Goal: Task Accomplishment & Management: Manage account settings

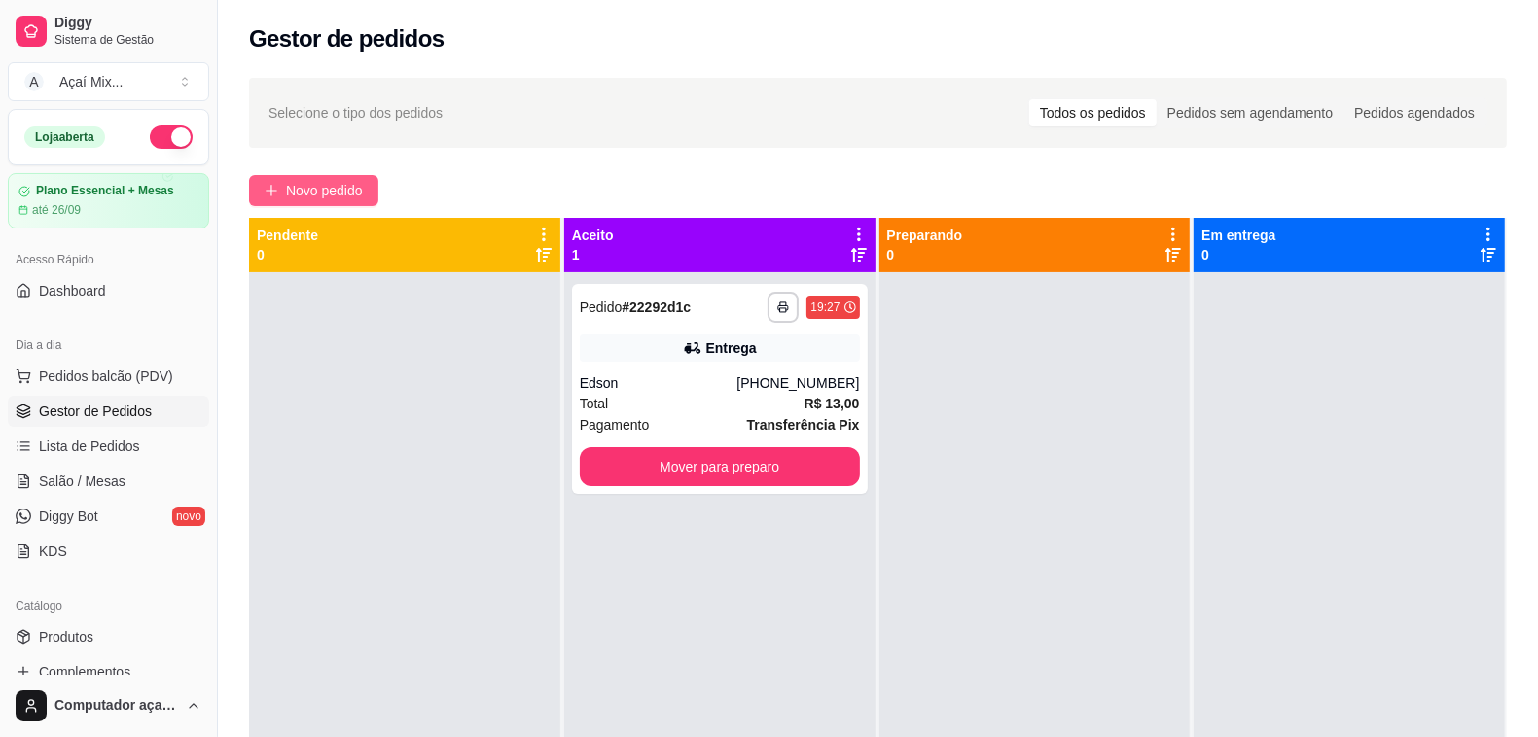
click at [339, 204] on button "Novo pedido" at bounding box center [313, 190] width 129 height 31
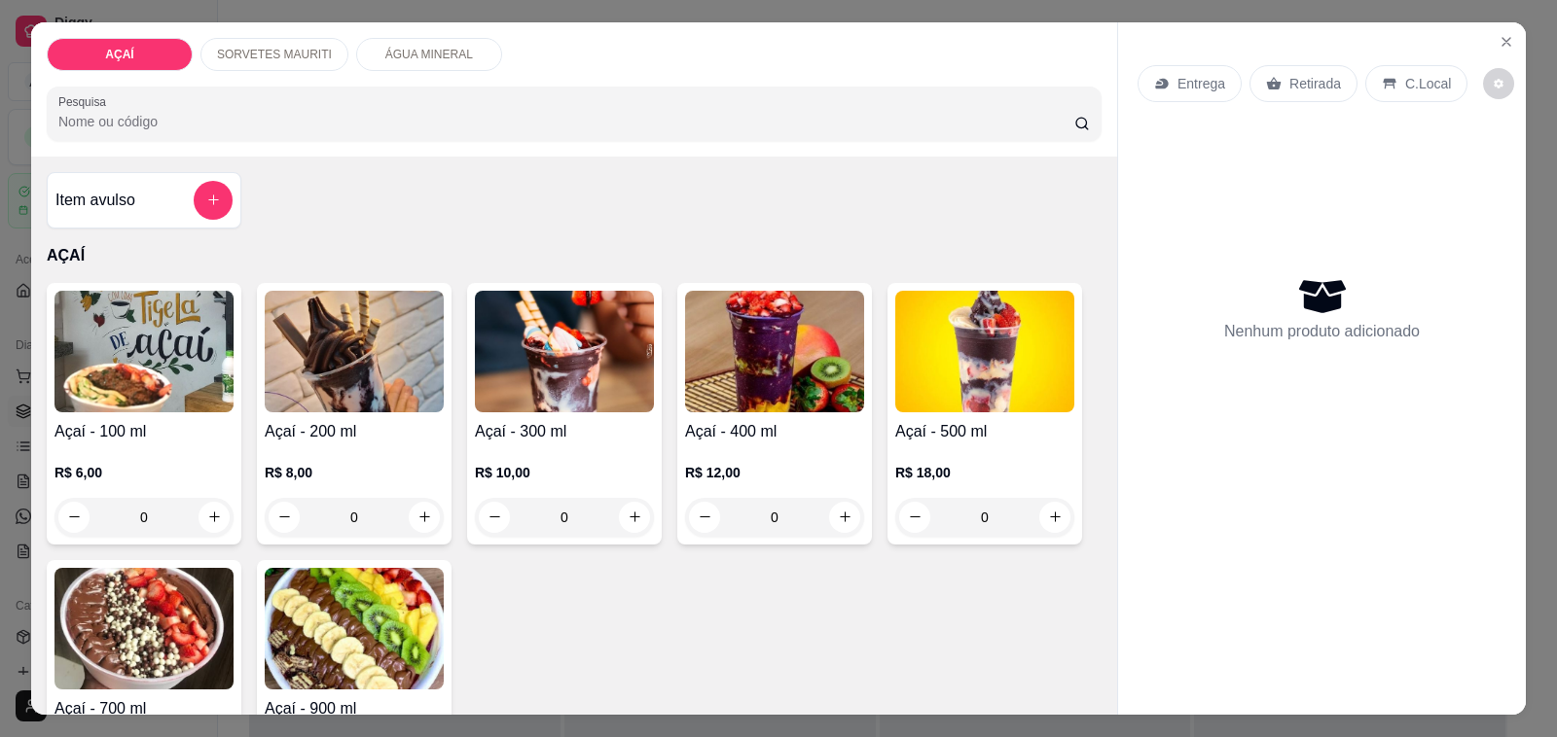
click at [773, 444] on div "R$ 12,00 0" at bounding box center [774, 490] width 179 height 93
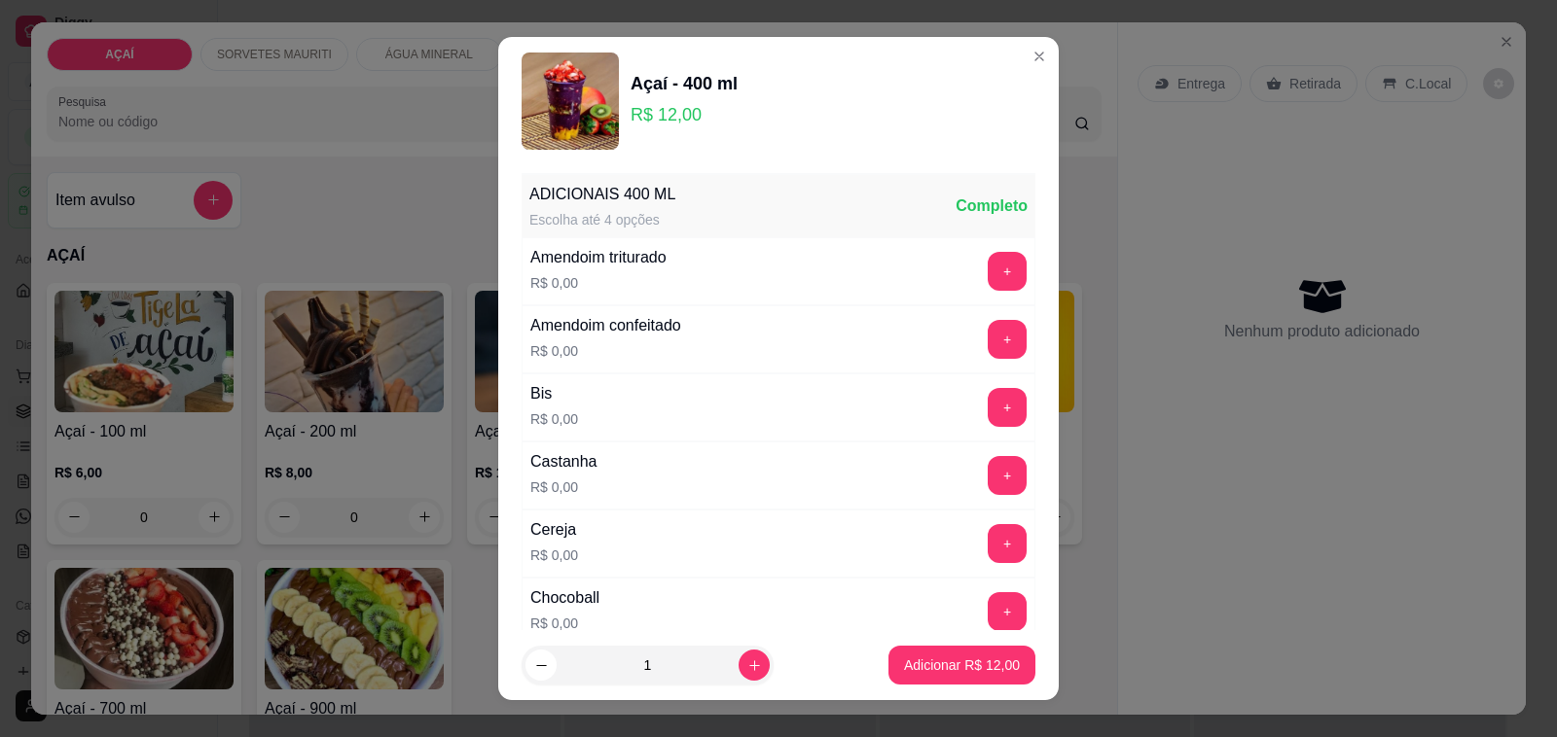
scroll to position [25, 0]
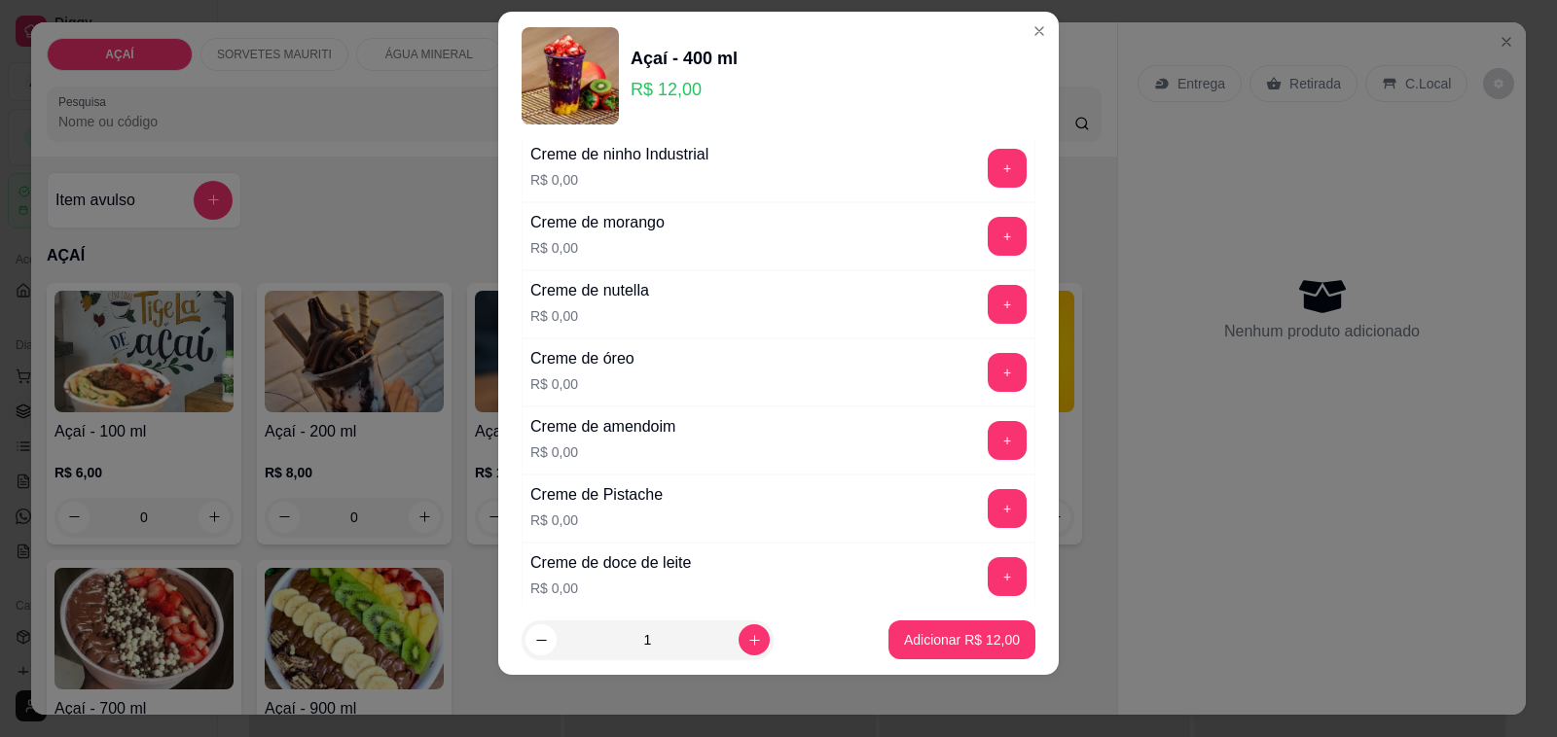
drag, startPoint x: 1005, startPoint y: 292, endPoint x: 995, endPoint y: 304, distance: 15.2
click at [995, 304] on div "ADICIONAIS 400 ML Escolha até 4 opções Completo Amendoim triturado R$ 0,00 + Am…" at bounding box center [778, 372] width 560 height 465
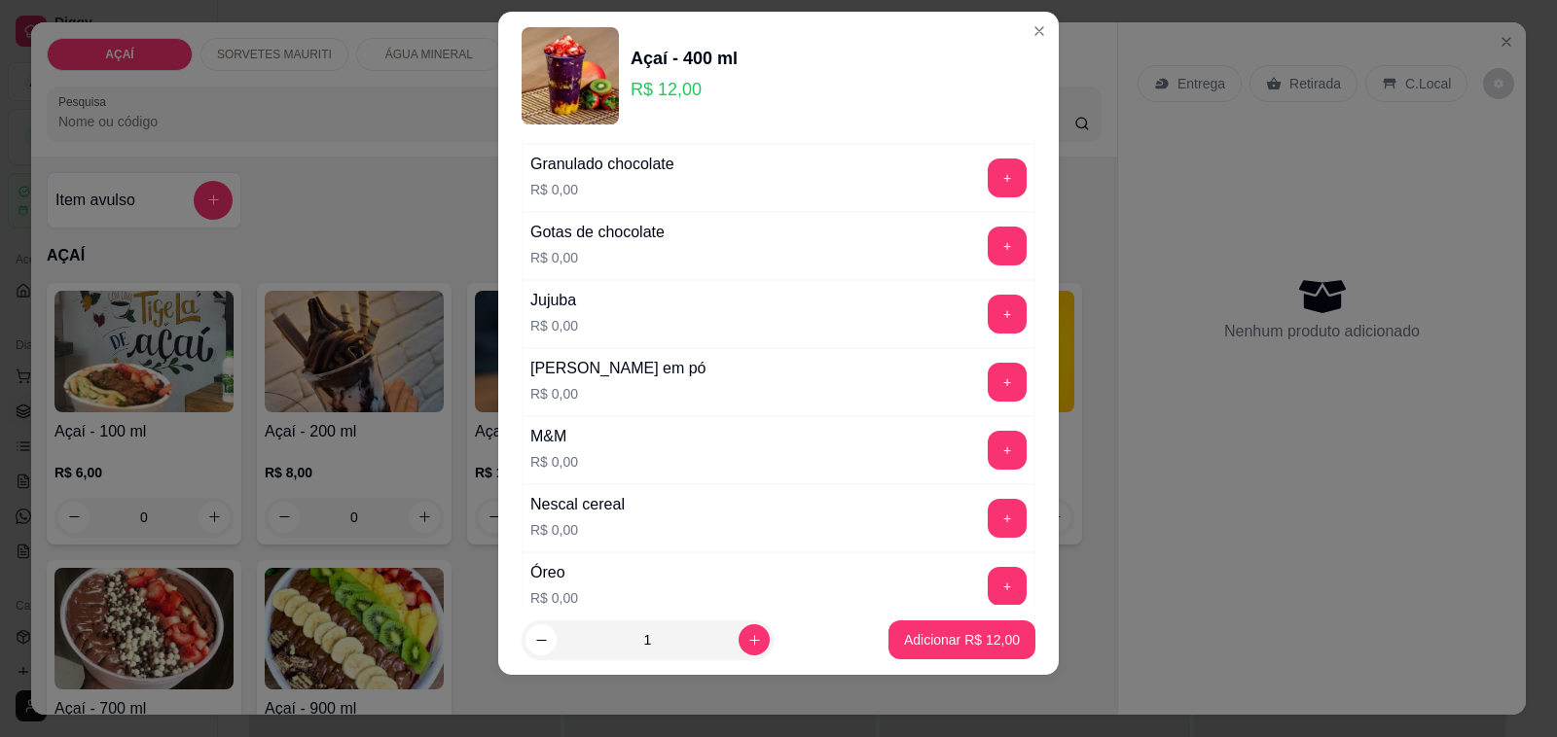
scroll to position [1824, 0]
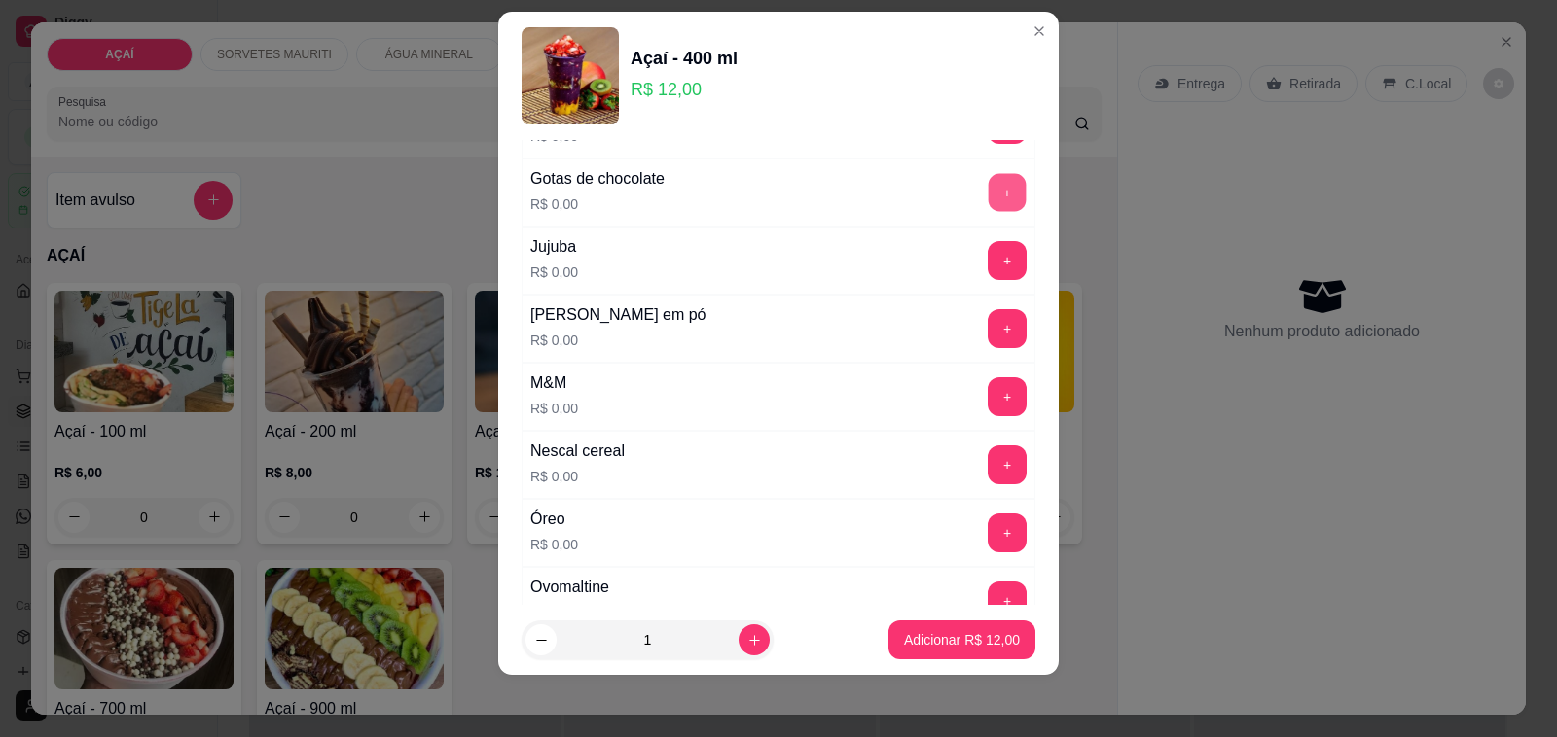
click at [988, 202] on button "+" at bounding box center [1007, 193] width 38 height 38
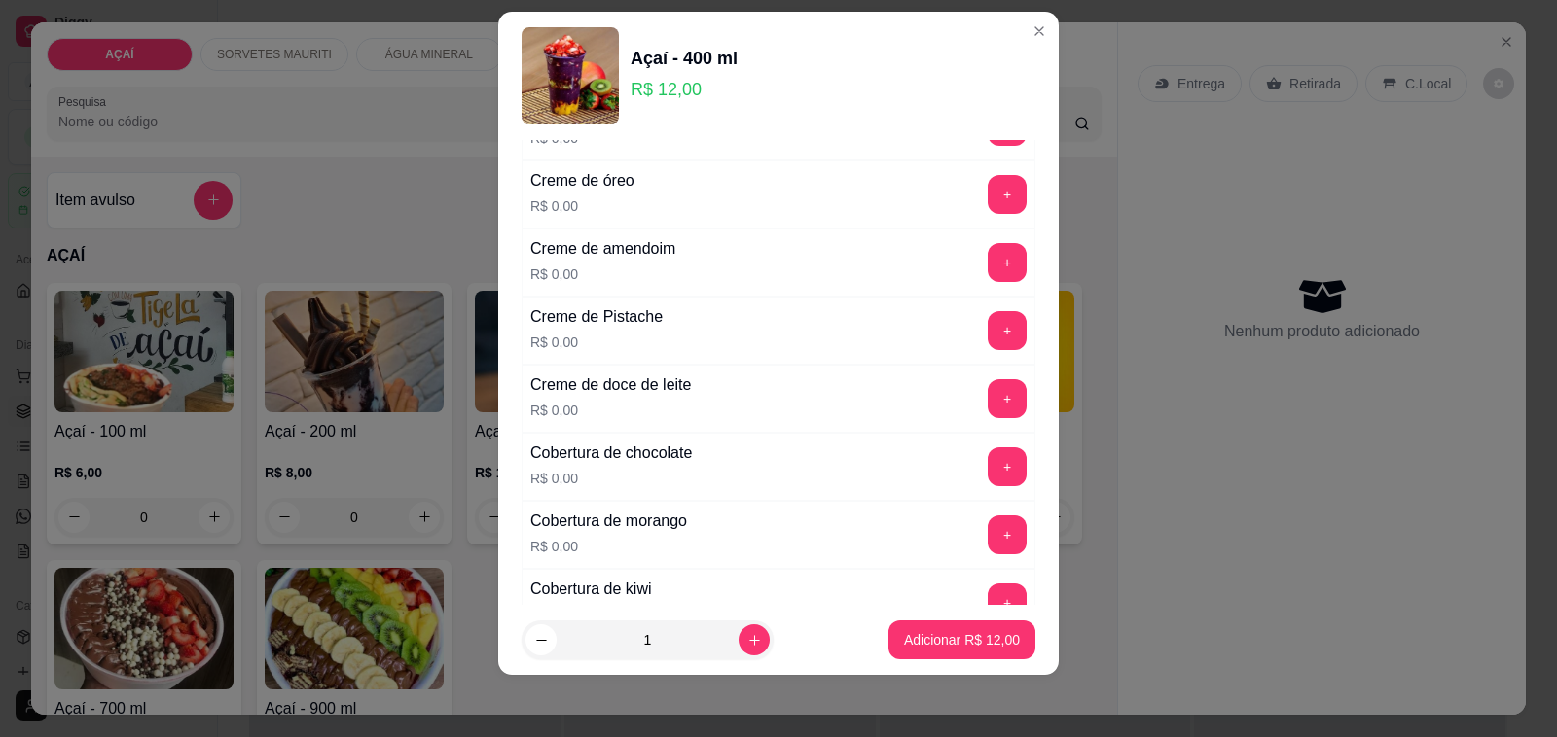
scroll to position [608, 0]
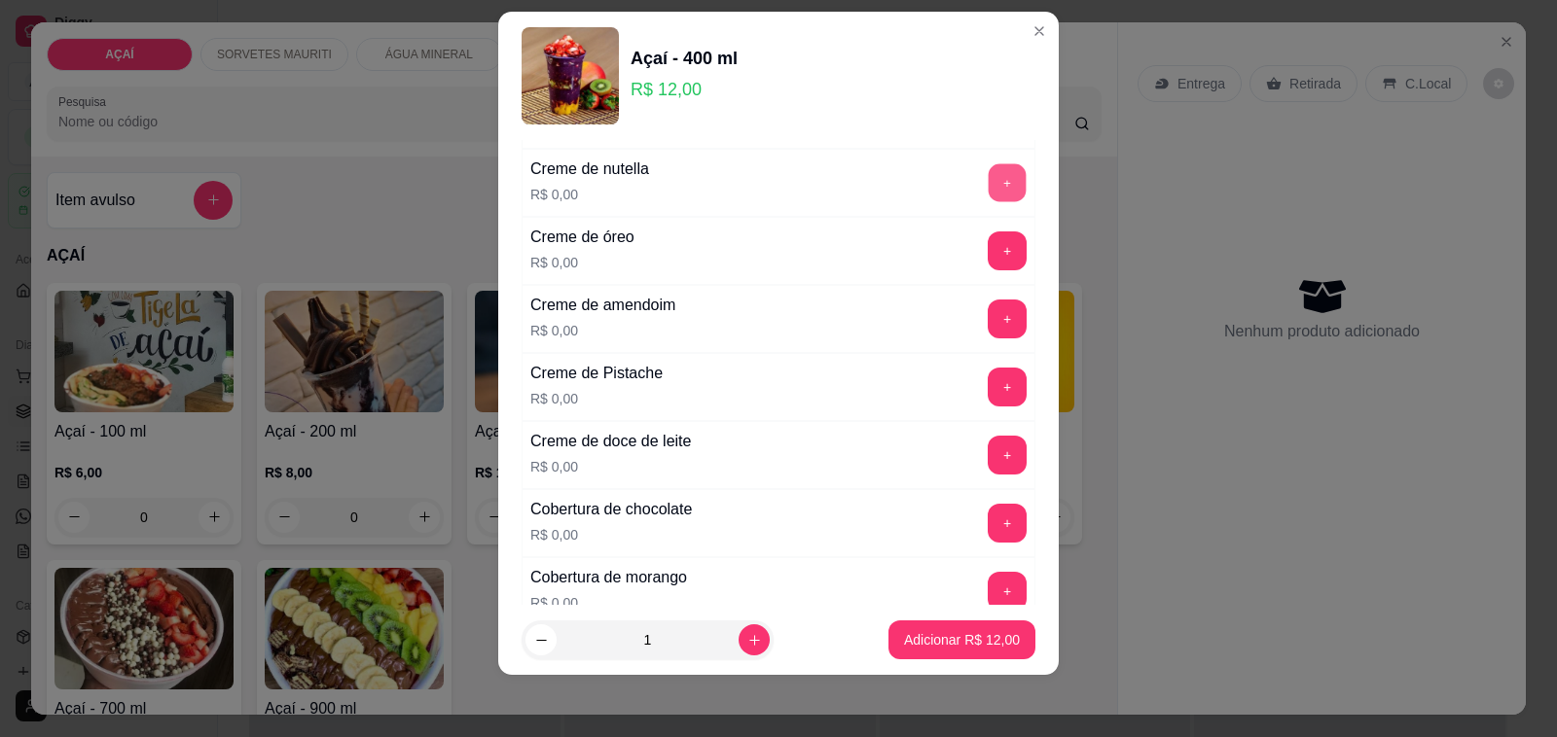
click at [988, 176] on button "+" at bounding box center [1007, 183] width 38 height 38
click at [988, 238] on button "+" at bounding box center [1007, 252] width 38 height 38
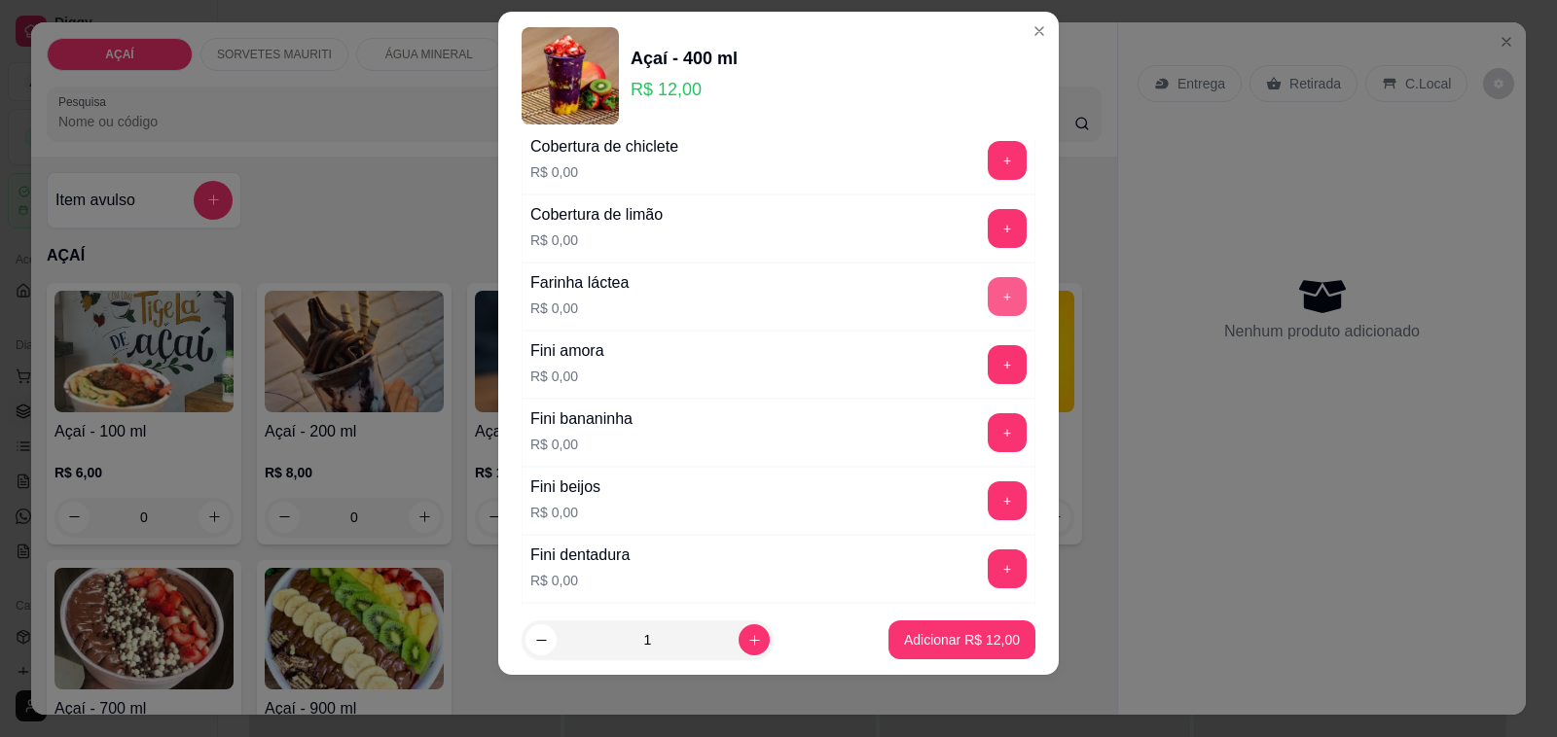
scroll to position [1216, 0]
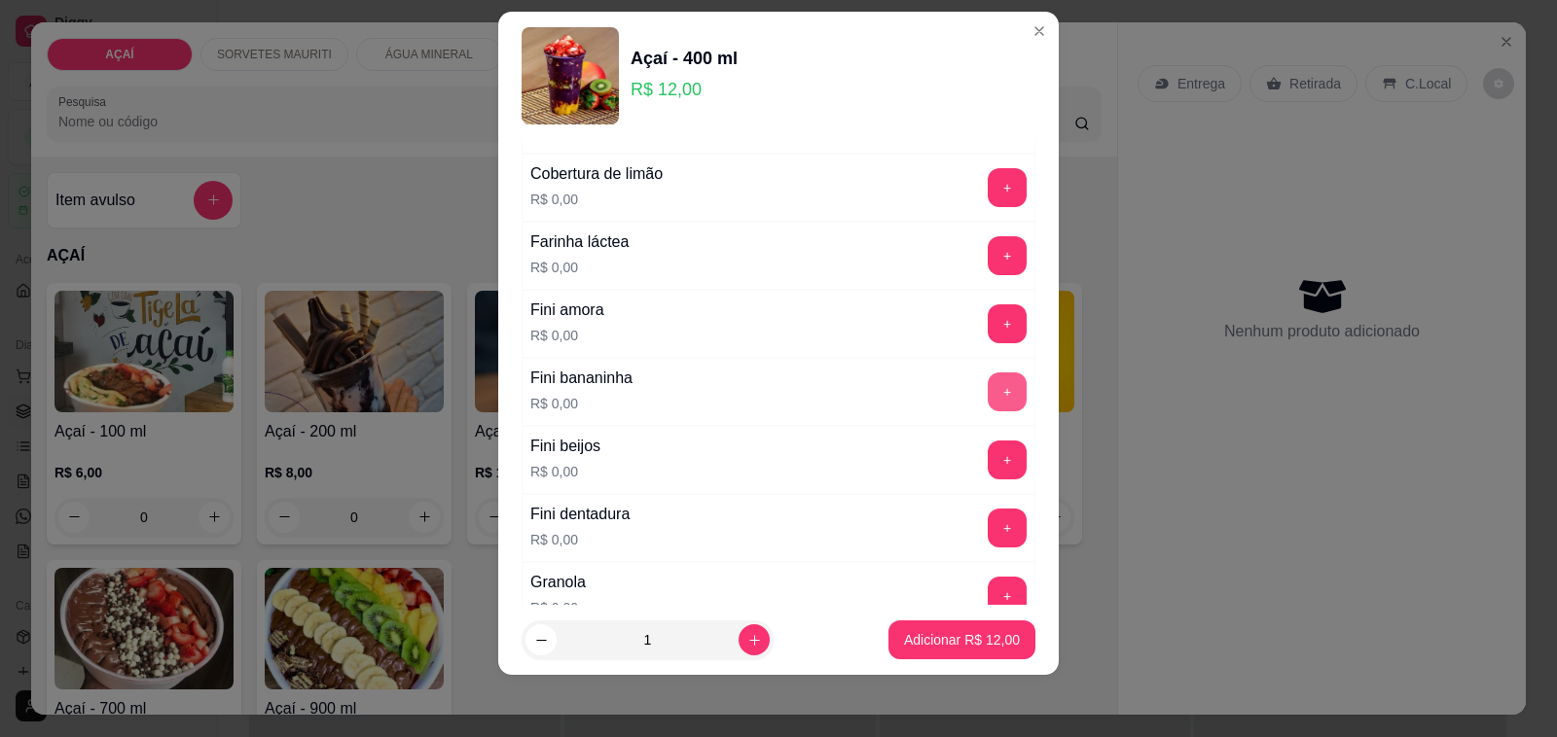
click at [987, 401] on button "+" at bounding box center [1006, 392] width 39 height 39
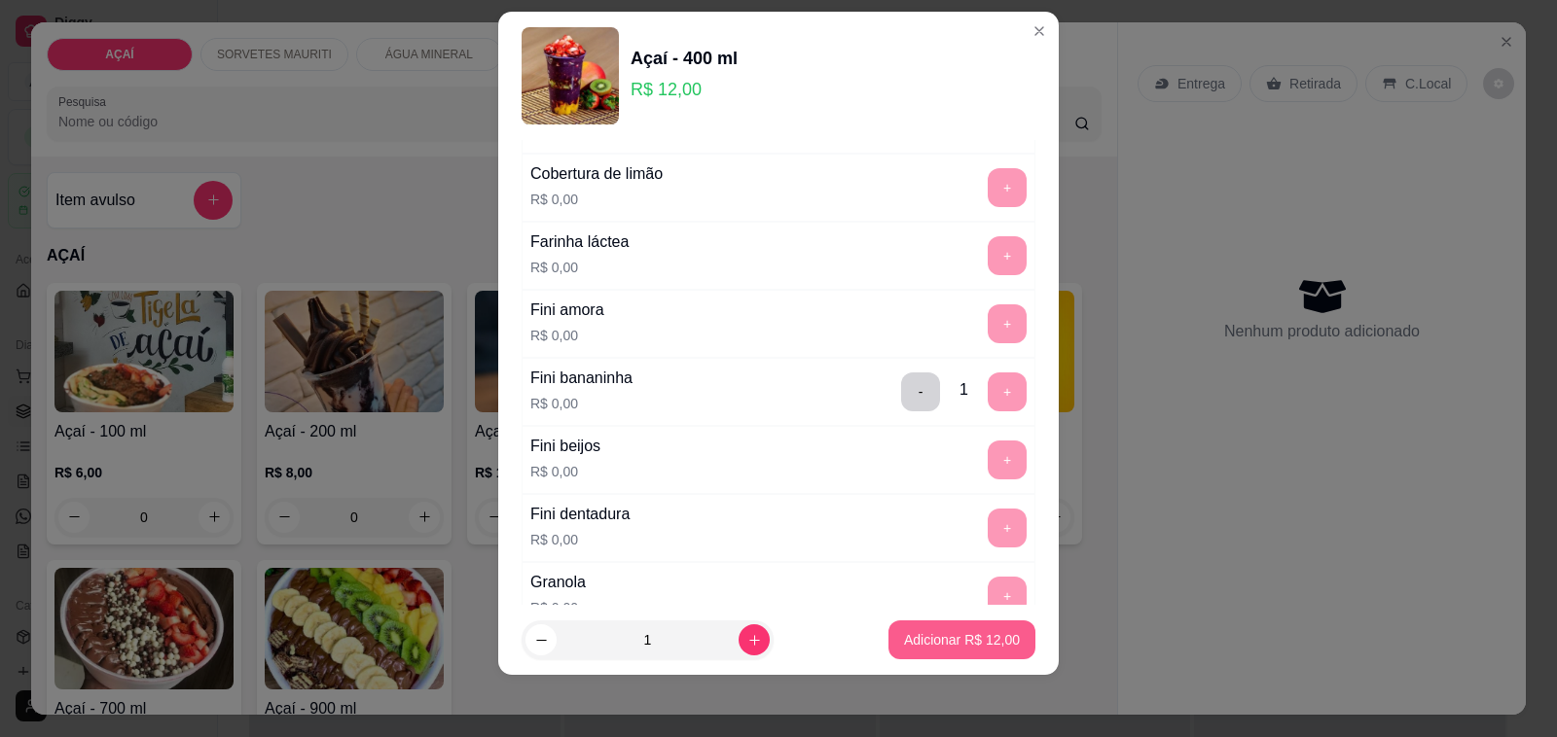
click at [941, 625] on button "Adicionar R$ 12,00" at bounding box center [961, 640] width 147 height 39
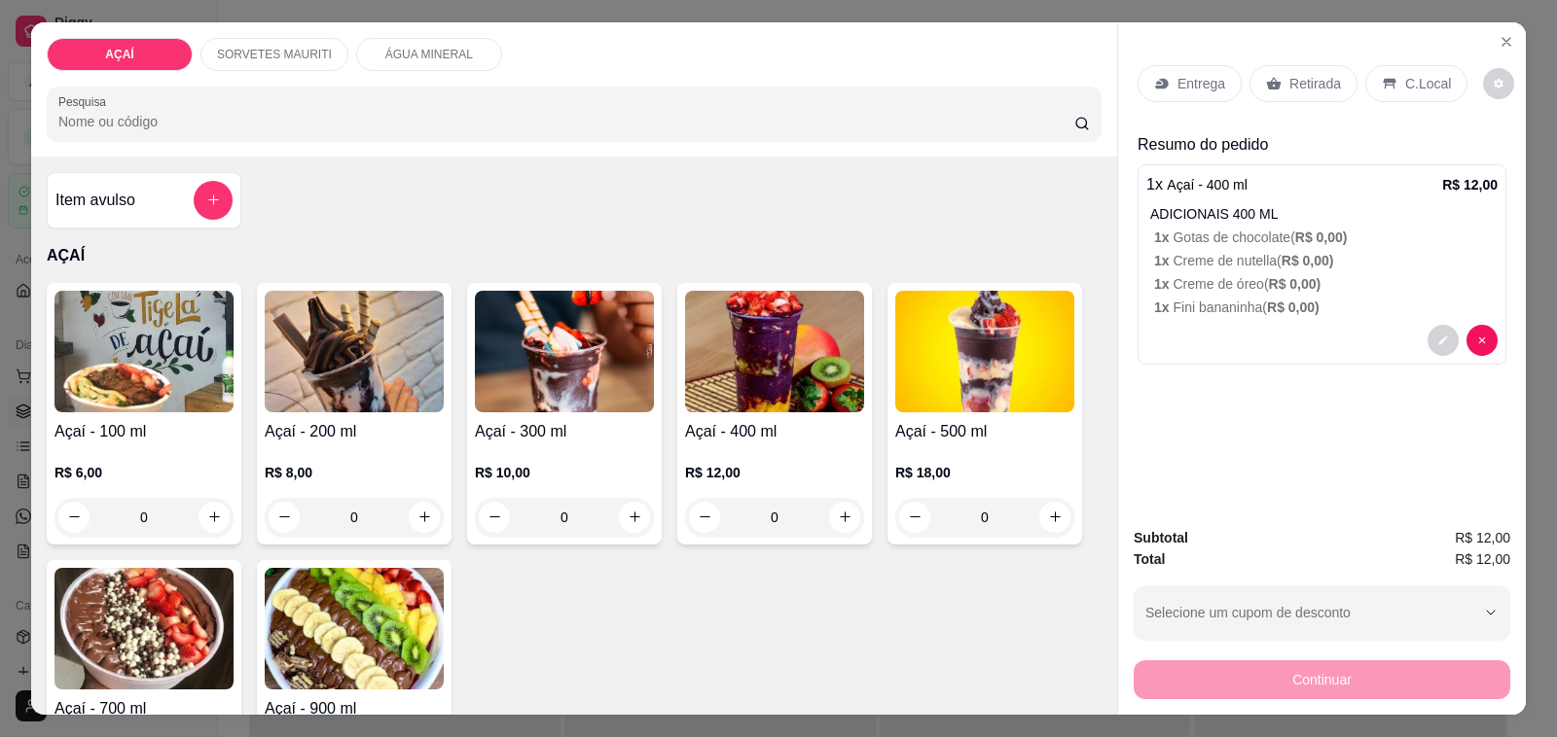
click at [1214, 76] on div "Entrega" at bounding box center [1189, 83] width 104 height 37
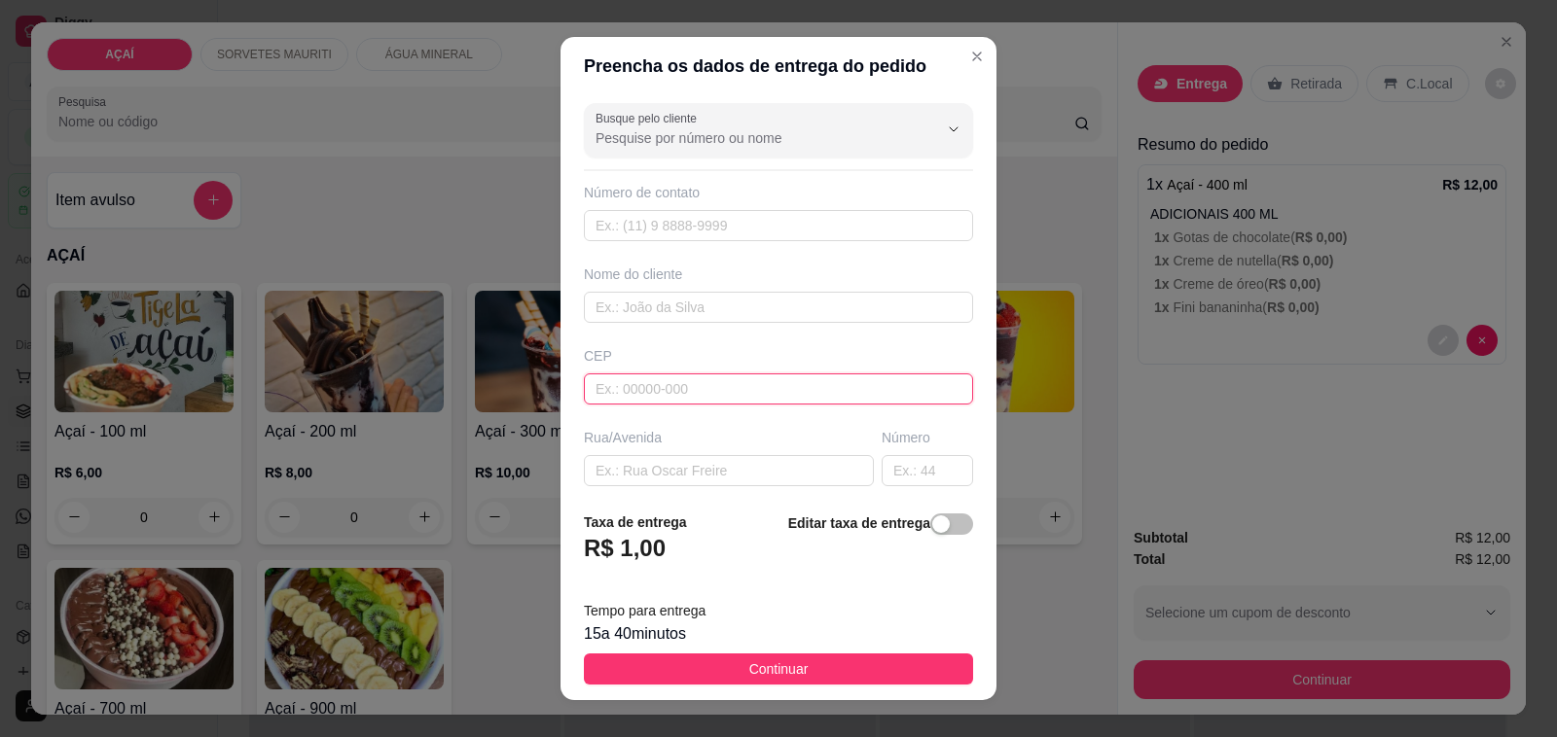
click at [747, 405] on input "text" at bounding box center [778, 389] width 389 height 31
type input "57520000000"
type input "8892-7829"
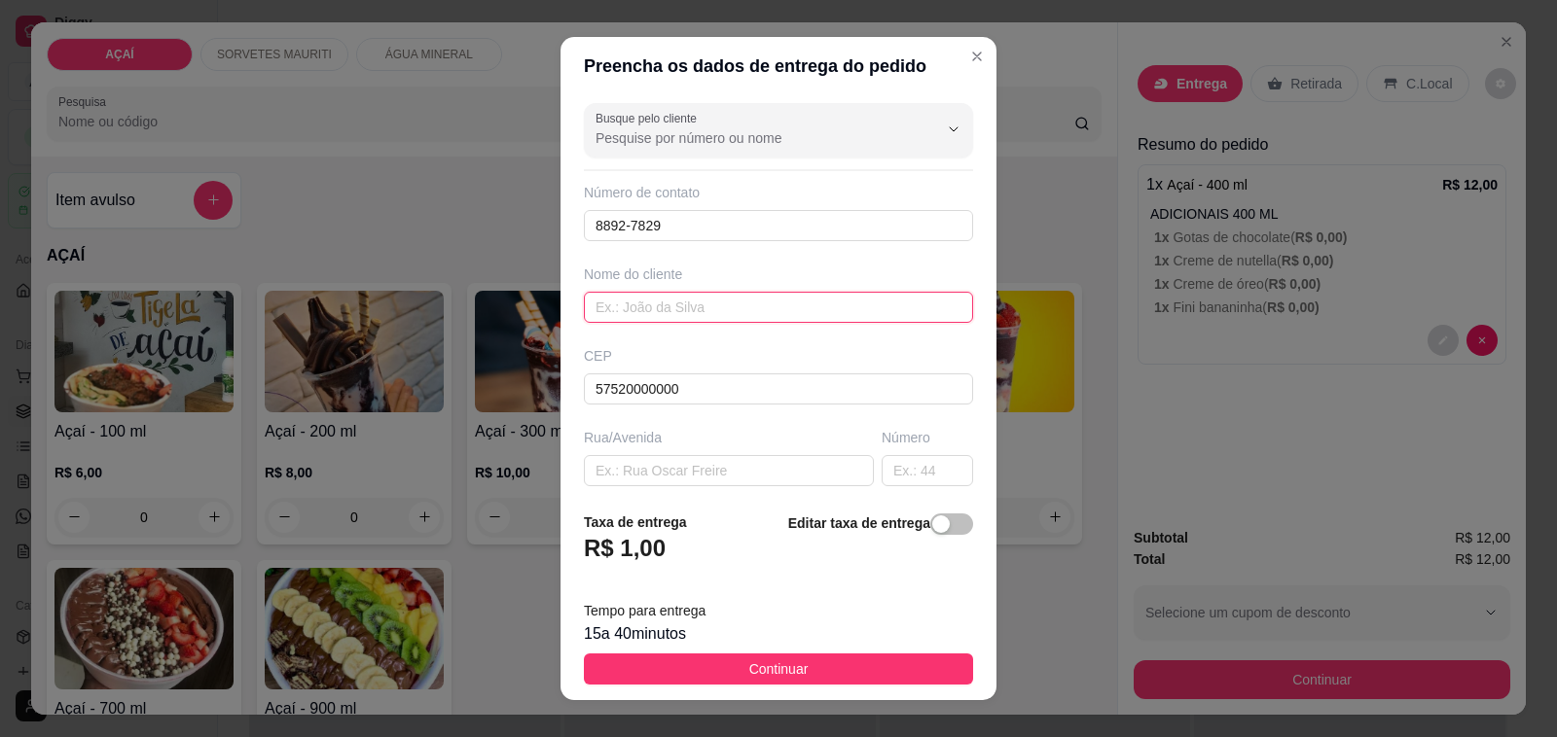
drag, startPoint x: 693, startPoint y: 318, endPoint x: 674, endPoint y: 307, distance: 21.4
click at [692, 317] on input "text" at bounding box center [778, 307] width 389 height 31
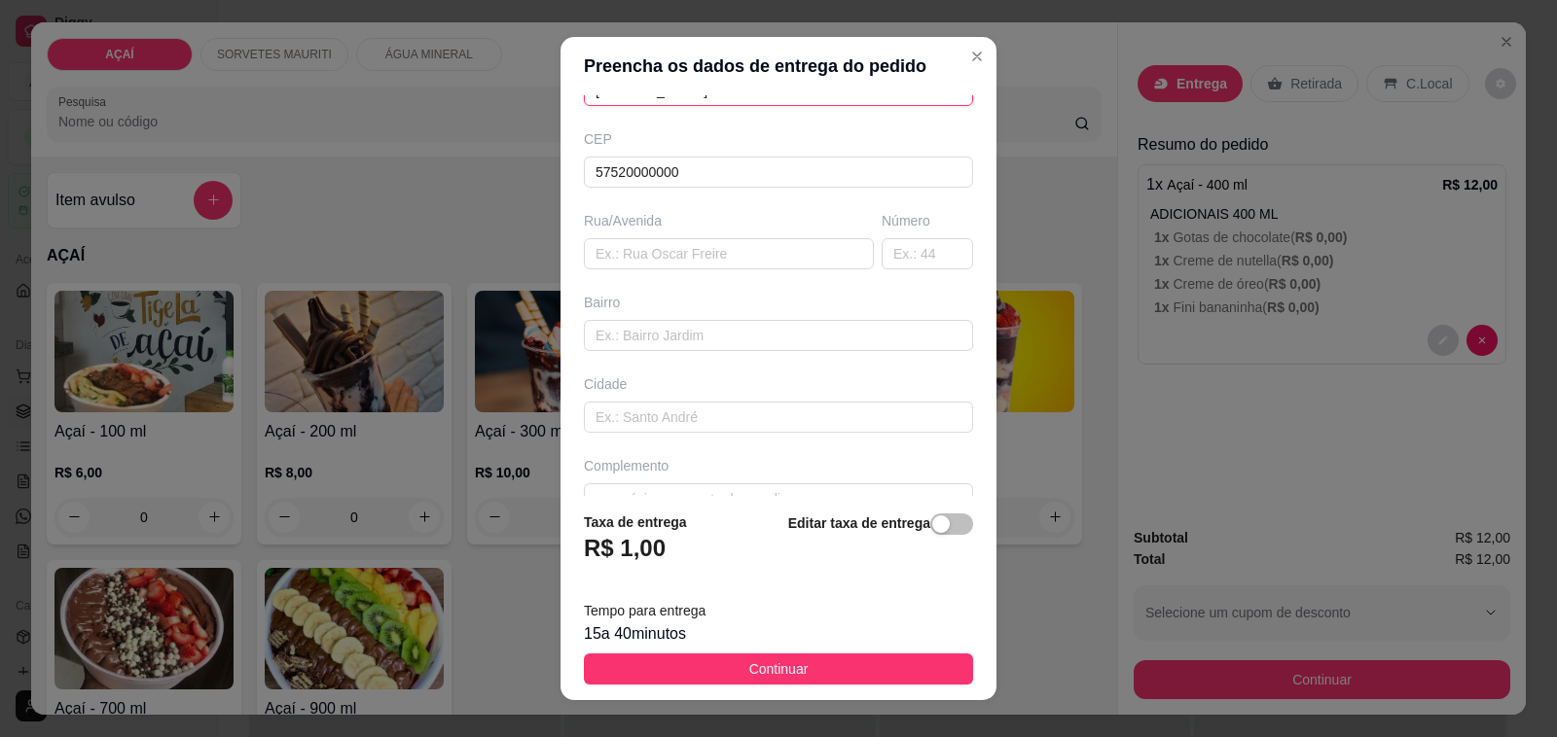
scroll to position [258, 0]
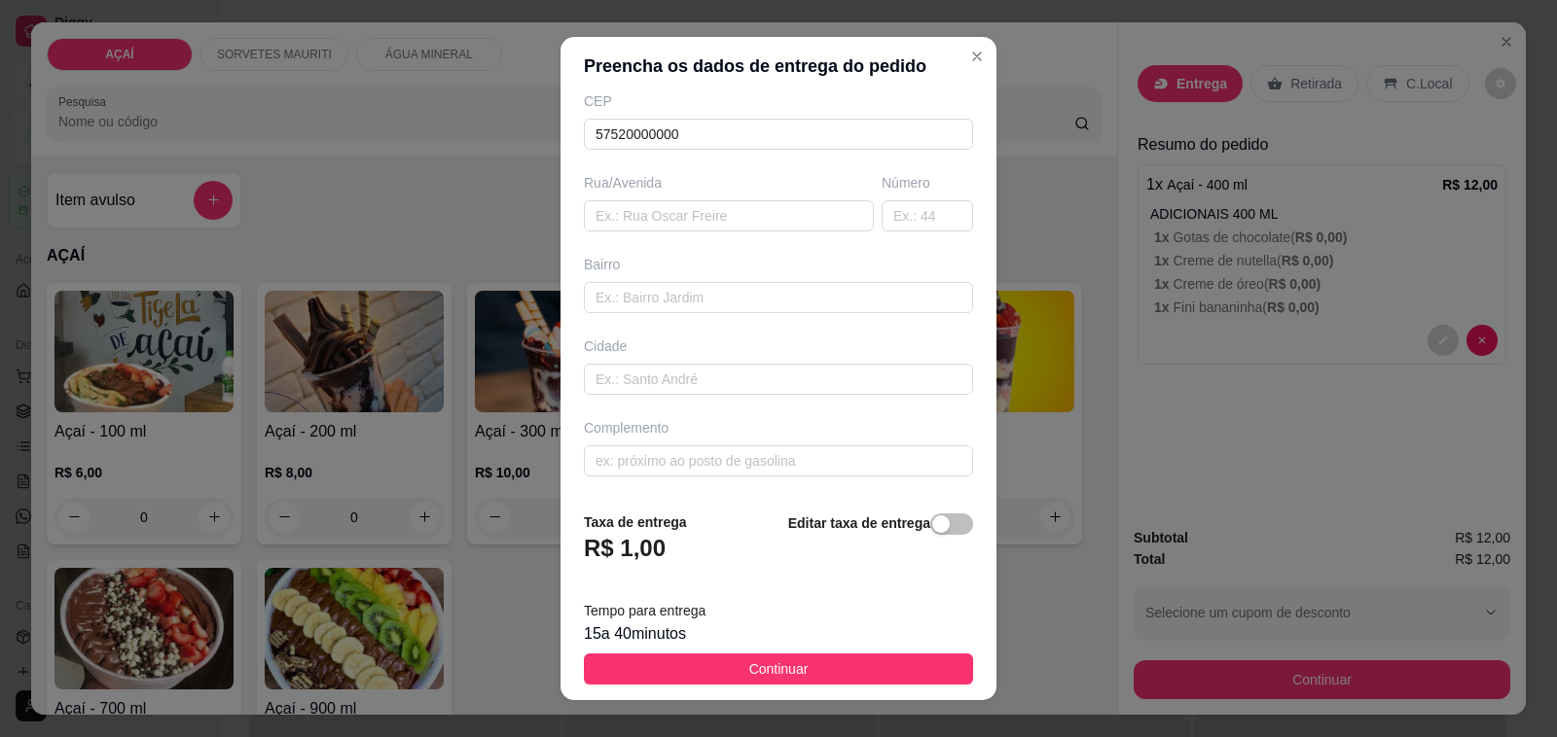
type input "[PERSON_NAME]"
type input "pra entregar aq no loteamento de [PERSON_NAME]"
click at [773, 379] on input "text" at bounding box center [778, 379] width 389 height 31
type input "na [GEOGRAPHIC_DATA]"
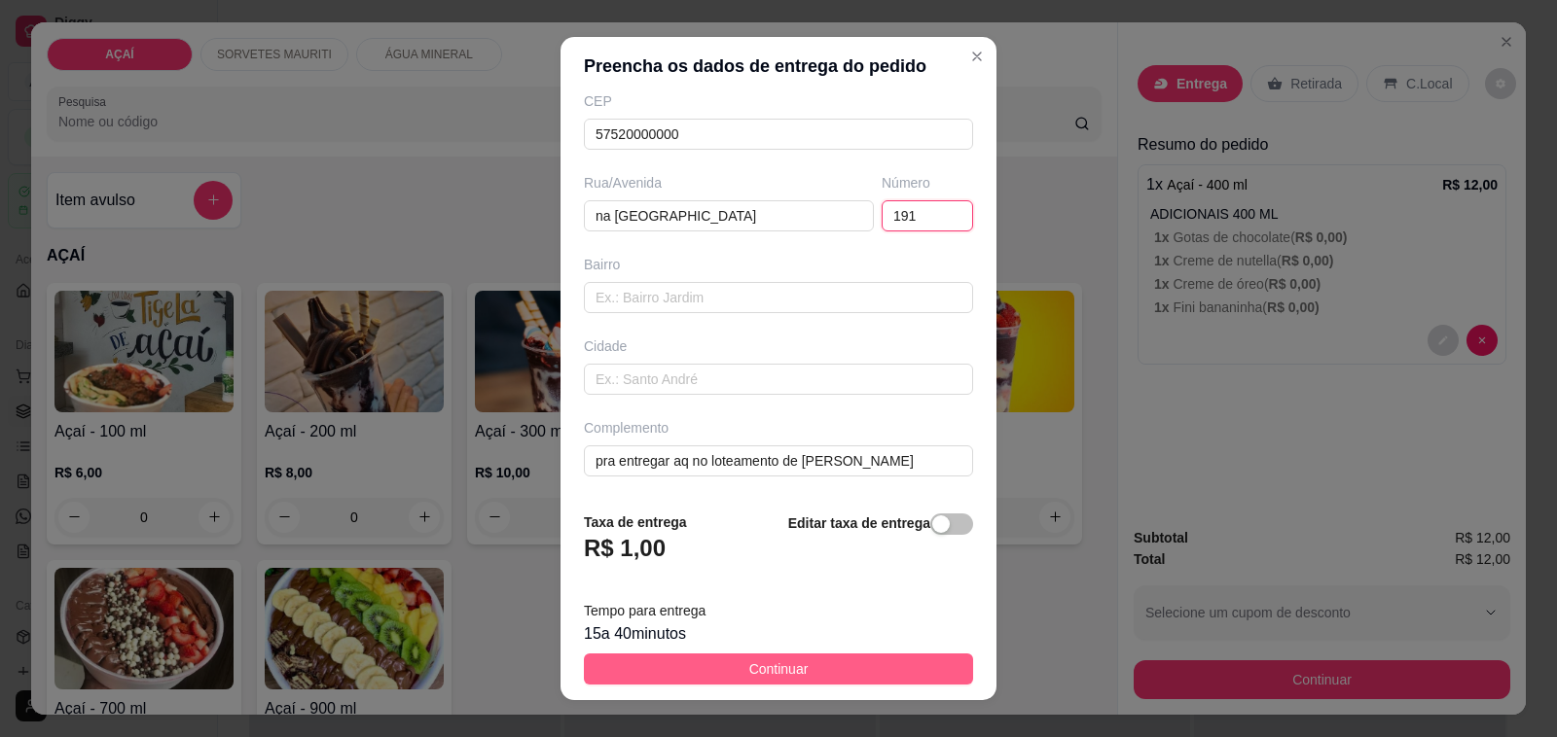
type input "191"
drag, startPoint x: 823, startPoint y: 660, endPoint x: 1031, endPoint y: 663, distance: 208.2
click at [840, 664] on button "Continuar" at bounding box center [778, 669] width 389 height 31
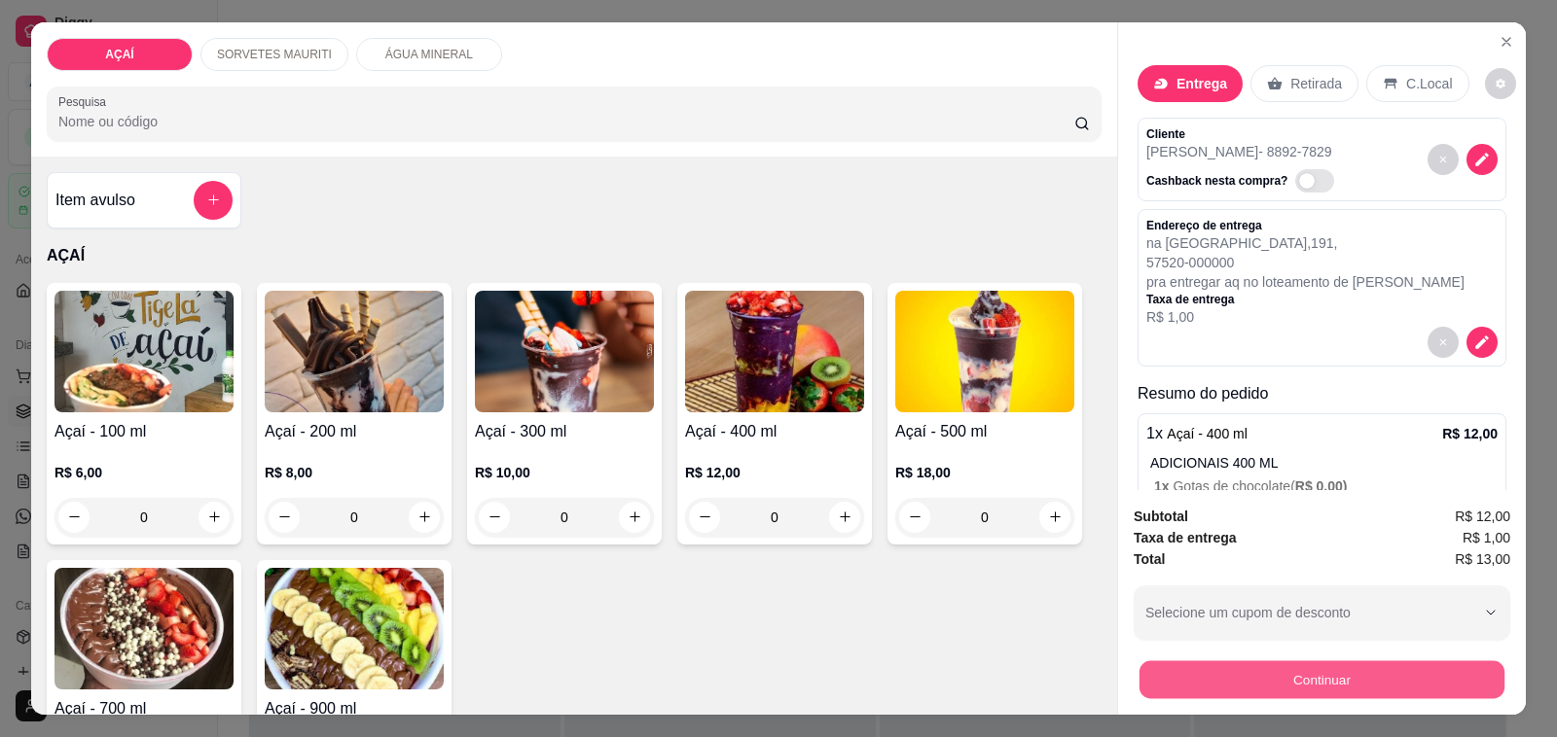
click at [1133, 663] on div "Continuar" at bounding box center [1321, 678] width 376 height 44
click at [1172, 661] on button "Continuar" at bounding box center [1321, 680] width 376 height 39
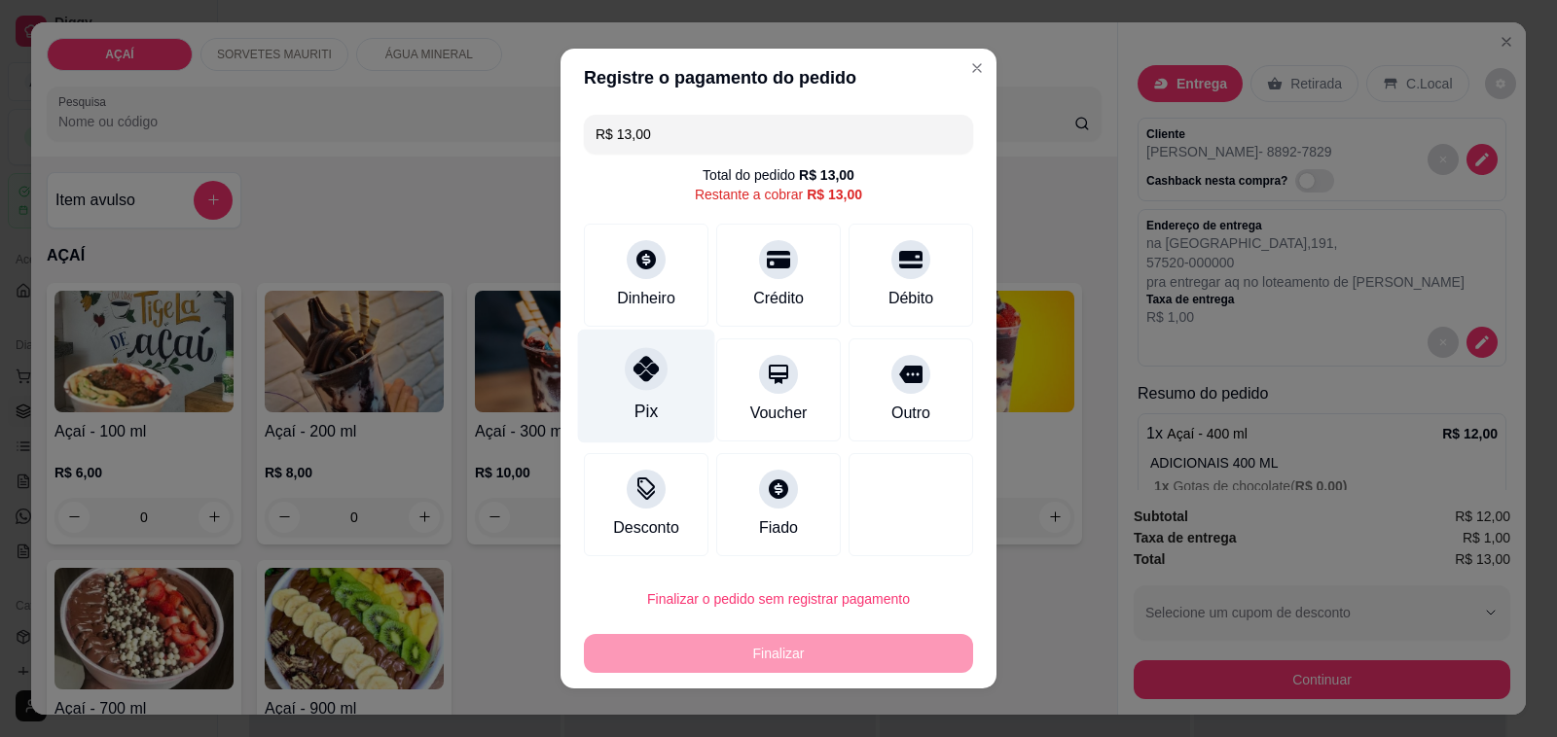
click at [595, 416] on div "Pix" at bounding box center [646, 387] width 137 height 114
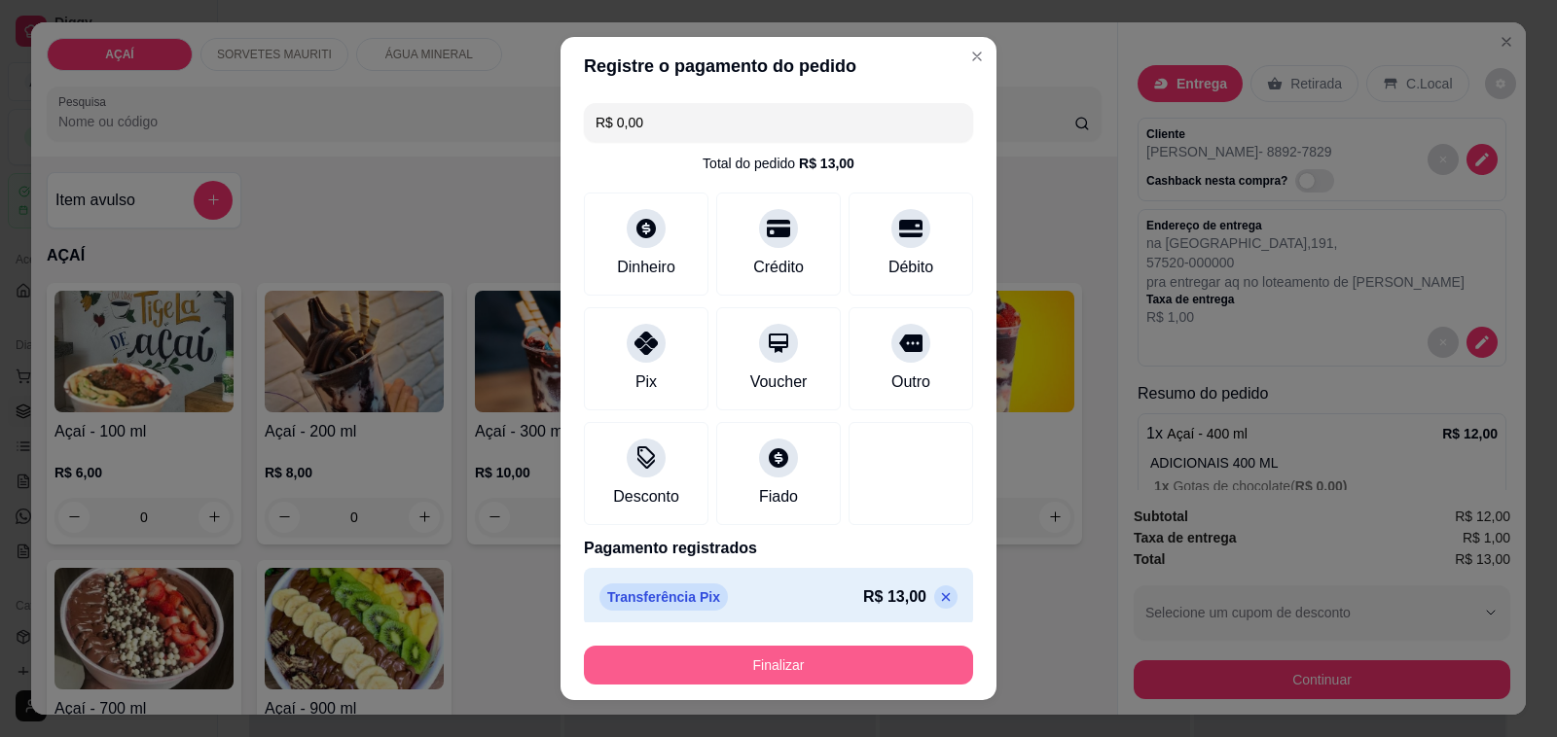
click at [764, 679] on button "Finalizar" at bounding box center [778, 665] width 389 height 39
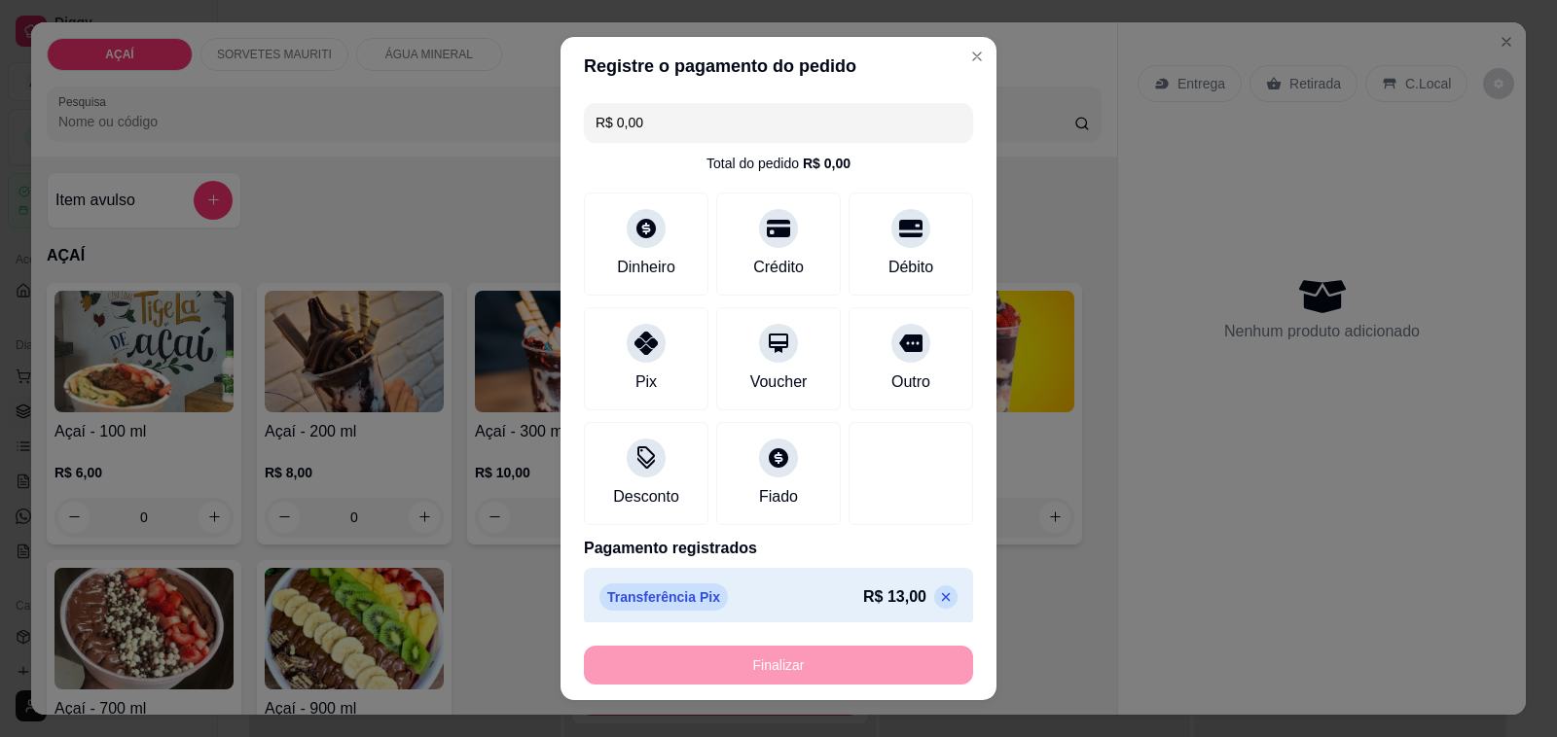
type input "-R$ 13,00"
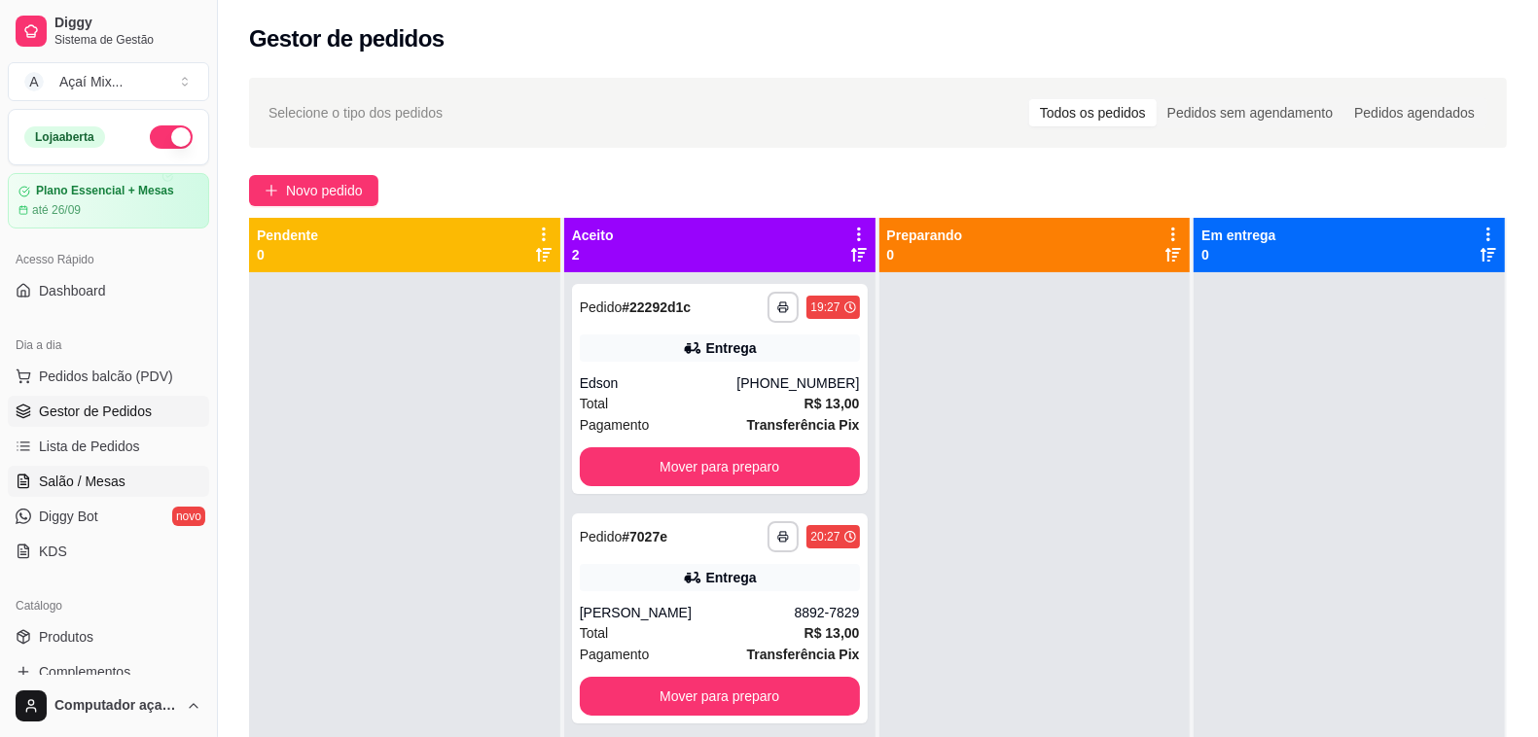
click at [102, 473] on span "Salão / Mesas" at bounding box center [82, 481] width 87 height 19
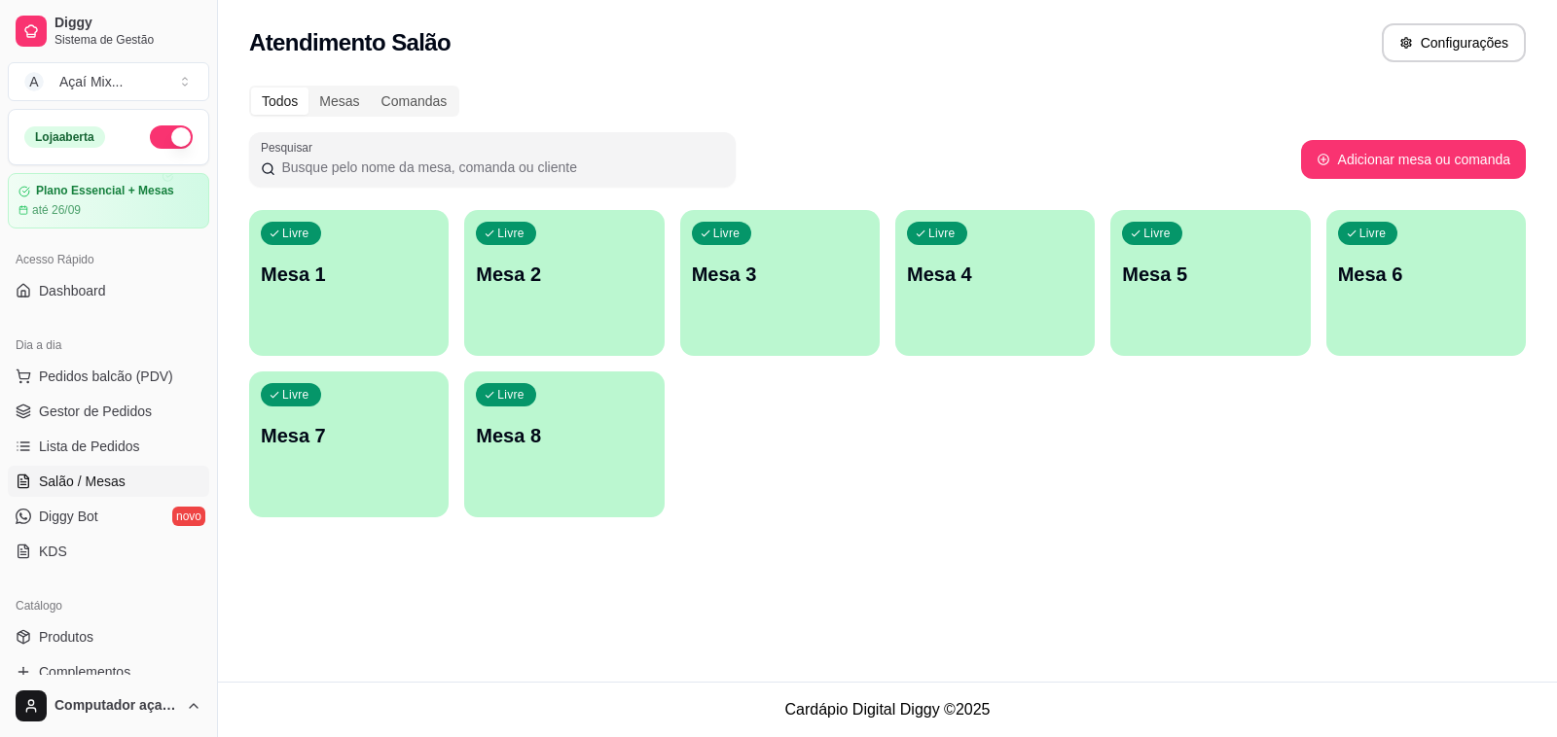
click at [338, 312] on div "Livre Mesa 1" at bounding box center [348, 271] width 199 height 123
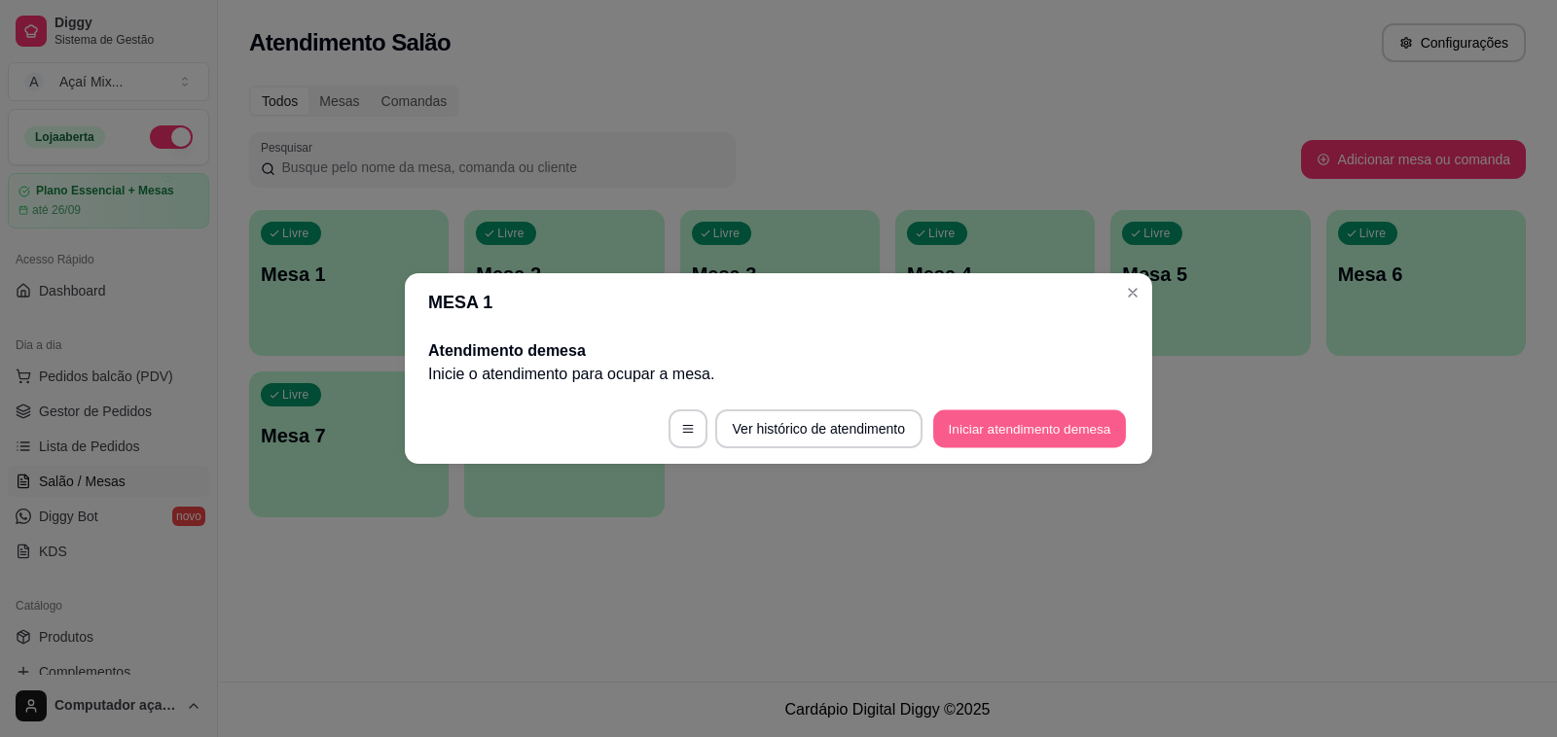
click at [1009, 440] on button "Iniciar atendimento de mesa" at bounding box center [1029, 430] width 193 height 38
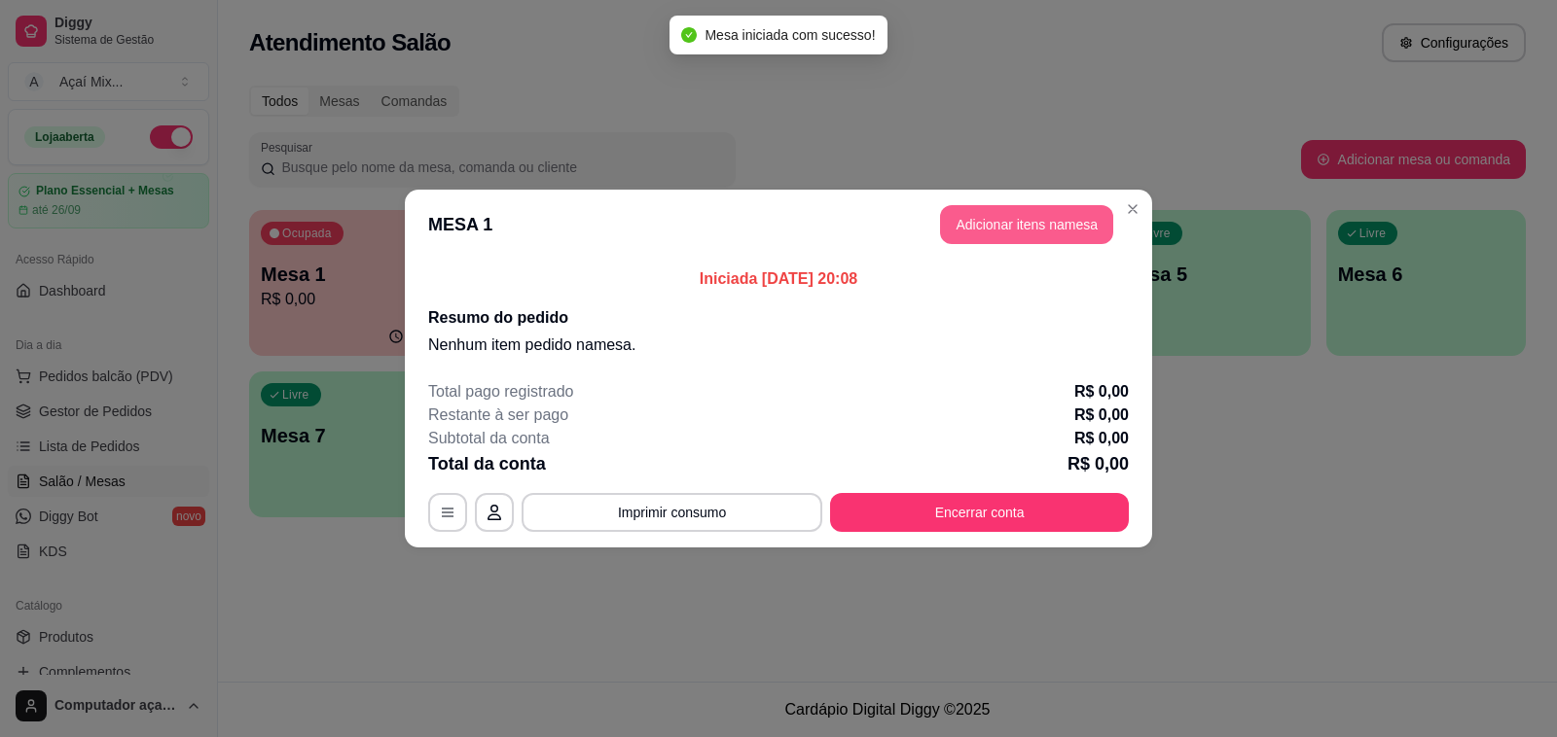
click at [983, 225] on button "Adicionar itens na mesa" at bounding box center [1026, 224] width 173 height 39
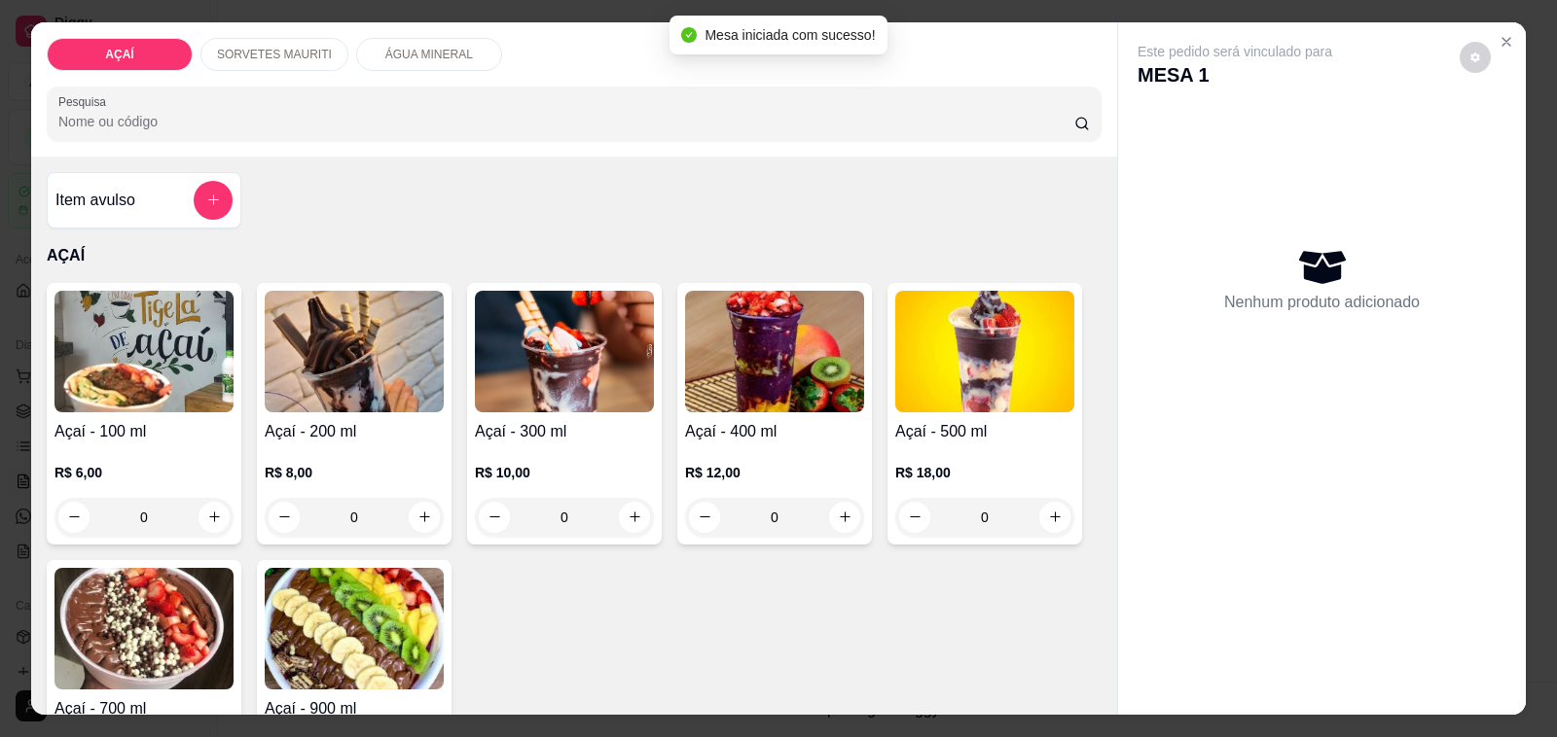
click at [259, 38] on div "SORVETES MAURITI" at bounding box center [274, 54] width 148 height 33
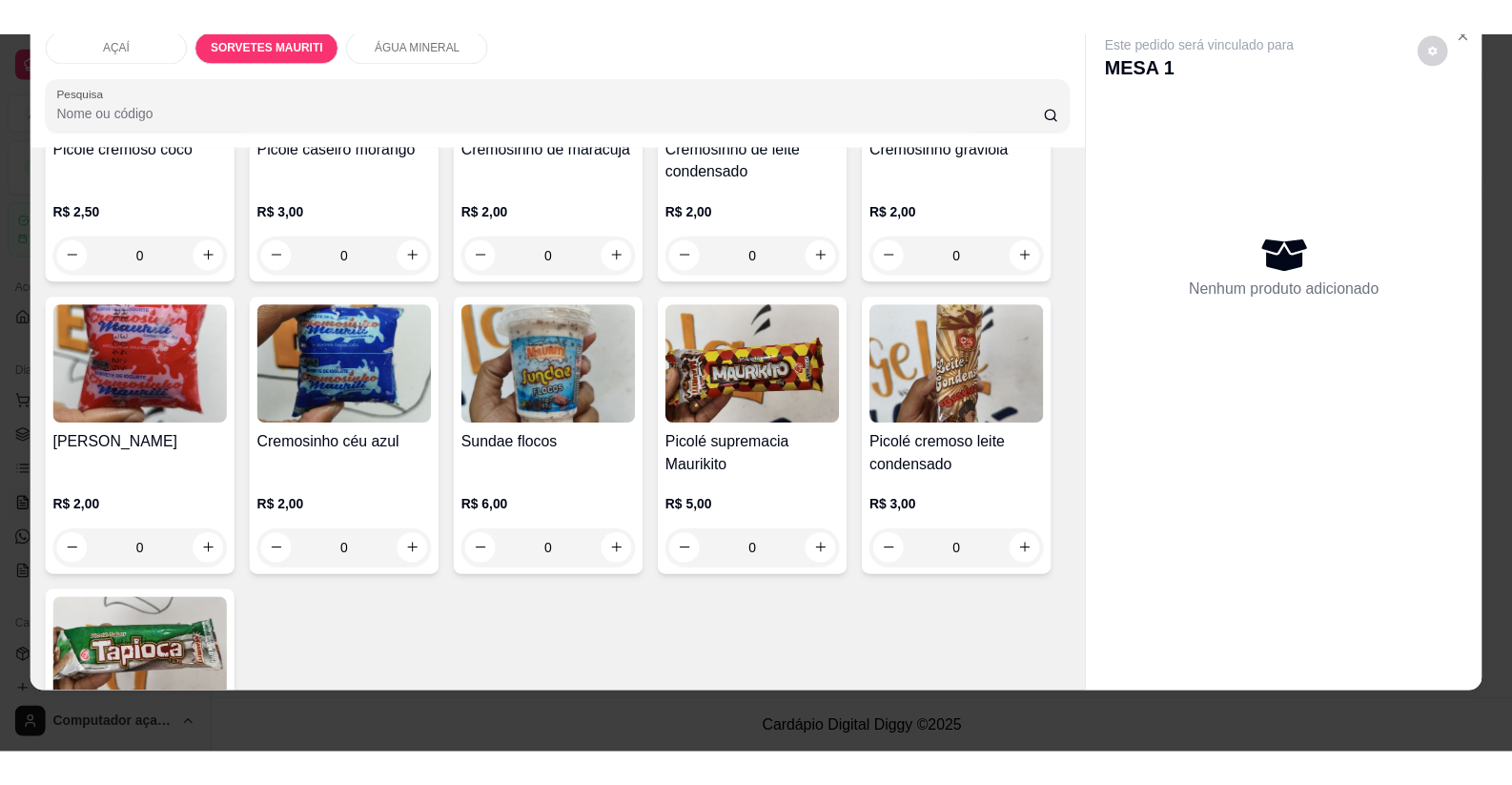
scroll to position [1383, 0]
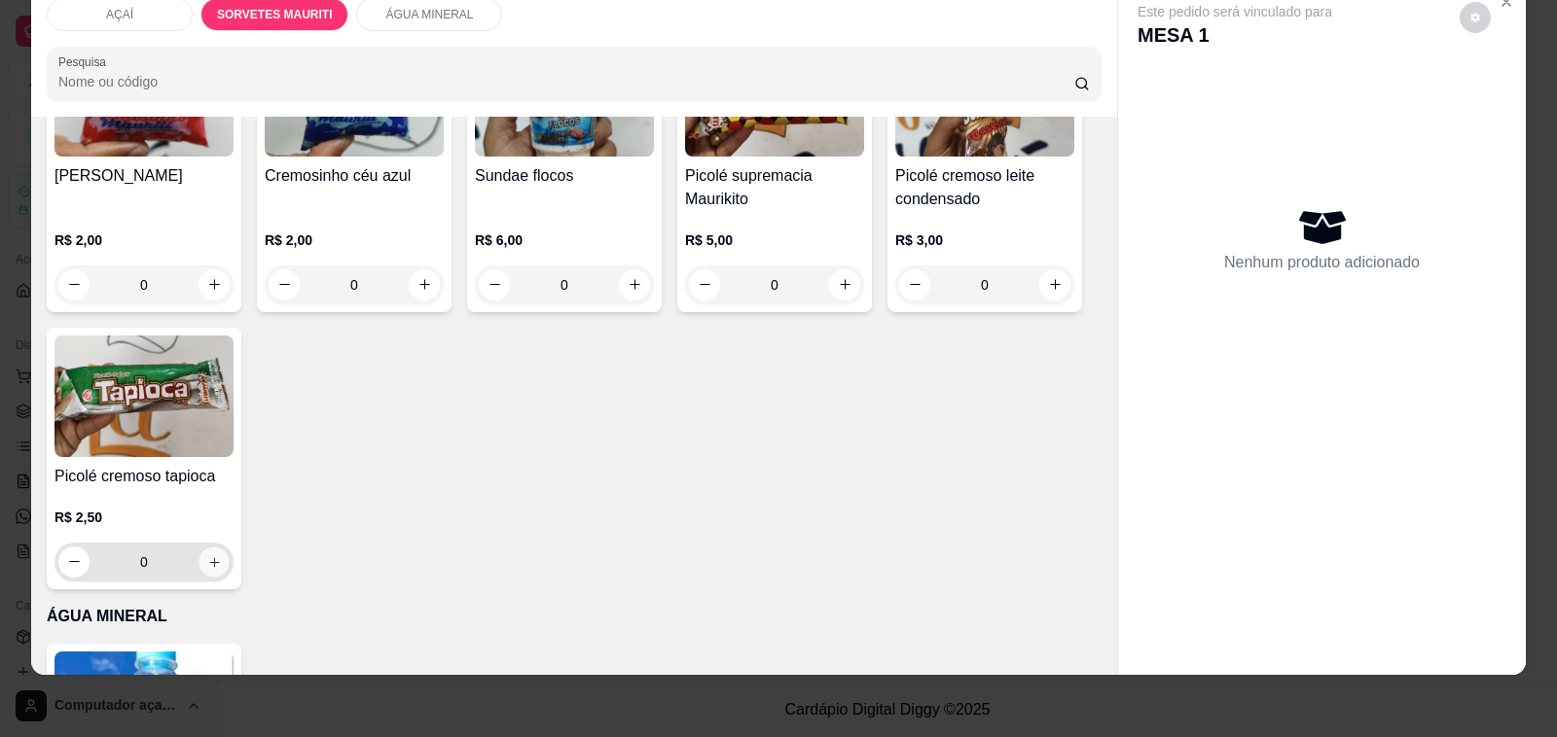
click at [212, 555] on button "increase-product-quantity" at bounding box center [213, 562] width 30 height 30
type input "1"
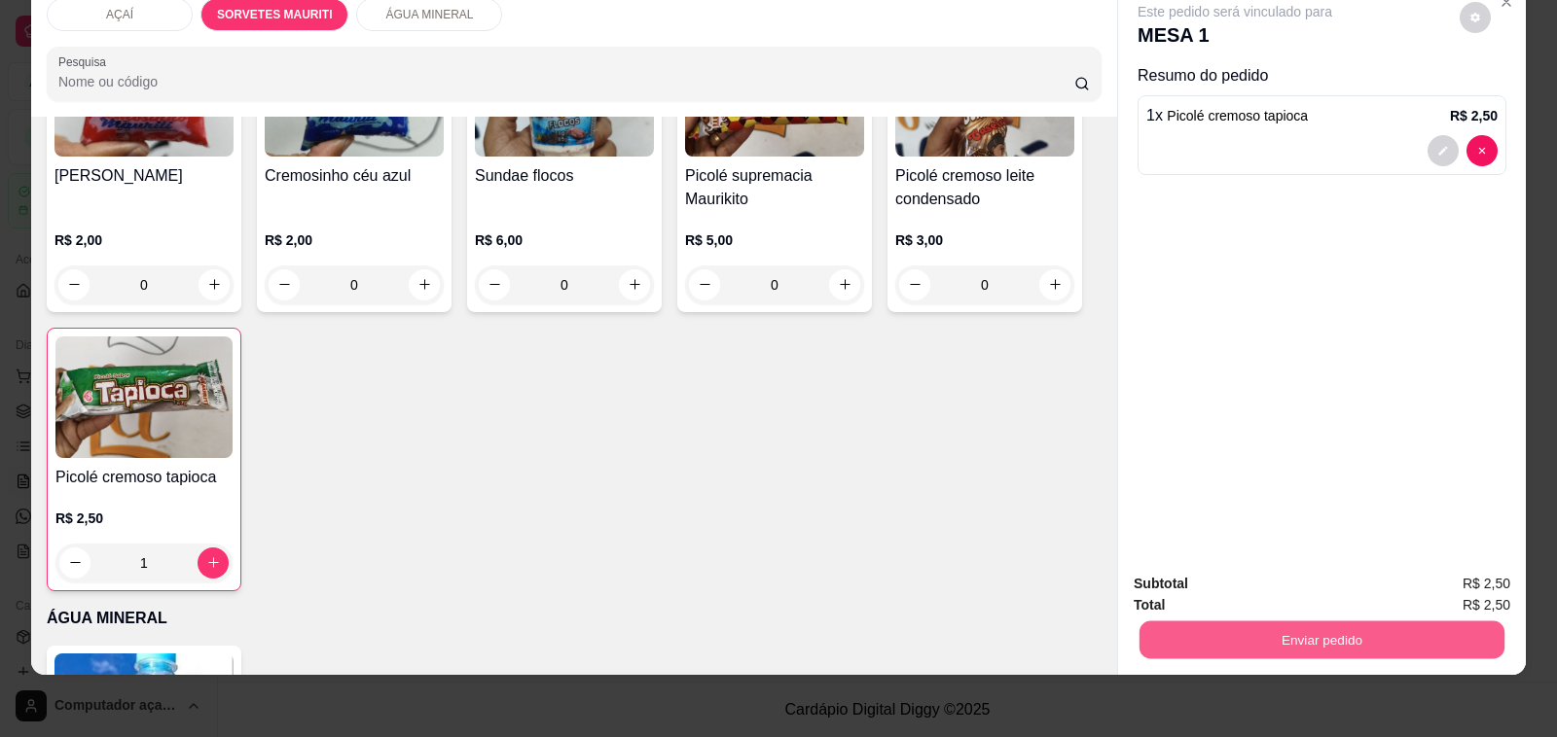
click at [1187, 622] on button "Enviar pedido" at bounding box center [1321, 641] width 365 height 38
click at [1192, 577] on button "Não registrar e enviar pedido" at bounding box center [1256, 575] width 202 height 37
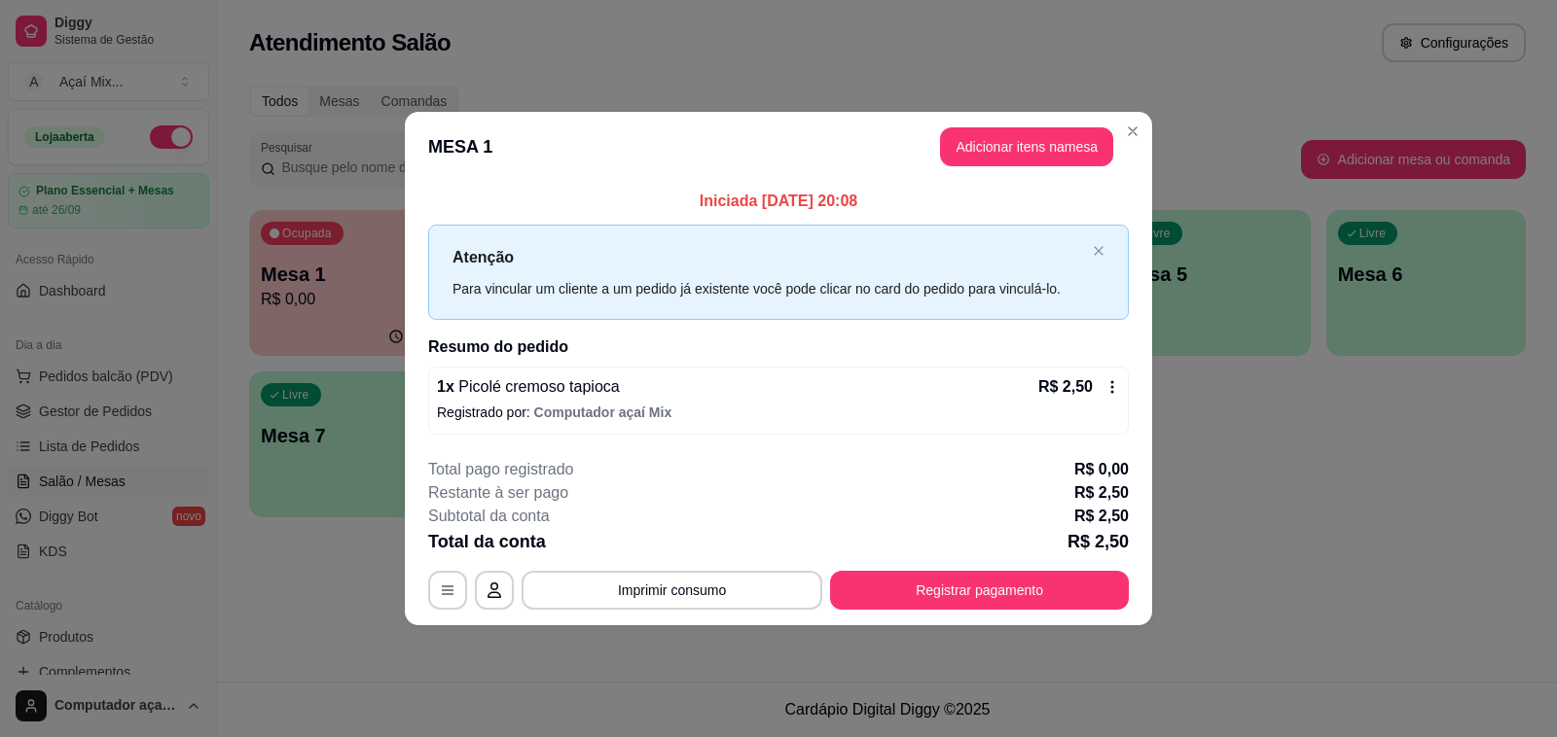
click at [1023, 621] on footer "**********" at bounding box center [778, 534] width 747 height 183
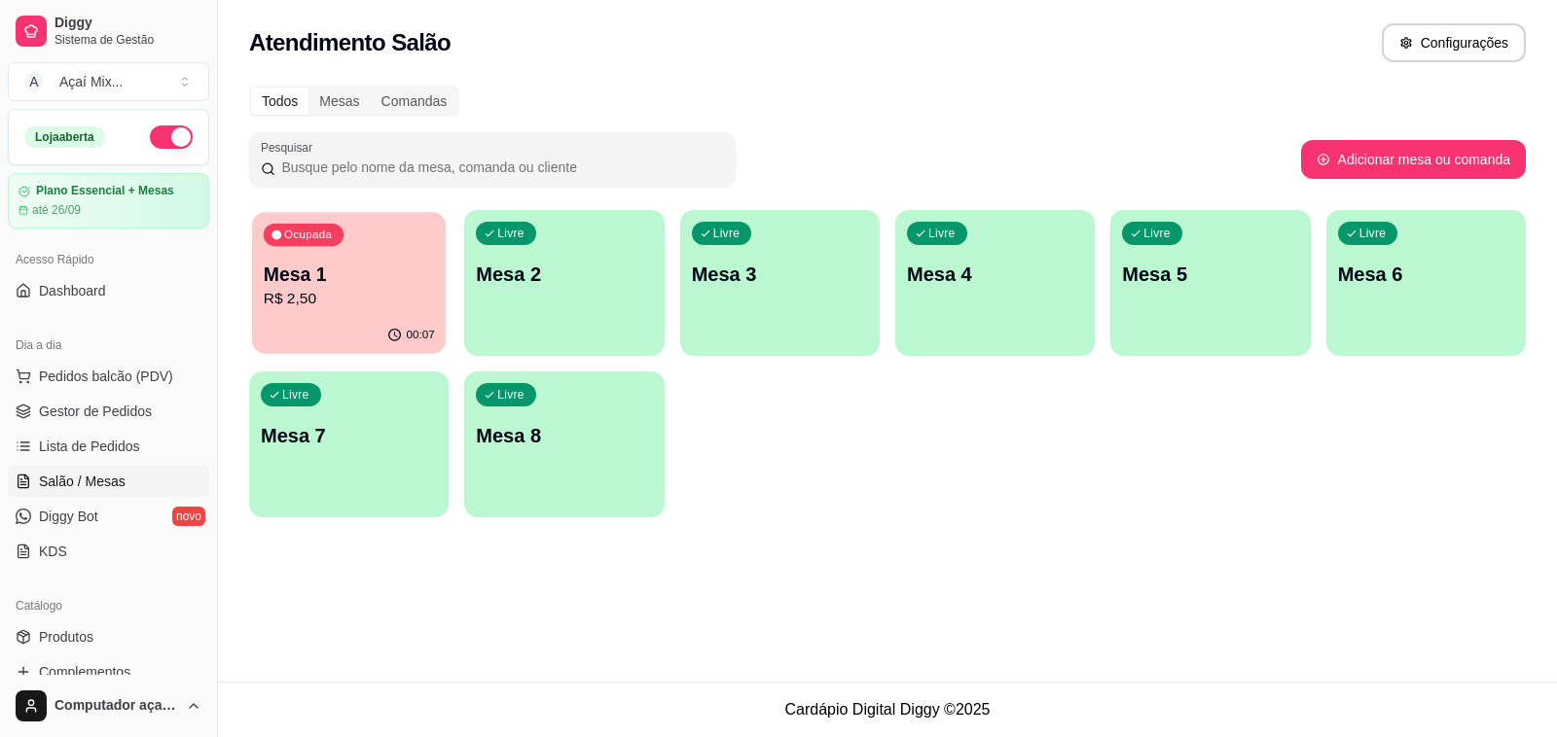
click at [351, 352] on div "00:07" at bounding box center [349, 335] width 194 height 37
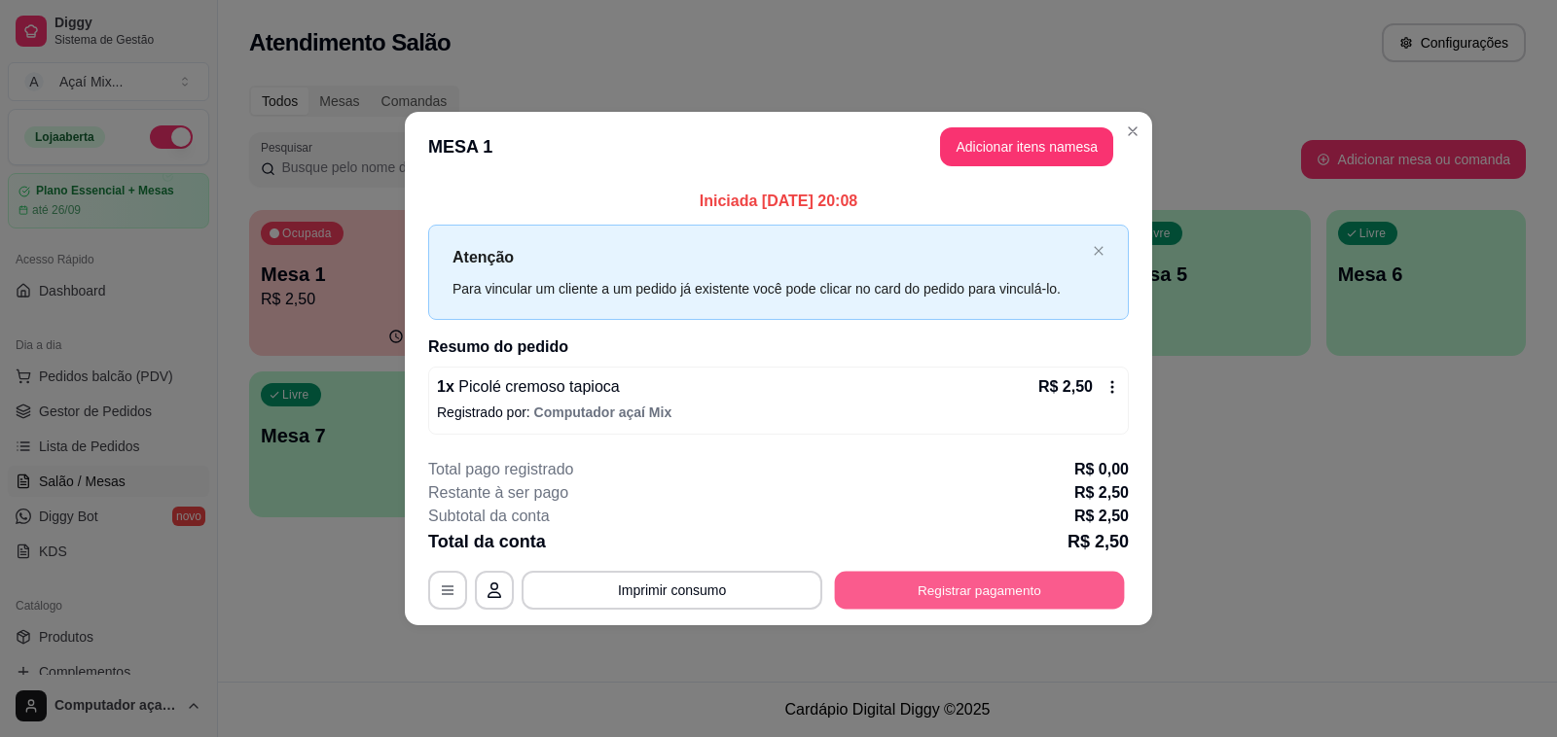
click at [970, 577] on button "Registrar pagamento" at bounding box center [980, 590] width 290 height 38
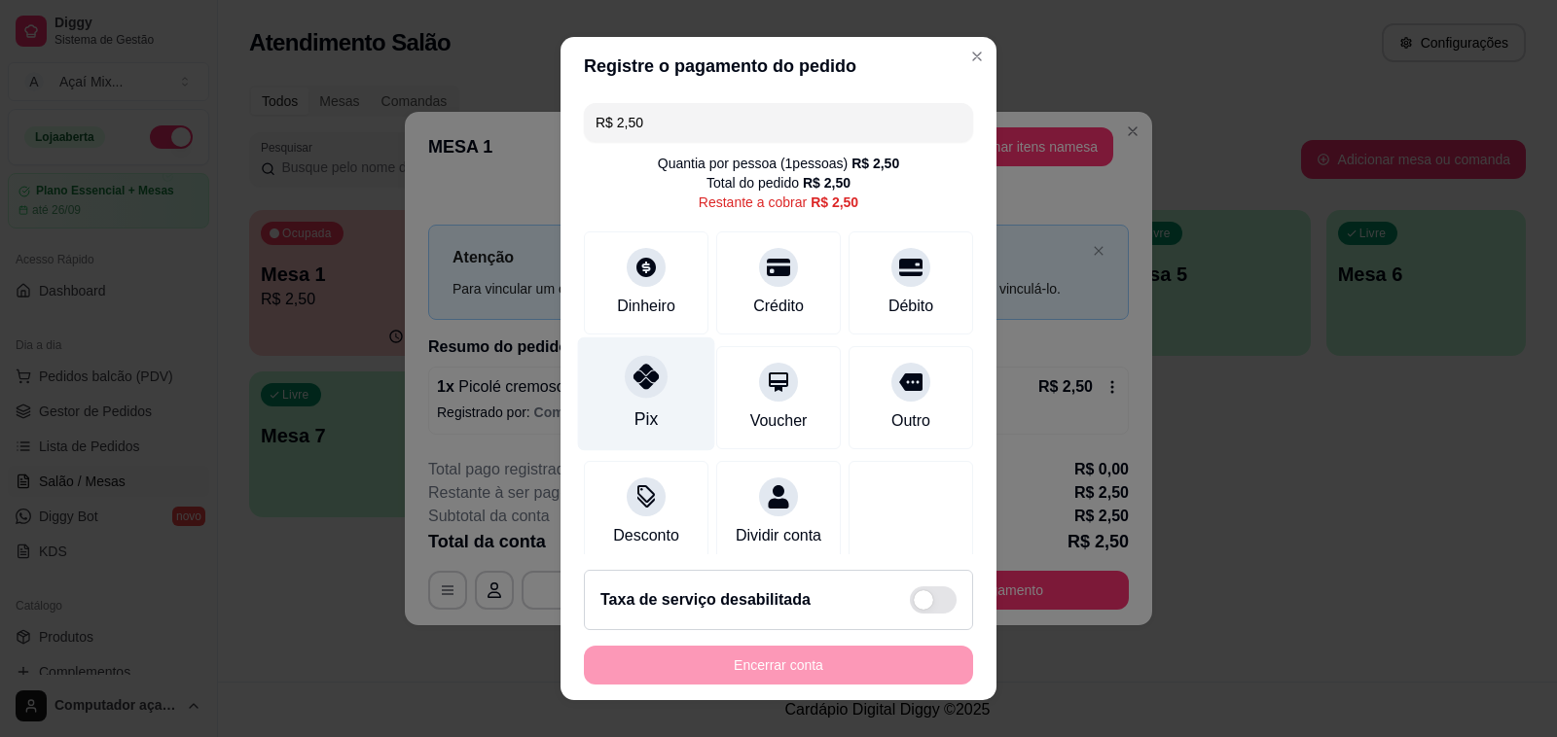
click at [633, 381] on icon at bounding box center [645, 376] width 25 height 25
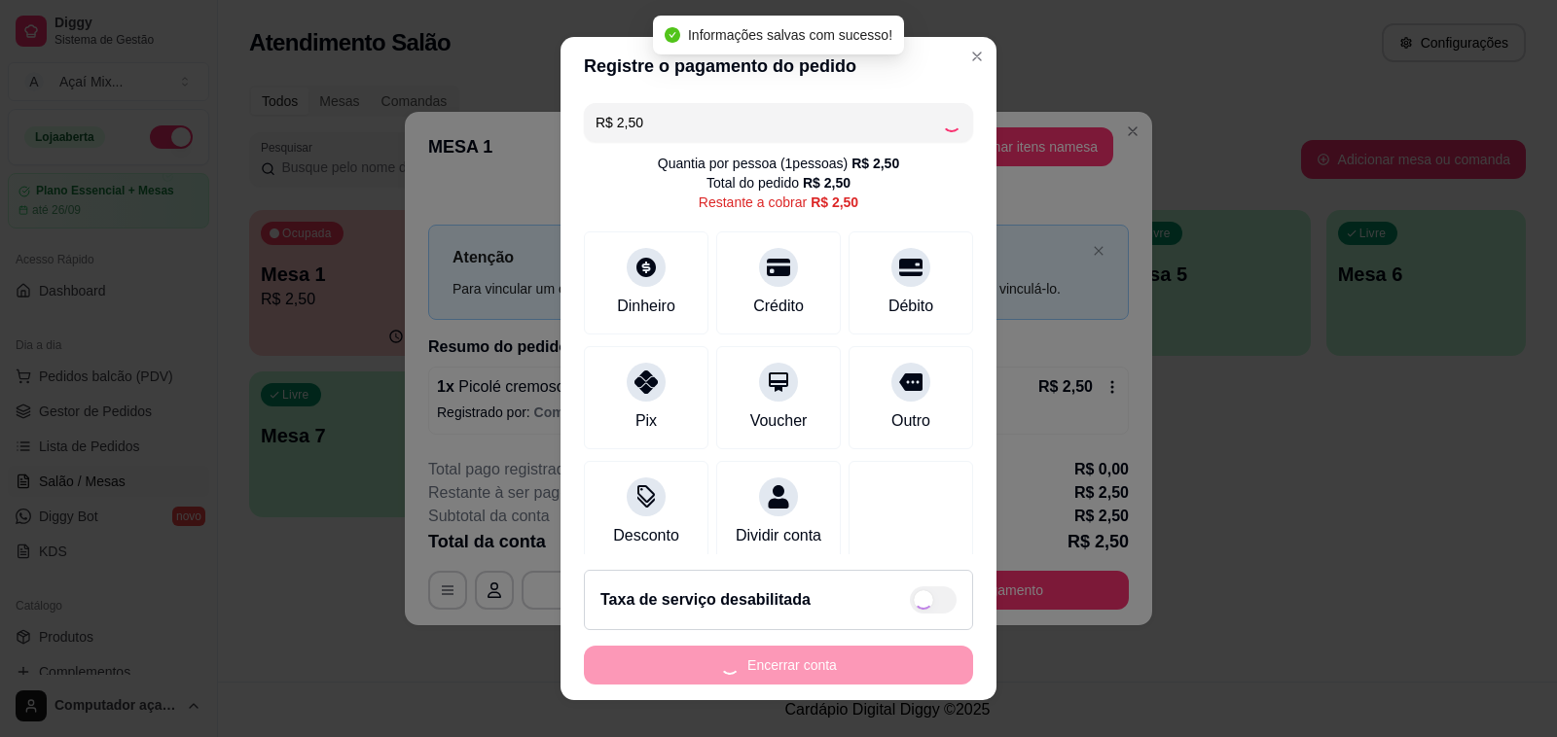
type input "R$ 0,00"
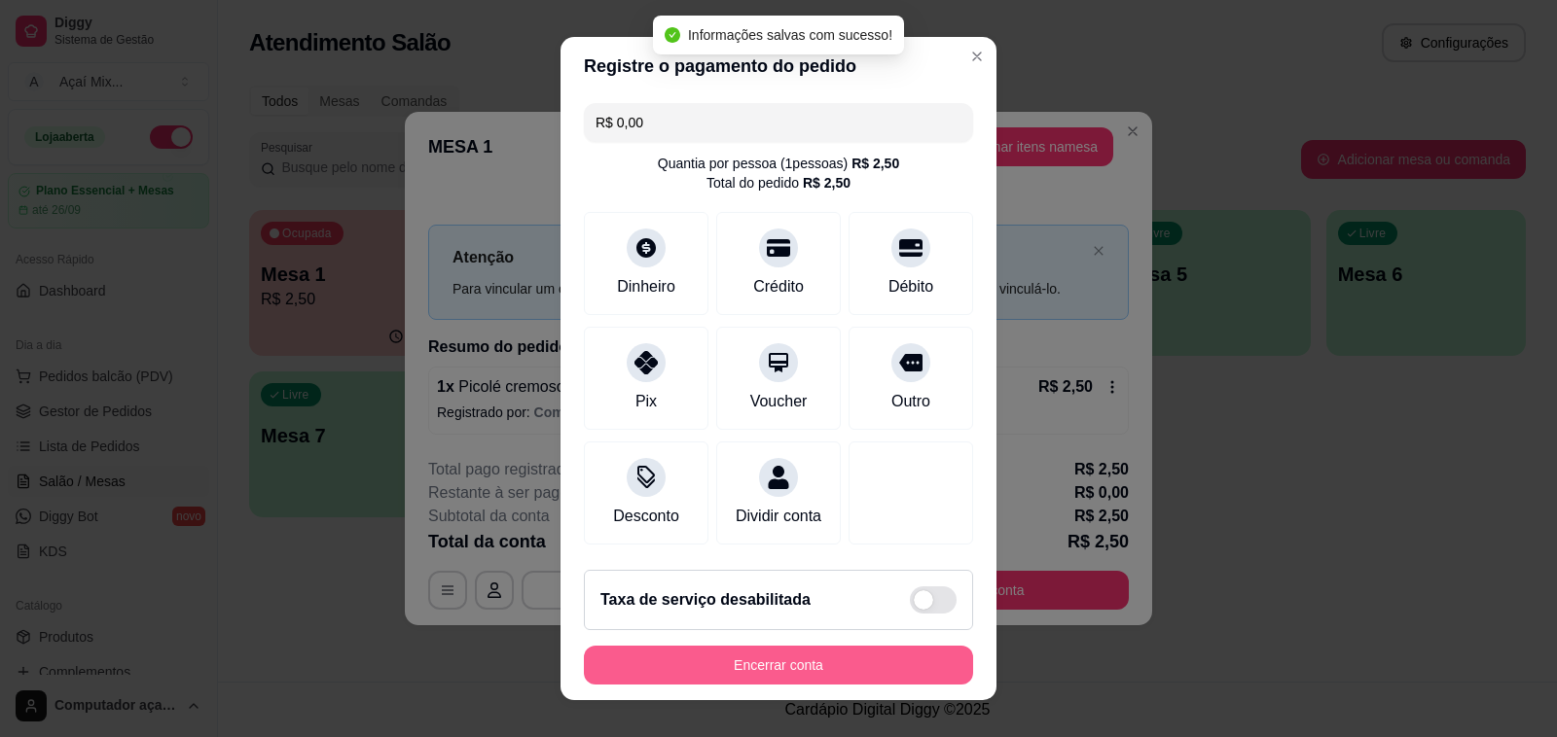
click at [854, 669] on button "Encerrar conta" at bounding box center [778, 665] width 389 height 39
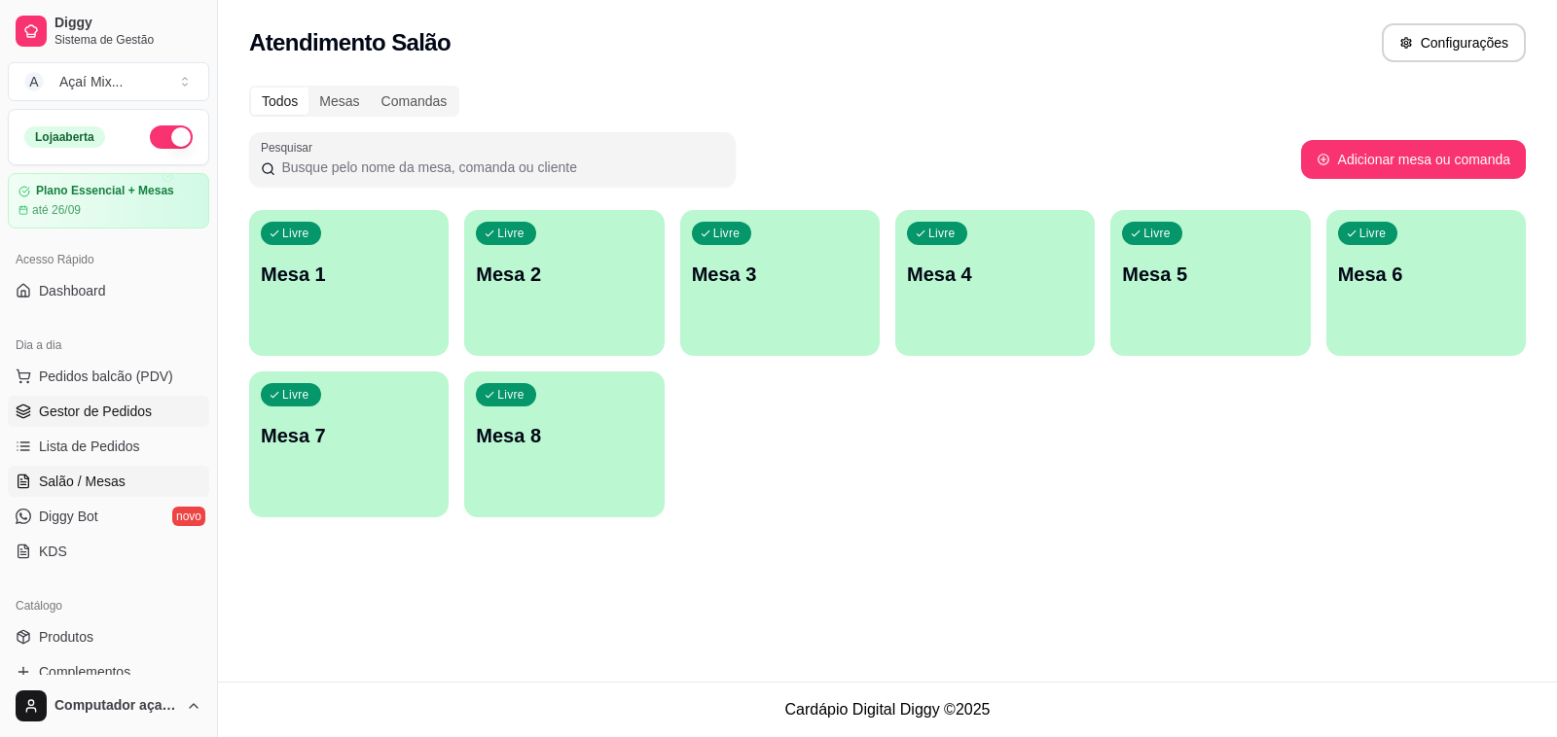
click at [73, 406] on span "Gestor de Pedidos" at bounding box center [95, 411] width 113 height 19
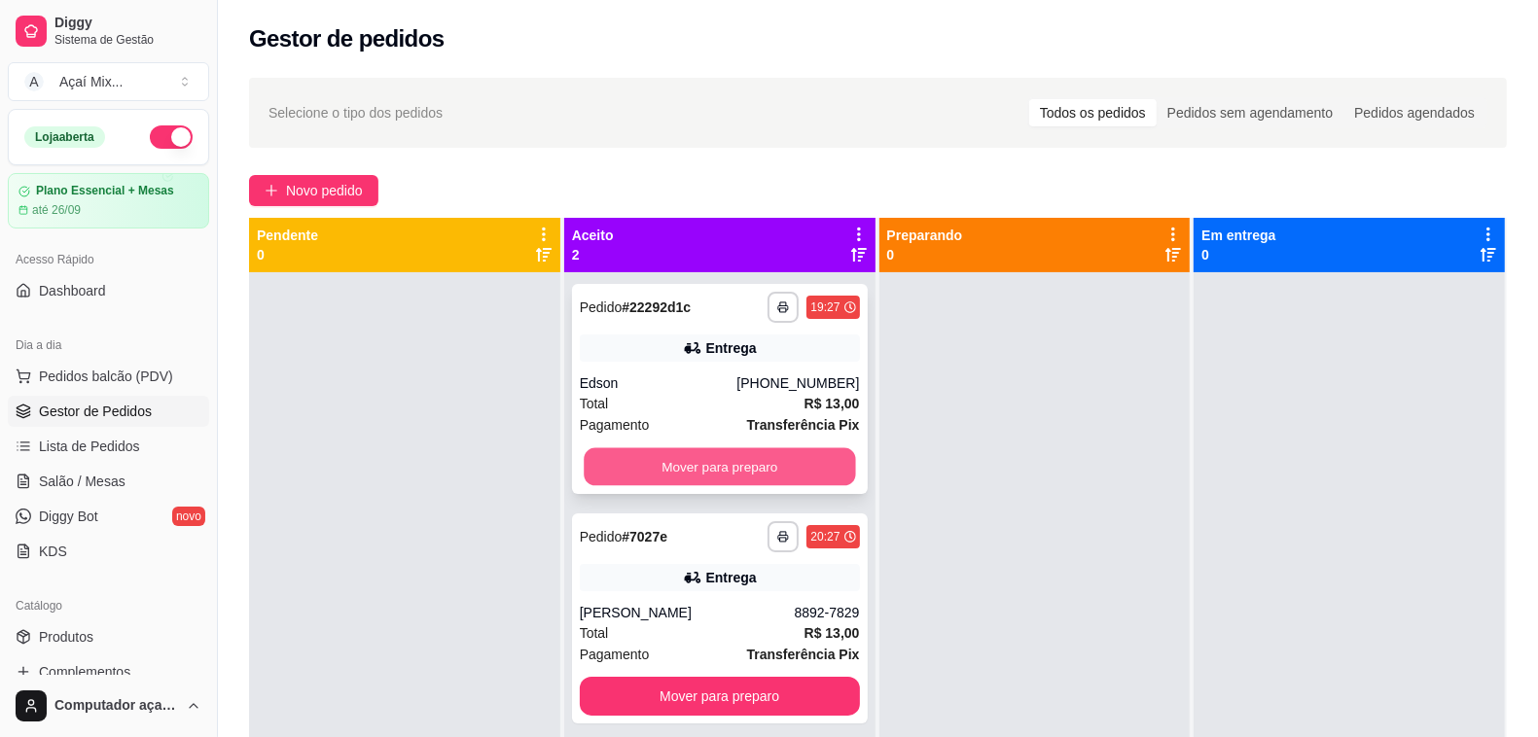
click at [705, 460] on button "Mover para preparo" at bounding box center [719, 467] width 271 height 38
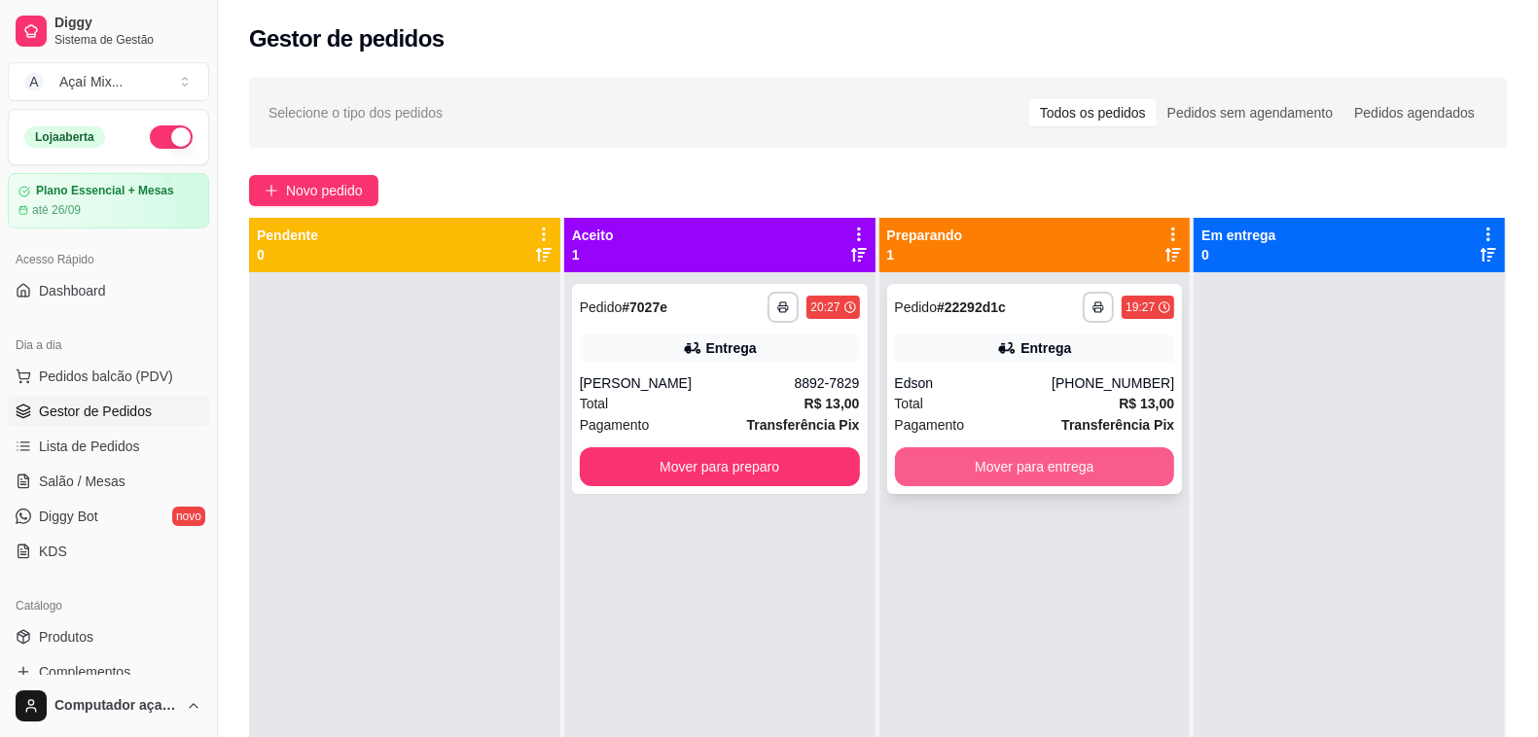
click at [1100, 479] on button "Mover para entrega" at bounding box center [1035, 467] width 280 height 39
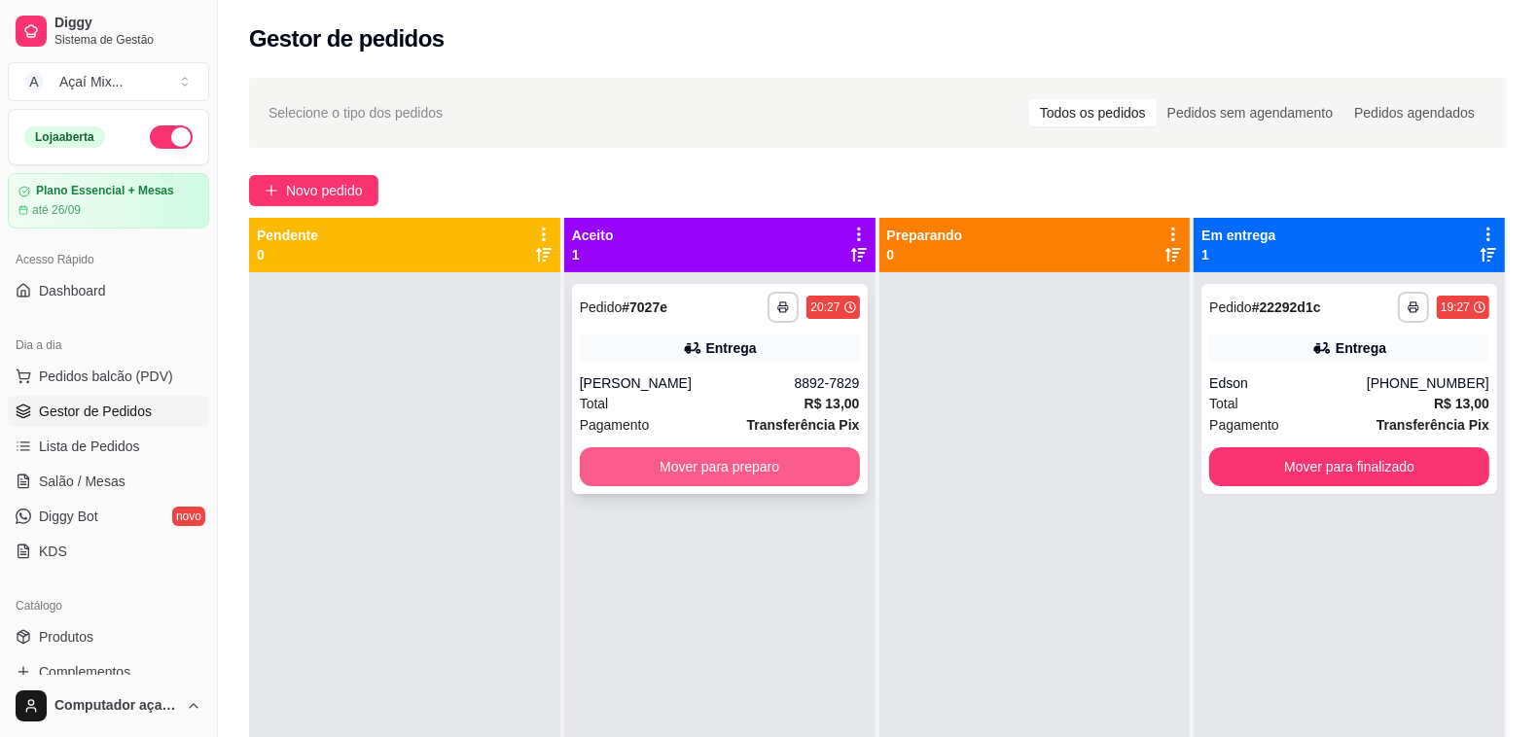
click at [794, 470] on button "Mover para preparo" at bounding box center [720, 467] width 280 height 39
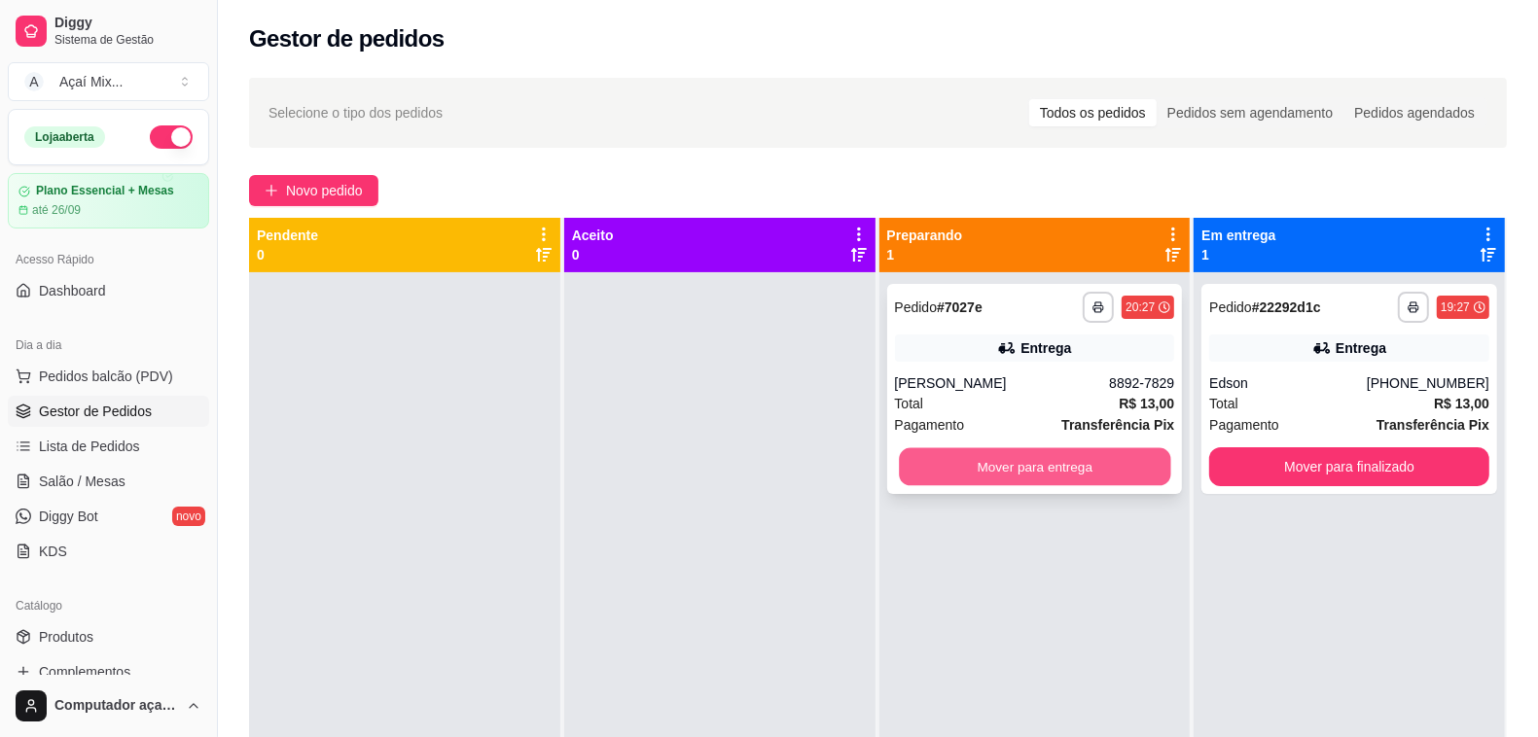
click at [980, 460] on button "Mover para entrega" at bounding box center [1034, 467] width 271 height 38
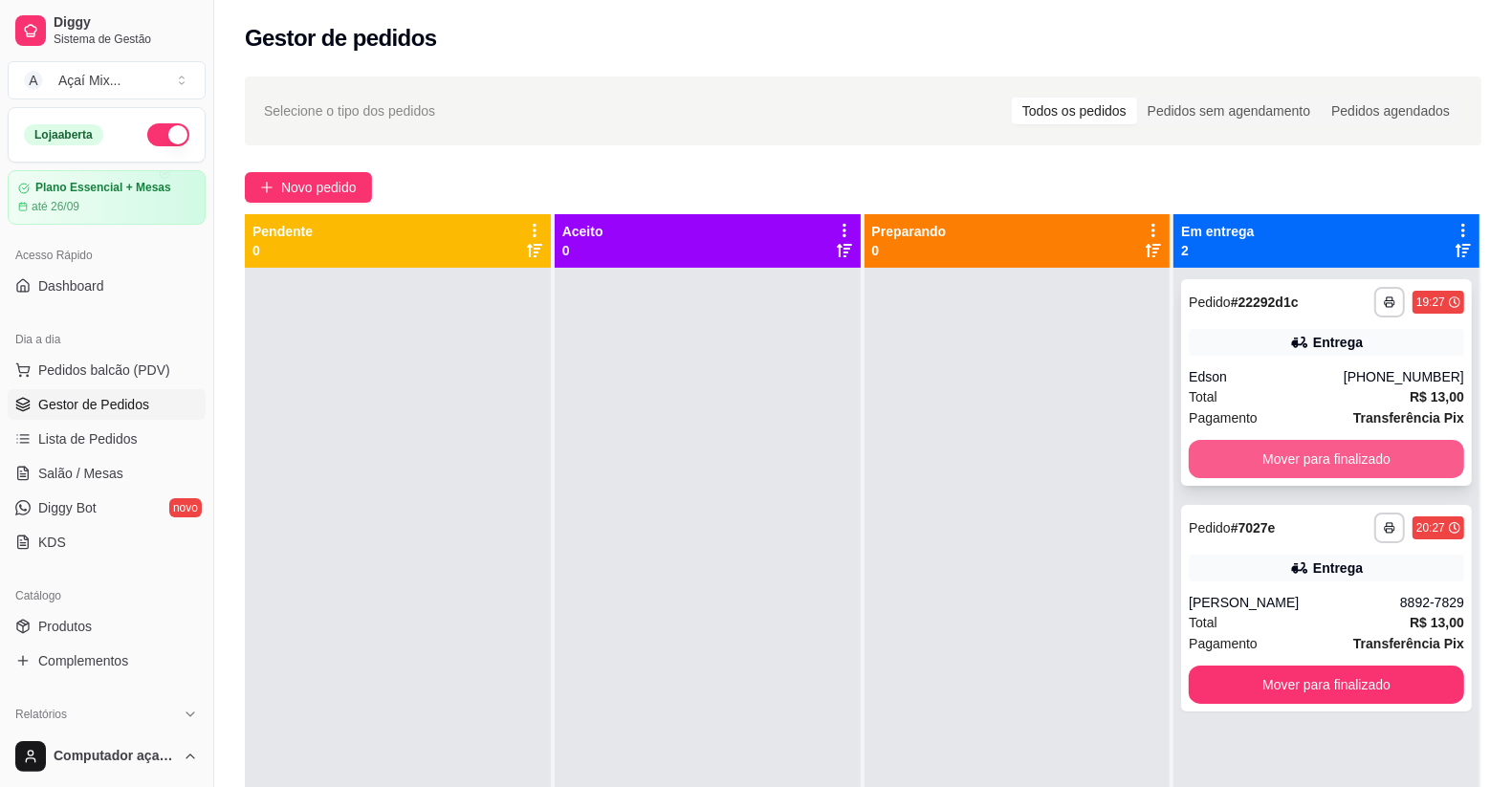
click at [1370, 451] on button "Mover para finalizado" at bounding box center [1326, 459] width 275 height 38
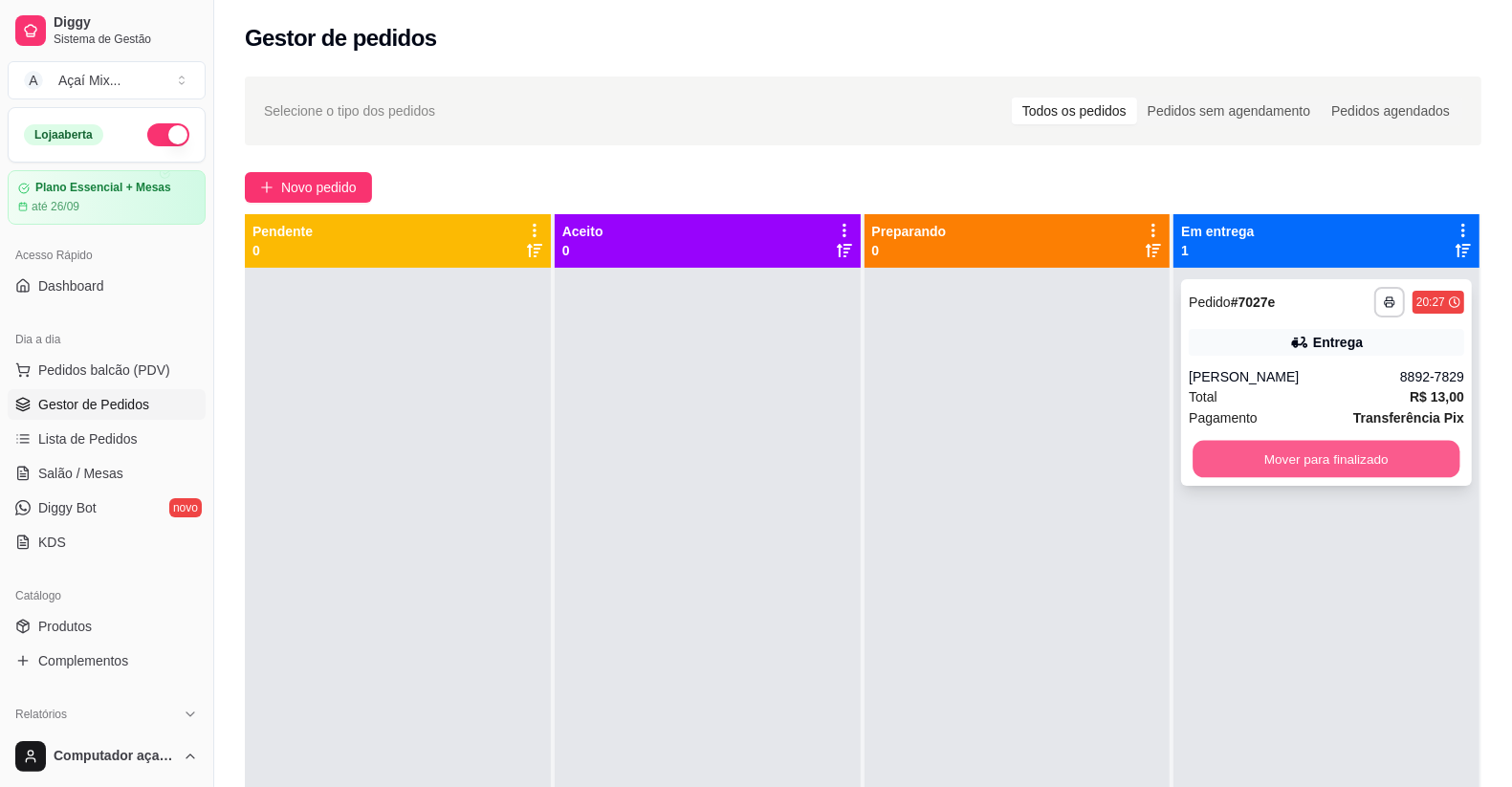
click at [1360, 442] on button "Mover para finalizado" at bounding box center [1326, 459] width 266 height 37
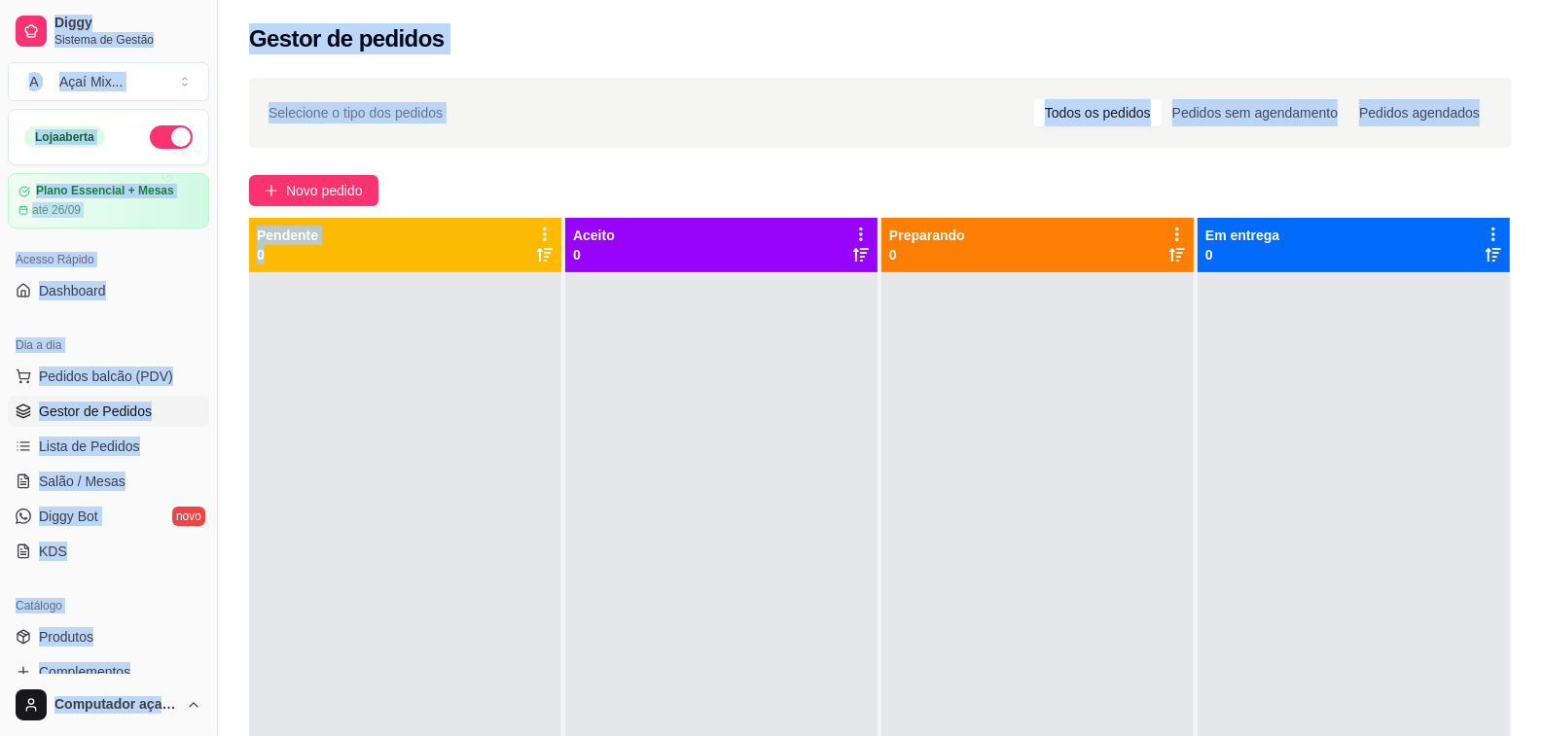
drag, startPoint x: 453, startPoint y: 363, endPoint x: -112, endPoint y: 85, distance: 630.0
click at [0, 85] on html "Diggy Sistema de Gestão A Açaí Mix ... Loja aberta Plano Essencial + Mesas até …" at bounding box center [771, 368] width 1543 height 736
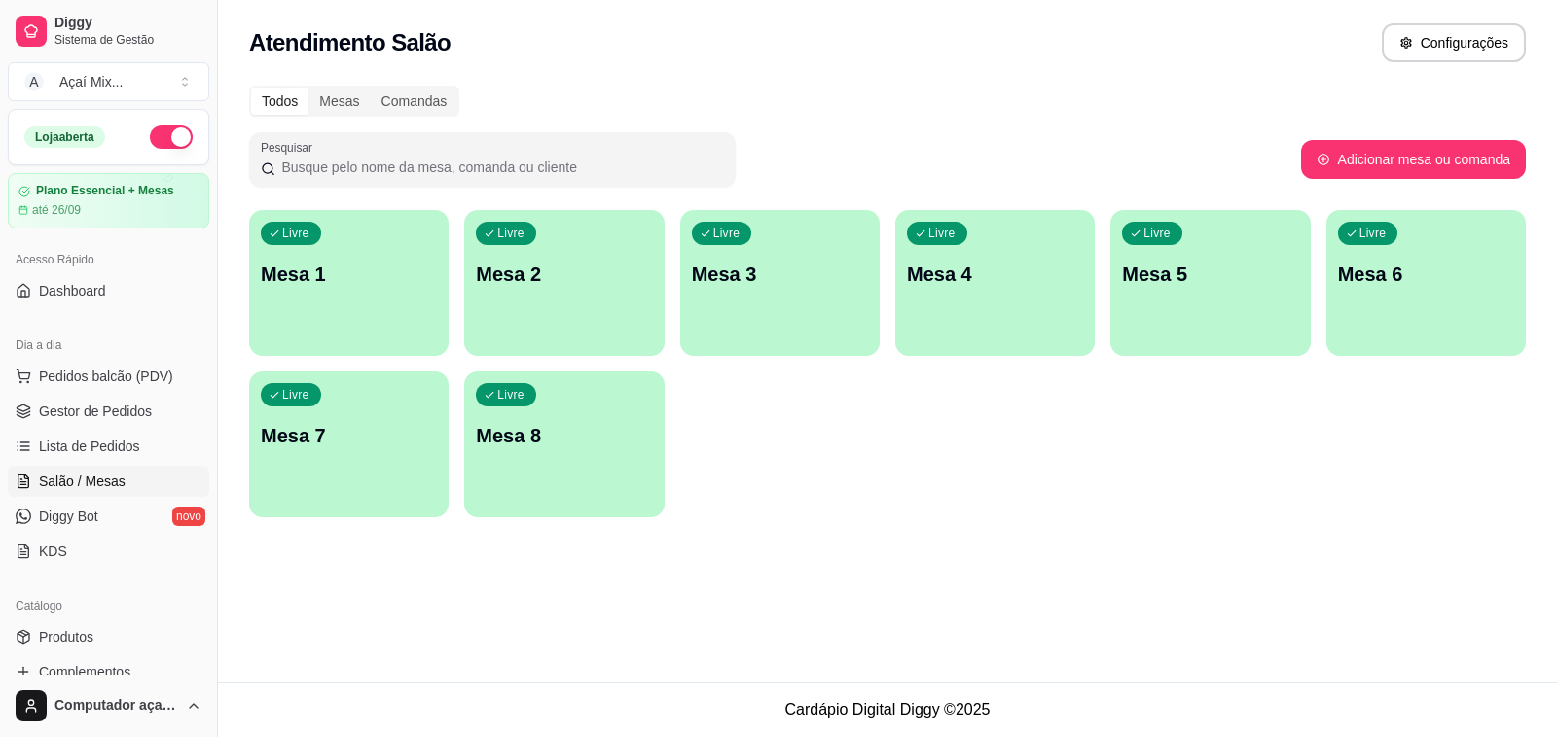
click at [366, 302] on div "Livre Mesa 1" at bounding box center [348, 271] width 199 height 123
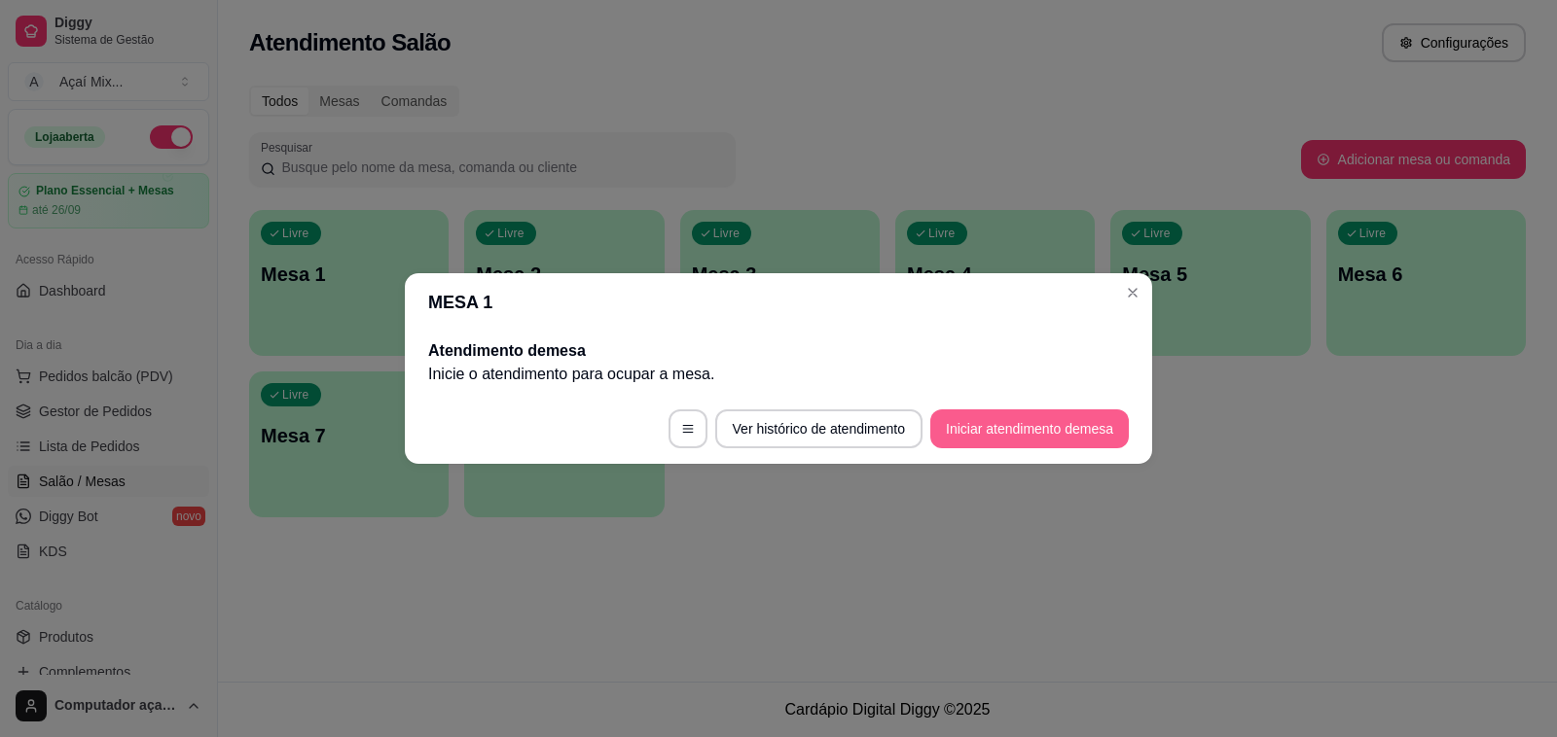
click at [953, 448] on footer "Ver histórico de atendimento Iniciar atendimento de mesa" at bounding box center [778, 429] width 747 height 70
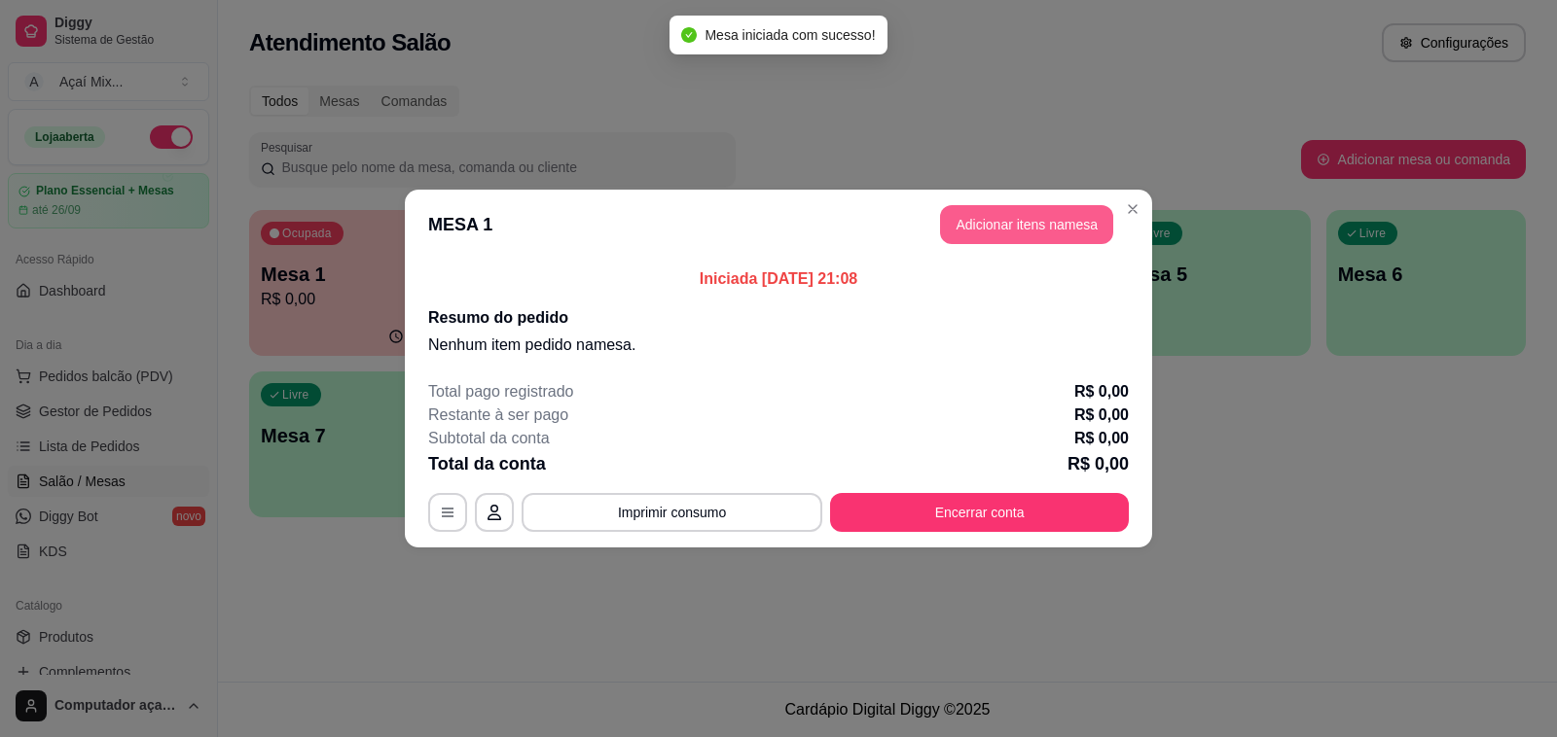
click at [985, 234] on button "Adicionar itens na mesa" at bounding box center [1026, 224] width 173 height 39
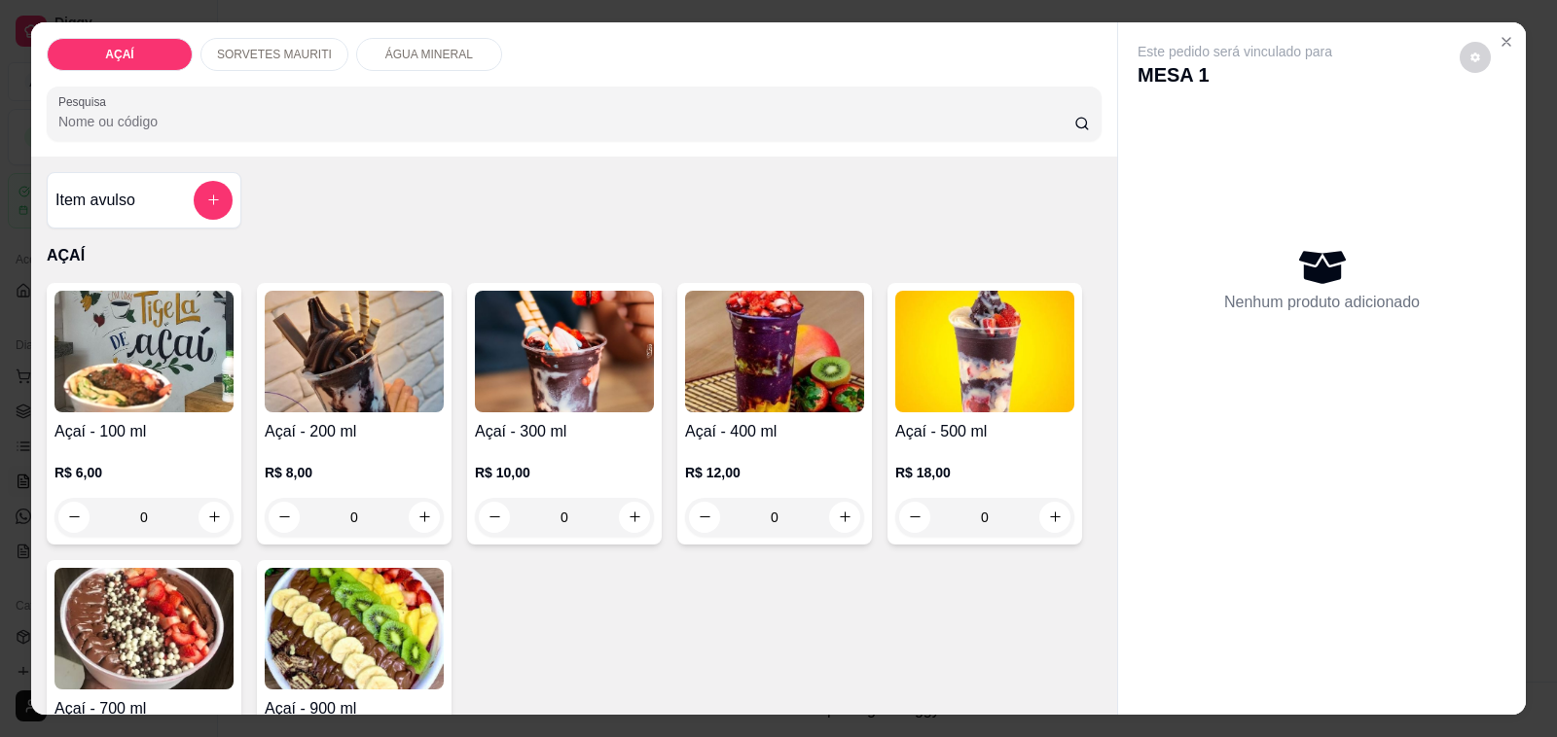
click at [381, 420] on h4 "Açaí - 200 ml" at bounding box center [354, 431] width 179 height 23
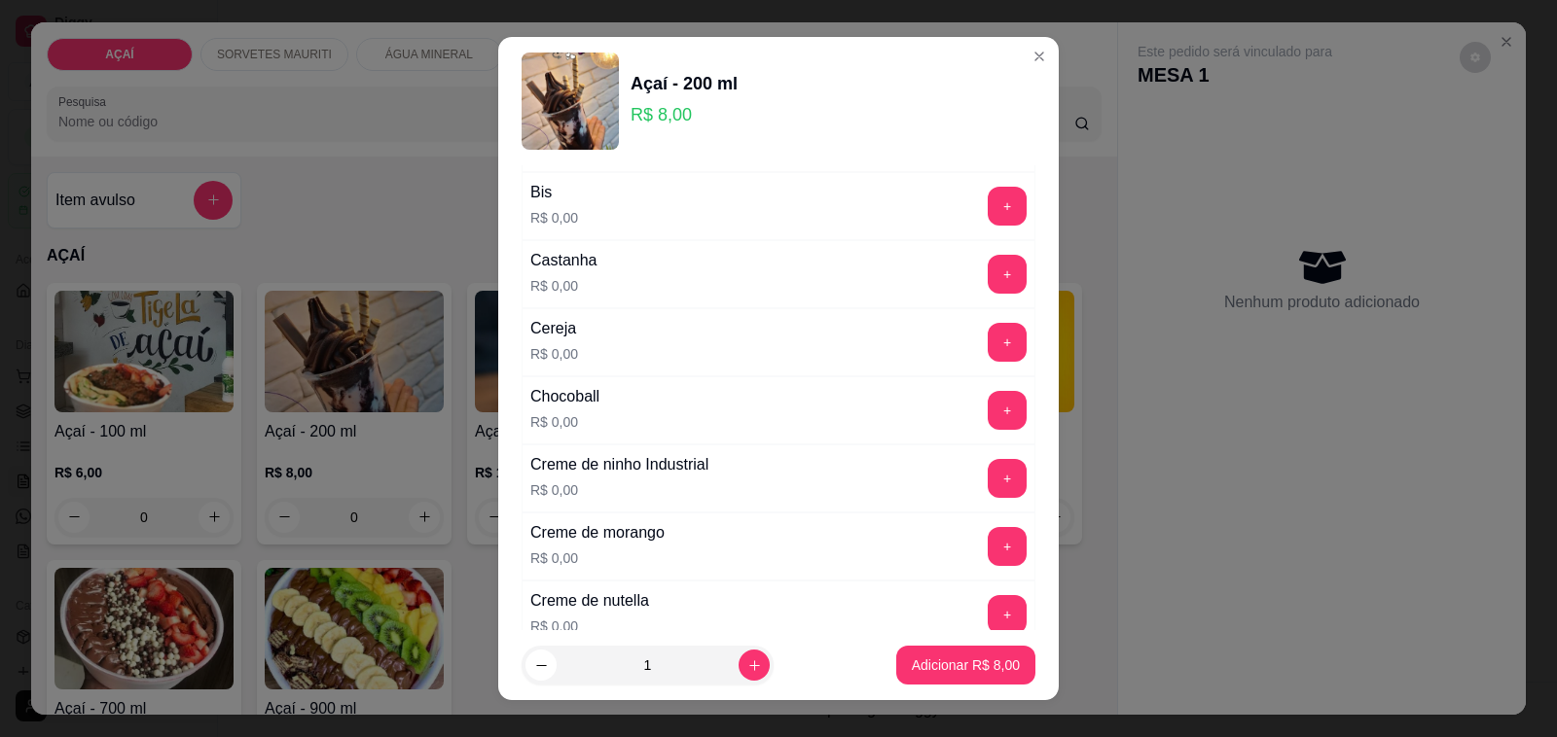
scroll to position [243, 0]
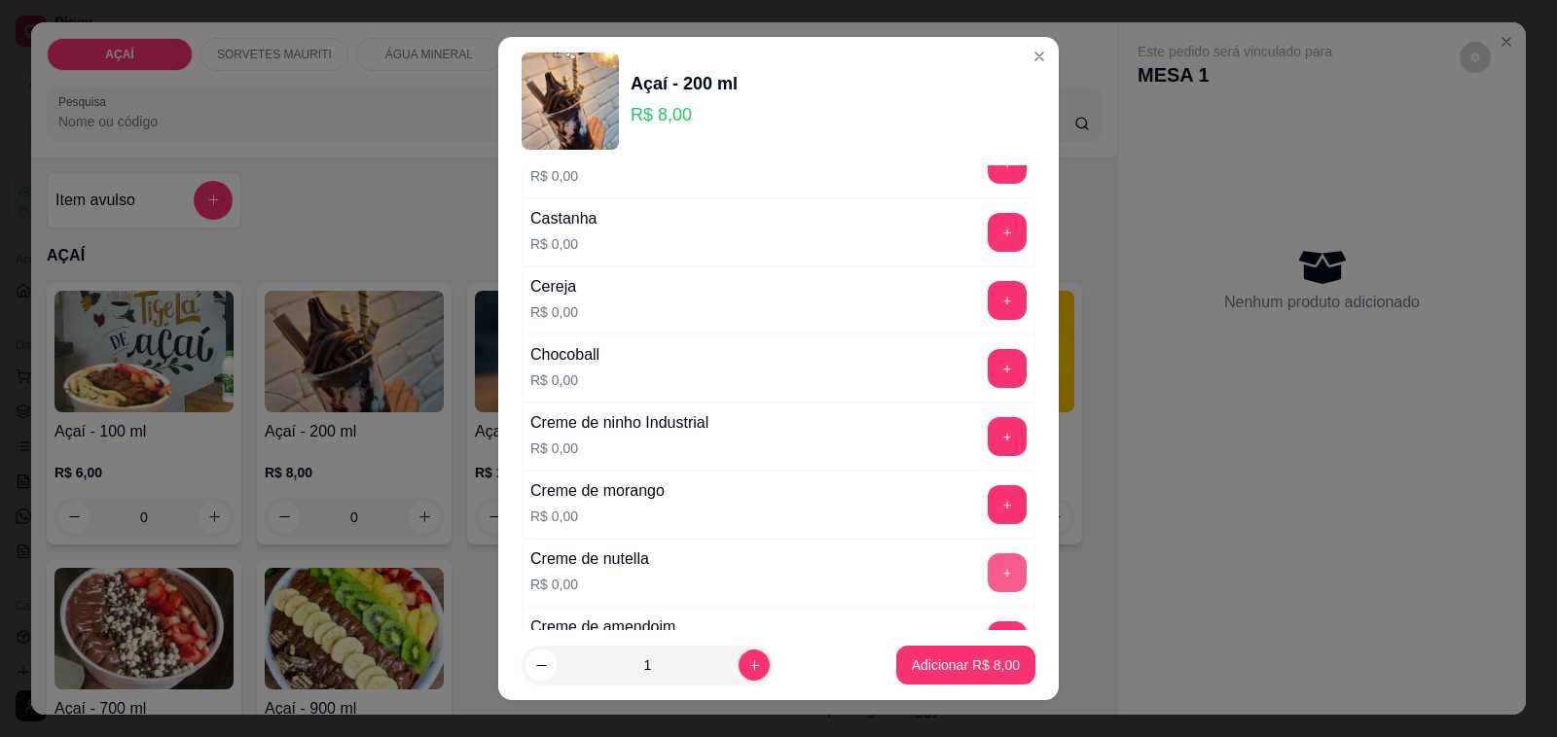
click at [987, 592] on button "+" at bounding box center [1006, 573] width 39 height 39
click at [987, 304] on button "+" at bounding box center [1006, 300] width 39 height 39
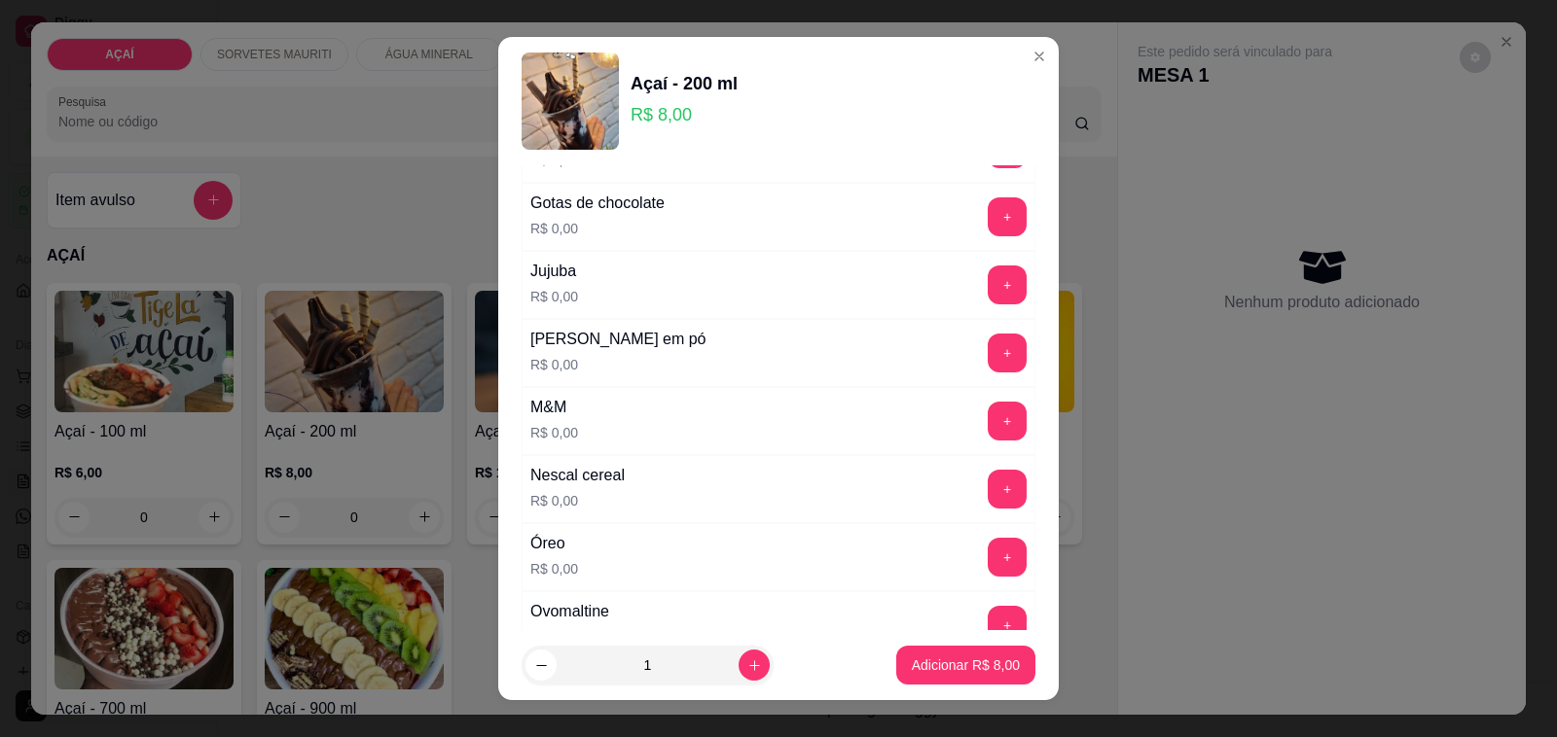
scroll to position [1824, 0]
click at [988, 363] on button "+" at bounding box center [1007, 355] width 38 height 38
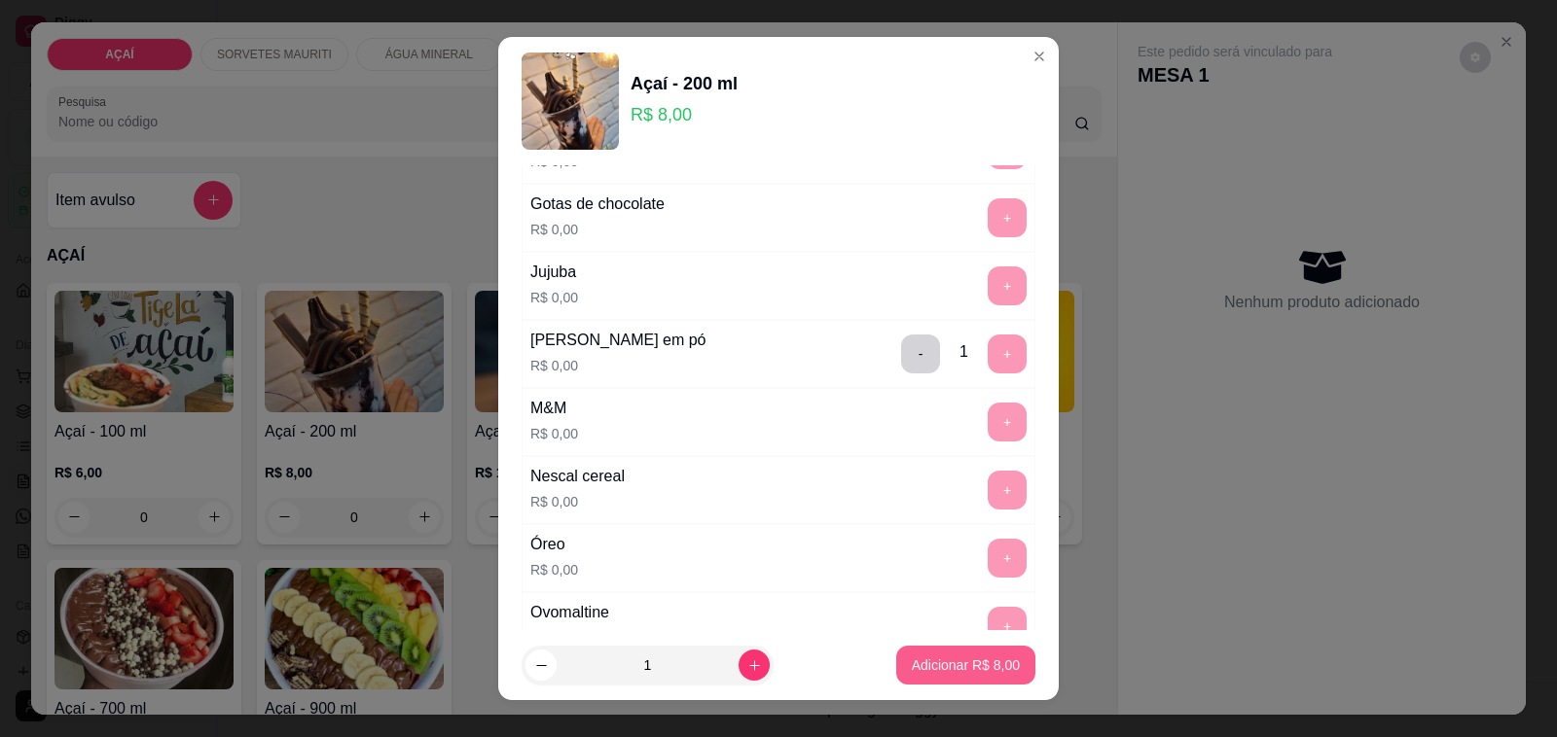
click at [942, 674] on button "Adicionar R$ 8,00" at bounding box center [965, 665] width 139 height 39
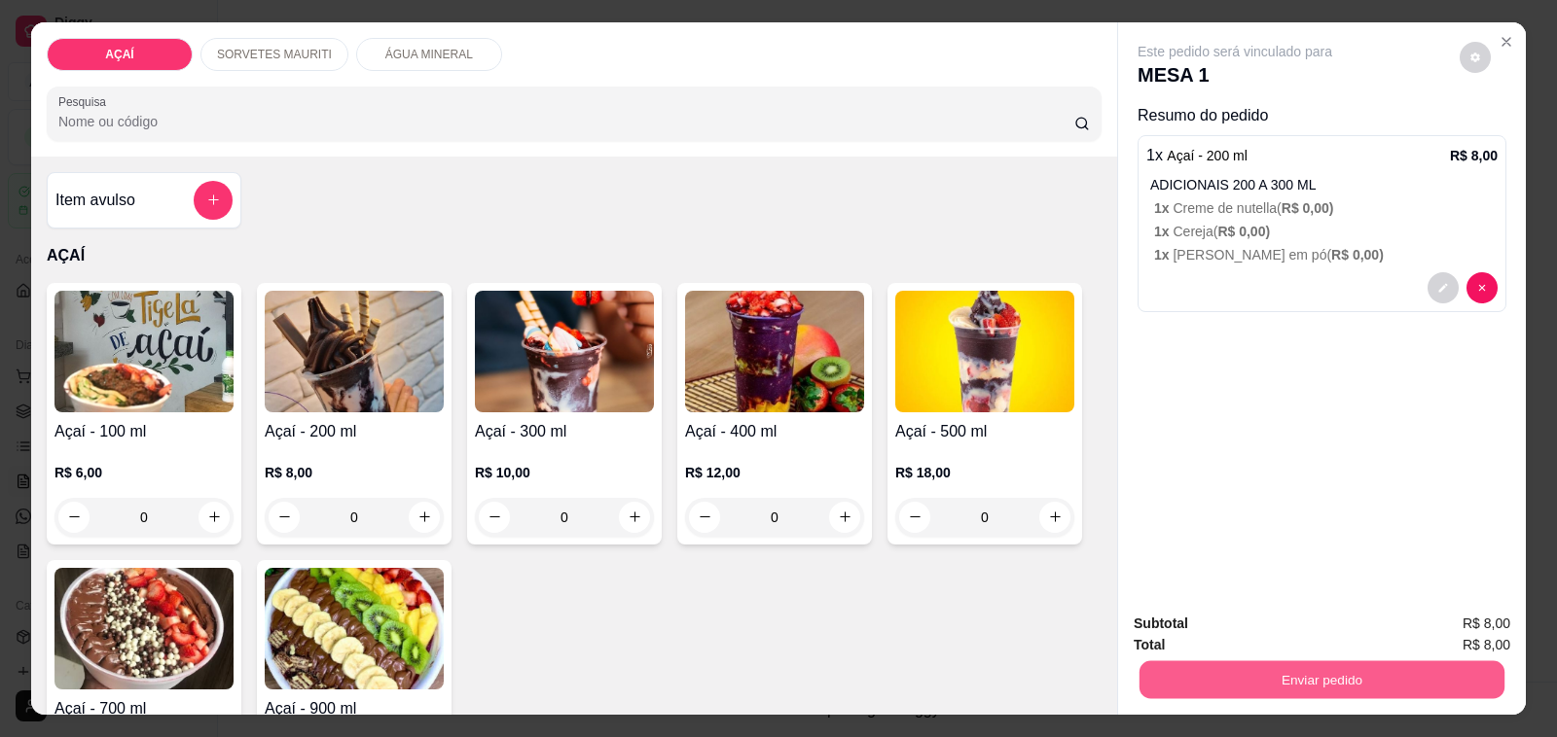
click at [1174, 662] on button "Enviar pedido" at bounding box center [1321, 681] width 365 height 38
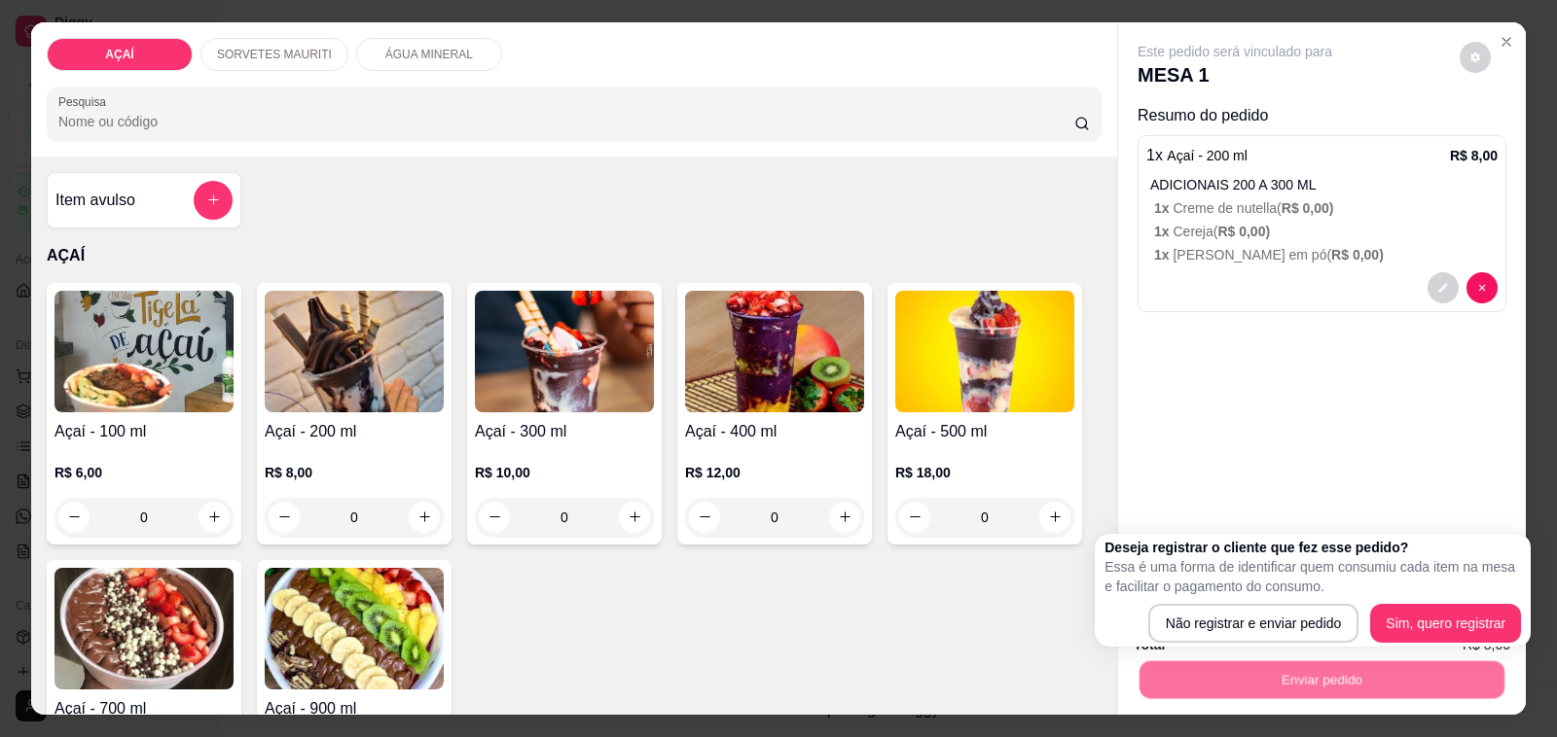
click at [1178, 596] on p "Essa é uma forma de identificar quem consumiu cada item na mesa e facilitar o p…" at bounding box center [1312, 576] width 416 height 39
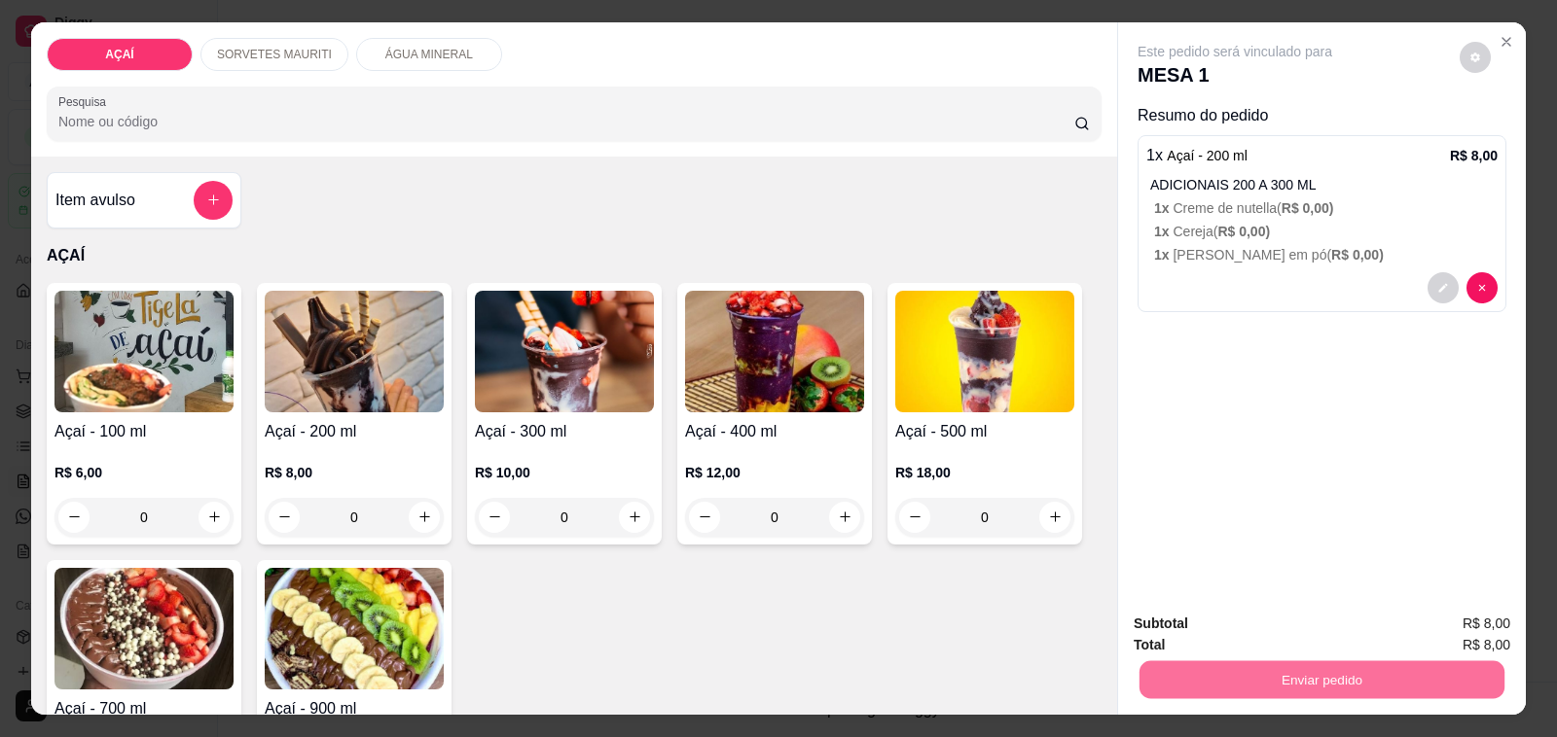
click at [1184, 618] on button "Não registrar e enviar pedido" at bounding box center [1256, 624] width 197 height 36
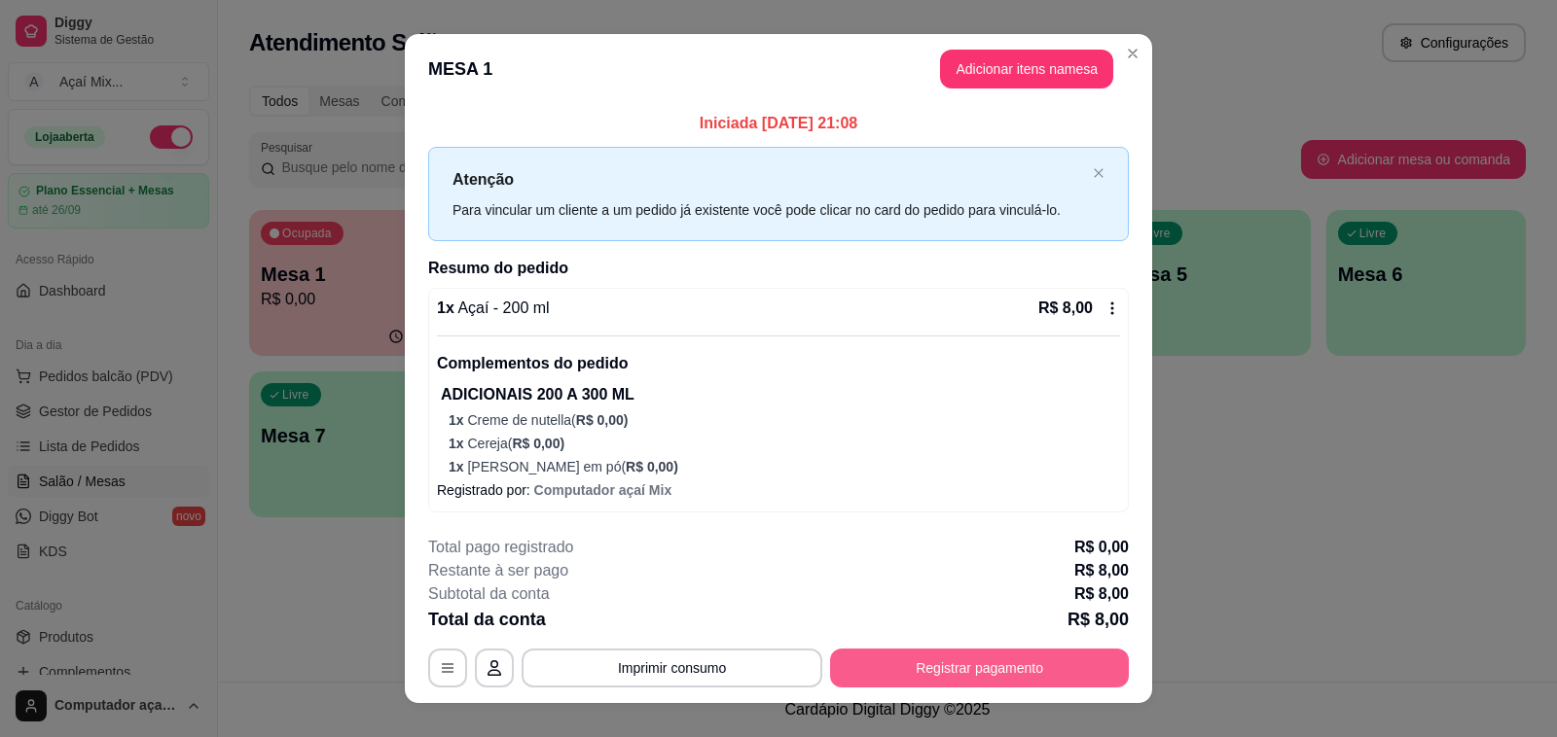
click at [1051, 677] on button "Registrar pagamento" at bounding box center [979, 668] width 299 height 39
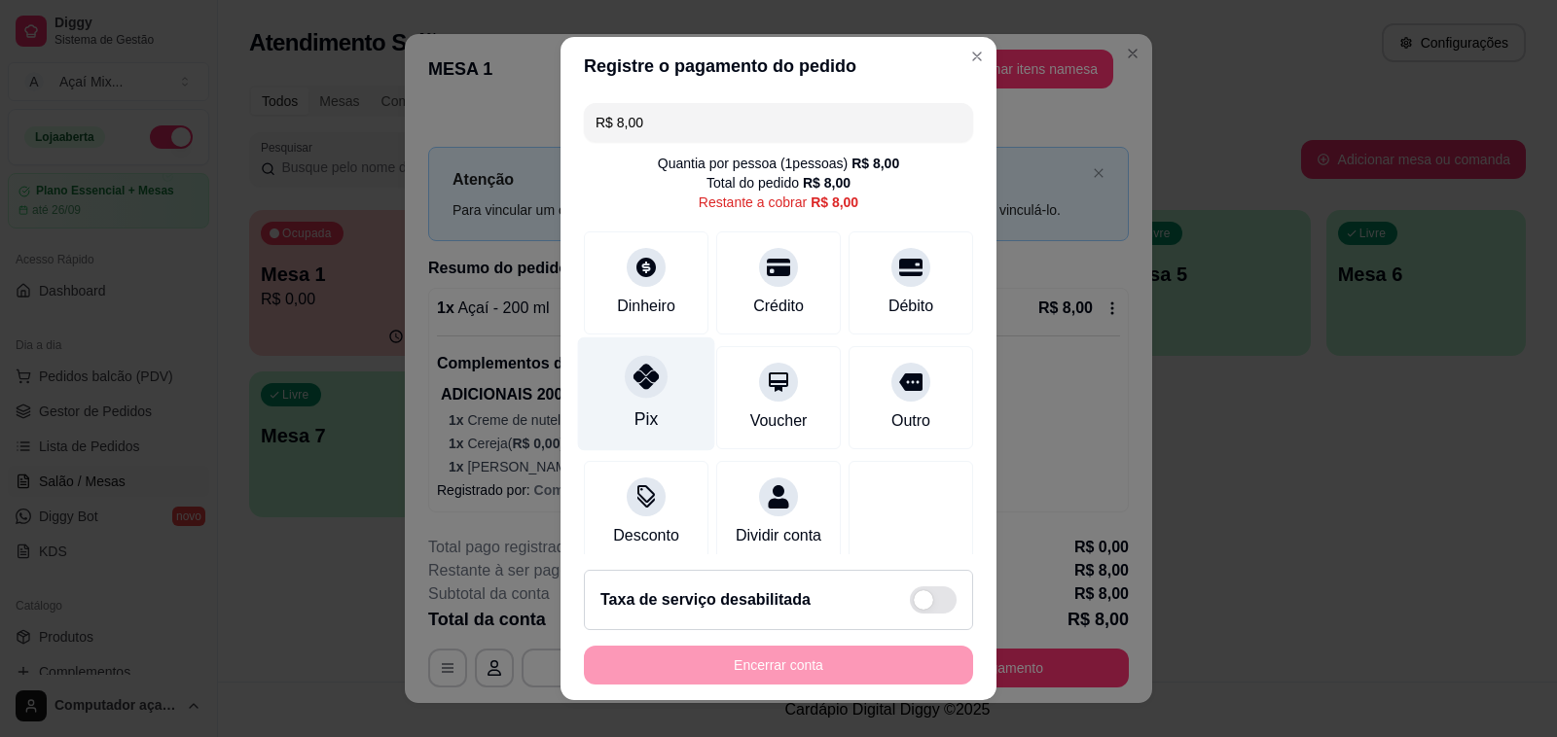
click at [642, 386] on icon at bounding box center [645, 376] width 25 height 25
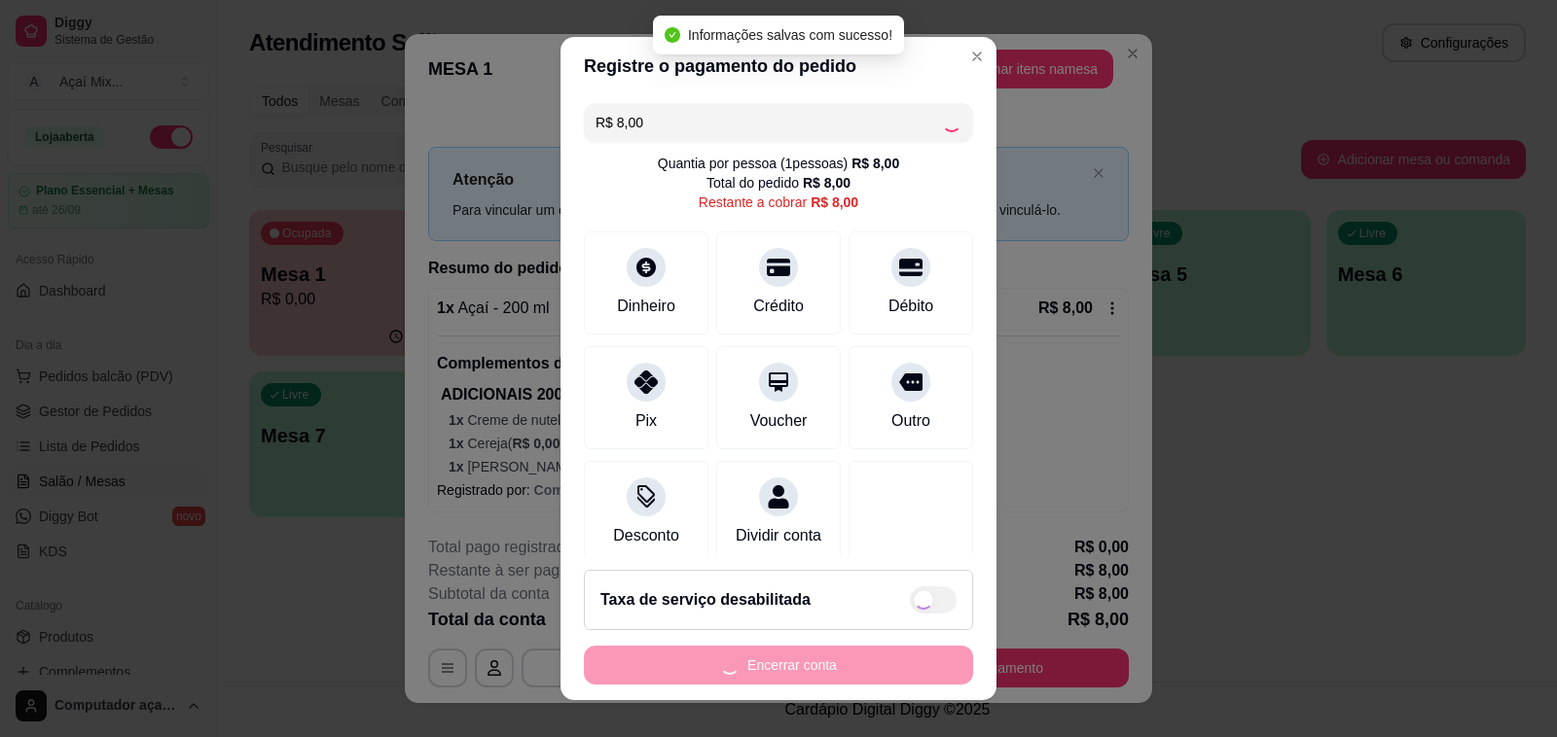
type input "R$ 0,00"
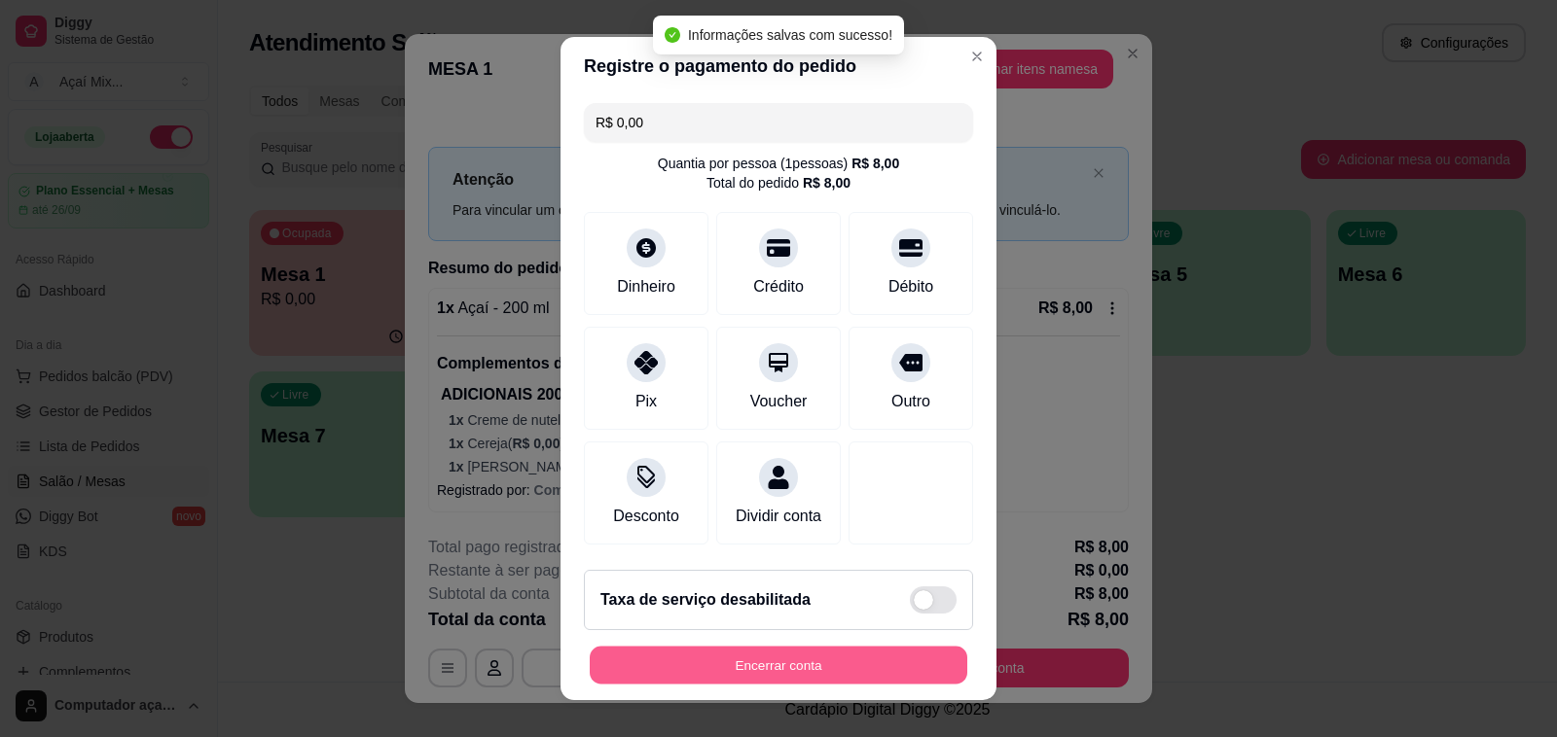
click at [770, 674] on button "Encerrar conta" at bounding box center [778, 666] width 377 height 38
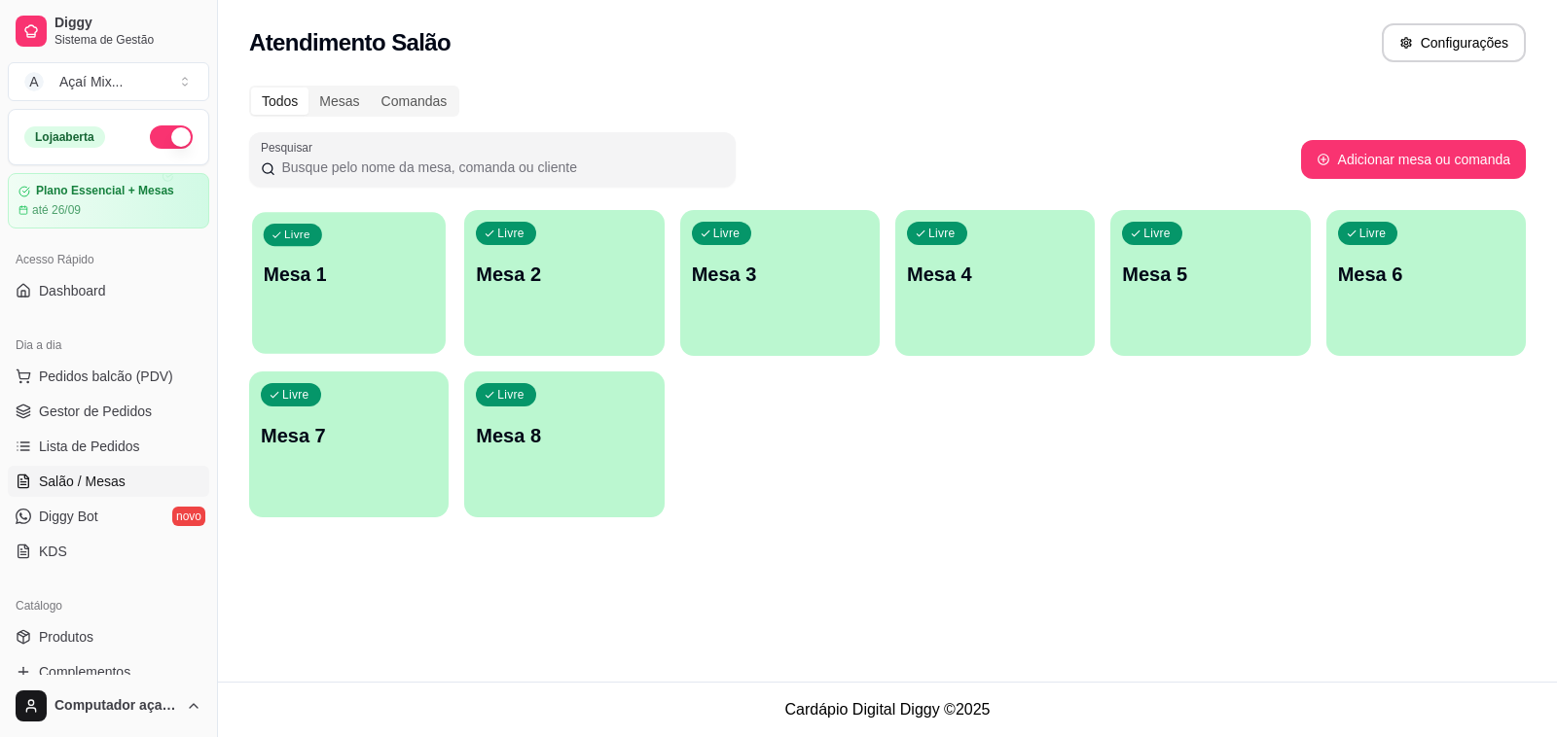
click at [274, 314] on div "Livre Mesa 1" at bounding box center [349, 271] width 194 height 119
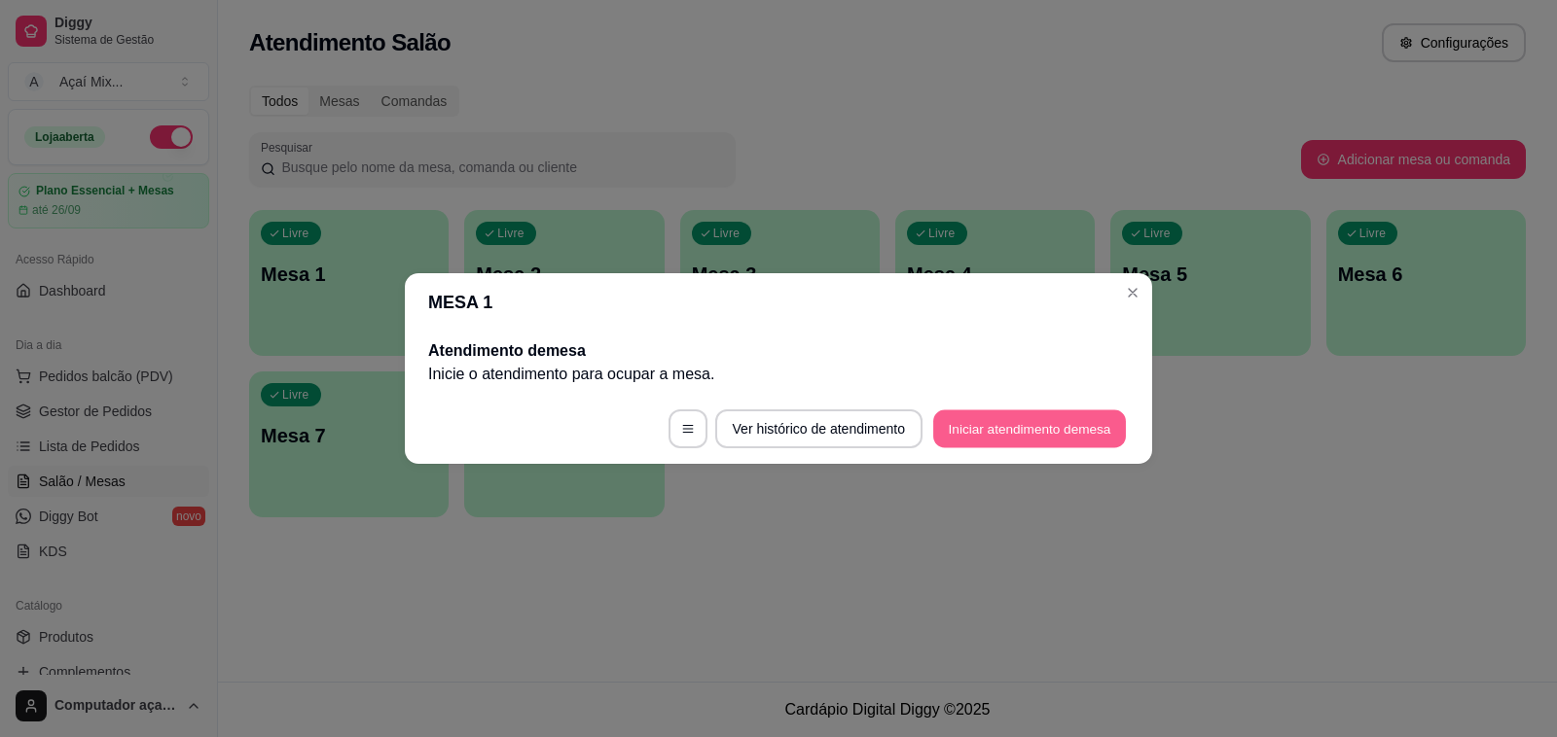
click at [937, 416] on button "Iniciar atendimento de mesa" at bounding box center [1029, 430] width 193 height 38
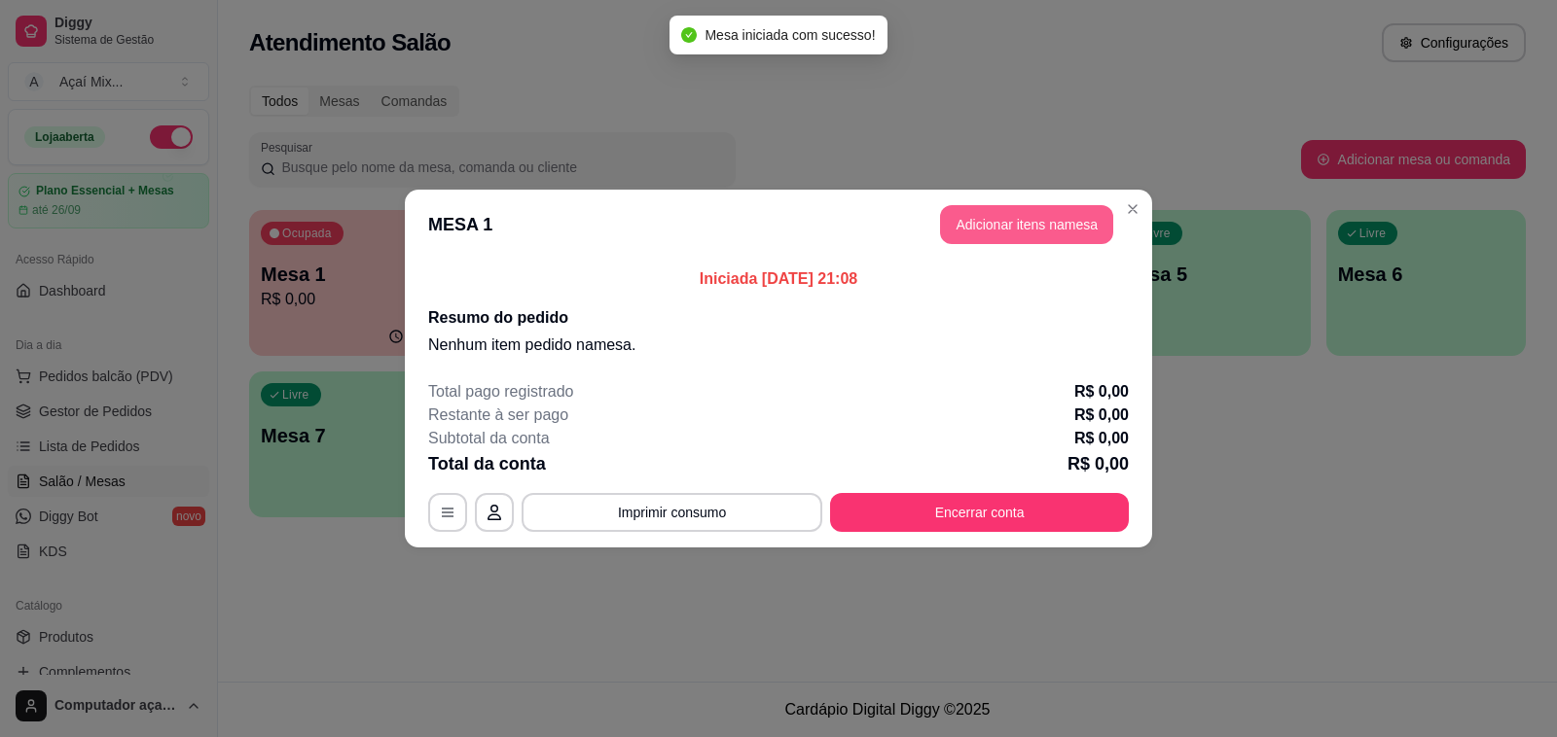
click at [1007, 230] on button "Adicionar itens na mesa" at bounding box center [1026, 224] width 173 height 39
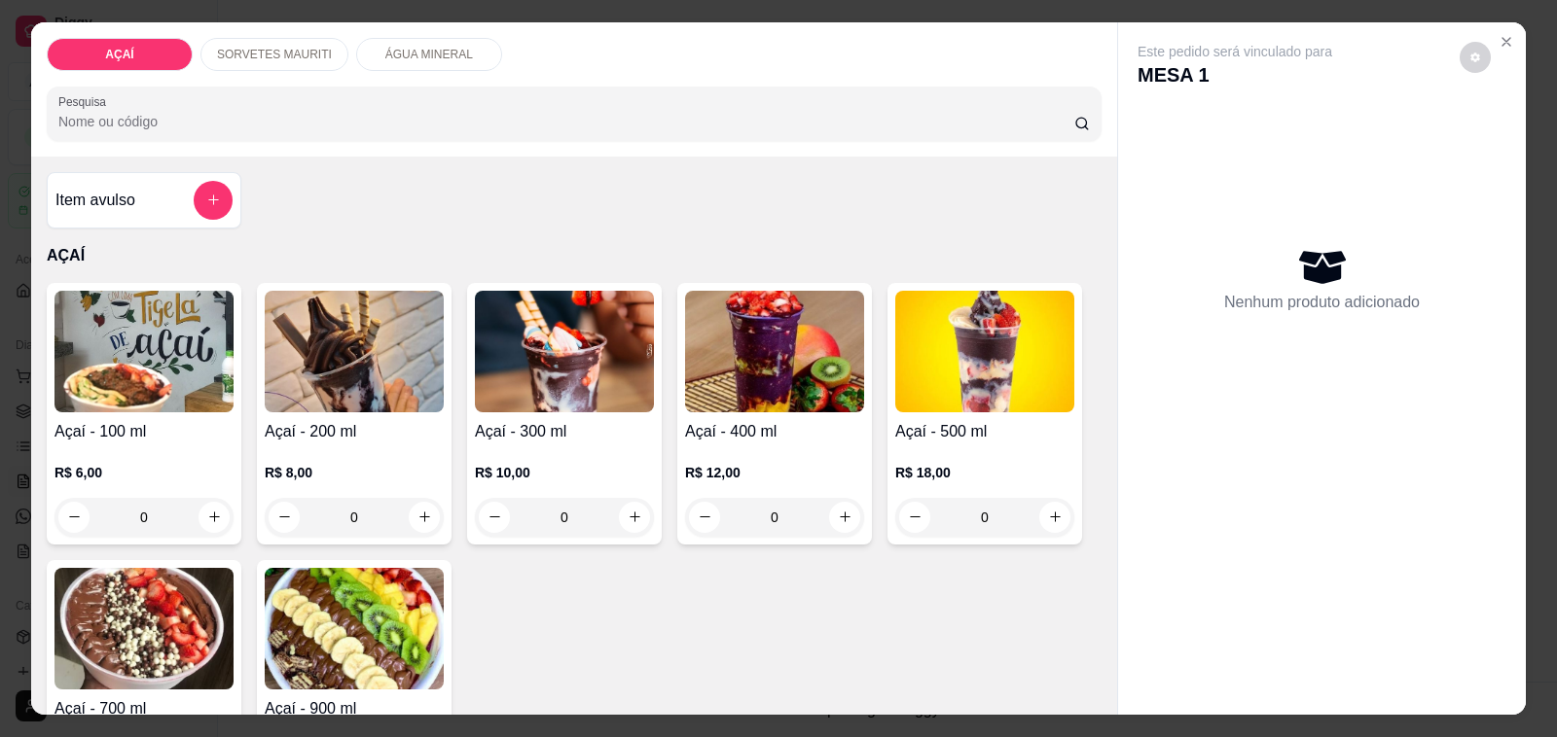
click at [509, 448] on div "R$ 10,00 0" at bounding box center [564, 490] width 179 height 93
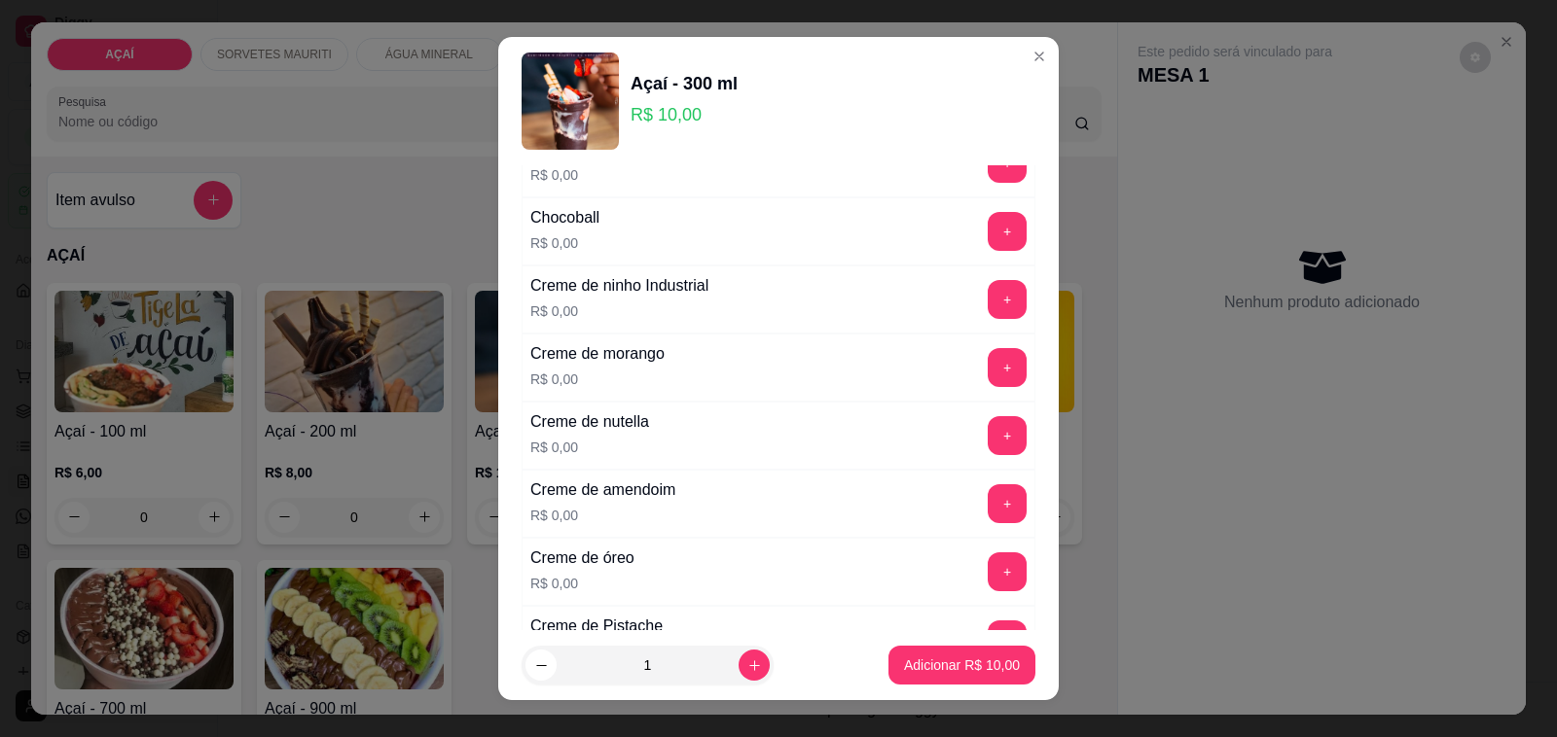
scroll to position [243, 0]
click at [988, 365] on button "+" at bounding box center [1007, 369] width 38 height 38
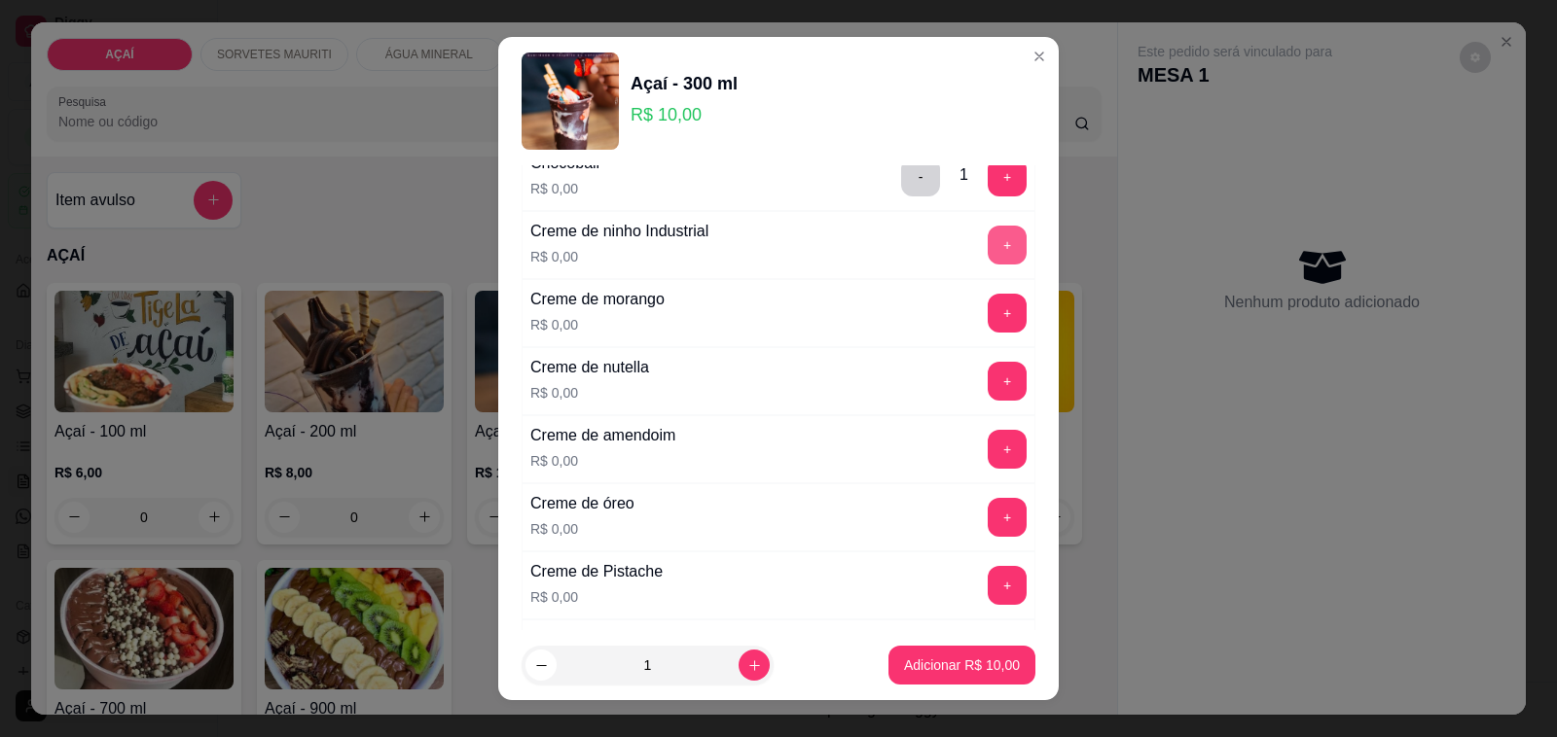
scroll to position [486, 0]
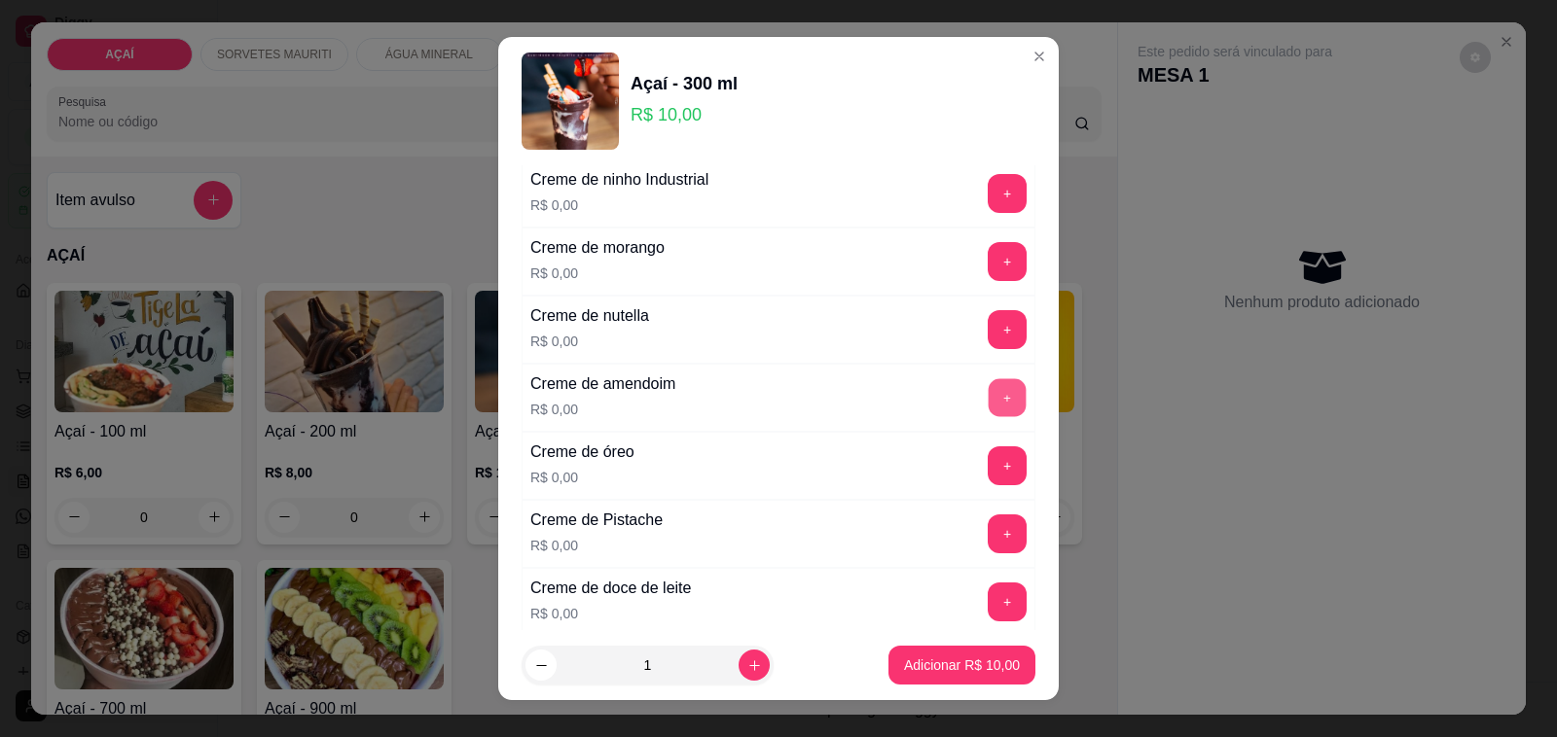
click at [988, 412] on button "+" at bounding box center [1007, 398] width 38 height 38
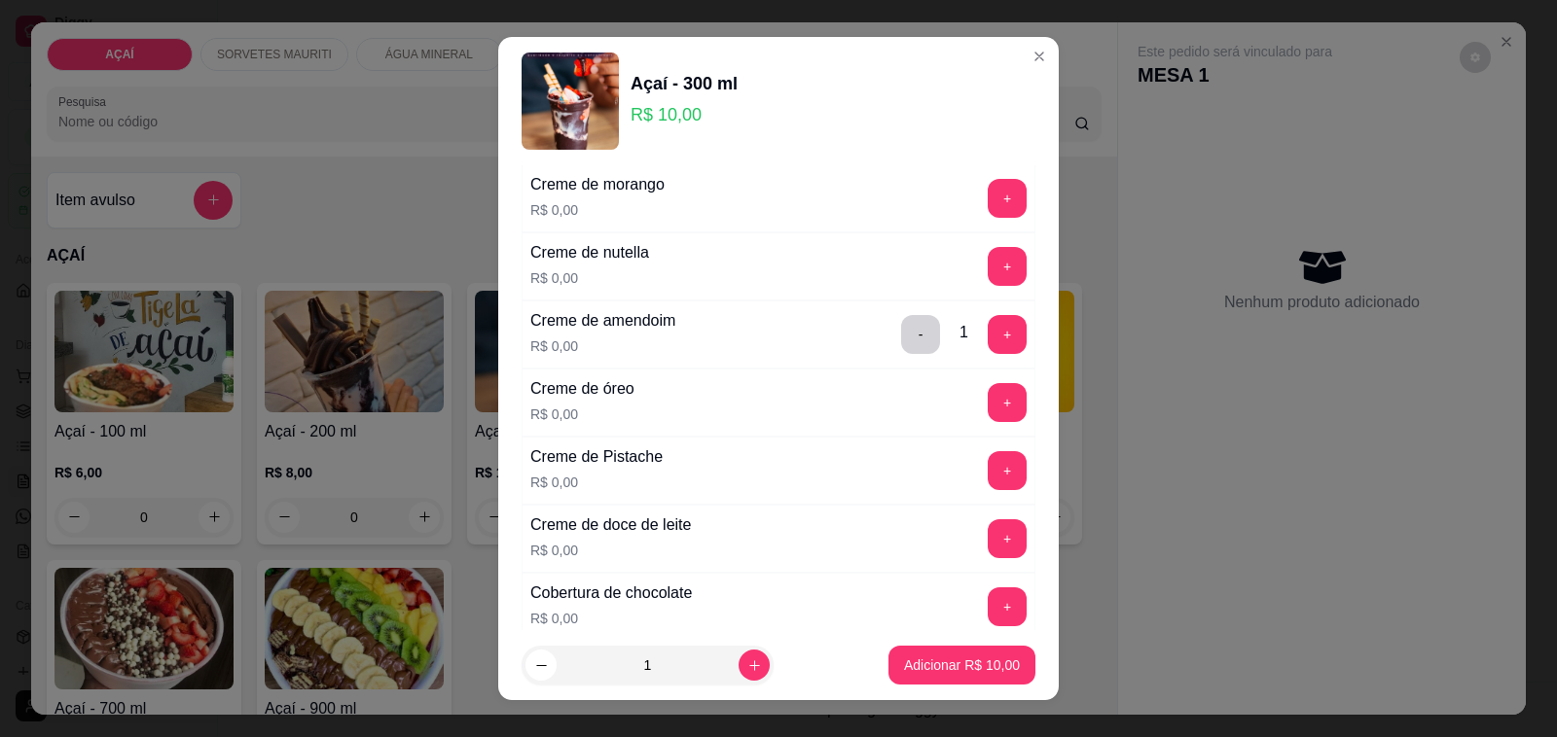
scroll to position [608, 0]
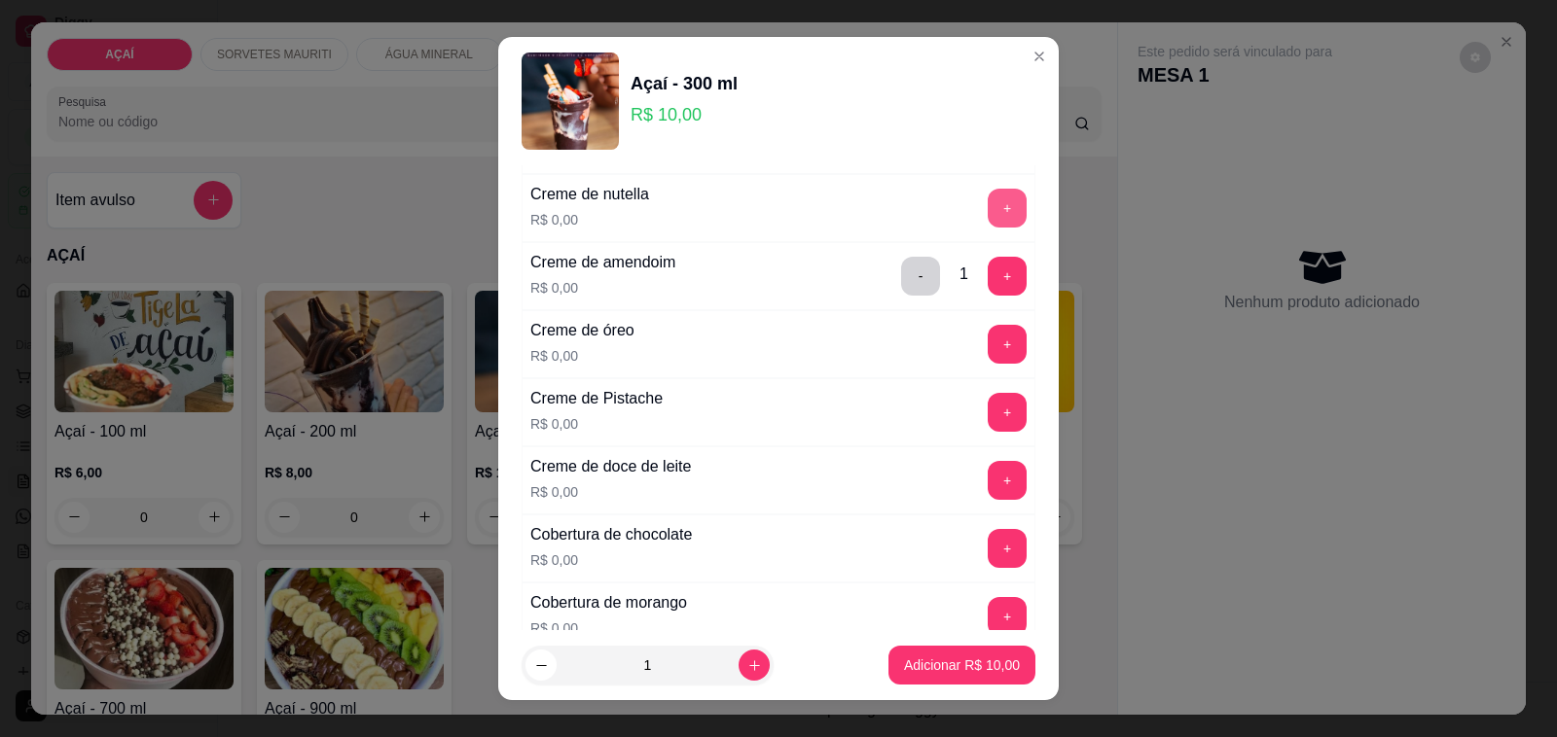
click at [987, 220] on button "+" at bounding box center [1006, 208] width 39 height 39
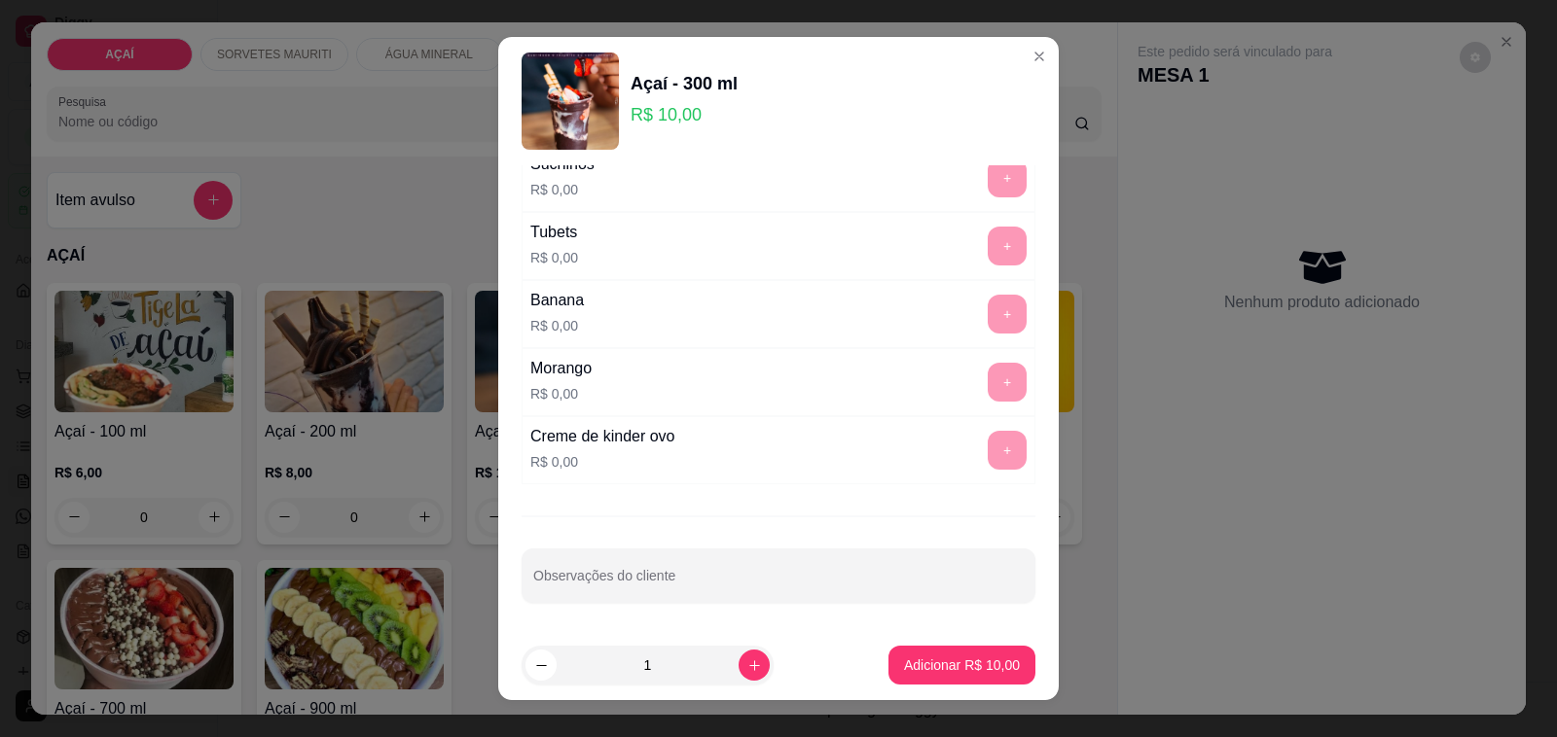
scroll to position [25, 0]
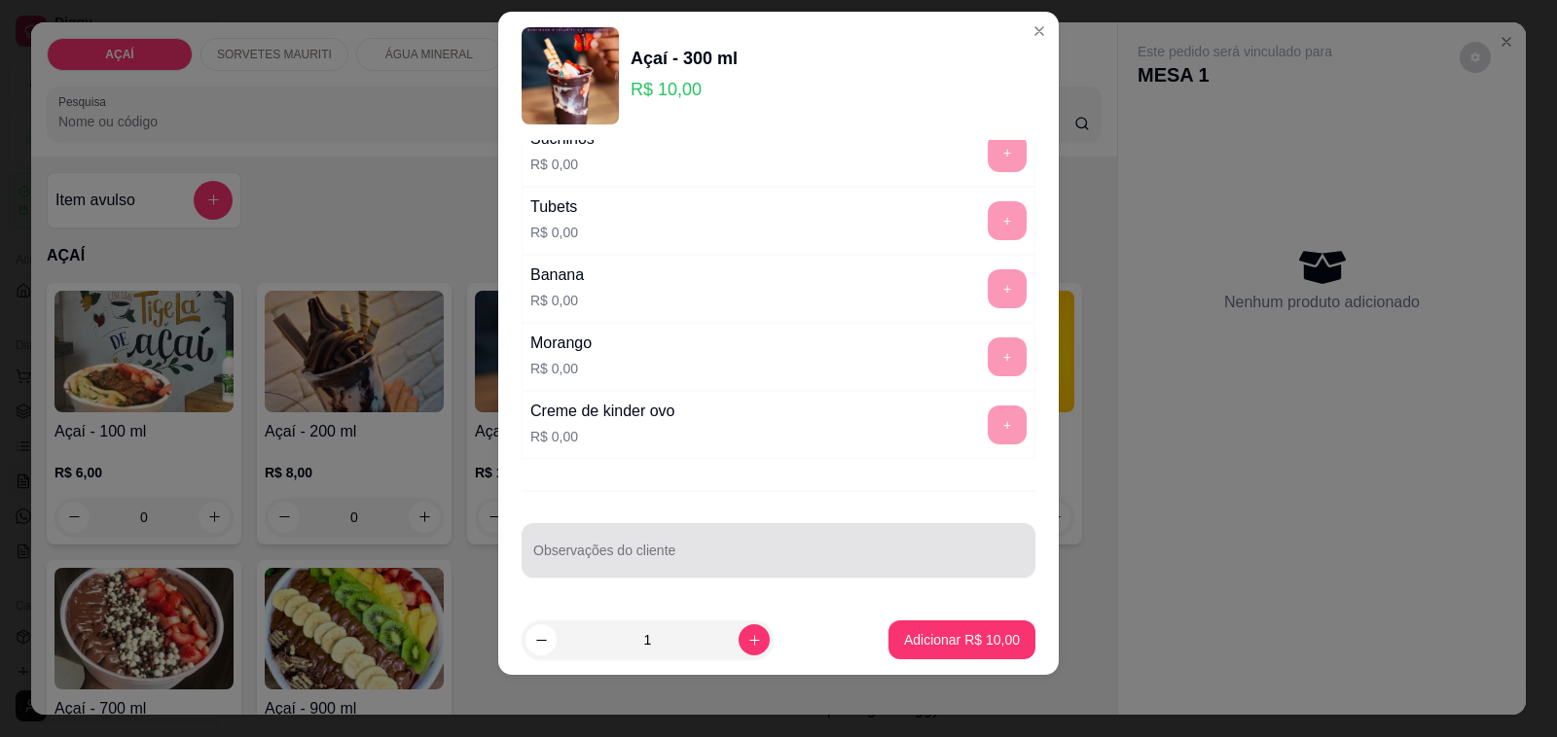
click at [801, 575] on div "Observações do cliente" at bounding box center [778, 550] width 514 height 54
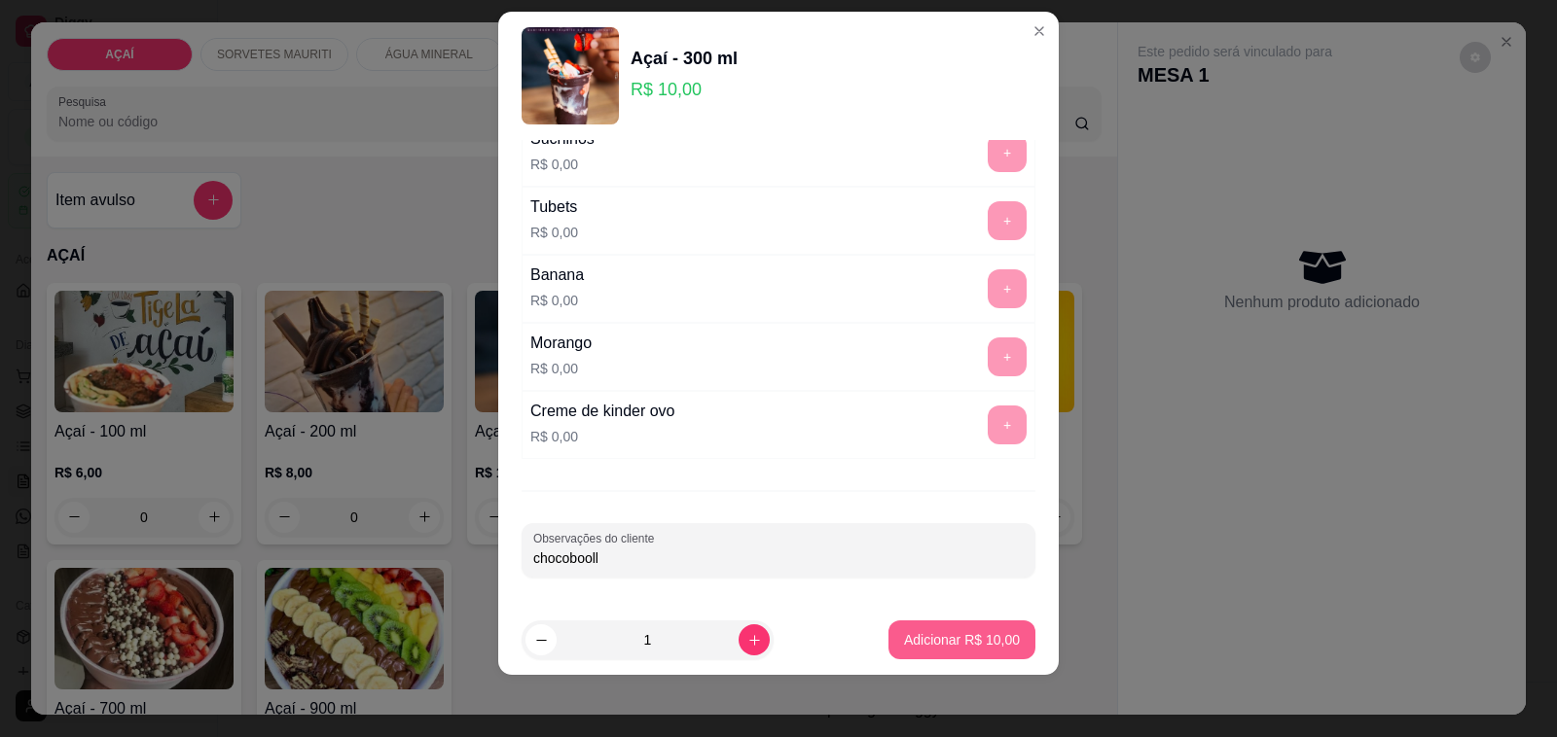
type input "chocobooll"
click at [992, 628] on button "Adicionar R$ 10,00" at bounding box center [961, 640] width 147 height 39
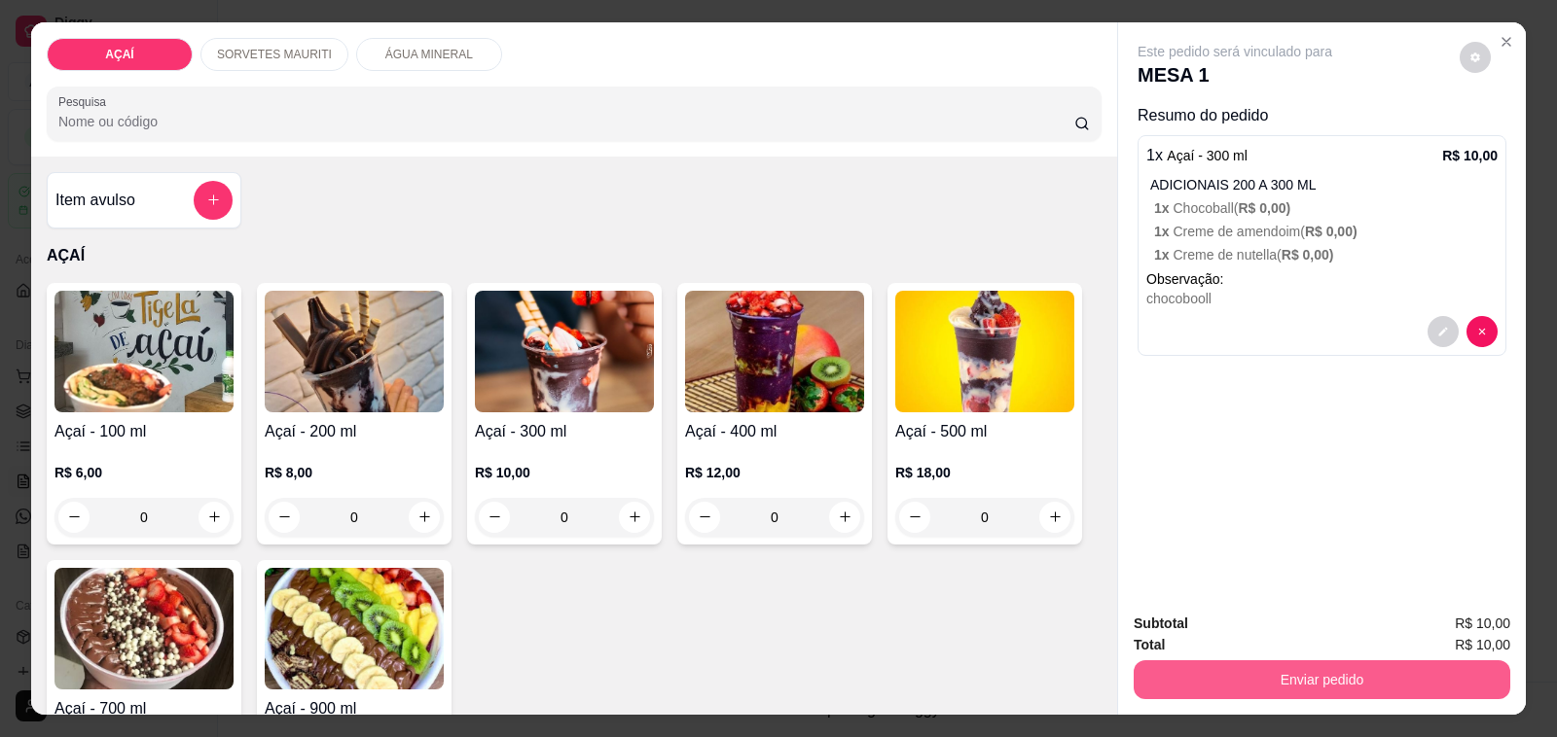
click at [1204, 664] on button "Enviar pedido" at bounding box center [1321, 680] width 376 height 39
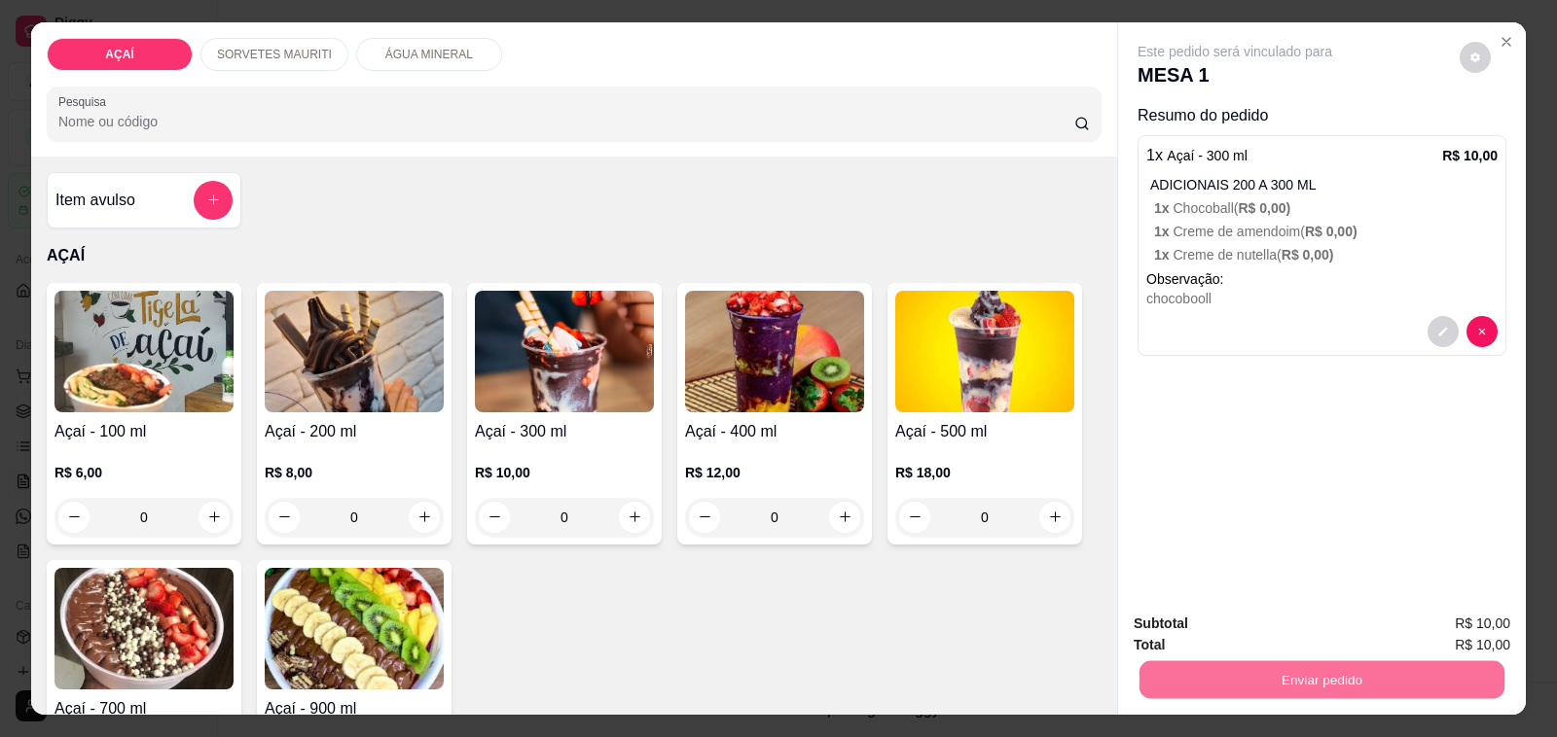
click at [1183, 638] on button "Não registrar e enviar pedido" at bounding box center [1256, 624] width 202 height 37
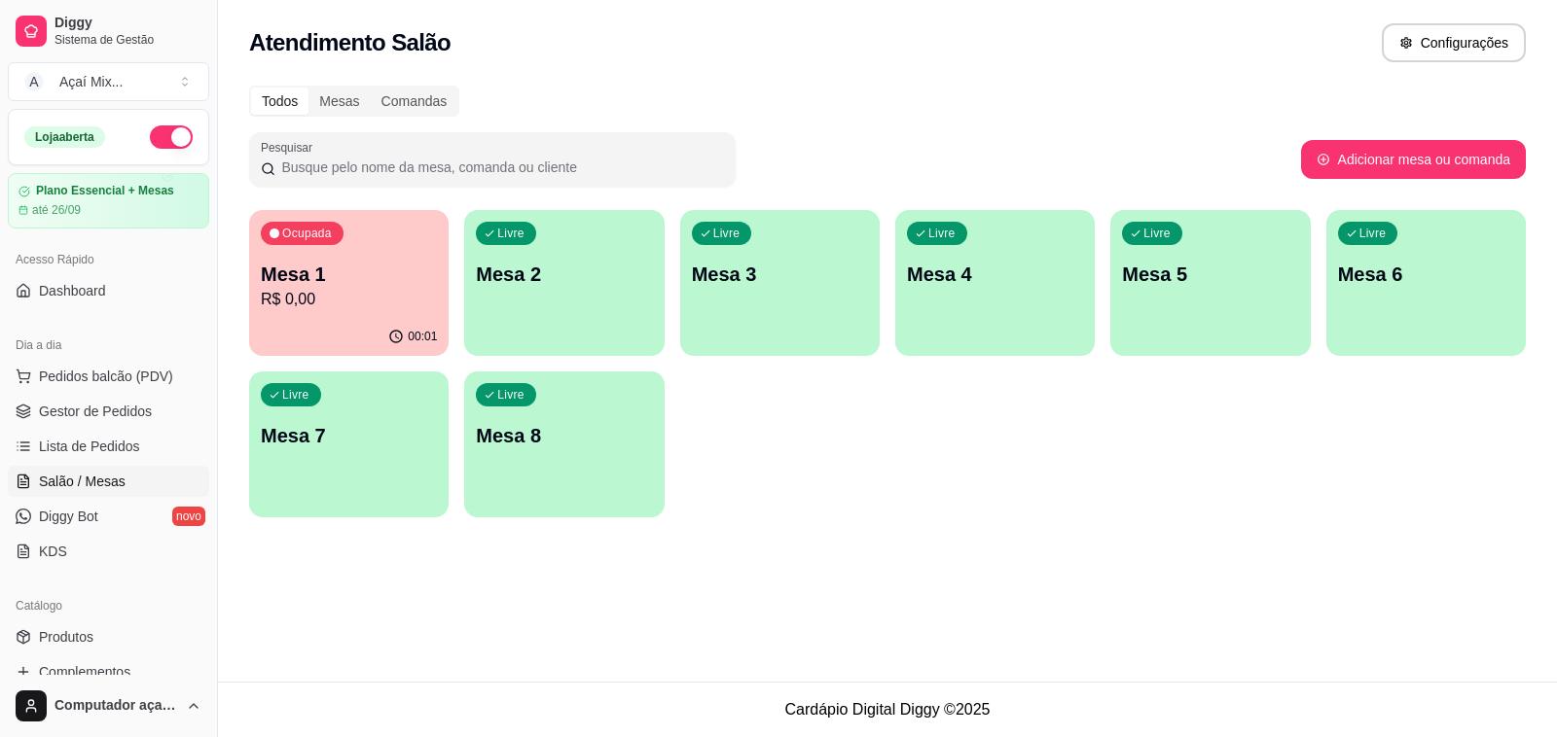
click at [402, 264] on p "Mesa 1" at bounding box center [349, 274] width 176 height 27
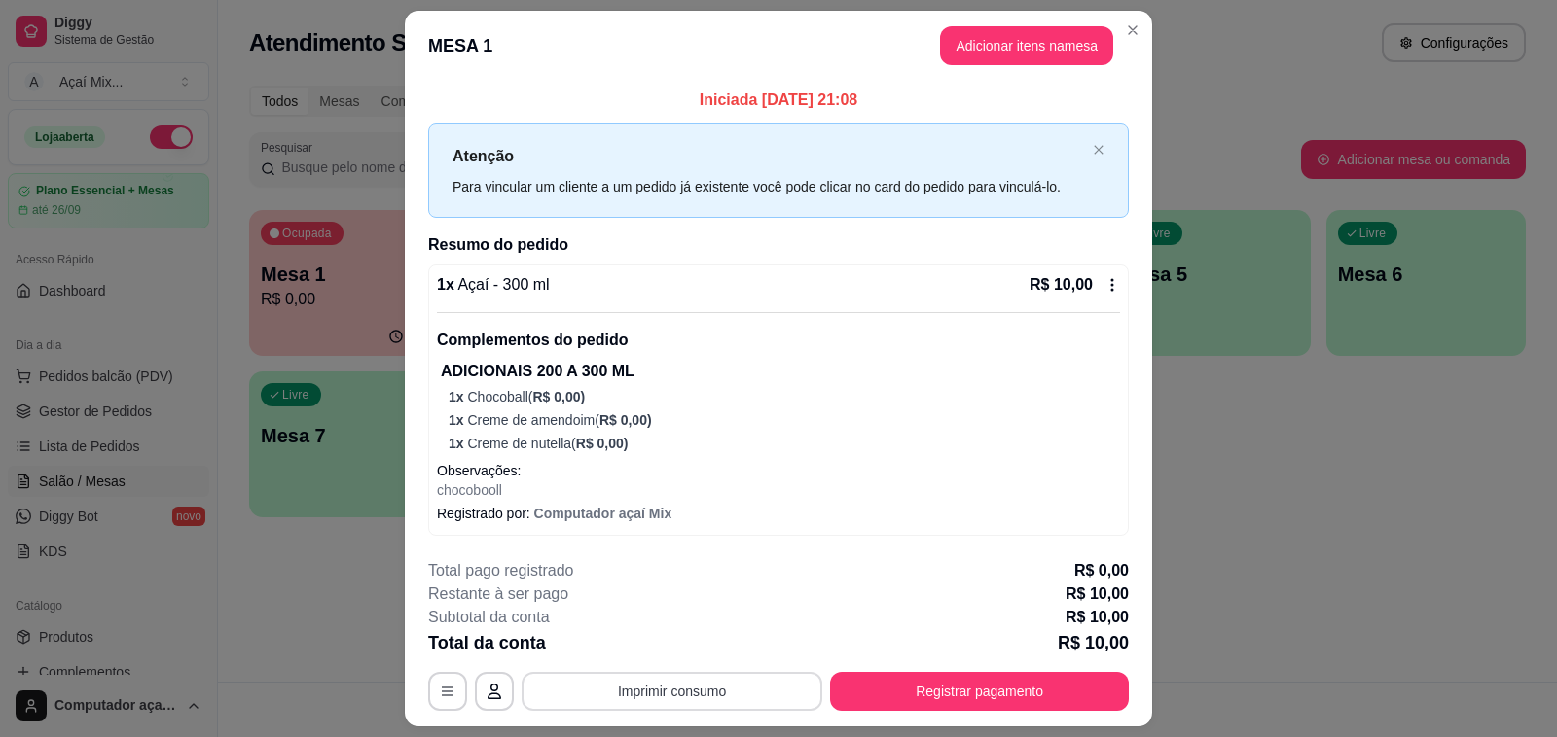
click at [736, 673] on button "Imprimir consumo" at bounding box center [671, 691] width 301 height 39
click at [1125, 26] on icon "Close" at bounding box center [1133, 30] width 16 height 16
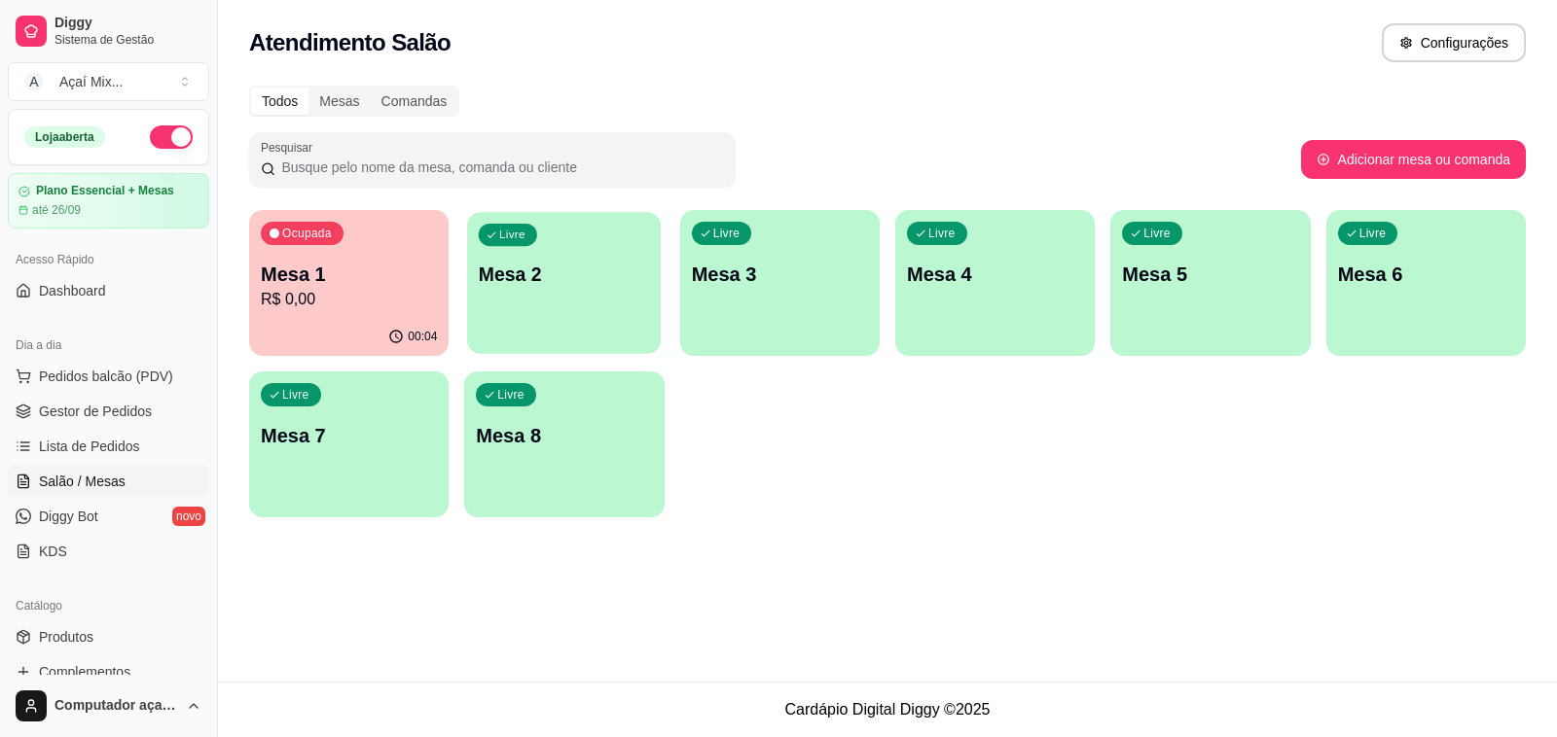
click at [540, 238] on div "Livre Mesa 2" at bounding box center [564, 271] width 194 height 119
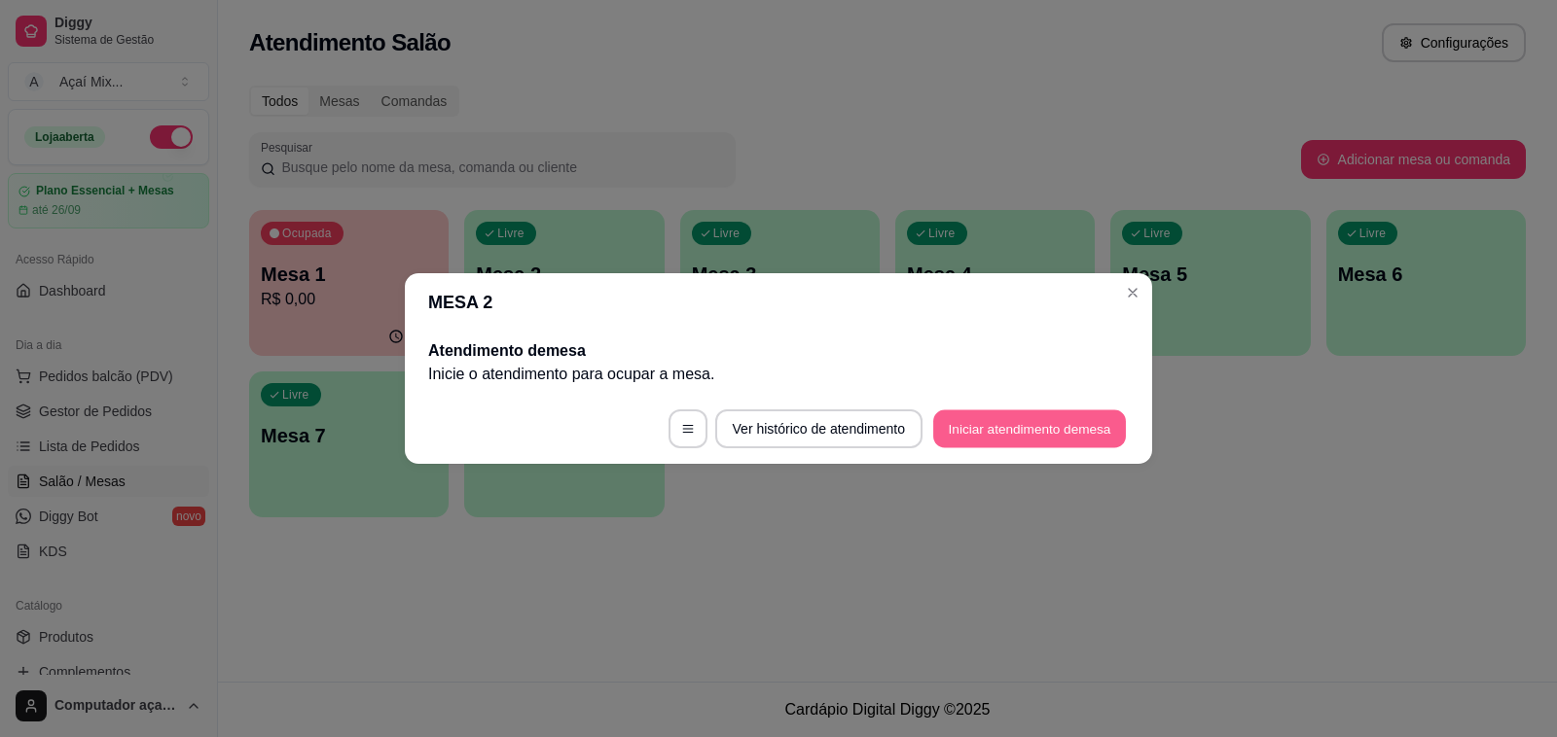
click at [966, 421] on button "Iniciar atendimento de mesa" at bounding box center [1029, 430] width 193 height 38
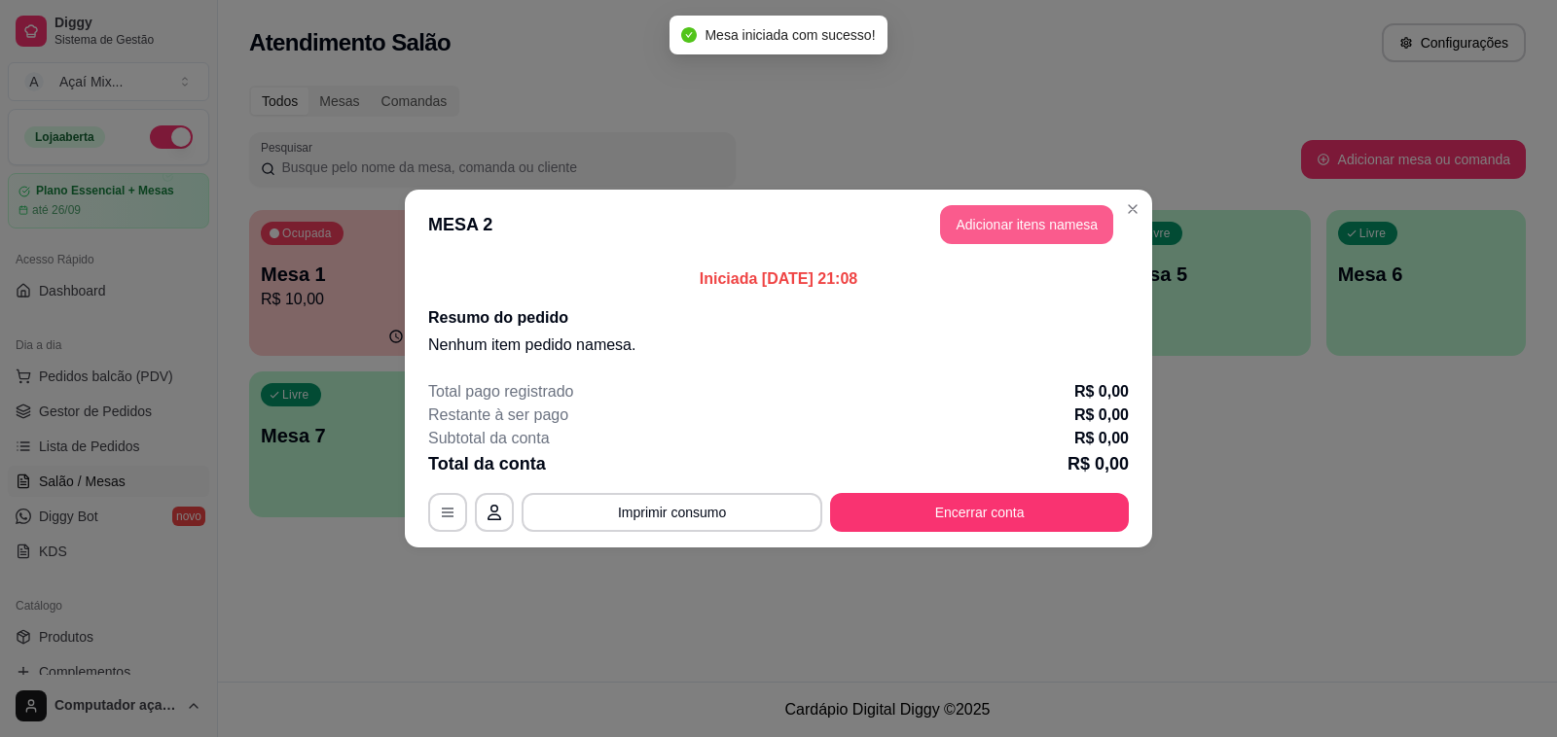
click at [1014, 231] on button "Adicionar itens na mesa" at bounding box center [1026, 224] width 173 height 39
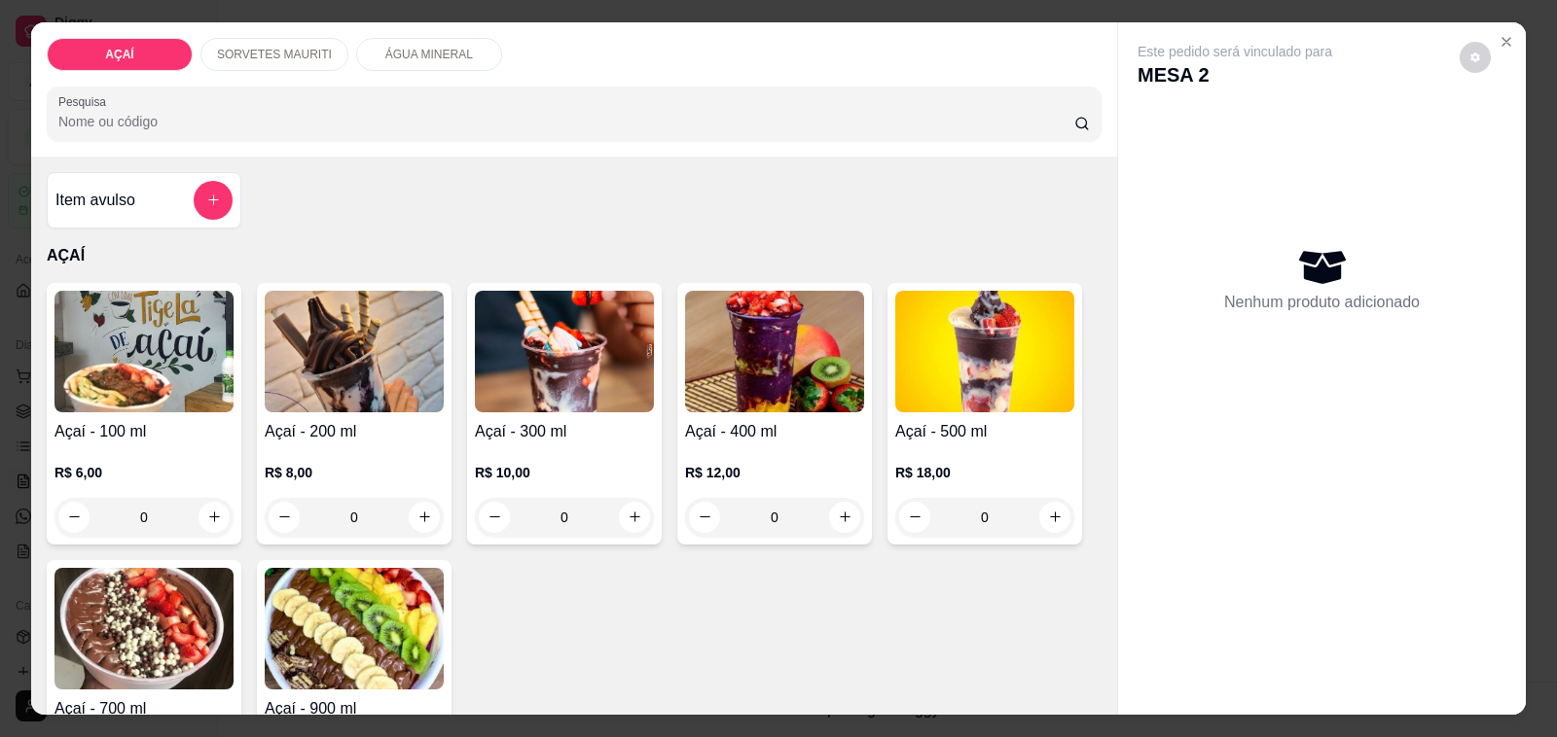
click at [415, 511] on div "0" at bounding box center [354, 517] width 179 height 39
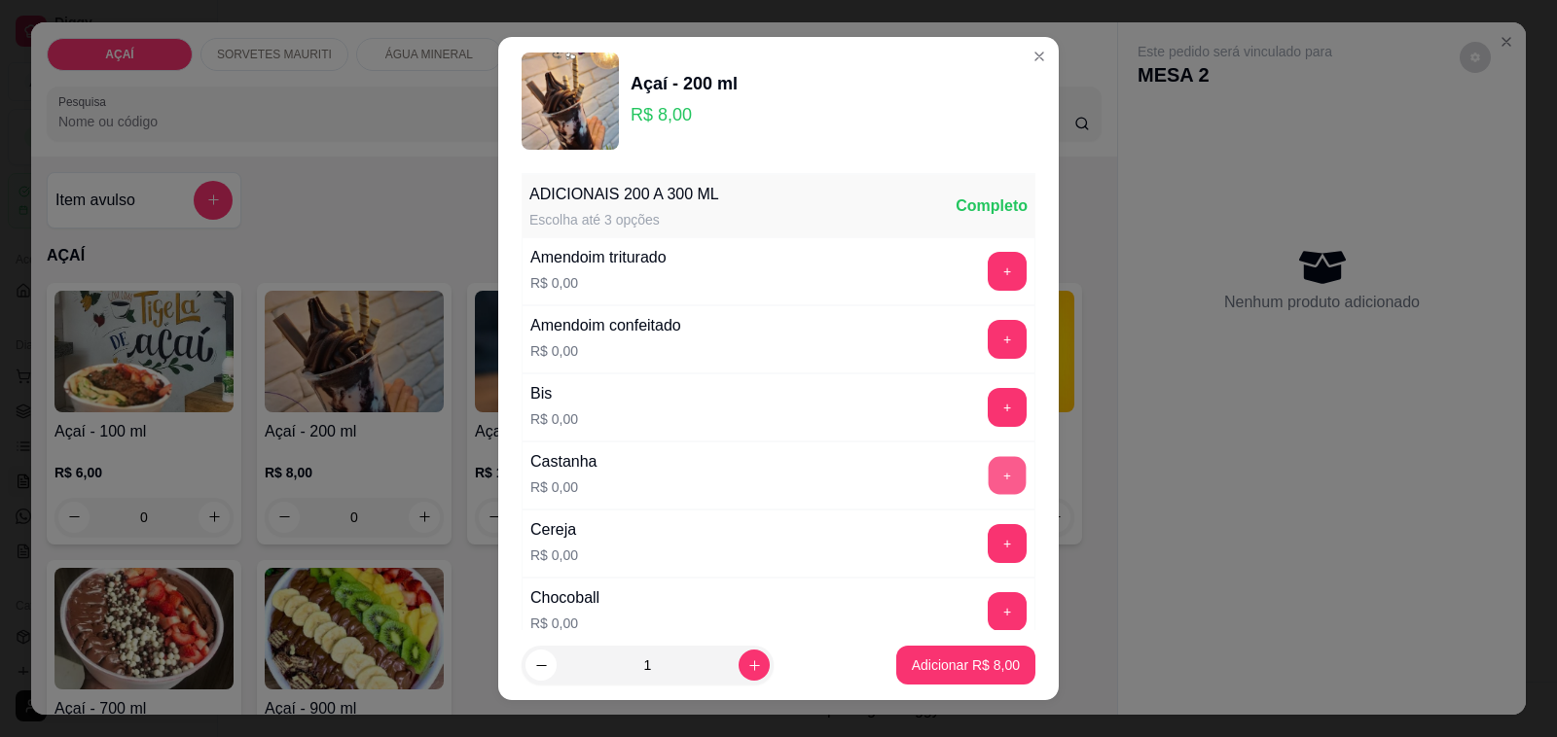
click at [988, 482] on button "+" at bounding box center [1007, 476] width 38 height 38
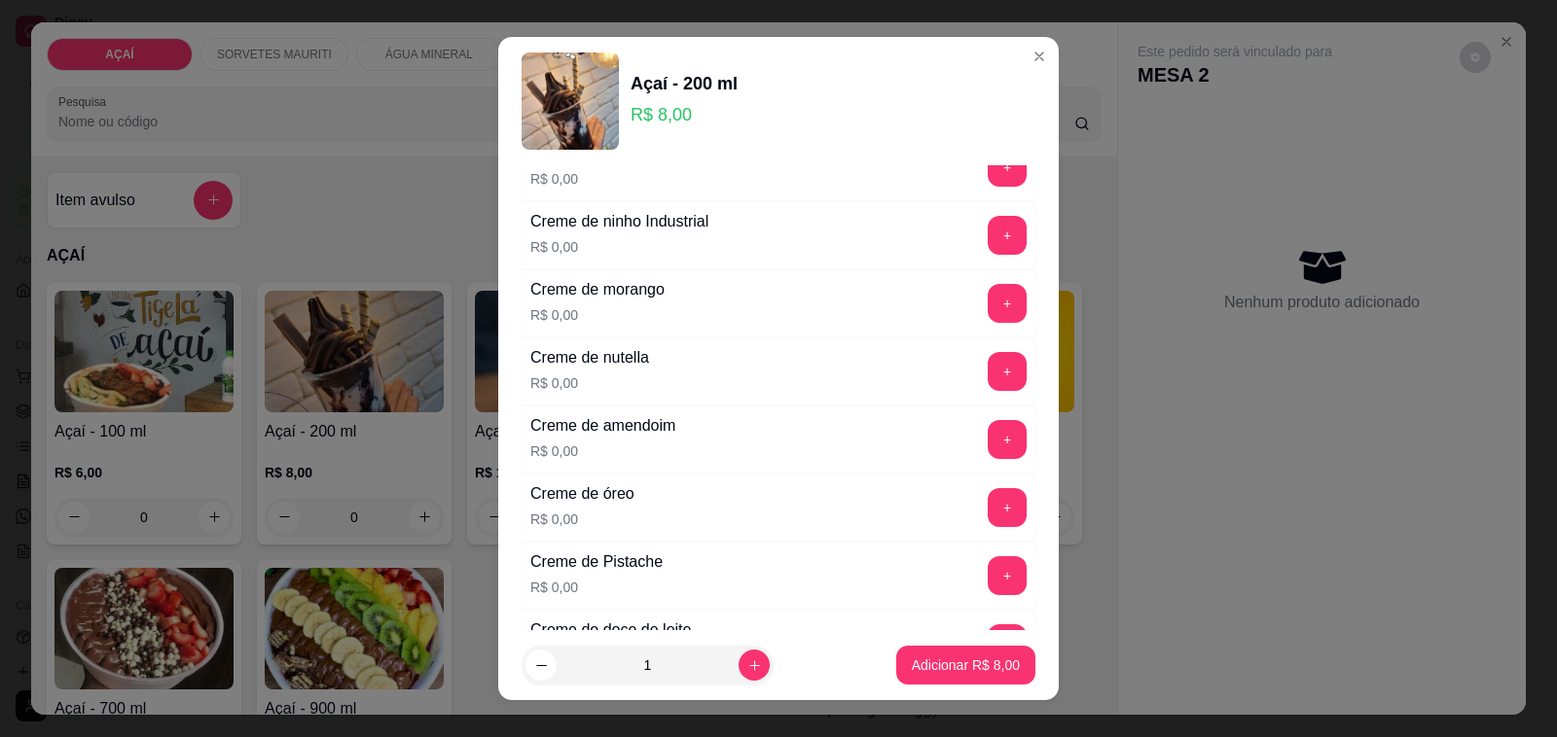
scroll to position [486, 0]
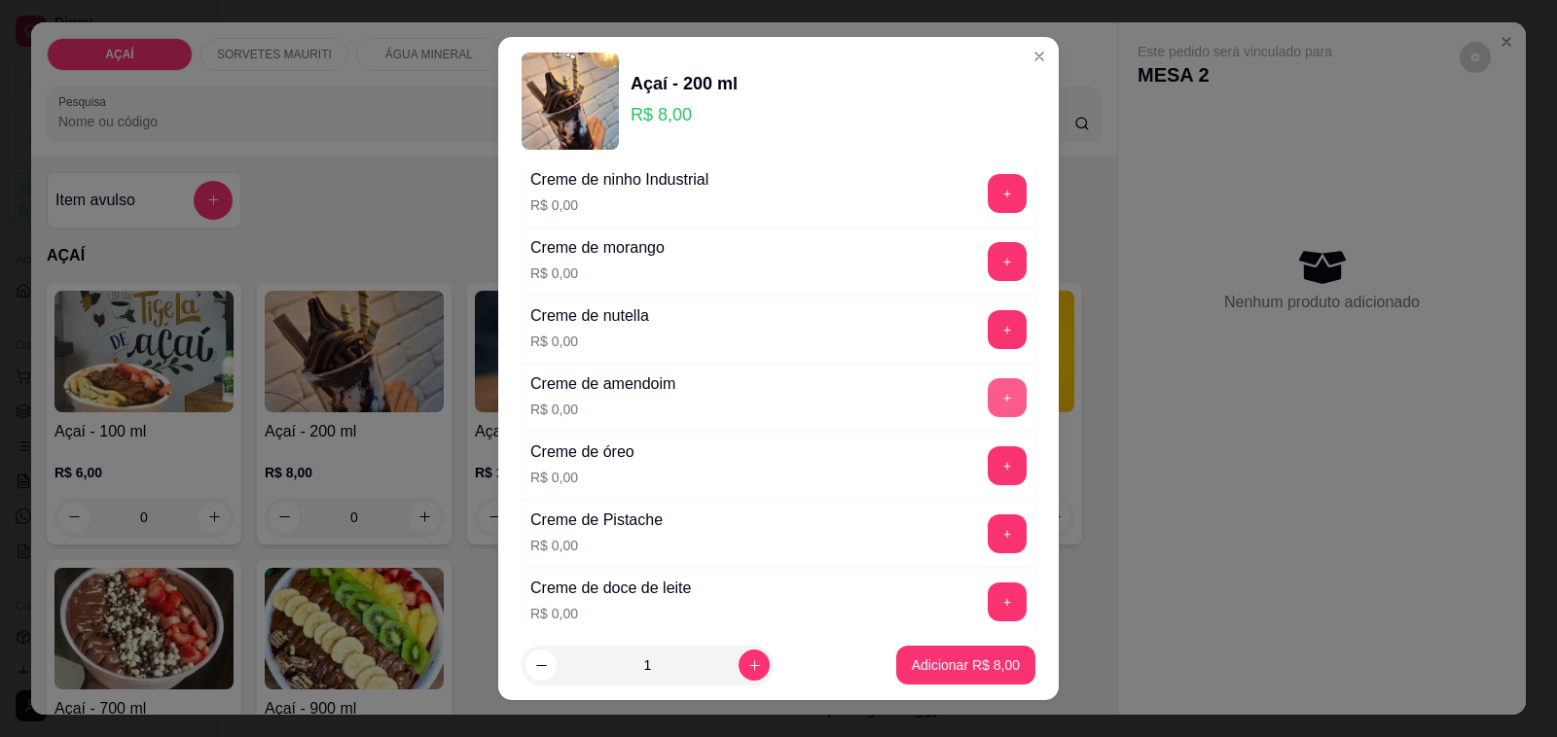
click at [987, 410] on button "+" at bounding box center [1006, 397] width 39 height 39
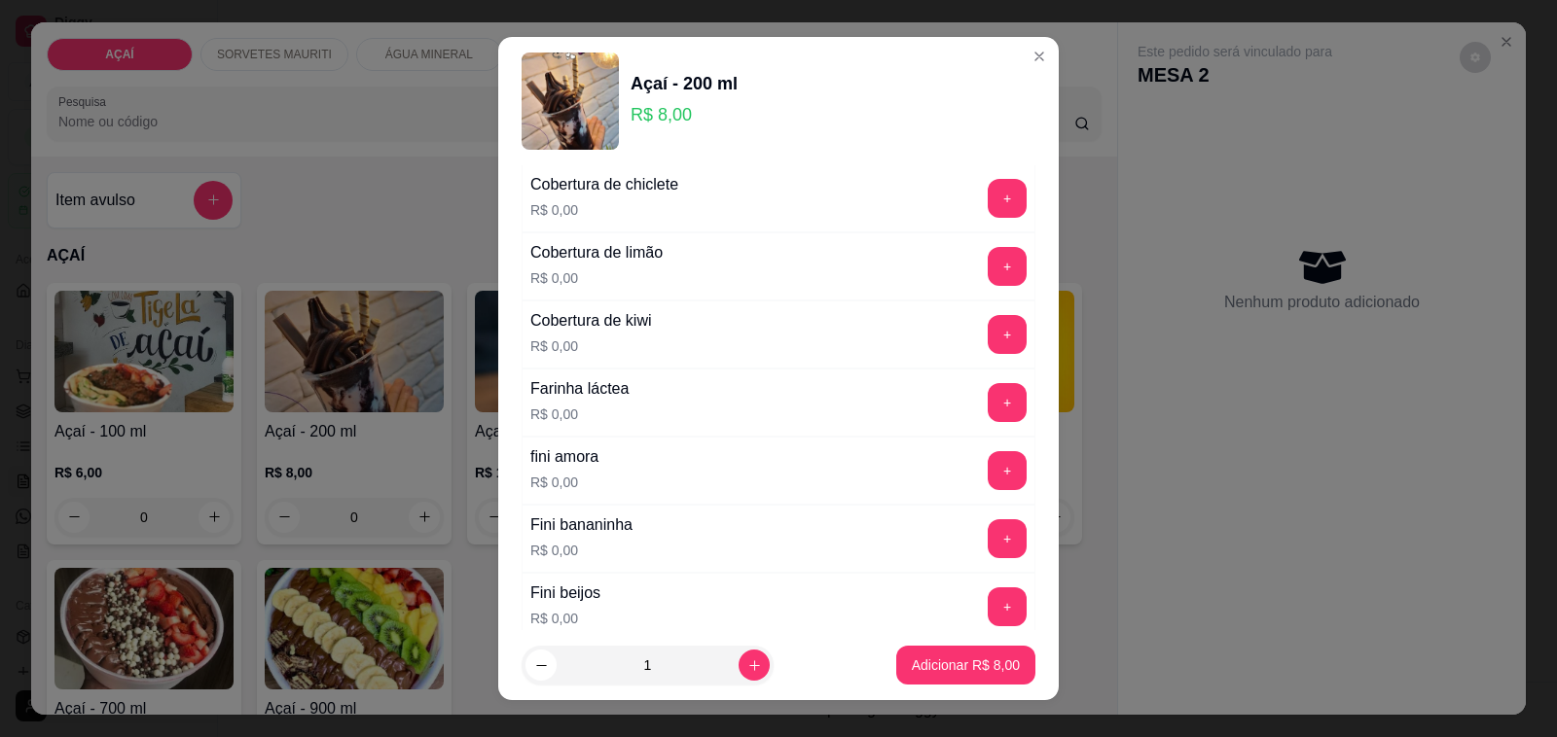
scroll to position [1216, 0]
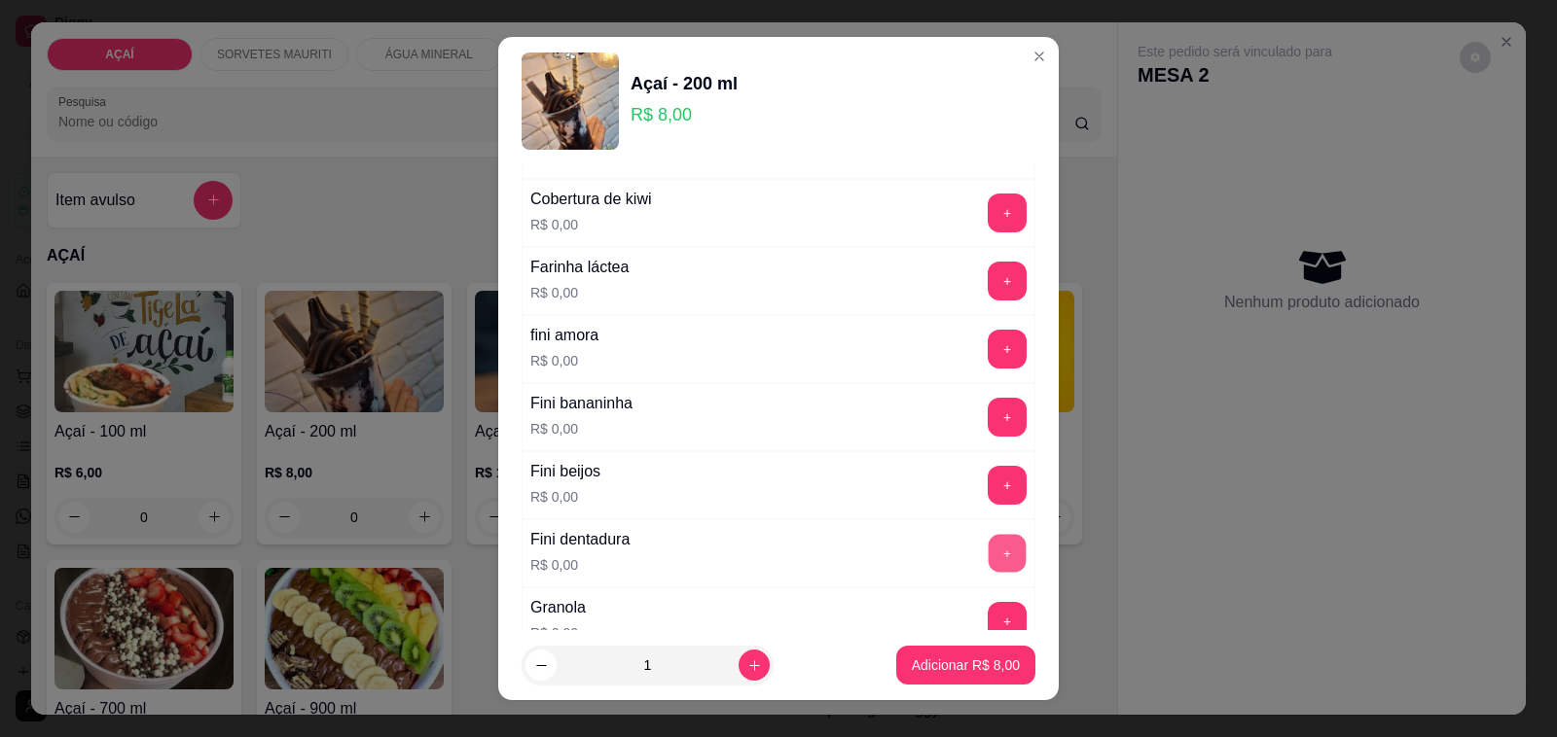
click at [988, 561] on button "+" at bounding box center [1007, 554] width 38 height 38
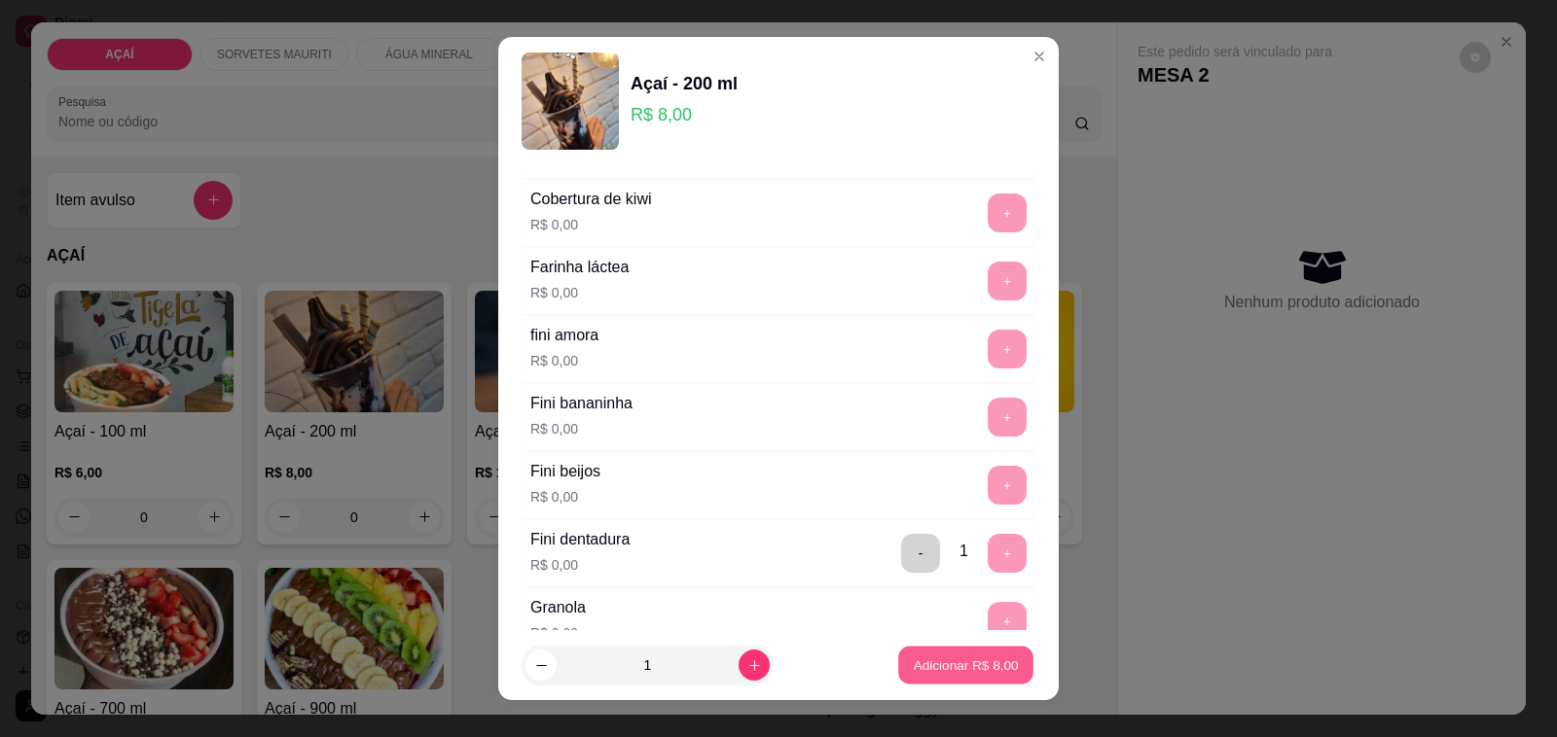
click at [946, 668] on p "Adicionar R$ 8,00" at bounding box center [965, 665] width 105 height 18
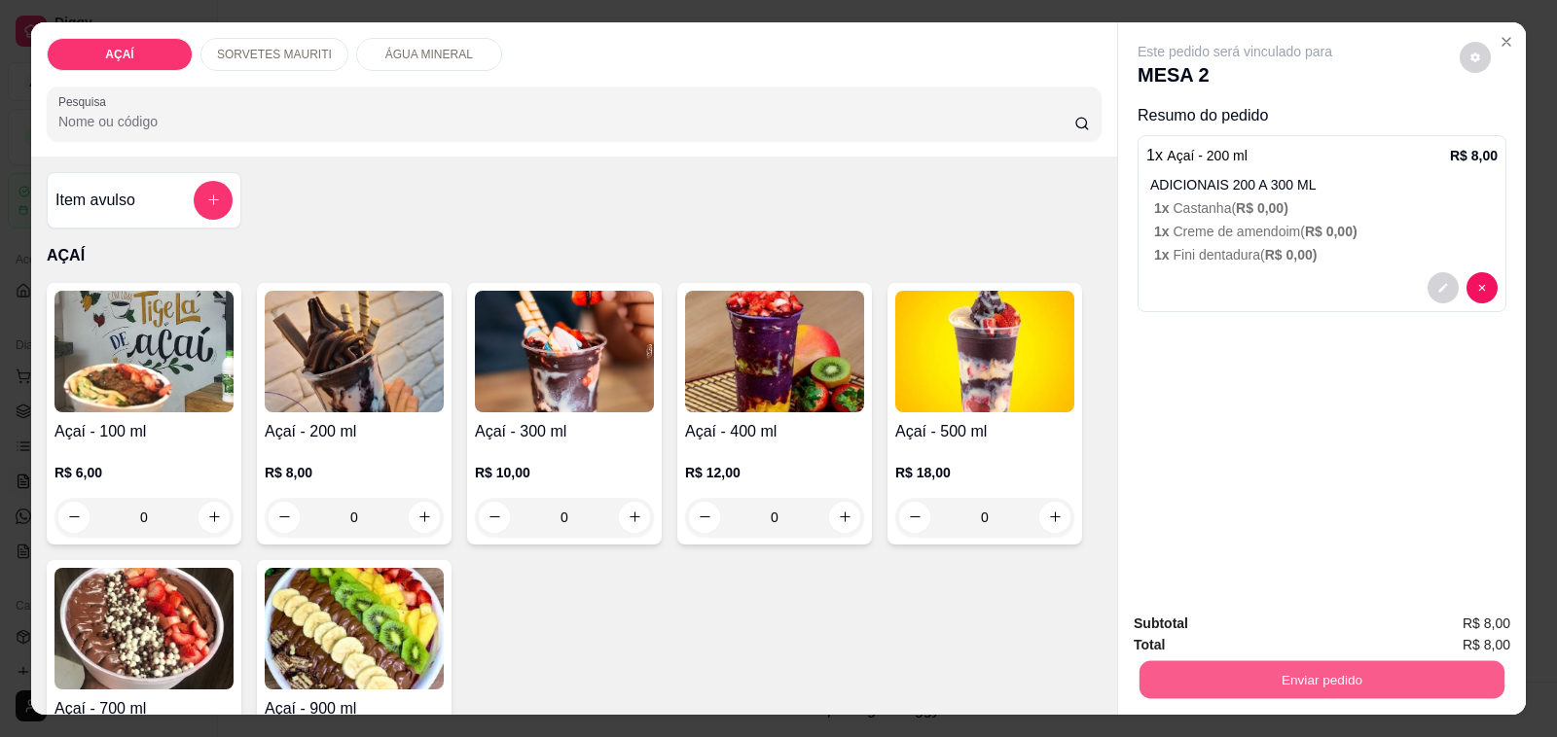
click at [1217, 672] on button "Enviar pedido" at bounding box center [1321, 681] width 365 height 38
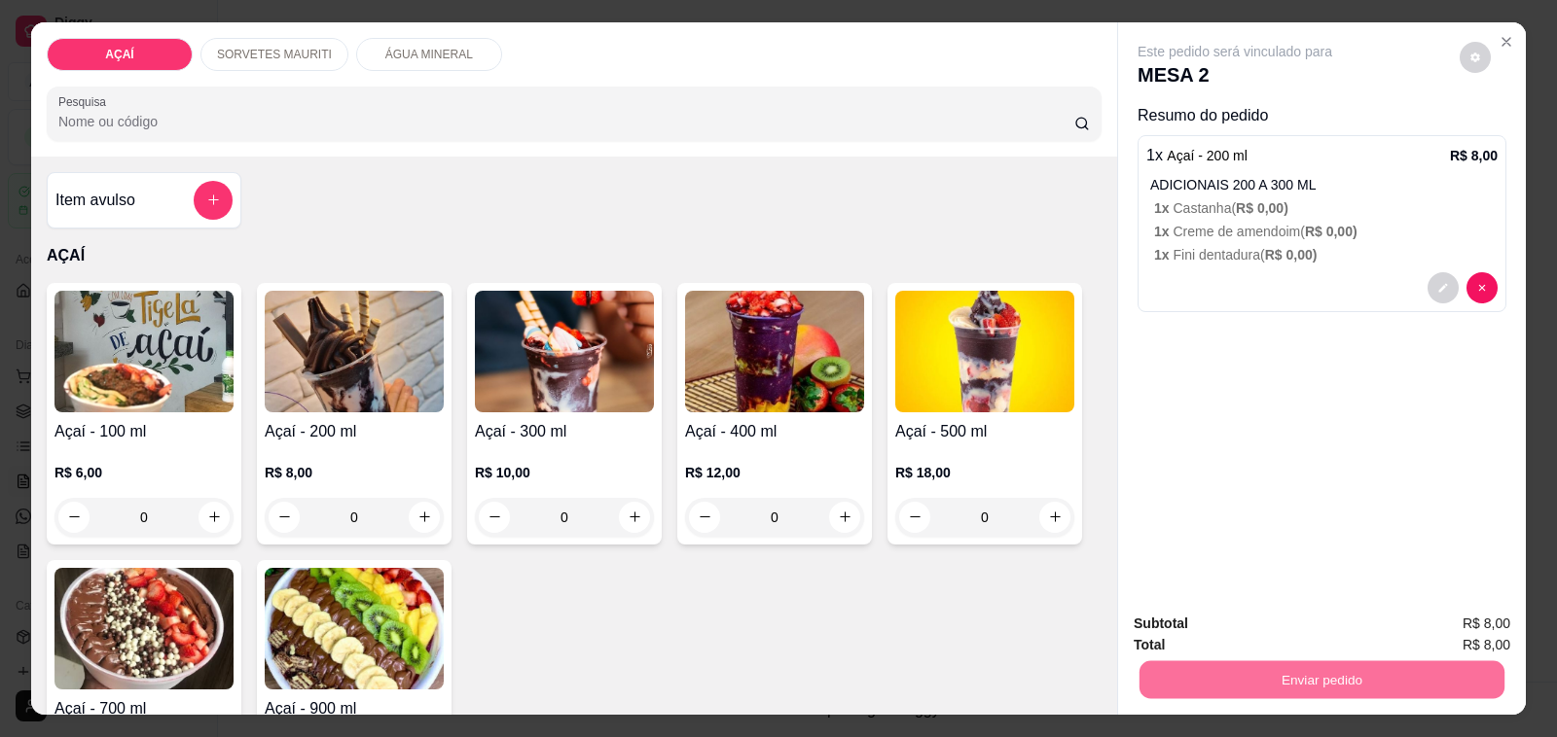
click at [1252, 618] on button "Não registrar e enviar pedido" at bounding box center [1256, 624] width 202 height 37
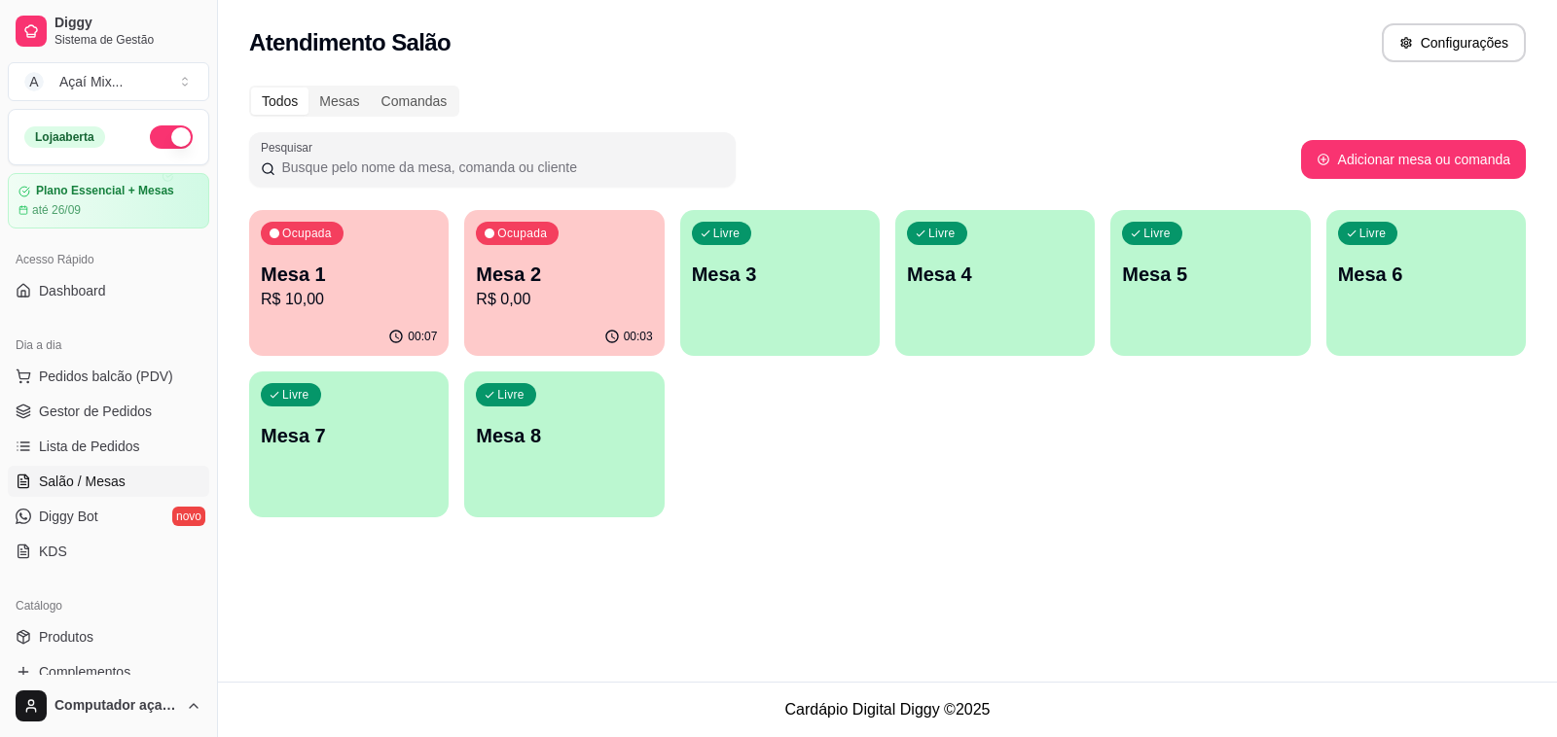
click at [321, 298] on p "R$ 10,00" at bounding box center [349, 299] width 176 height 23
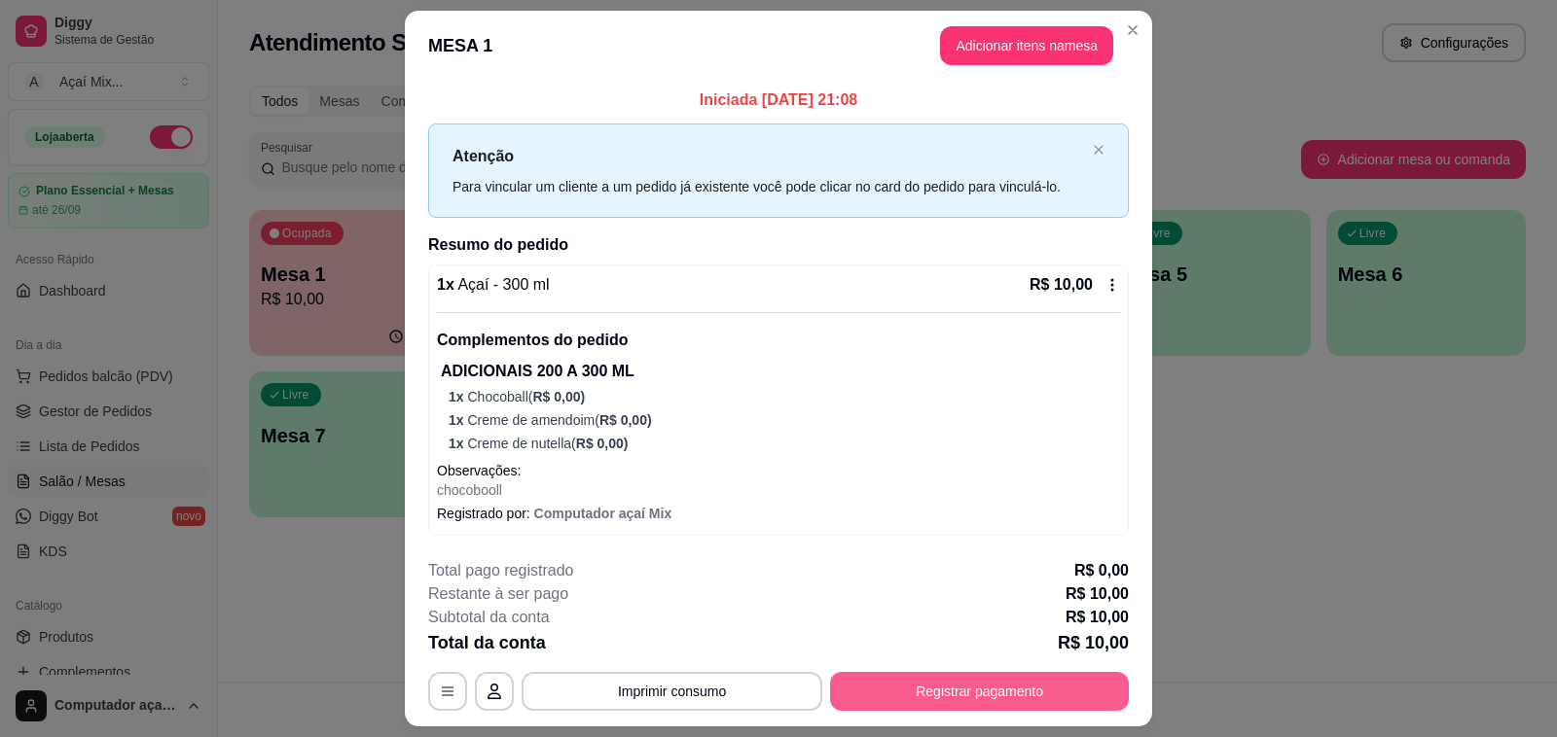
click at [1082, 693] on button "Registrar pagamento" at bounding box center [979, 691] width 299 height 39
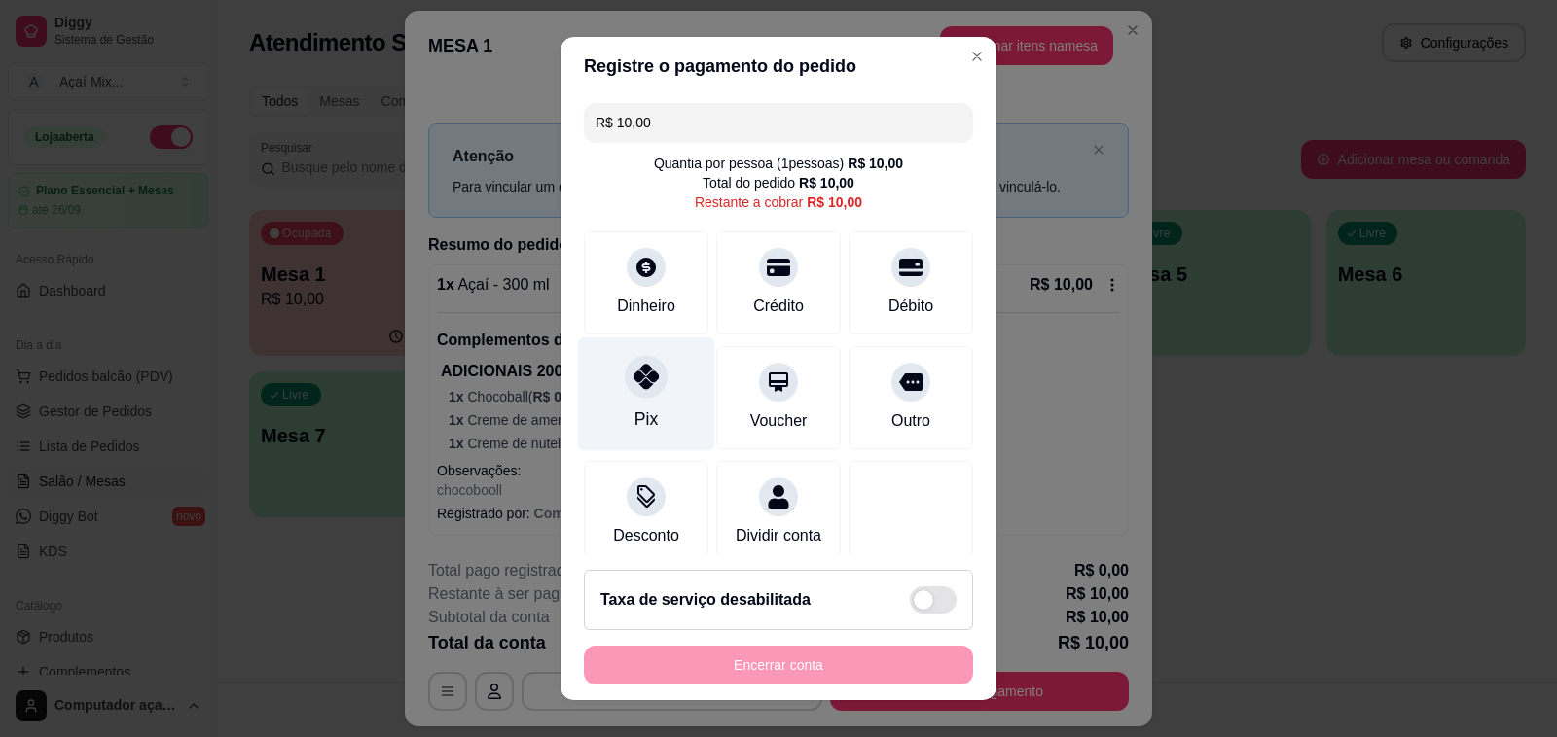
click at [683, 382] on div "Pix" at bounding box center [646, 395] width 137 height 114
type input "R$ 0,00"
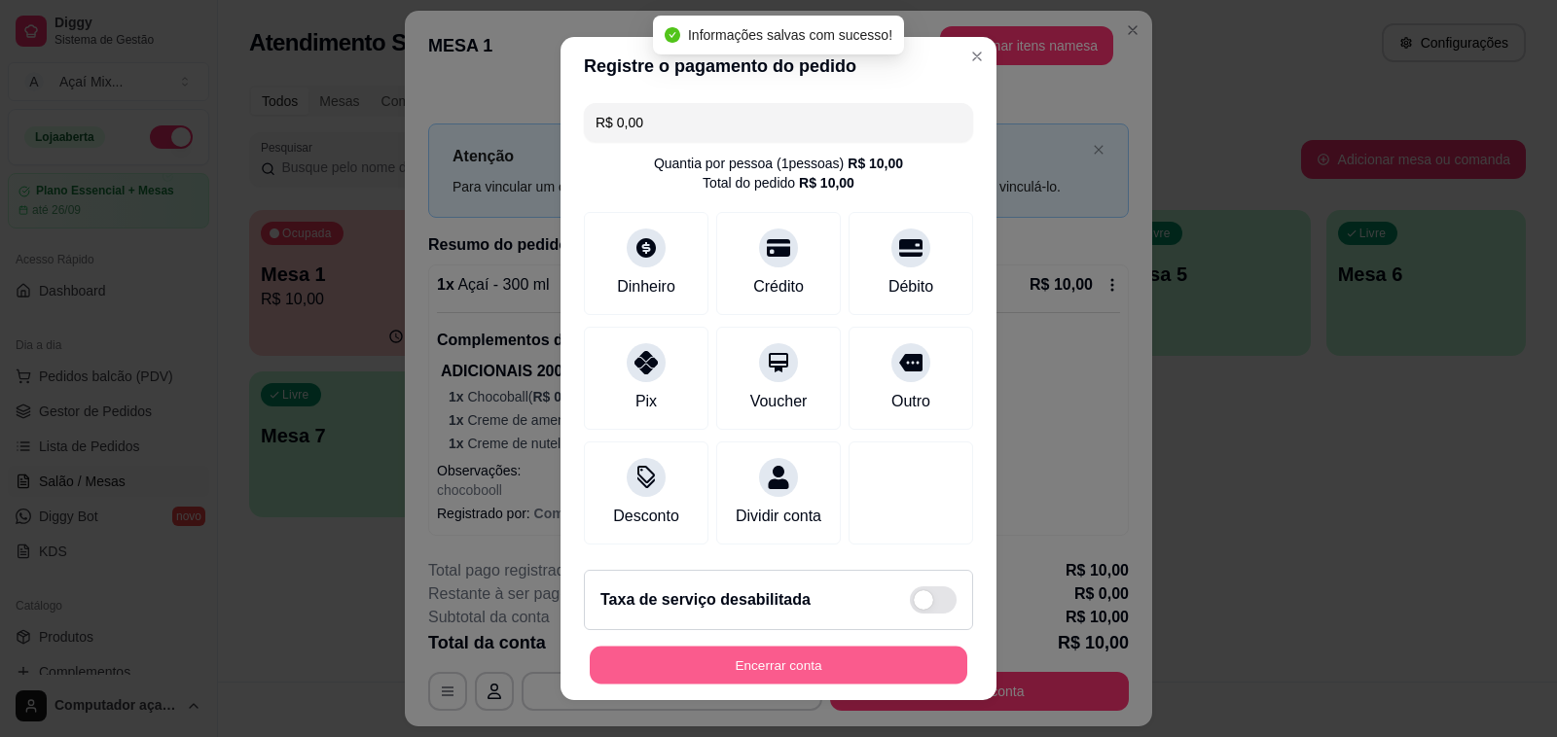
click at [794, 648] on button "Encerrar conta" at bounding box center [778, 666] width 377 height 38
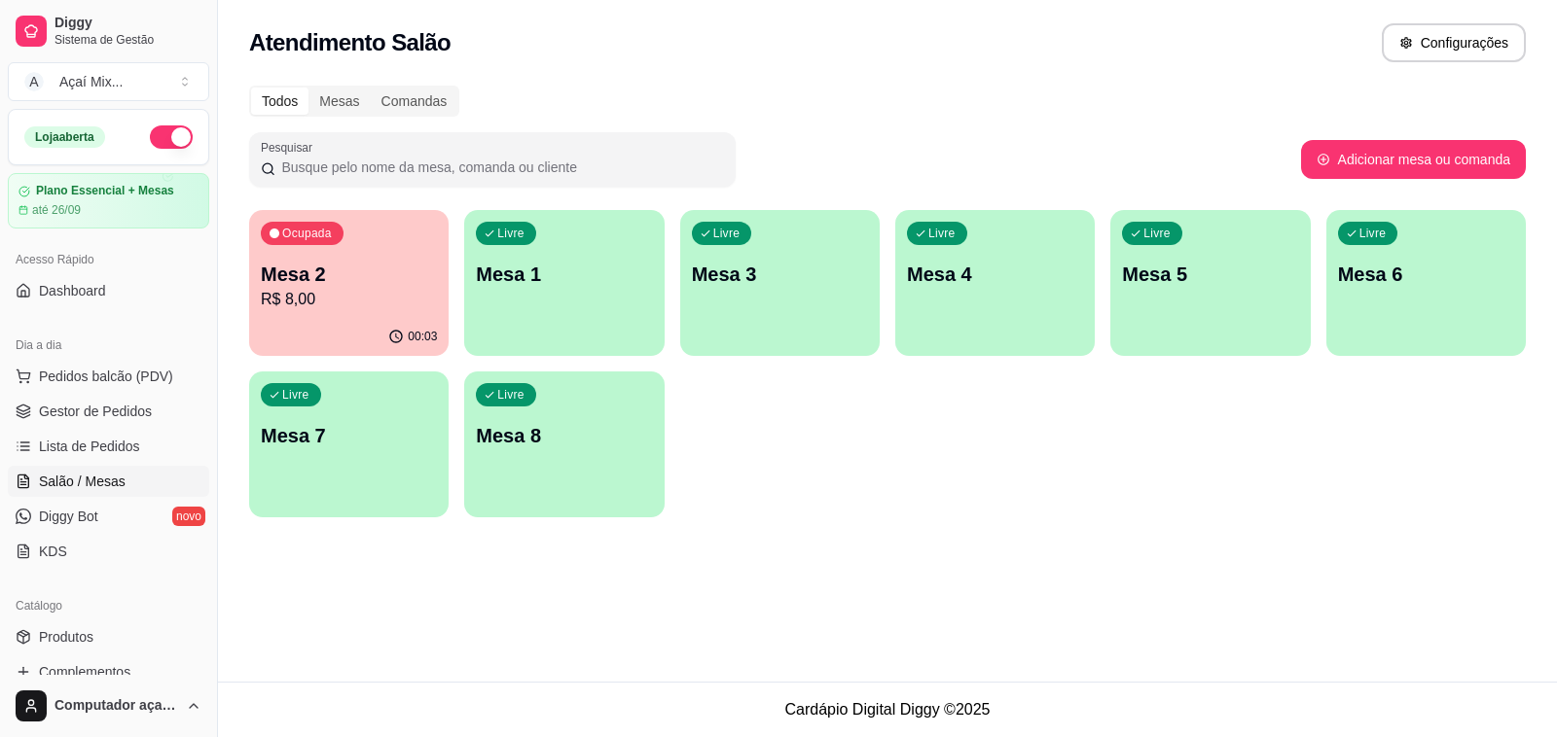
click at [351, 328] on div "00:03" at bounding box center [348, 337] width 199 height 38
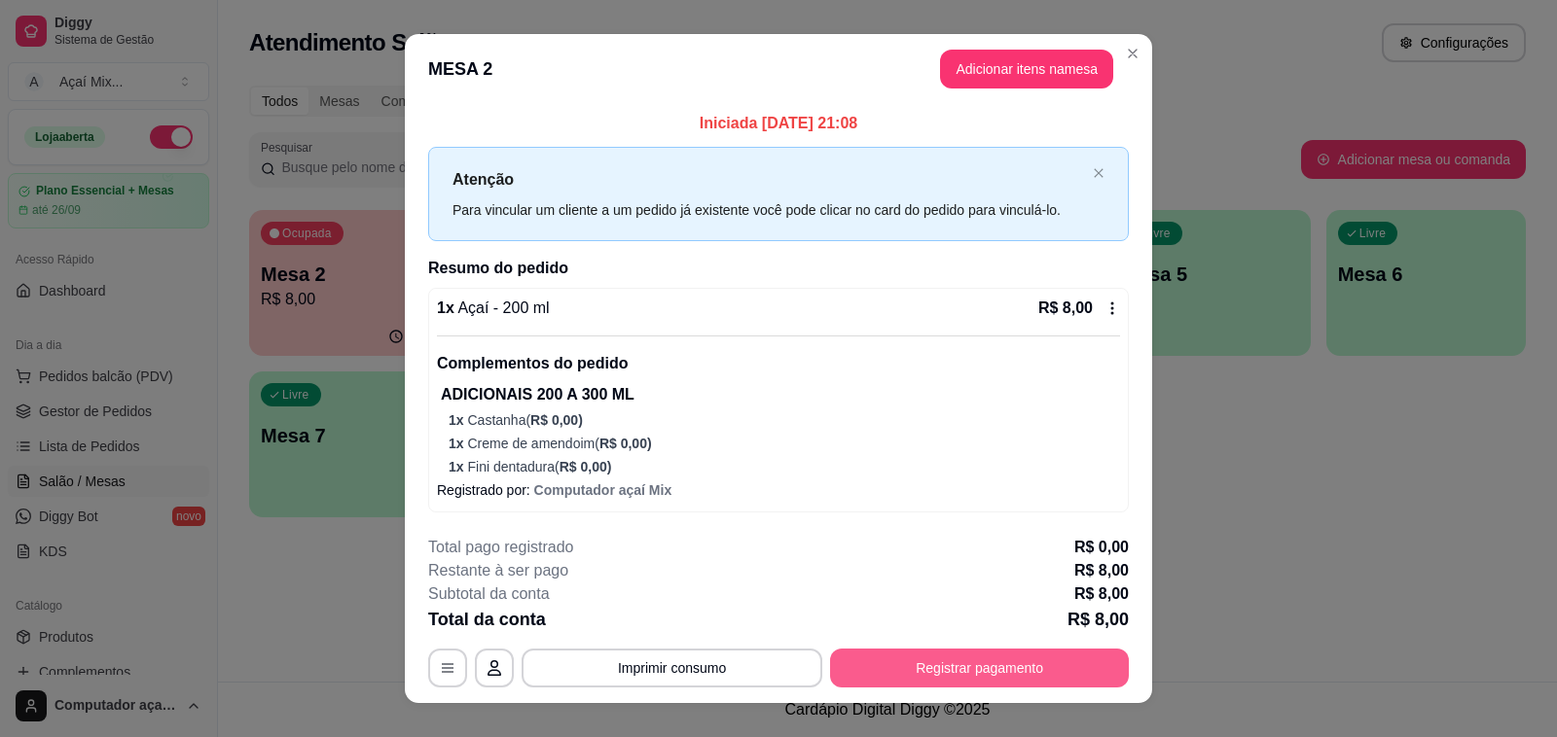
click at [838, 647] on div "**********" at bounding box center [778, 612] width 700 height 152
click at [885, 659] on button "Registrar pagamento" at bounding box center [979, 668] width 299 height 39
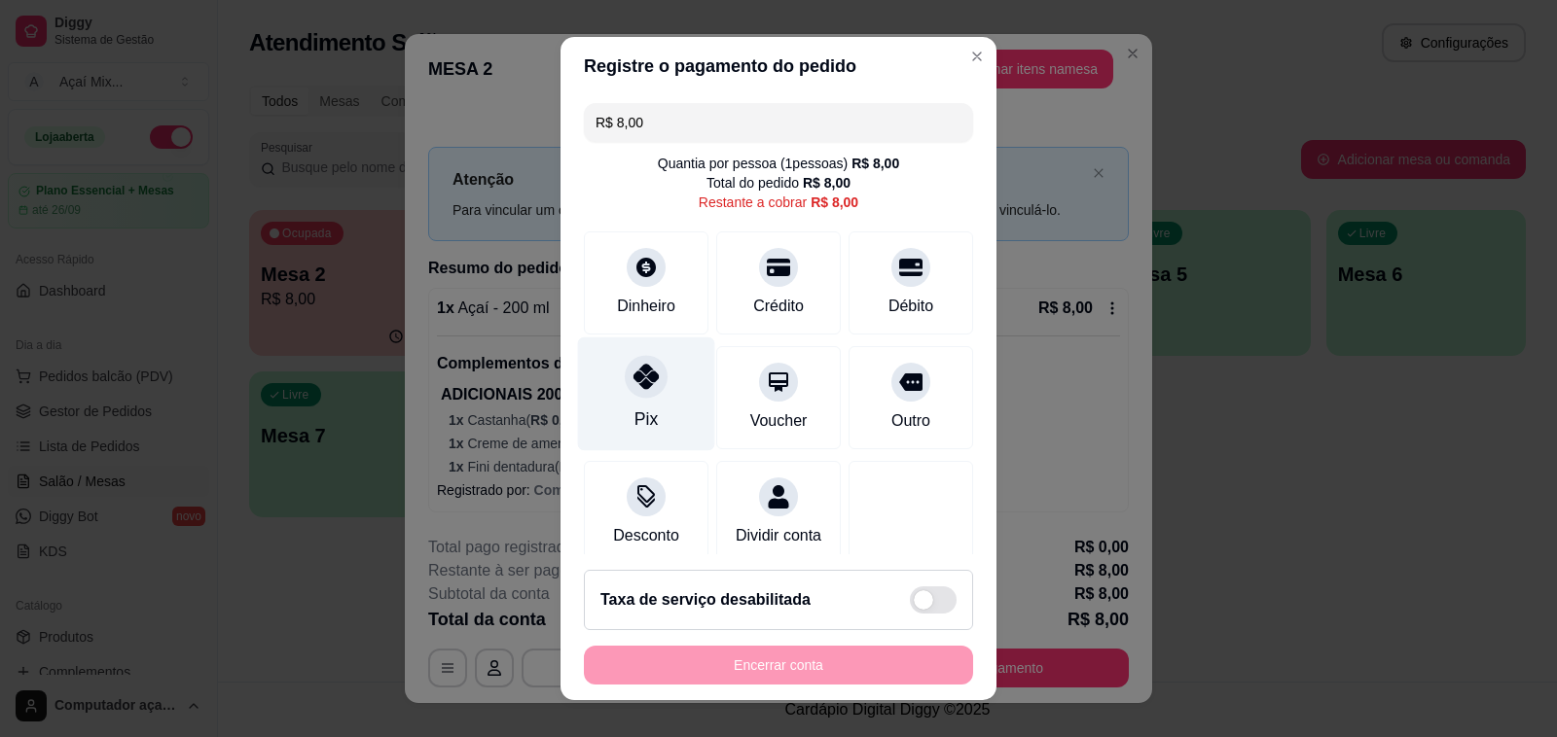
click at [625, 384] on div at bounding box center [646, 376] width 43 height 43
type input "R$ 0,00"
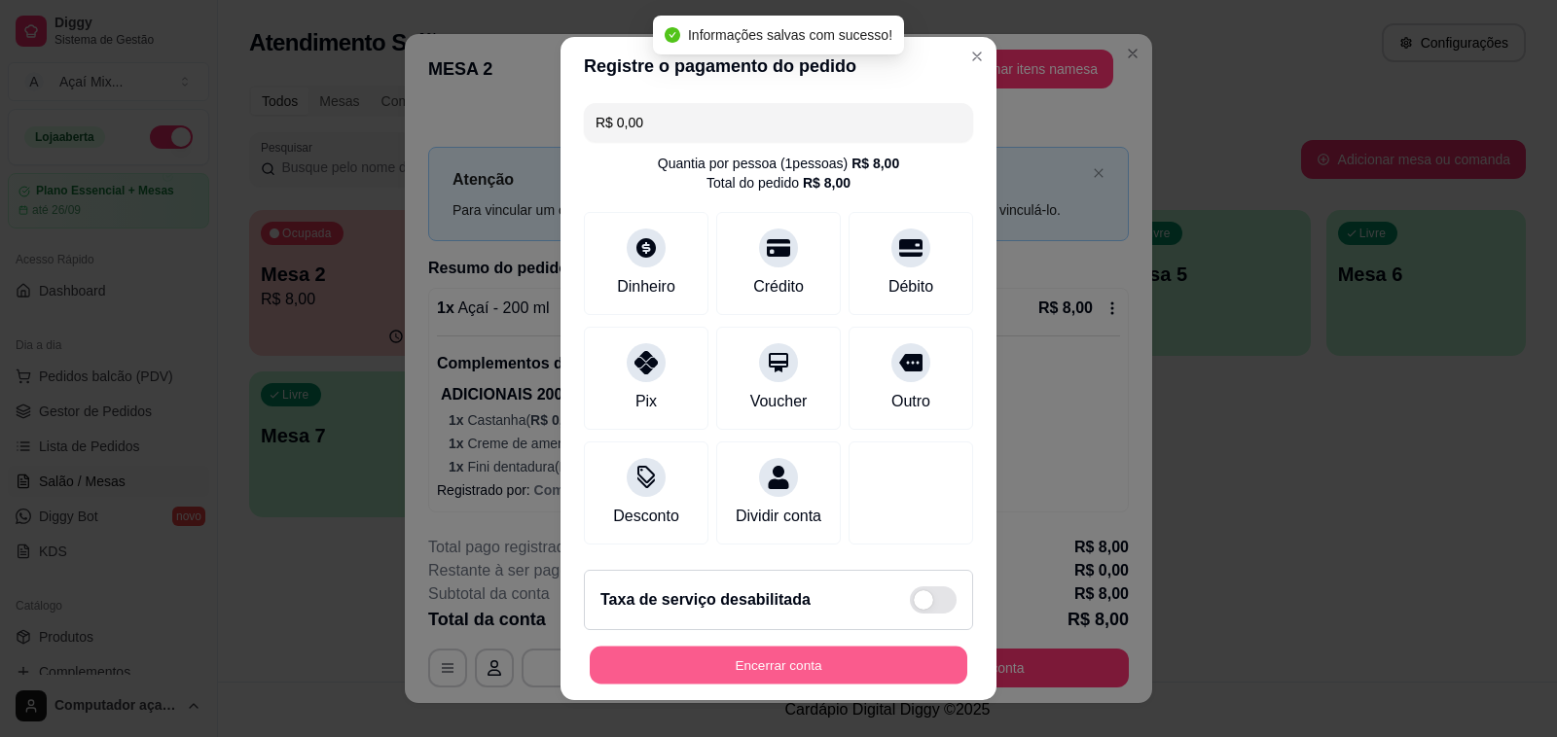
click at [715, 668] on button "Encerrar conta" at bounding box center [778, 666] width 377 height 38
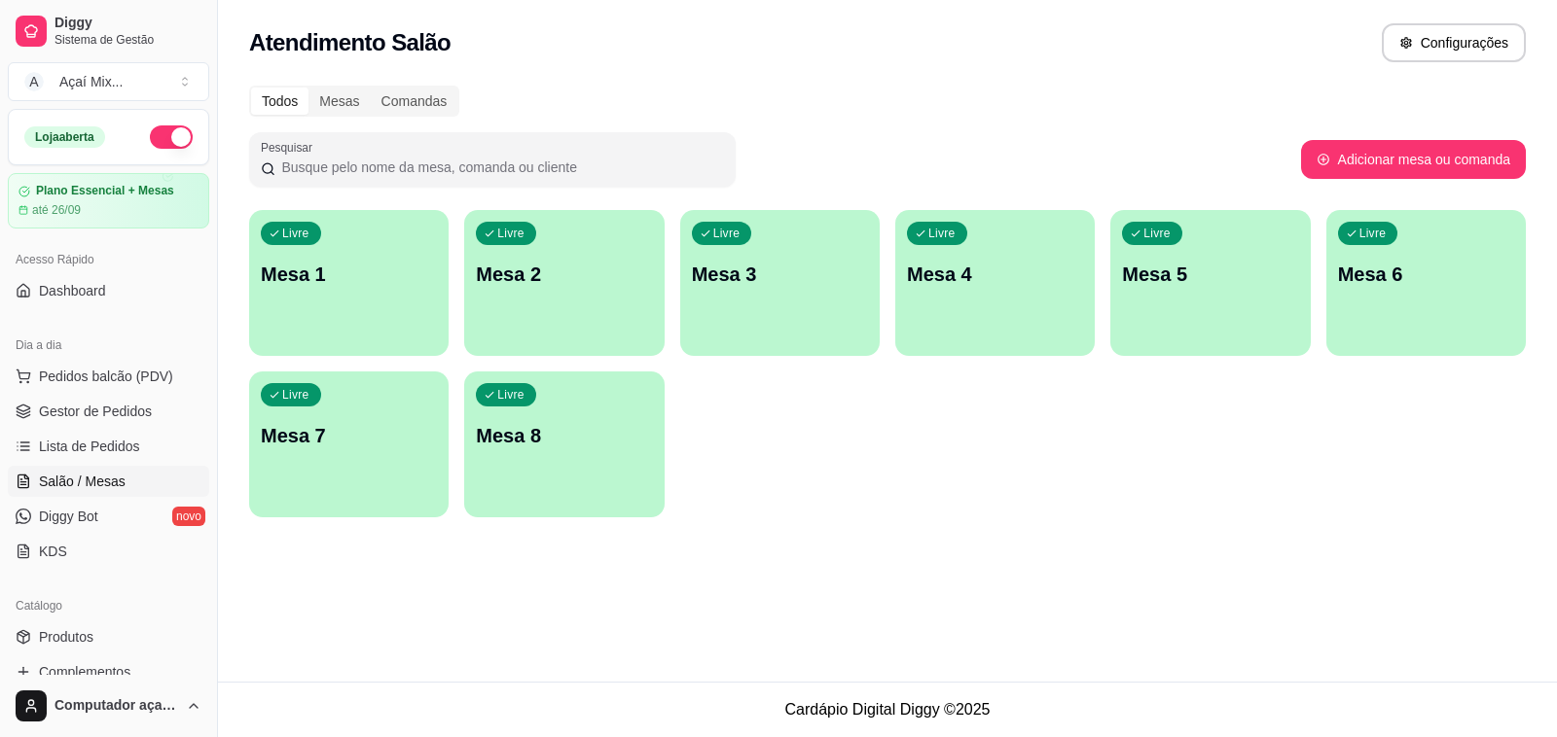
click at [312, 333] on div "button" at bounding box center [348, 344] width 199 height 23
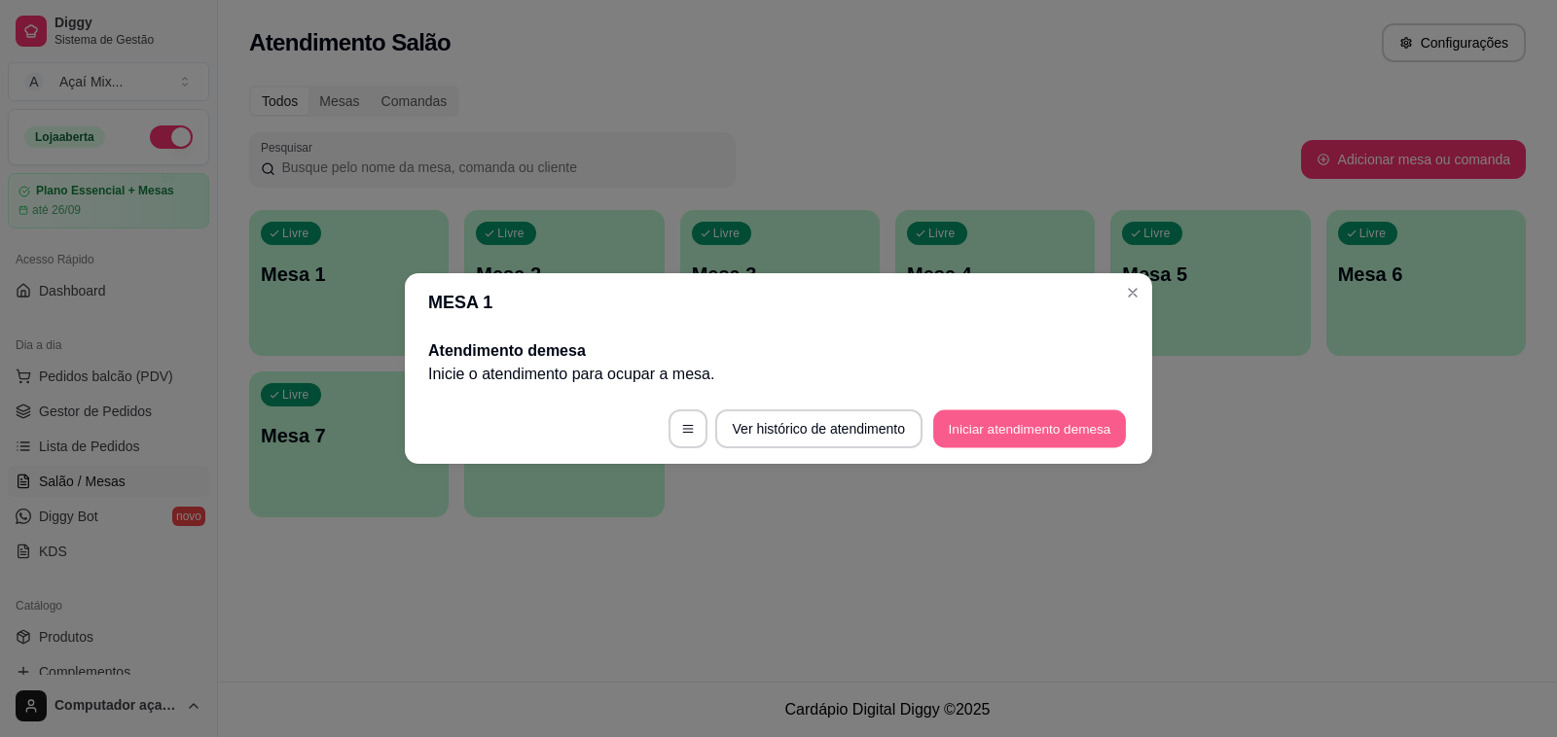
click at [988, 424] on button "Iniciar atendimento de mesa" at bounding box center [1029, 430] width 193 height 38
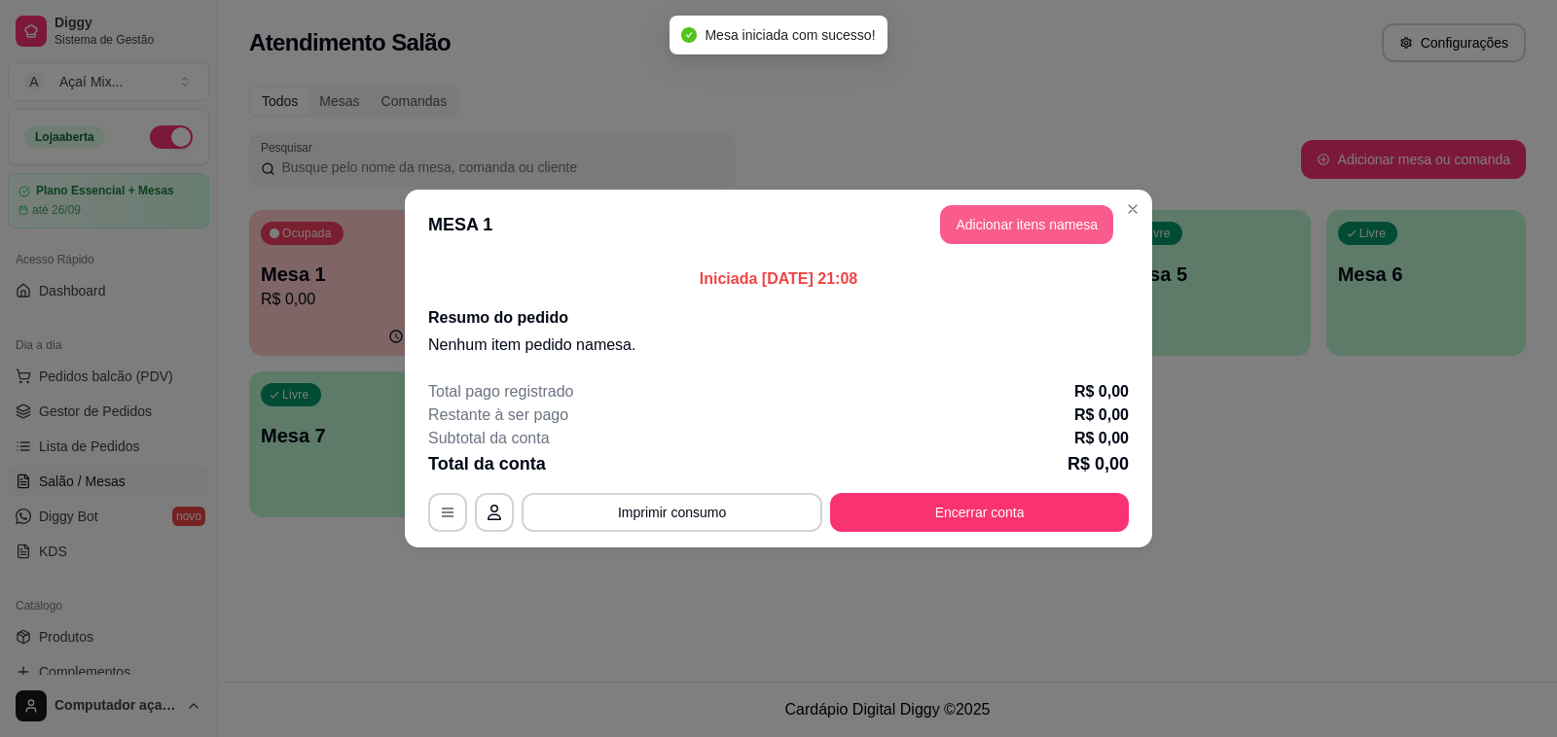
click at [994, 227] on button "Adicionar itens na mesa" at bounding box center [1026, 224] width 173 height 39
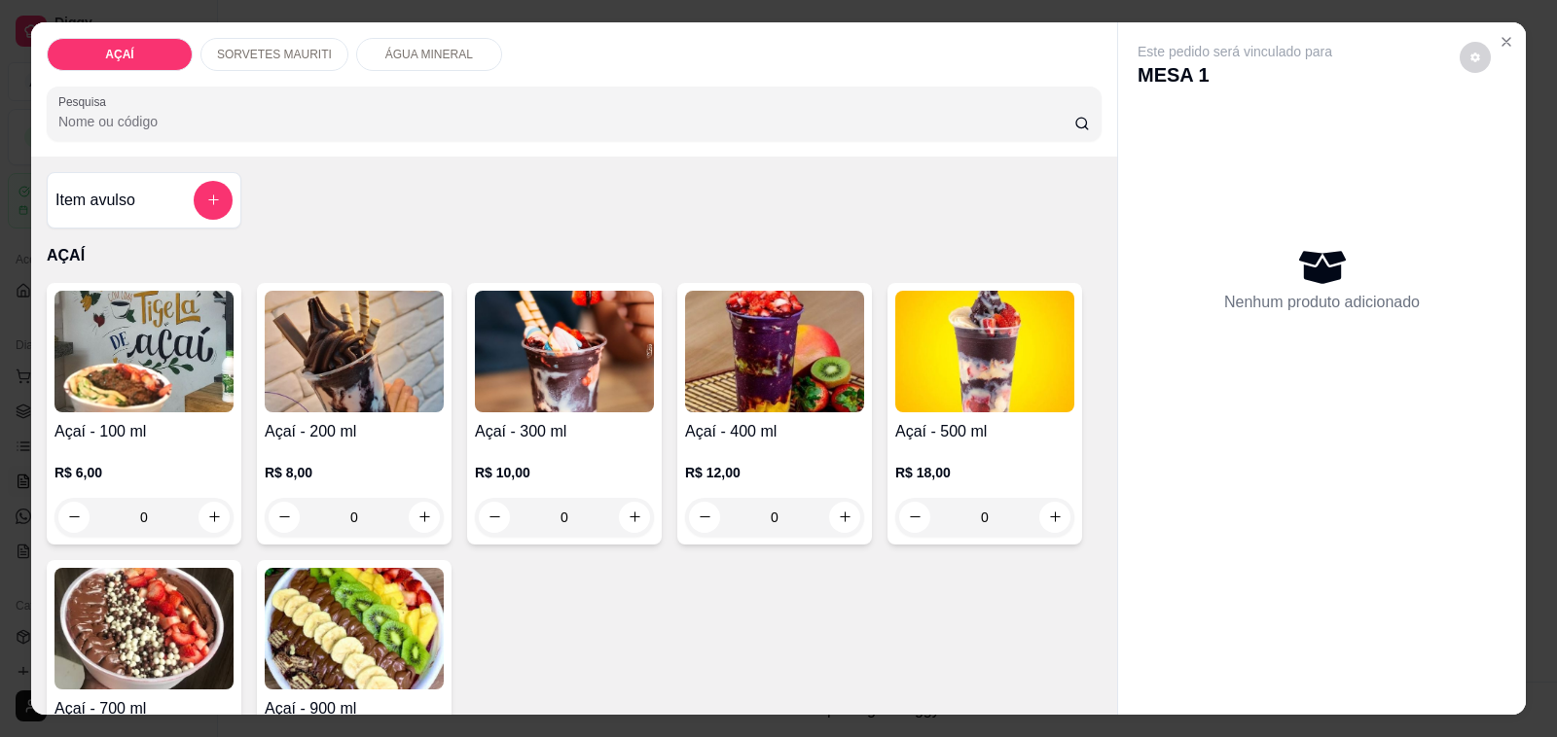
click at [384, 366] on img at bounding box center [354, 352] width 179 height 122
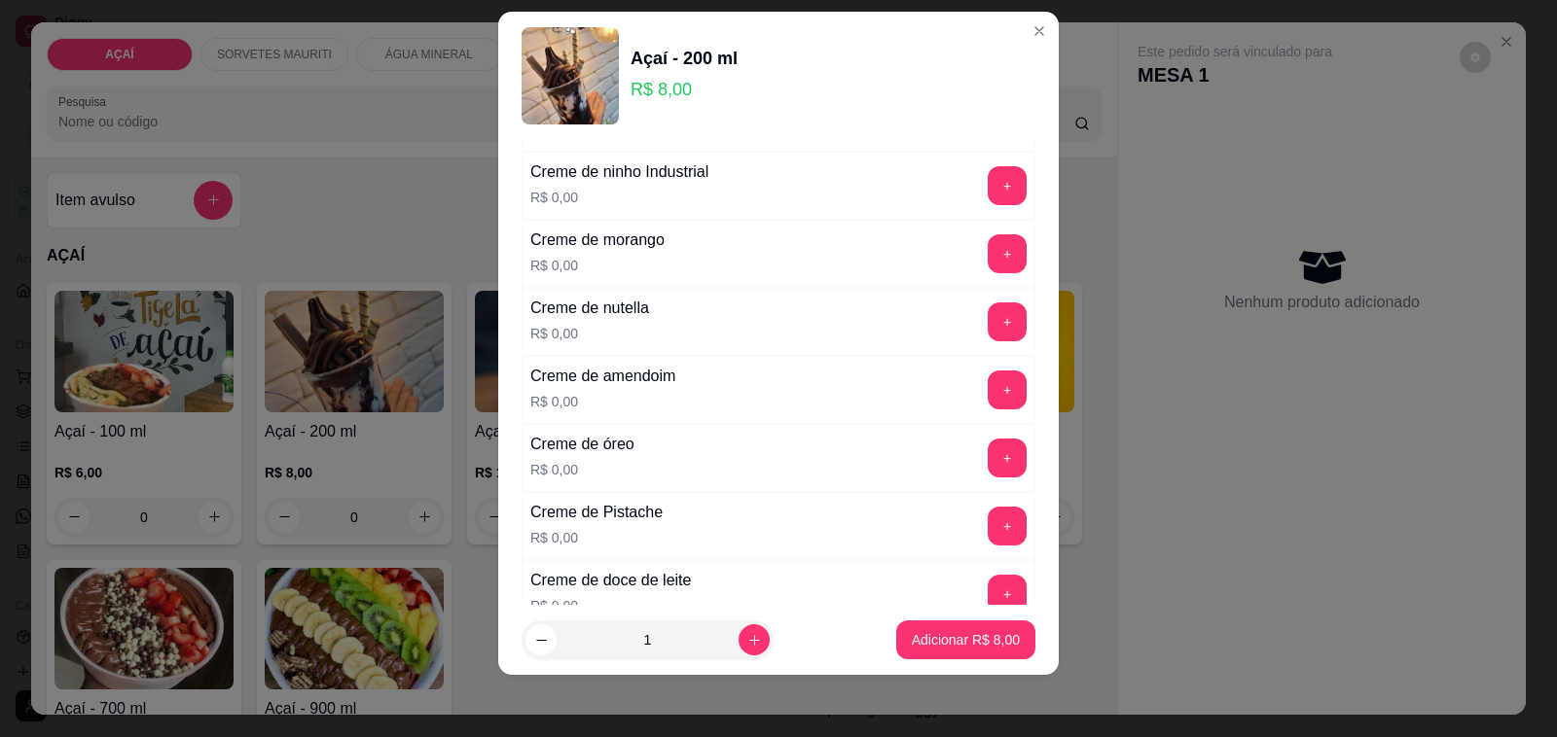
scroll to position [365, 0]
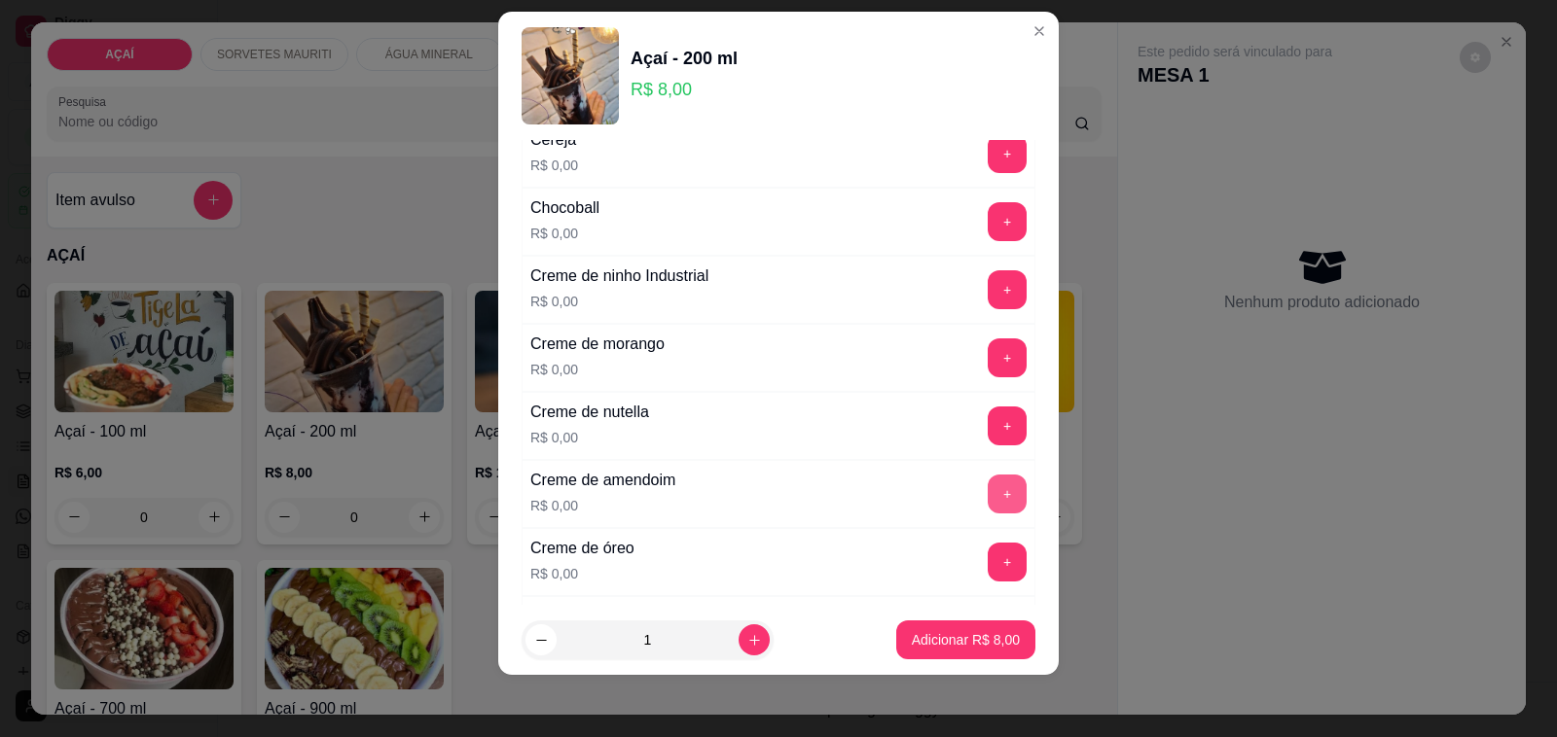
click at [987, 492] on button "+" at bounding box center [1006, 494] width 39 height 39
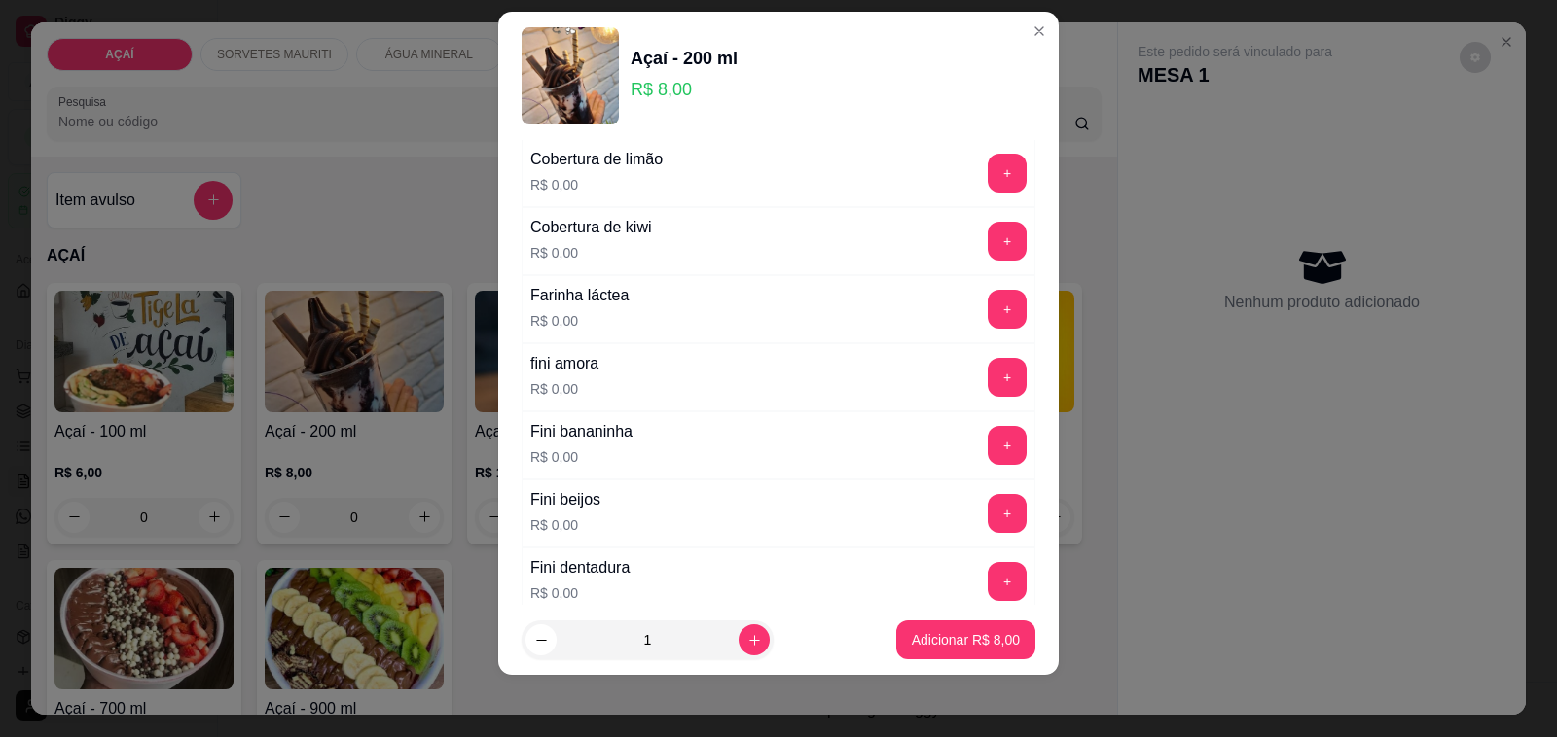
scroll to position [1216, 0]
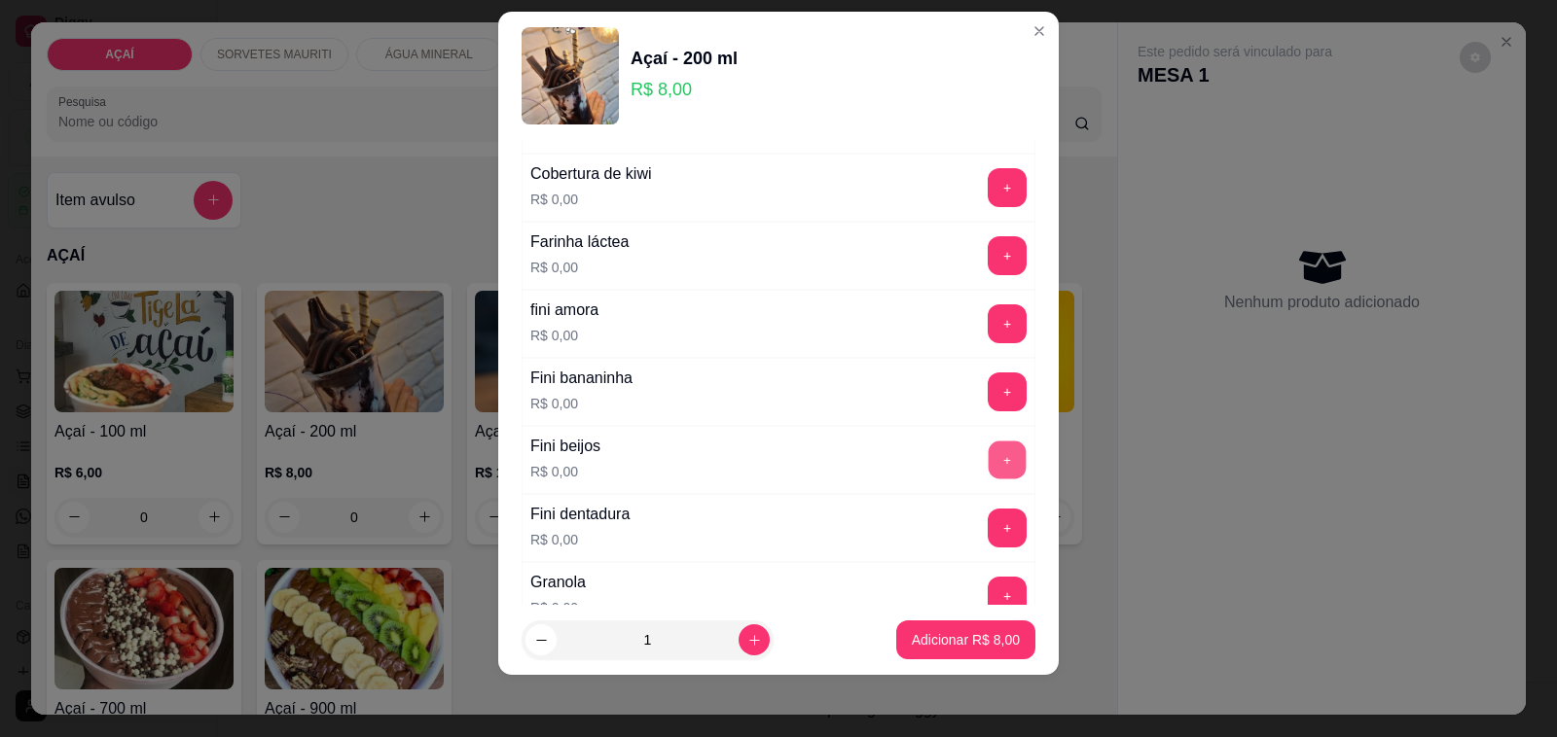
click at [988, 458] on button "+" at bounding box center [1007, 461] width 38 height 38
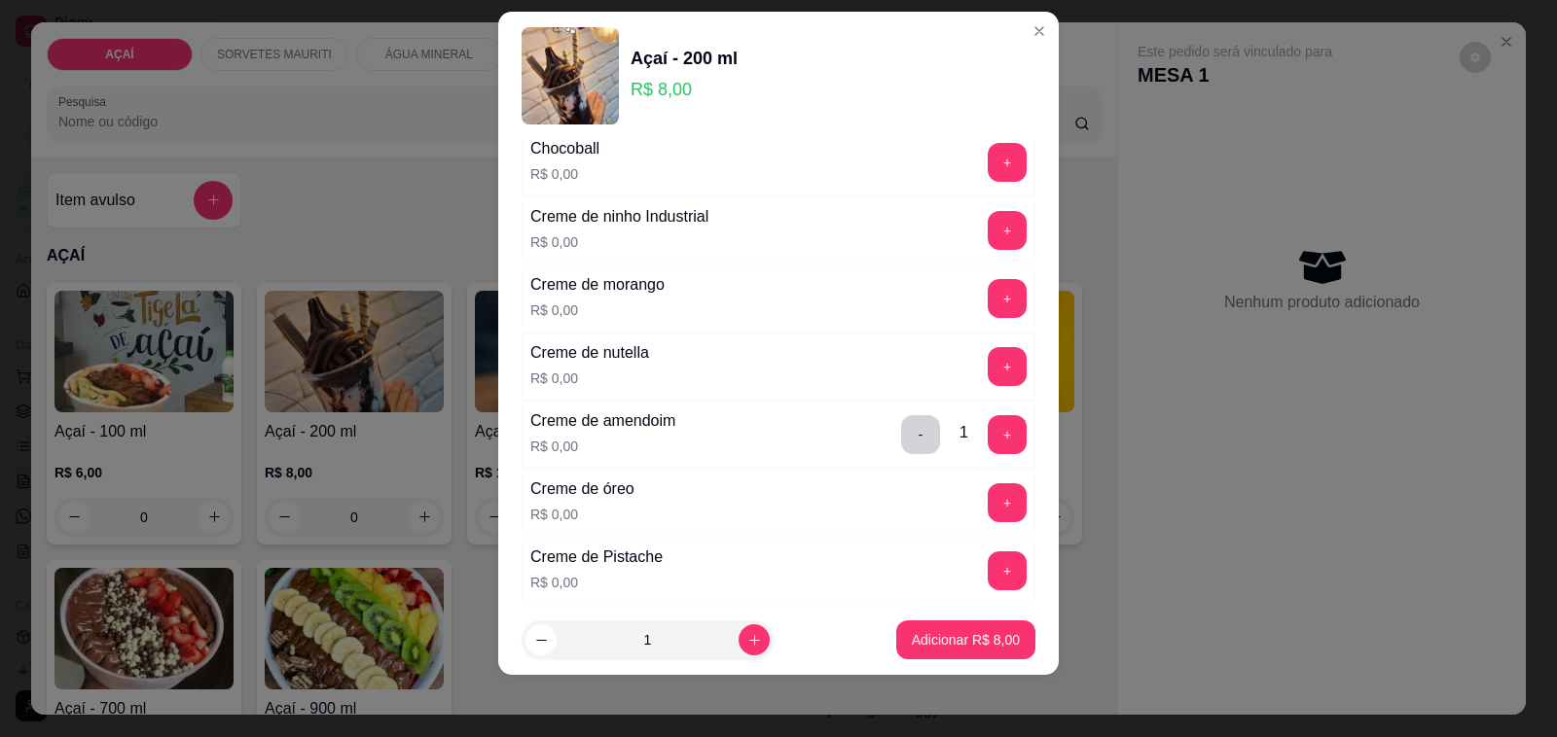
scroll to position [365, 0]
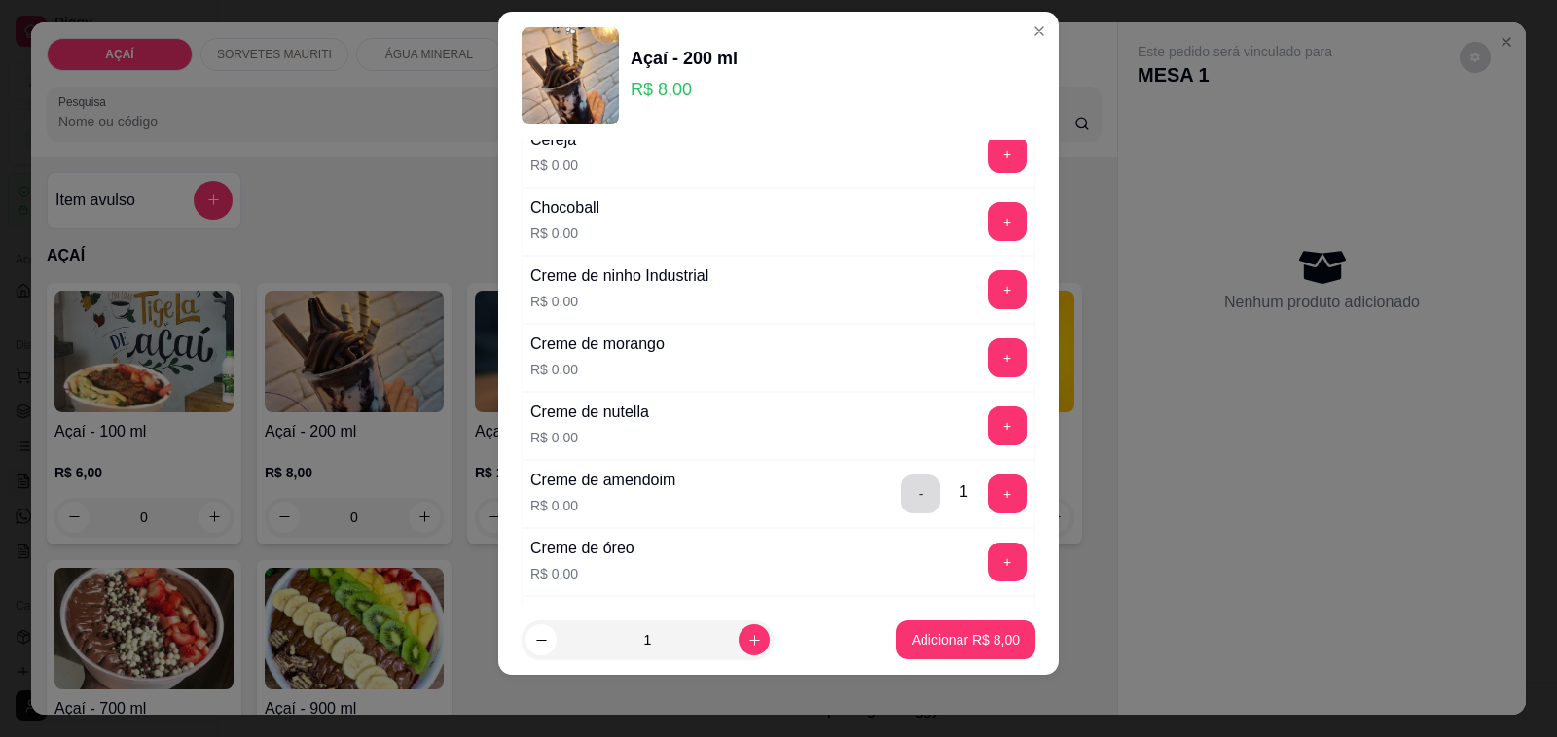
click at [901, 499] on button "-" at bounding box center [920, 494] width 39 height 39
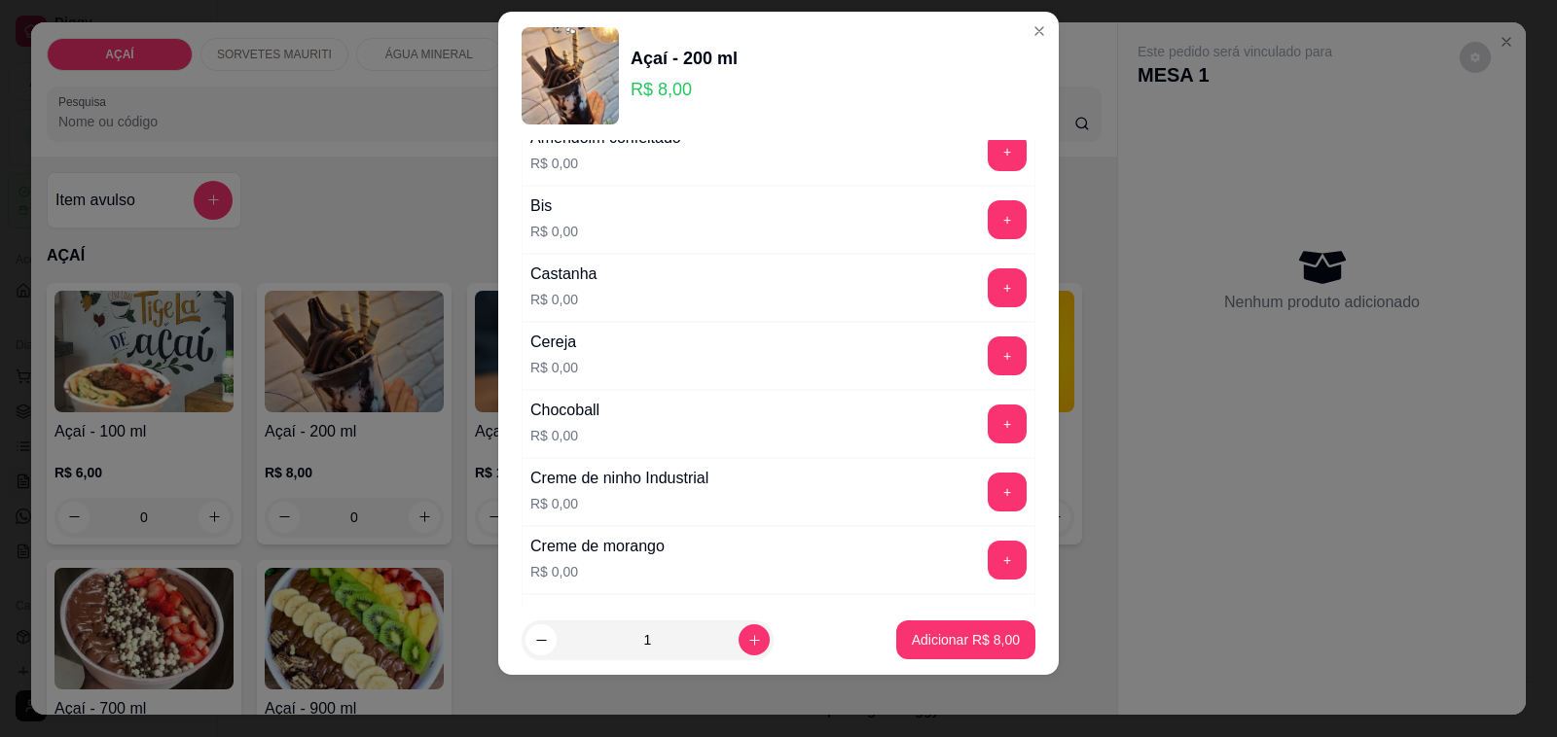
scroll to position [122, 0]
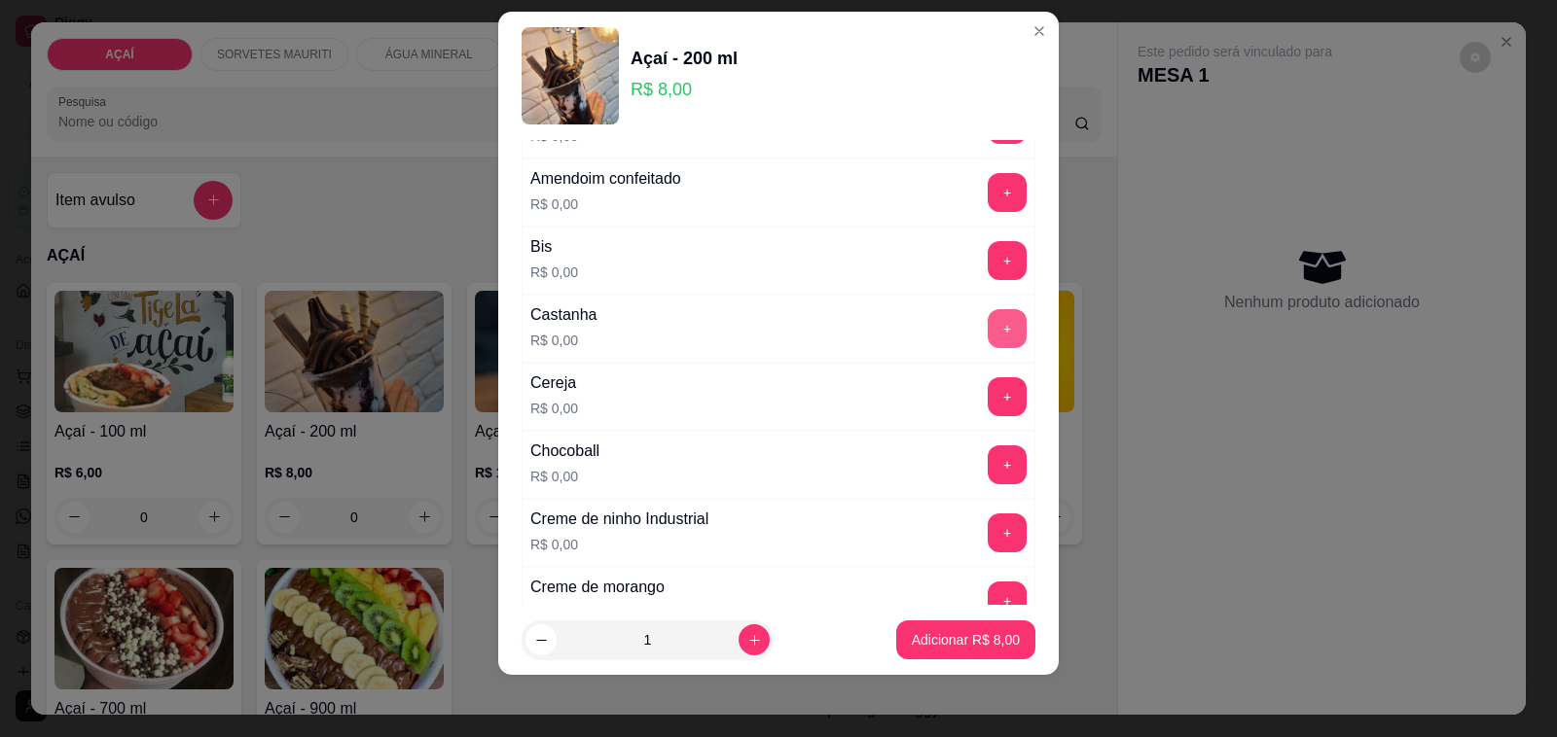
click at [987, 323] on button "+" at bounding box center [1006, 328] width 39 height 39
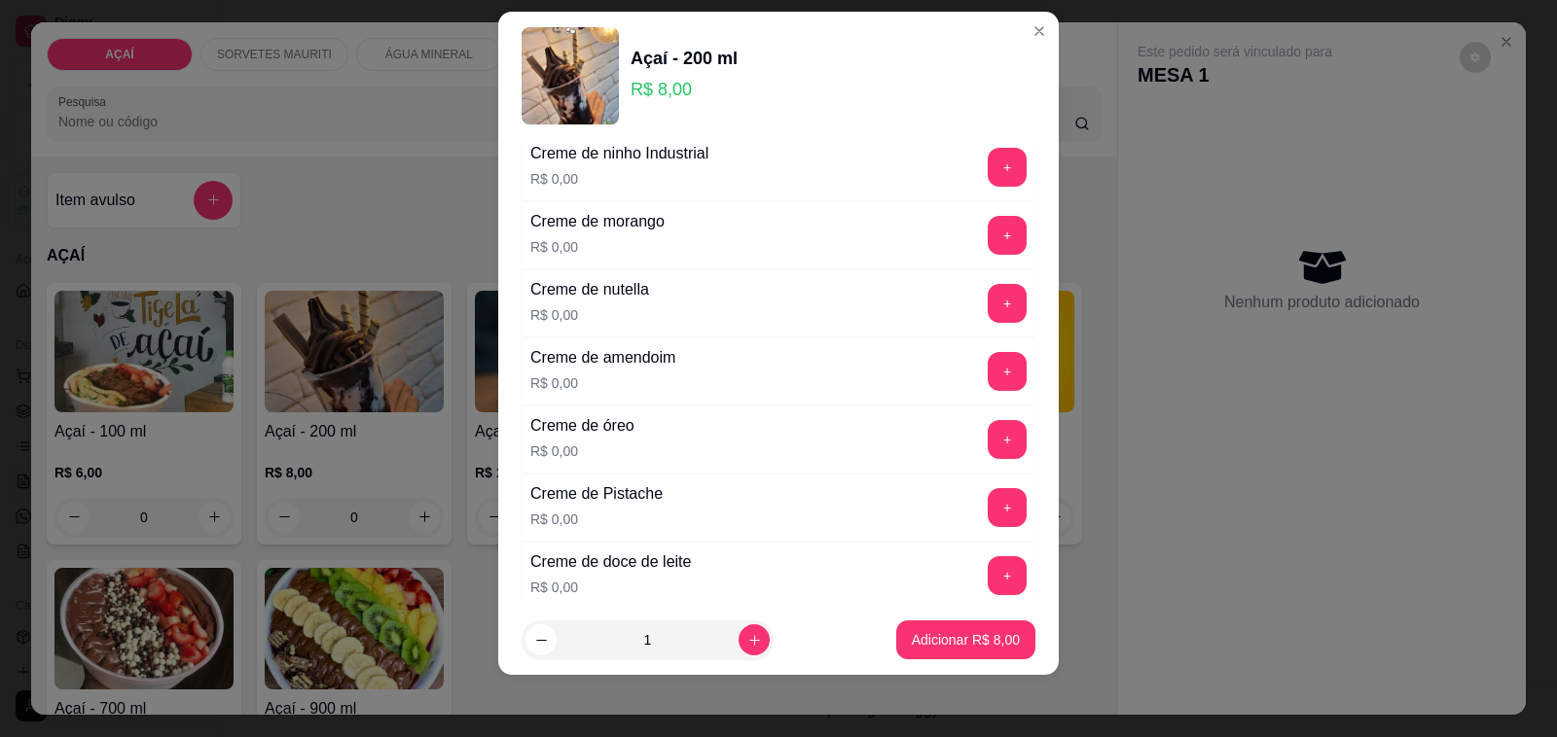
scroll to position [486, 0]
click at [987, 371] on button "+" at bounding box center [1006, 372] width 39 height 39
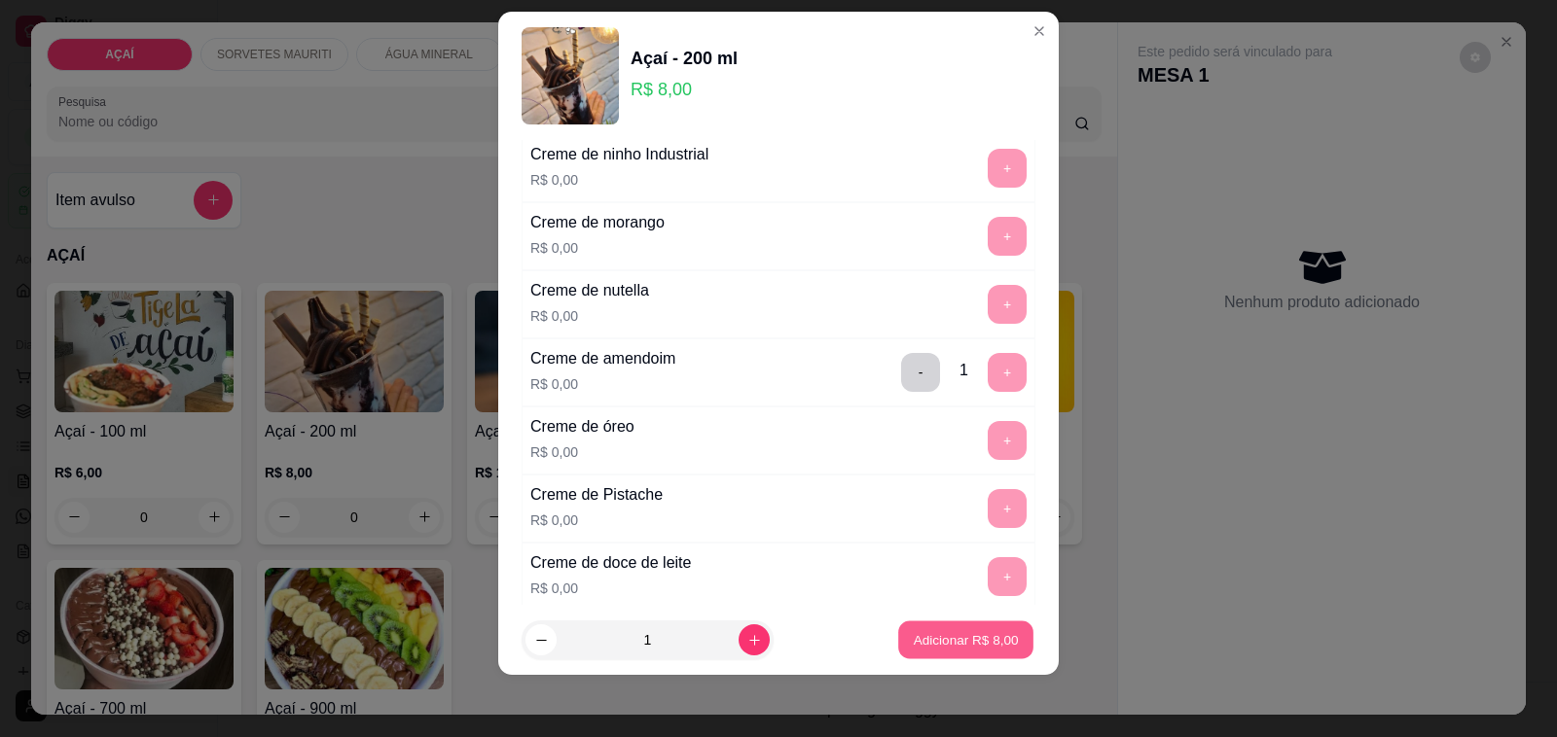
click at [931, 627] on button "Adicionar R$ 8,00" at bounding box center [965, 641] width 135 height 38
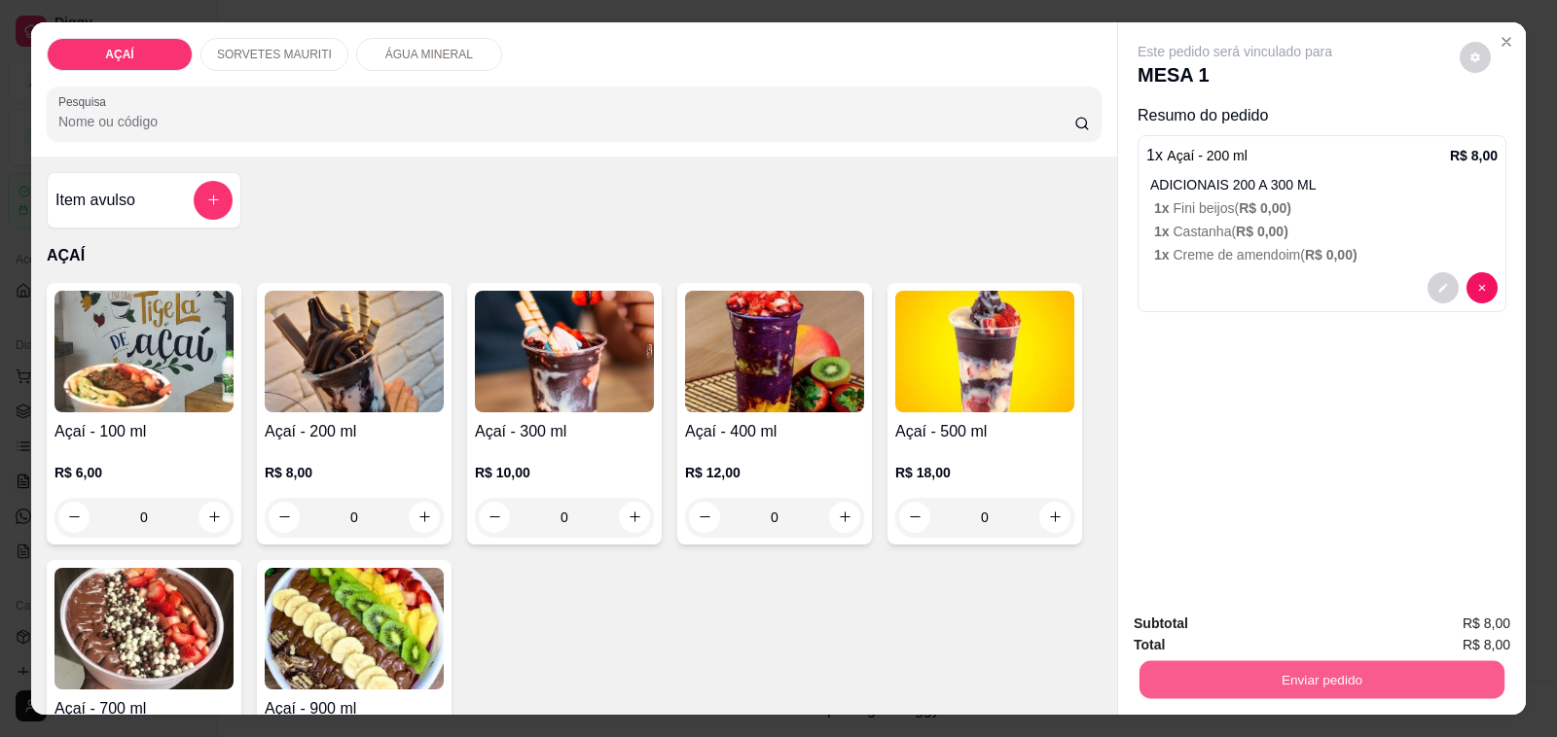
click at [1170, 663] on button "Enviar pedido" at bounding box center [1321, 681] width 365 height 38
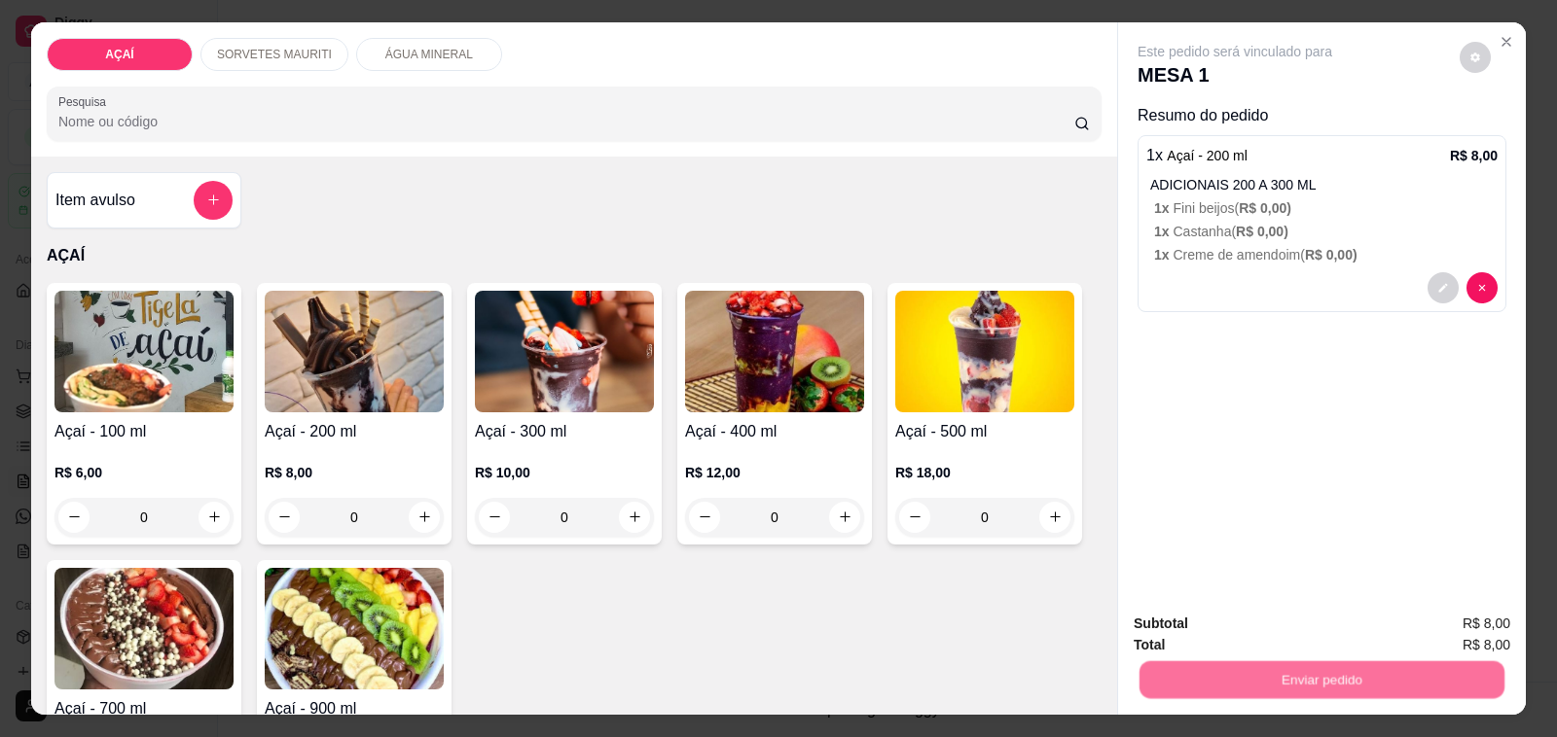
click at [1204, 623] on button "Não registrar e enviar pedido" at bounding box center [1256, 624] width 202 height 37
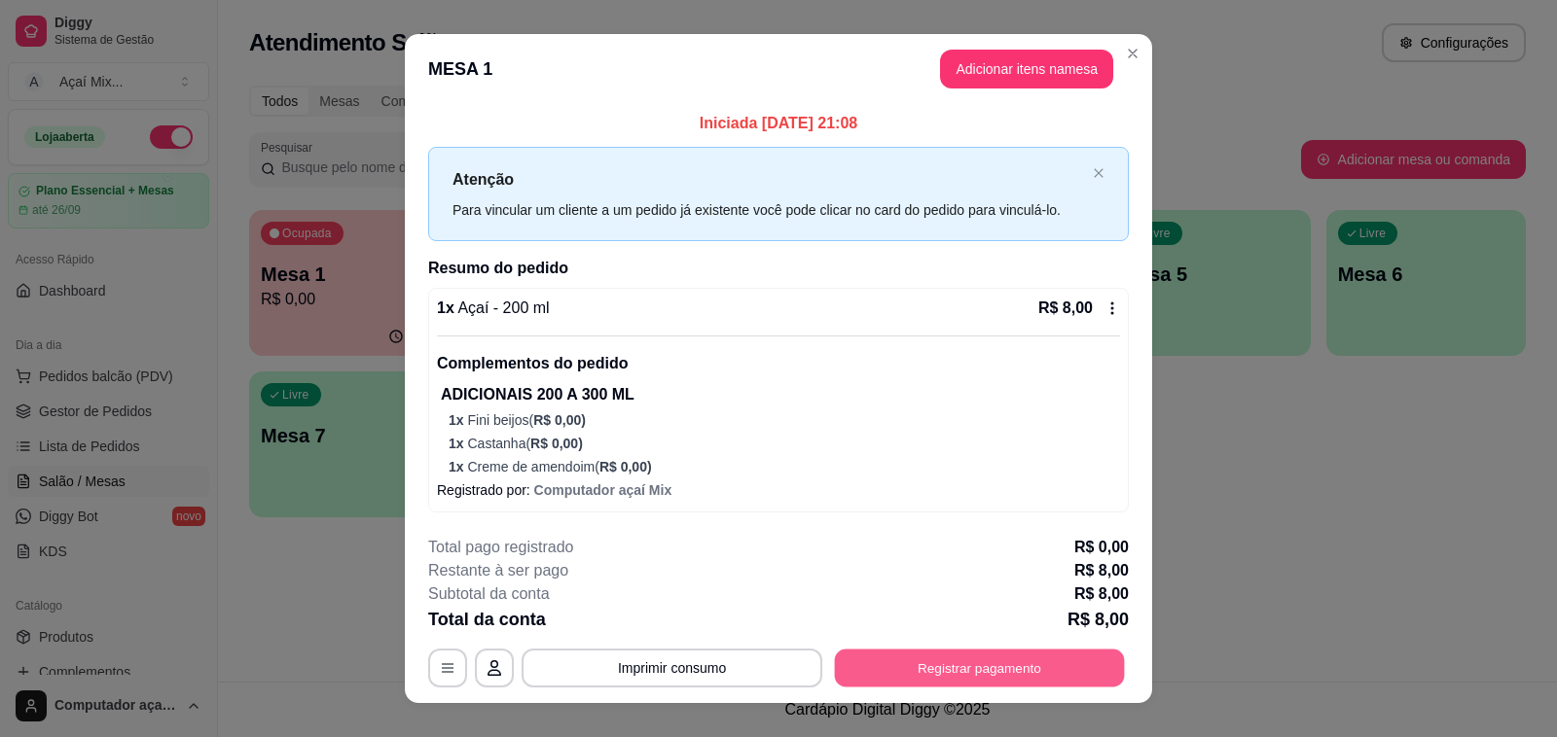
click at [842, 667] on button "Registrar pagamento" at bounding box center [980, 669] width 290 height 38
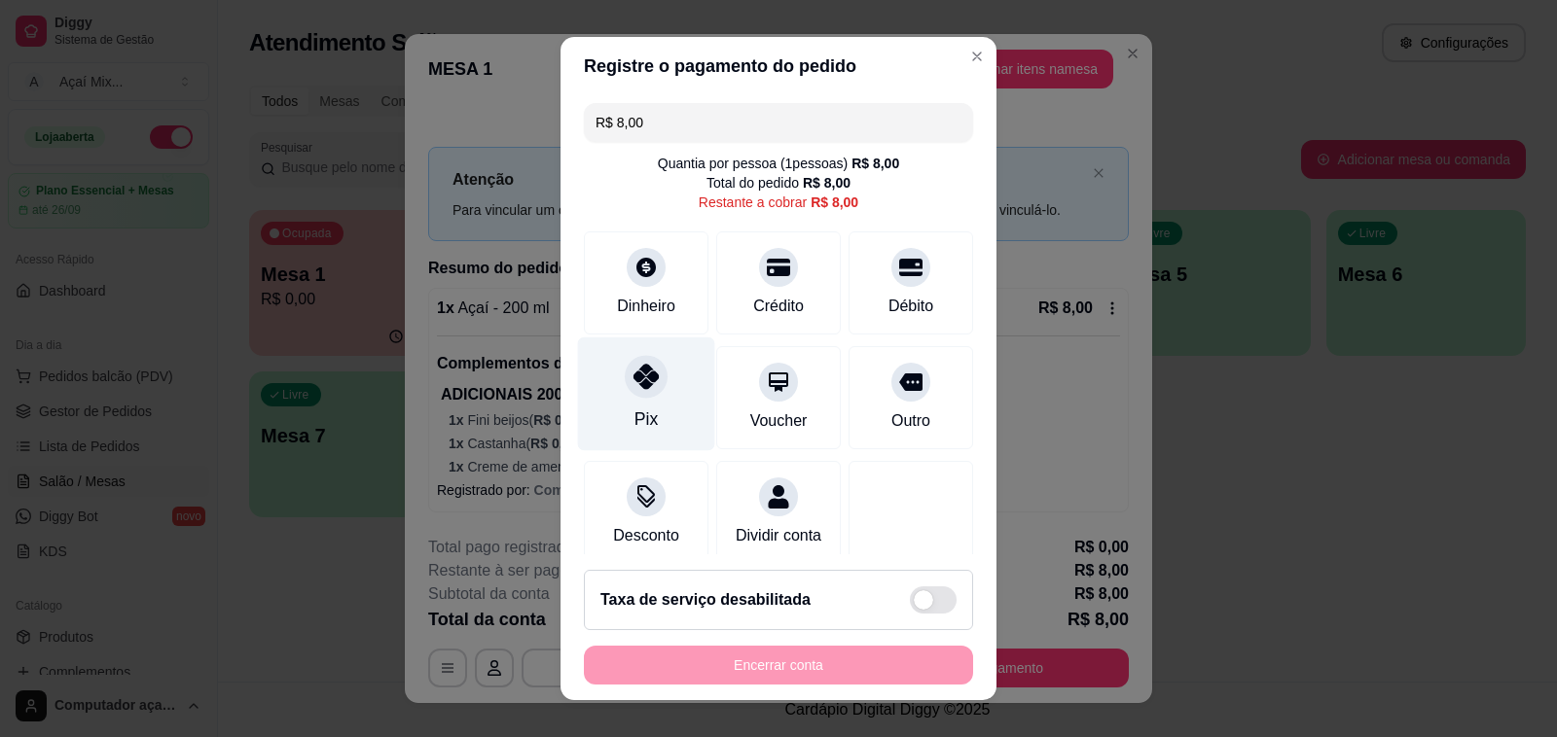
click at [644, 395] on div "Pix" at bounding box center [646, 395] width 137 height 114
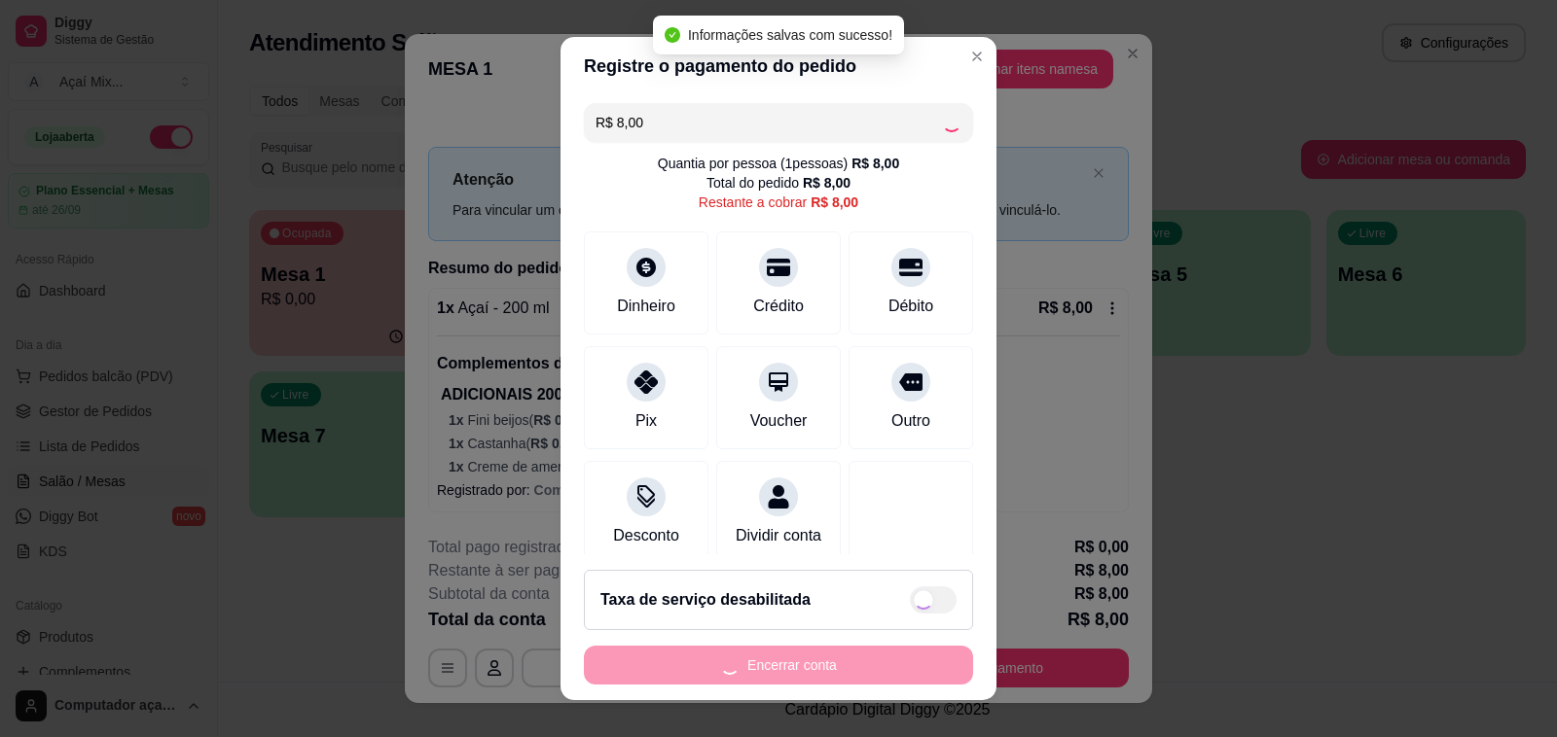
type input "R$ 0,00"
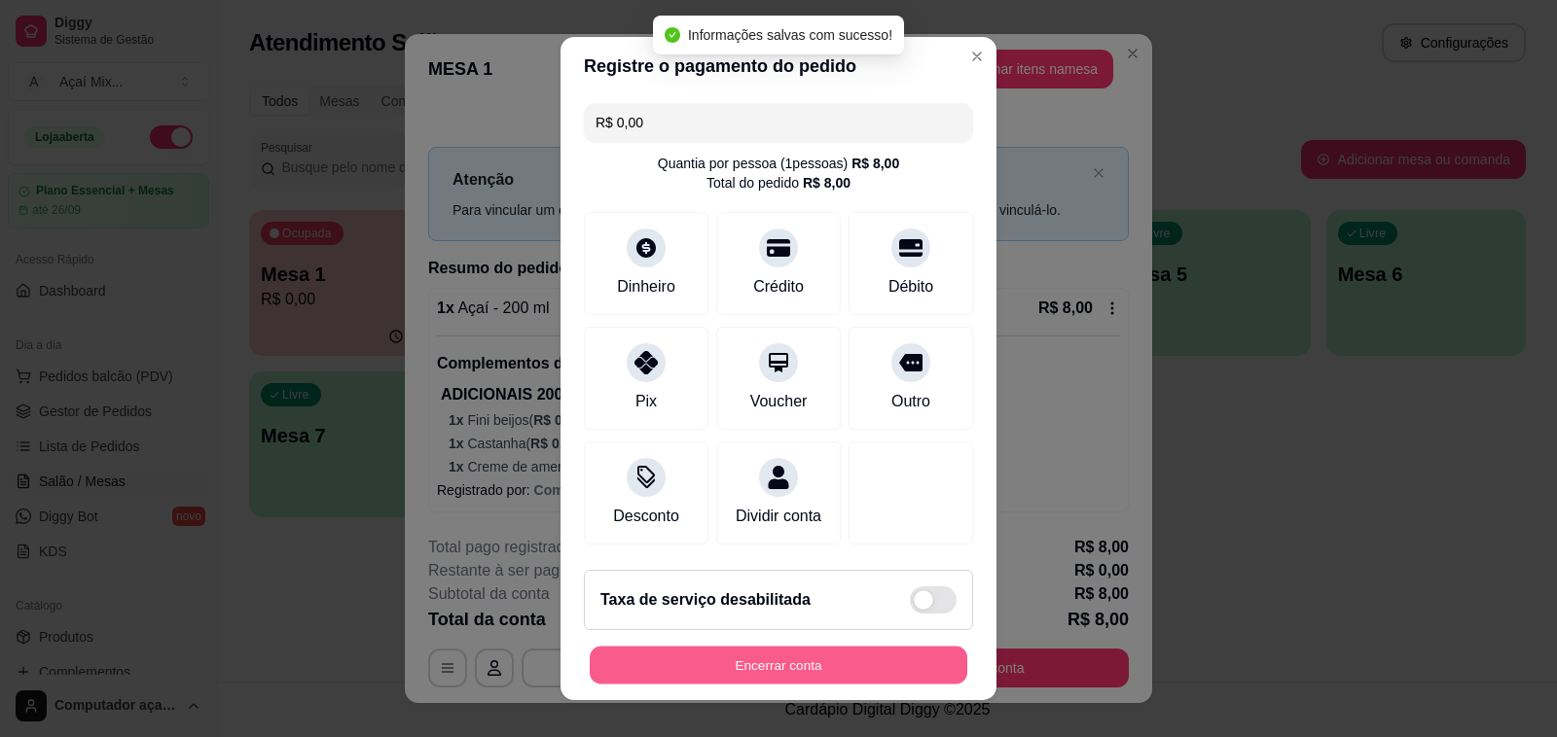
click at [808, 674] on button "Encerrar conta" at bounding box center [778, 666] width 377 height 38
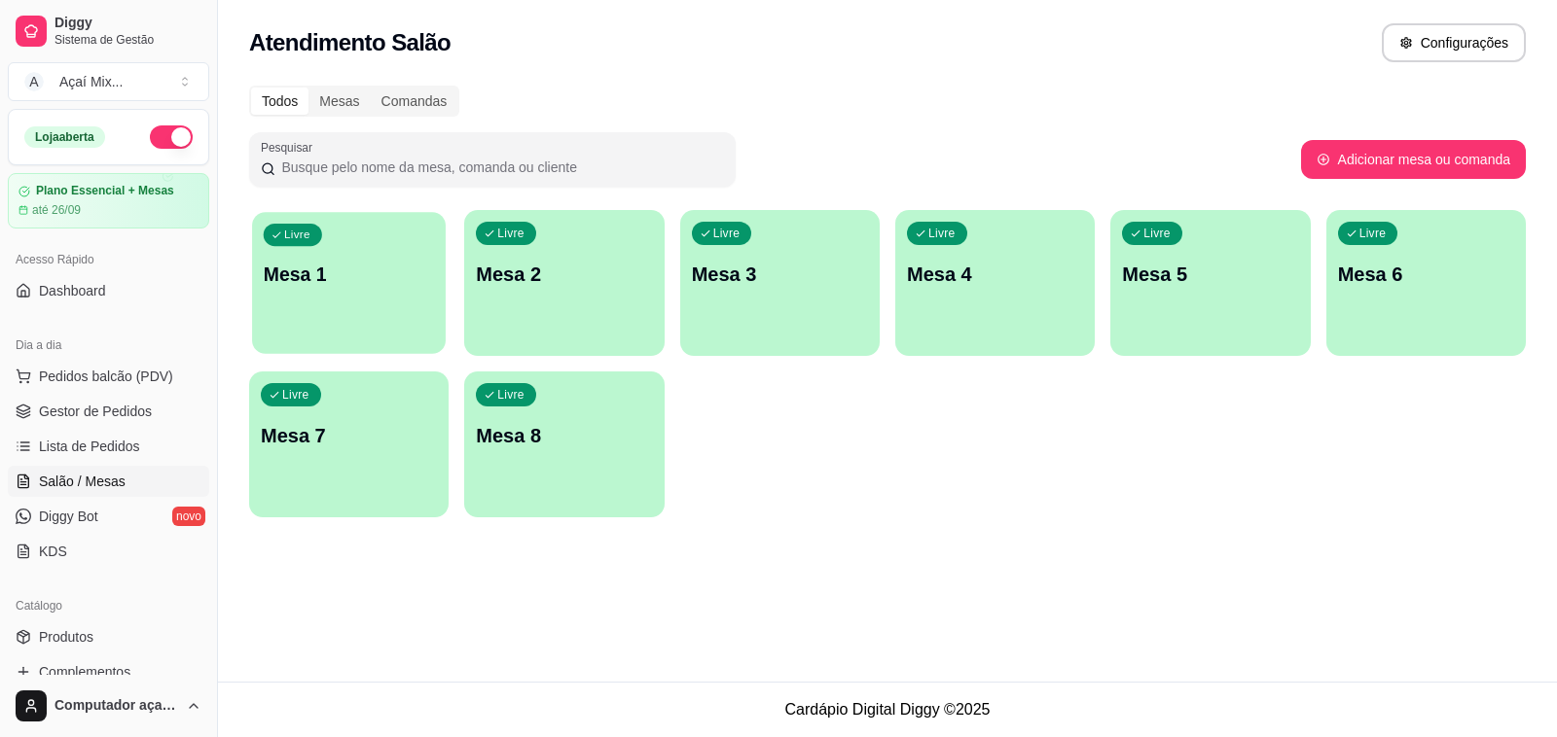
click at [297, 292] on div "Livre Mesa 1" at bounding box center [349, 271] width 194 height 119
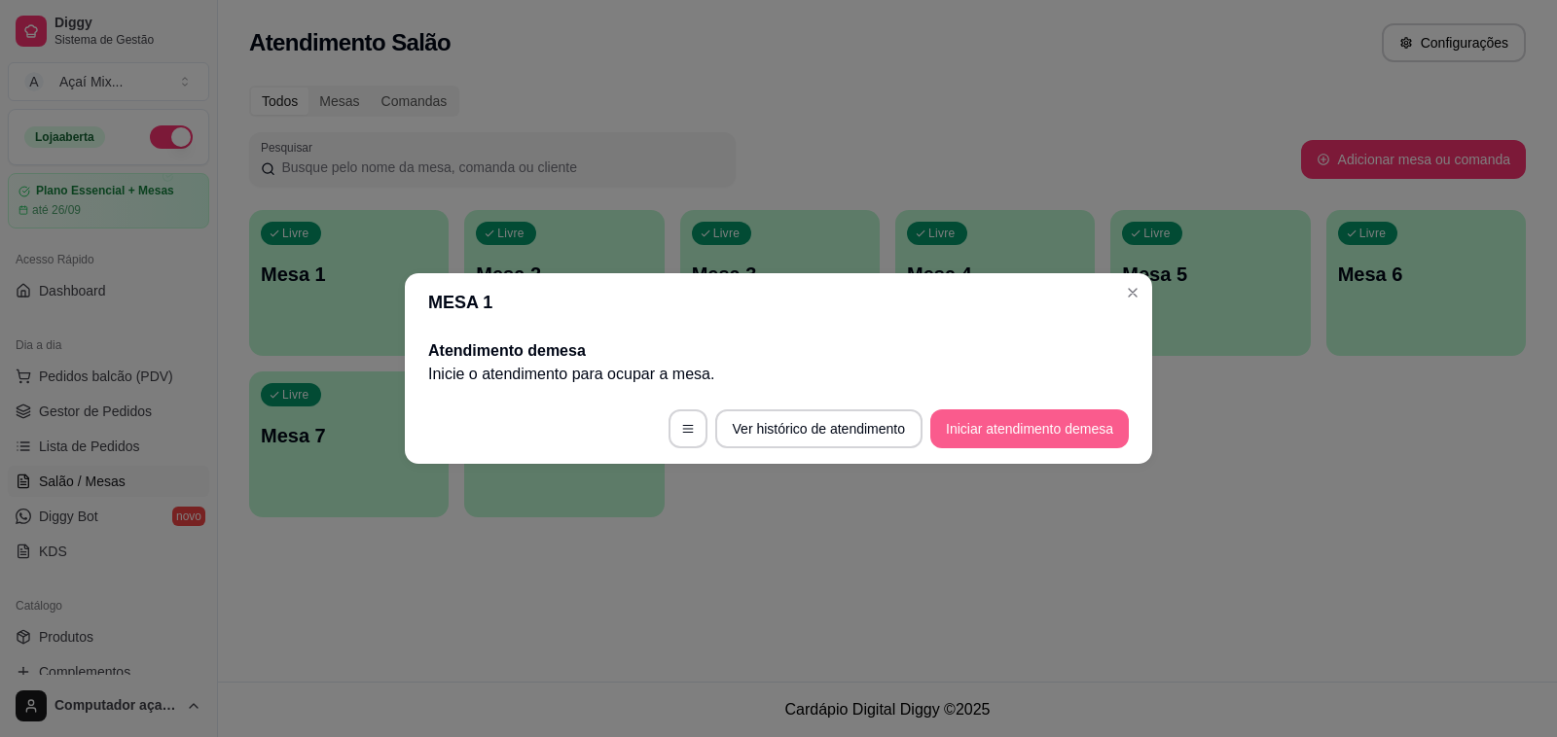
click at [1017, 426] on button "Iniciar atendimento de mesa" at bounding box center [1029, 429] width 198 height 39
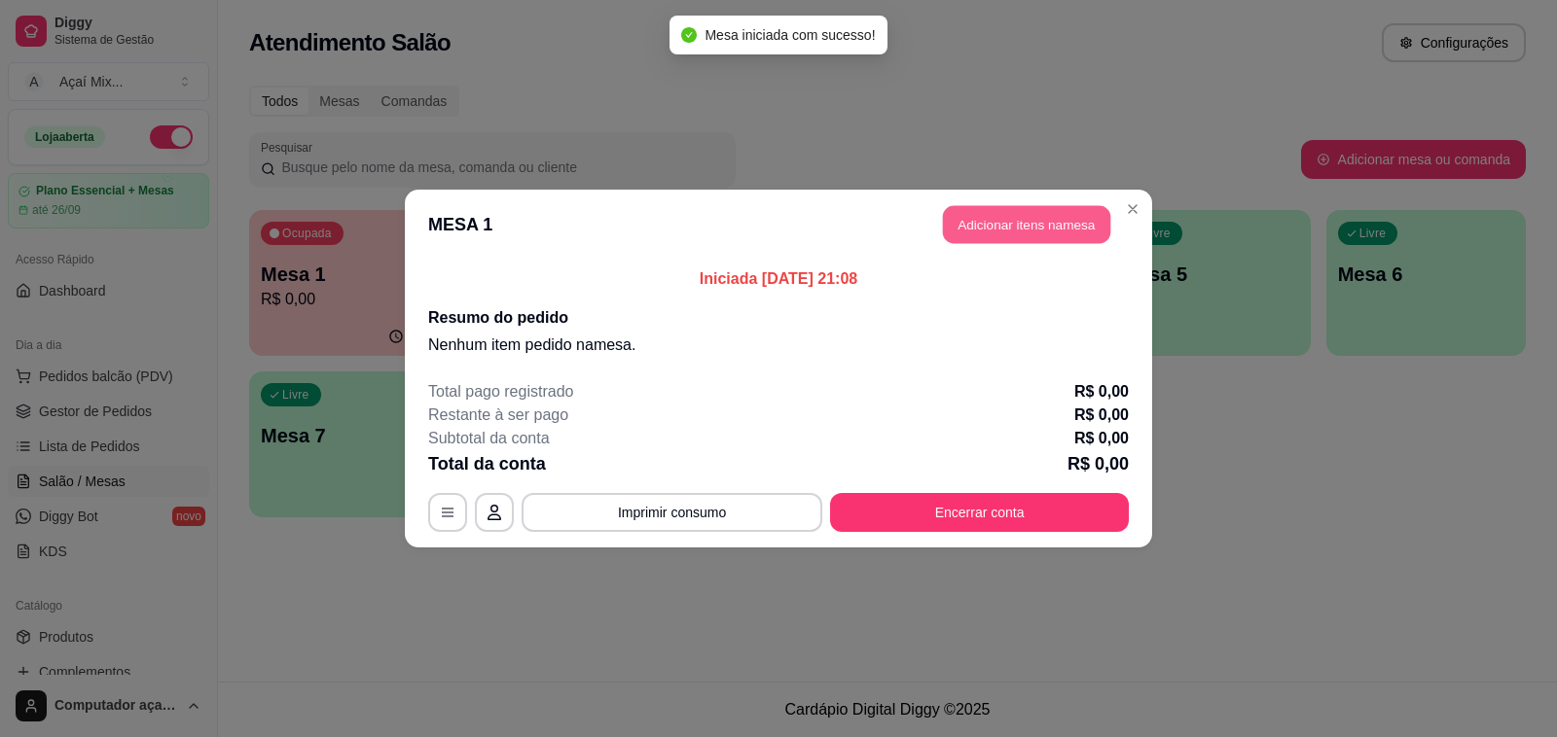
click at [1024, 240] on button "Adicionar itens na mesa" at bounding box center [1026, 225] width 167 height 38
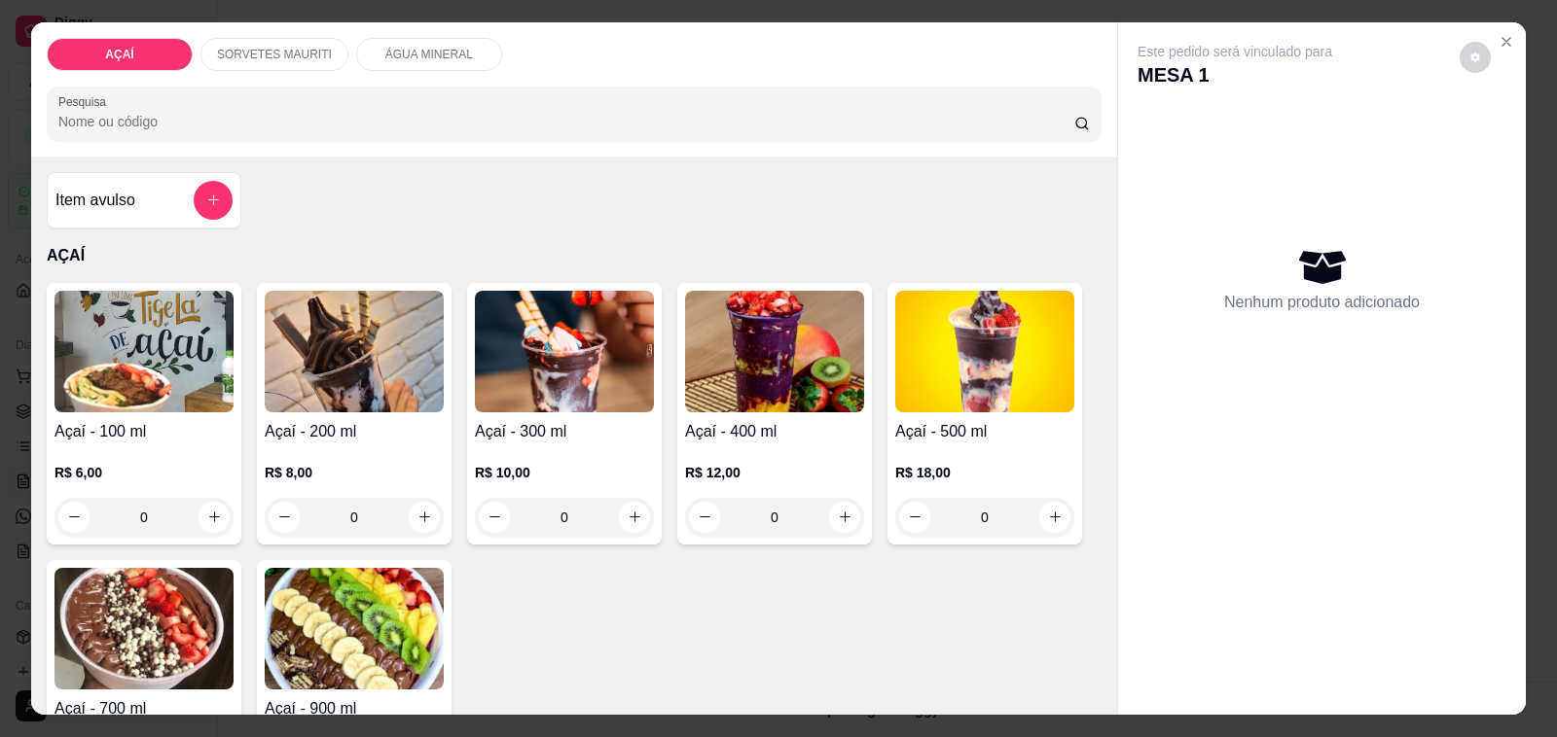
click at [207, 501] on div "0" at bounding box center [143, 517] width 179 height 39
click at [298, 463] on p "R$ 8,00" at bounding box center [354, 472] width 179 height 19
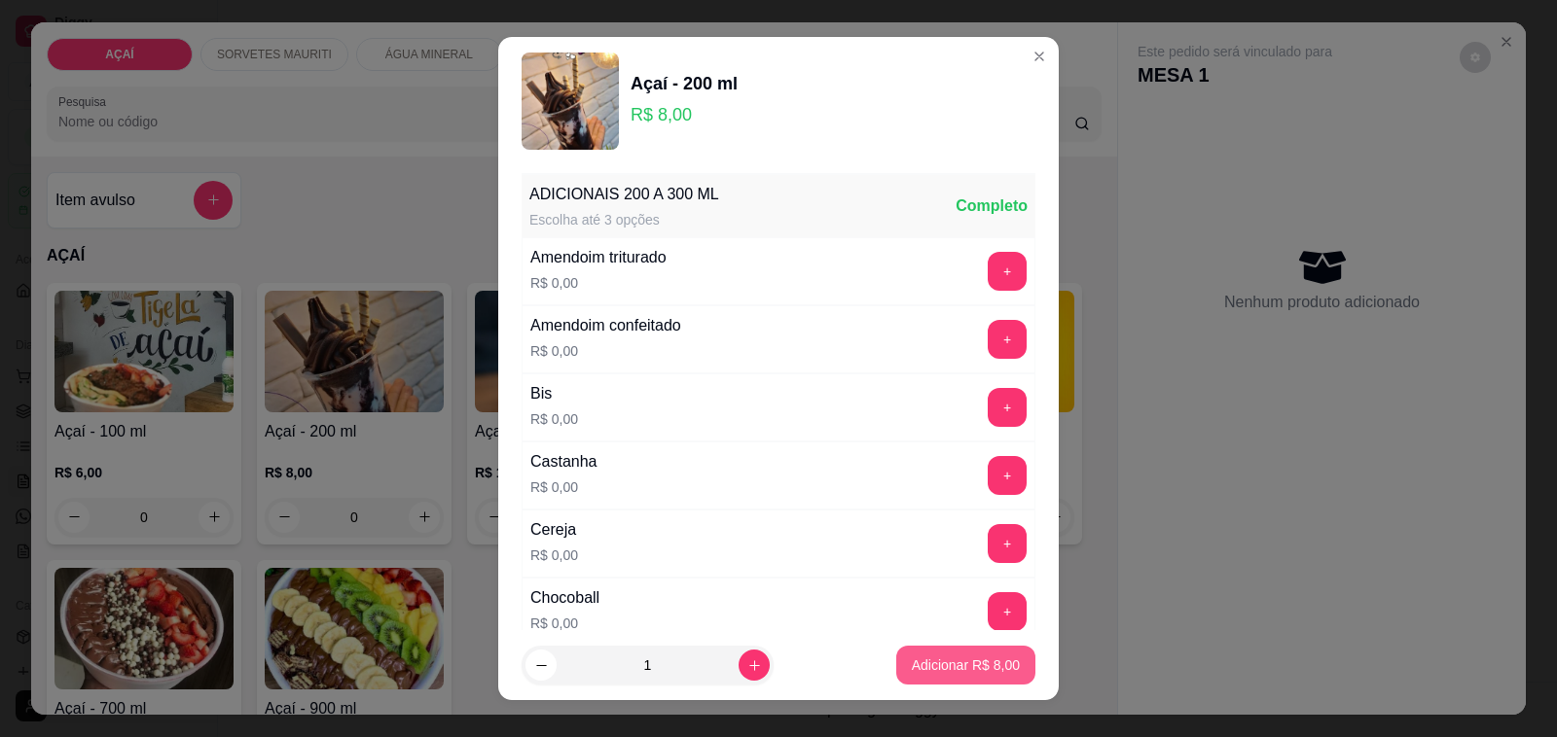
click at [945, 664] on p "Adicionar R$ 8,00" at bounding box center [966, 665] width 108 height 19
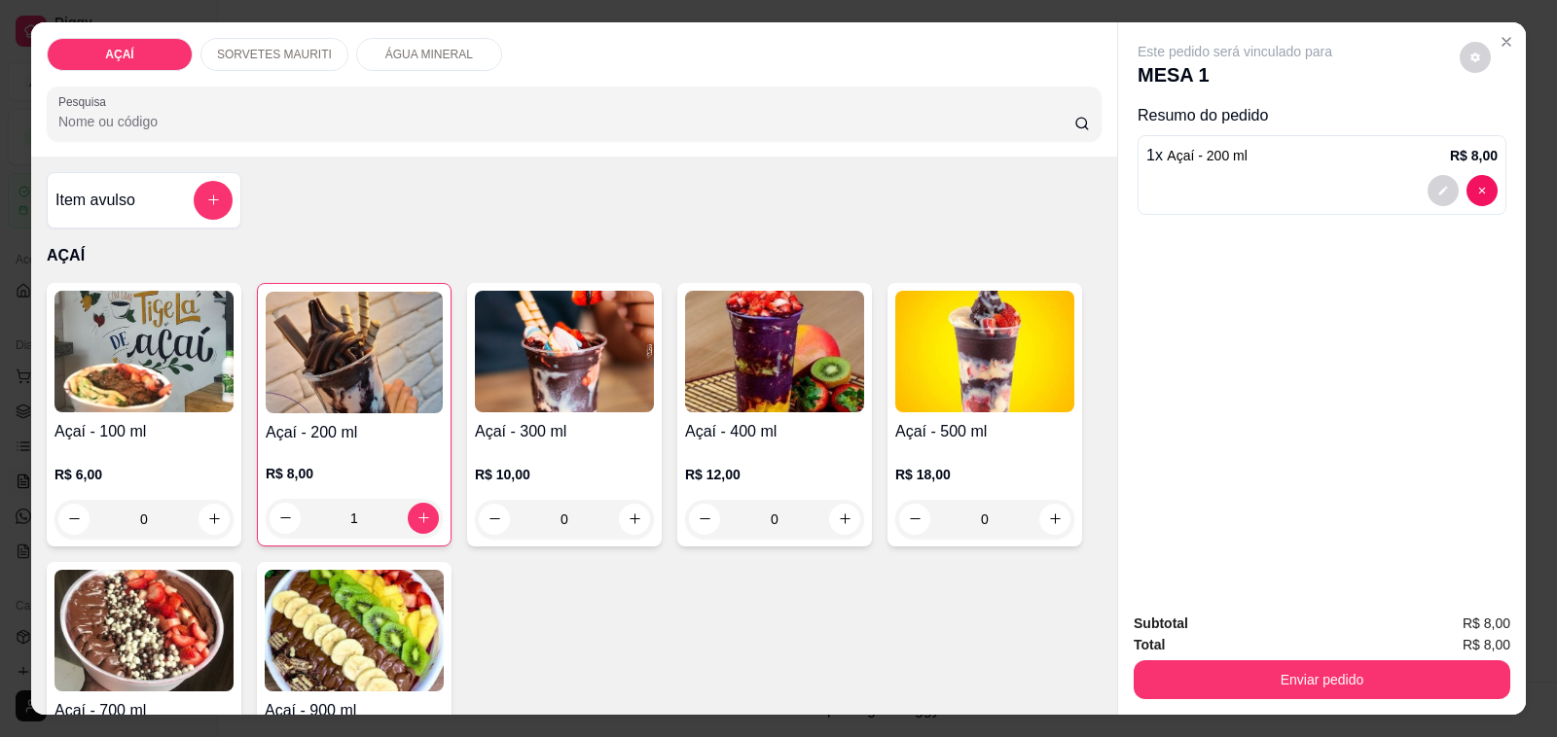
click at [1153, 156] on p "1 x Açaí - 200 ml" at bounding box center [1196, 155] width 101 height 23
click at [570, 446] on div "R$ 10,00 0" at bounding box center [564, 492] width 179 height 93
type input "0"
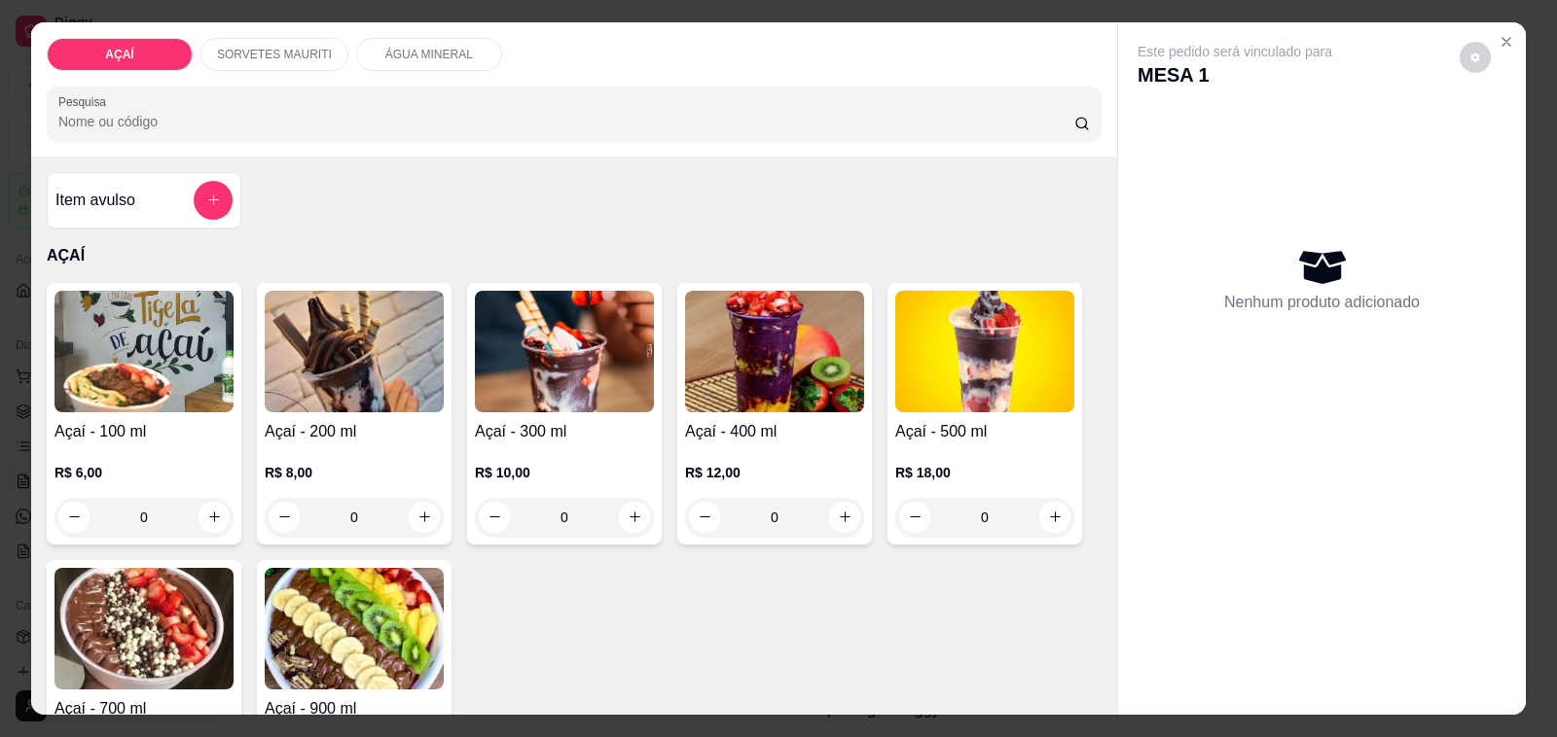
click at [589, 444] on div "R$ 10,00 0" at bounding box center [564, 490] width 179 height 93
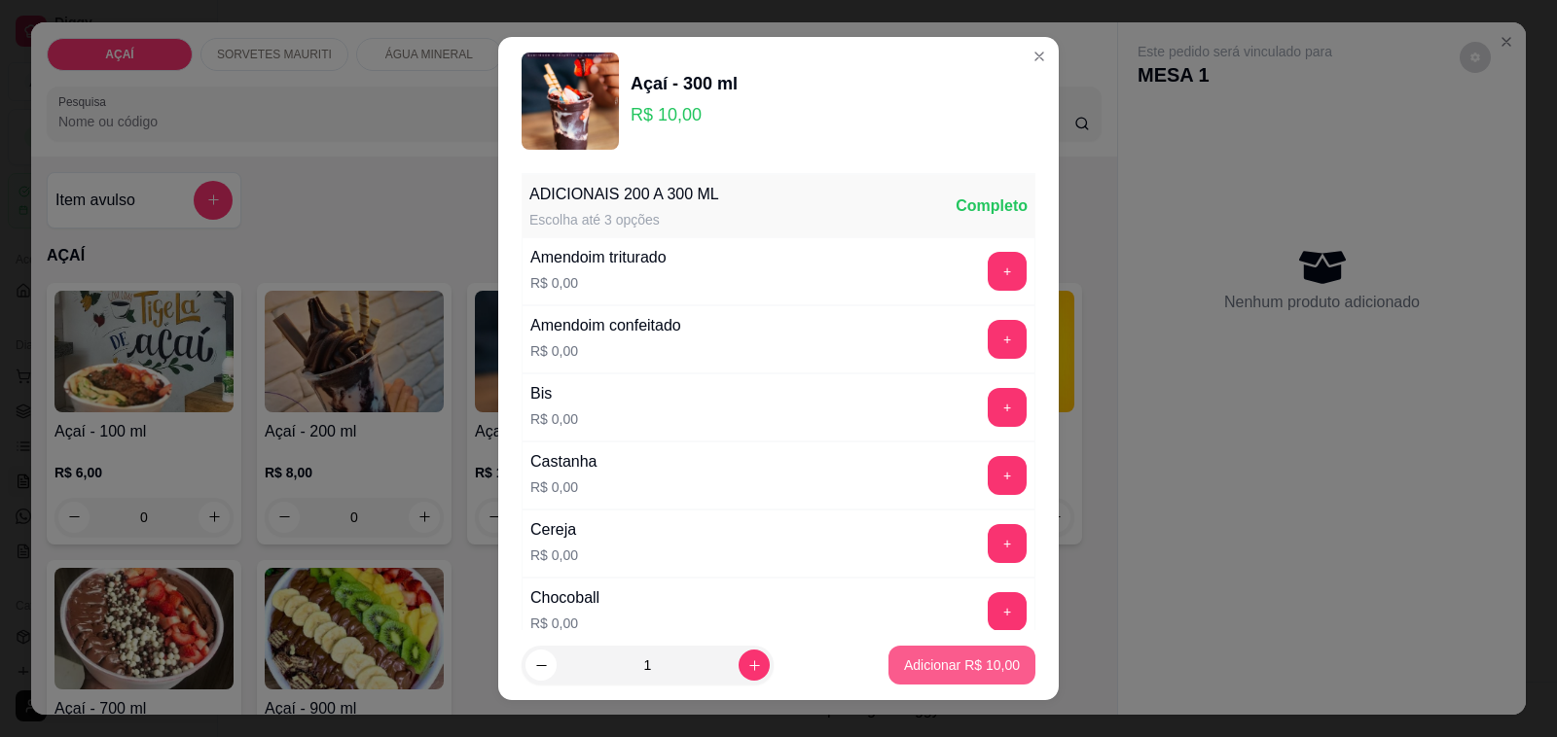
click at [926, 662] on p "Adicionar R$ 10,00" at bounding box center [962, 665] width 116 height 19
type input "1"
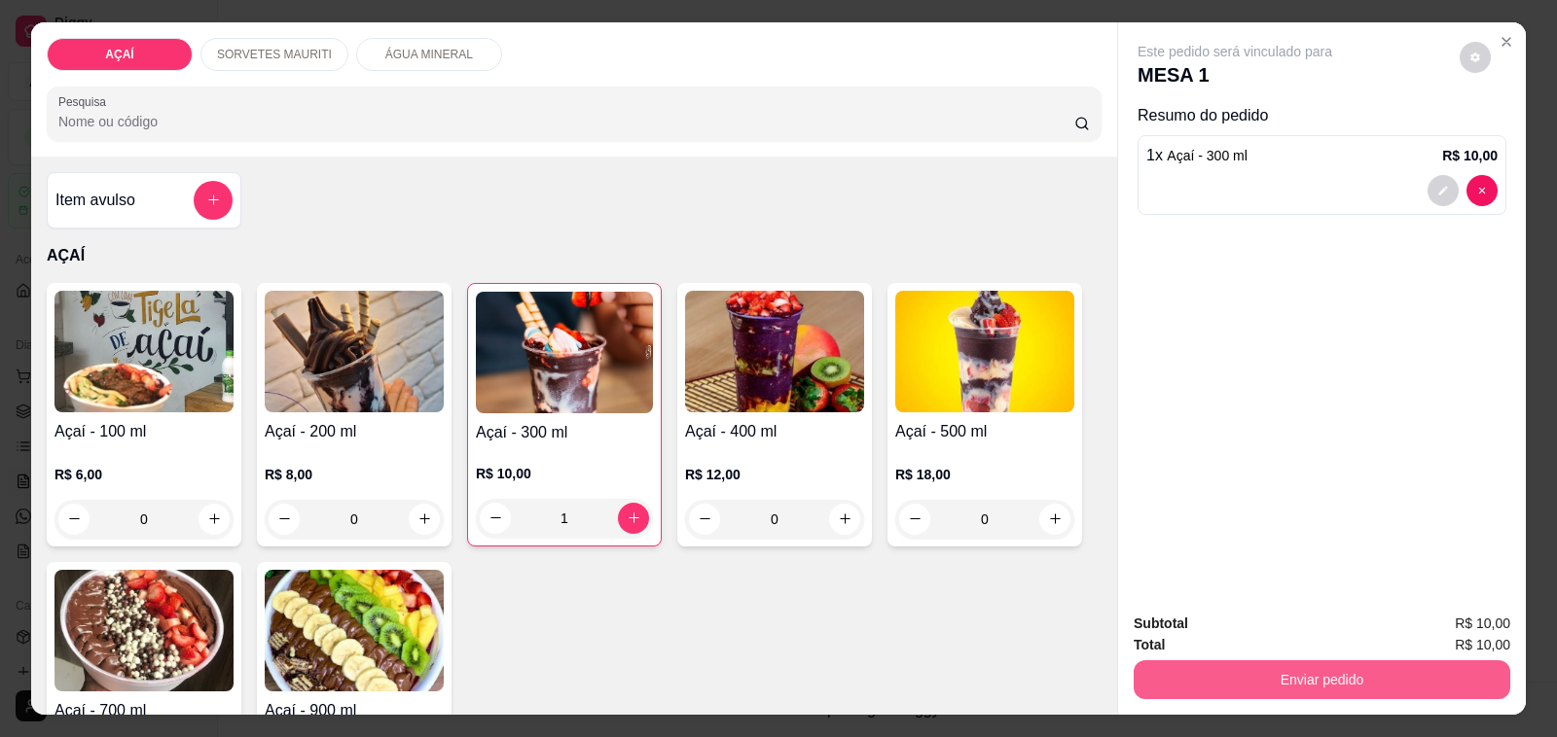
click at [1185, 668] on button "Enviar pedido" at bounding box center [1321, 680] width 376 height 39
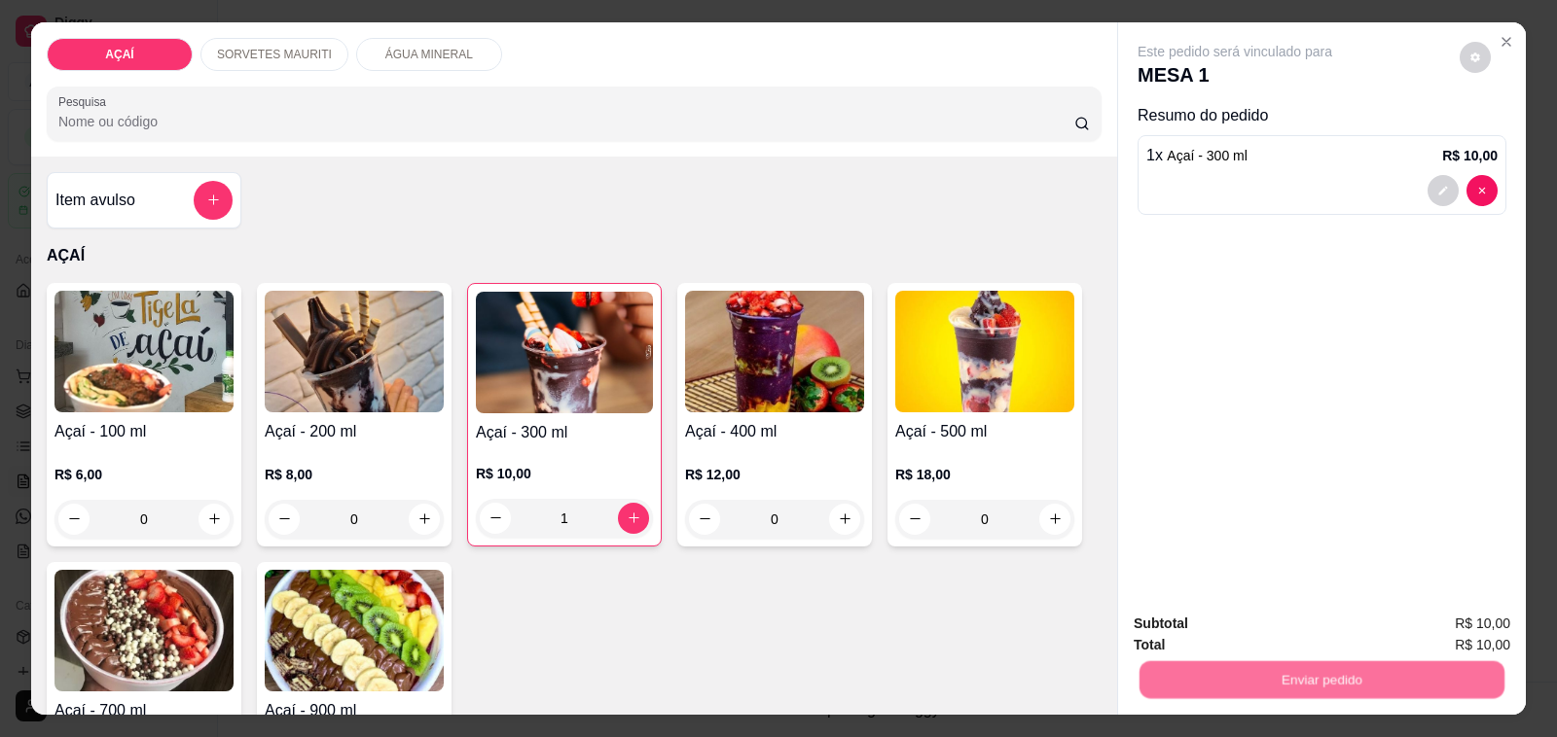
click at [1216, 621] on button "Não registrar e enviar pedido" at bounding box center [1256, 624] width 197 height 36
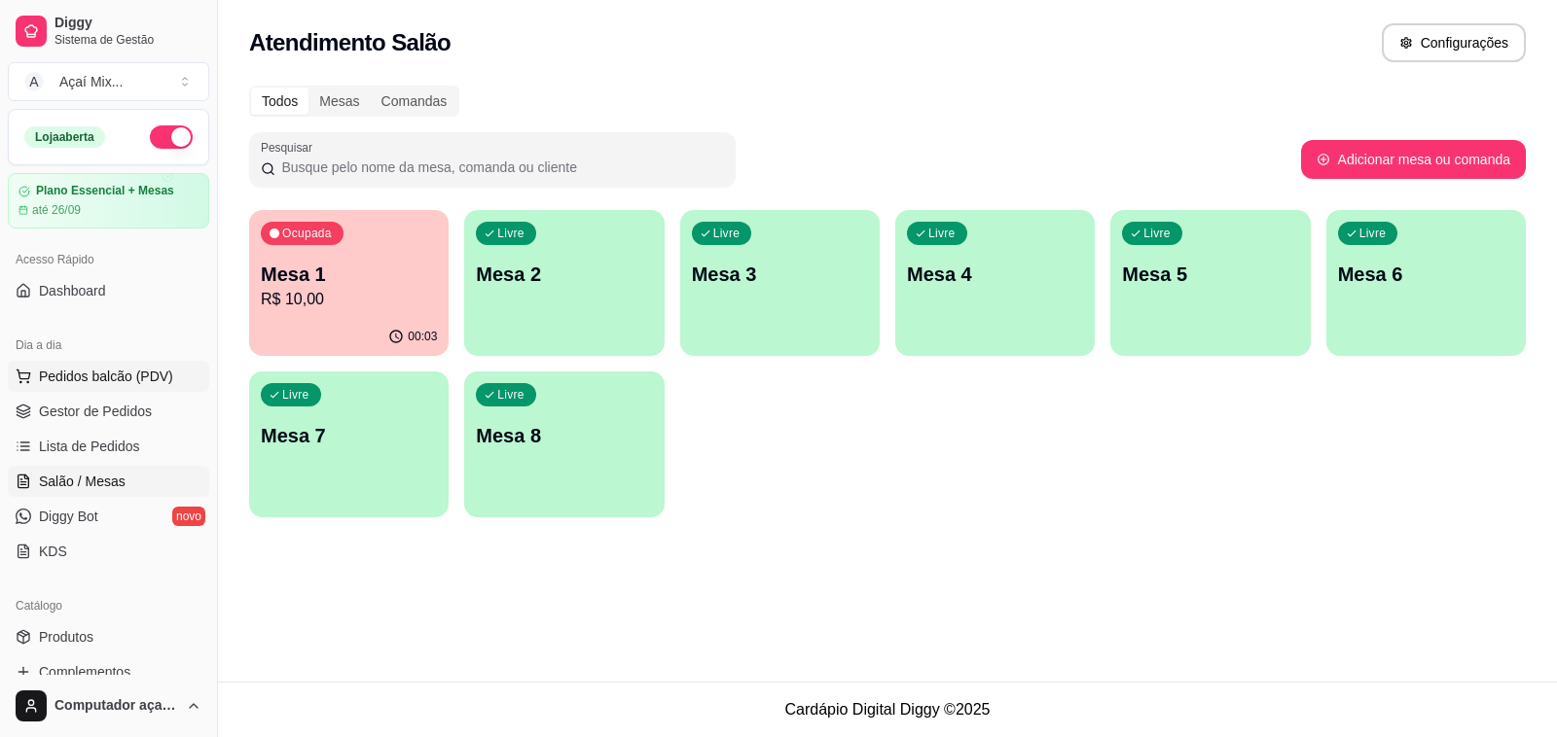
click at [114, 379] on span "Pedidos balcão (PDV)" at bounding box center [106, 376] width 134 height 19
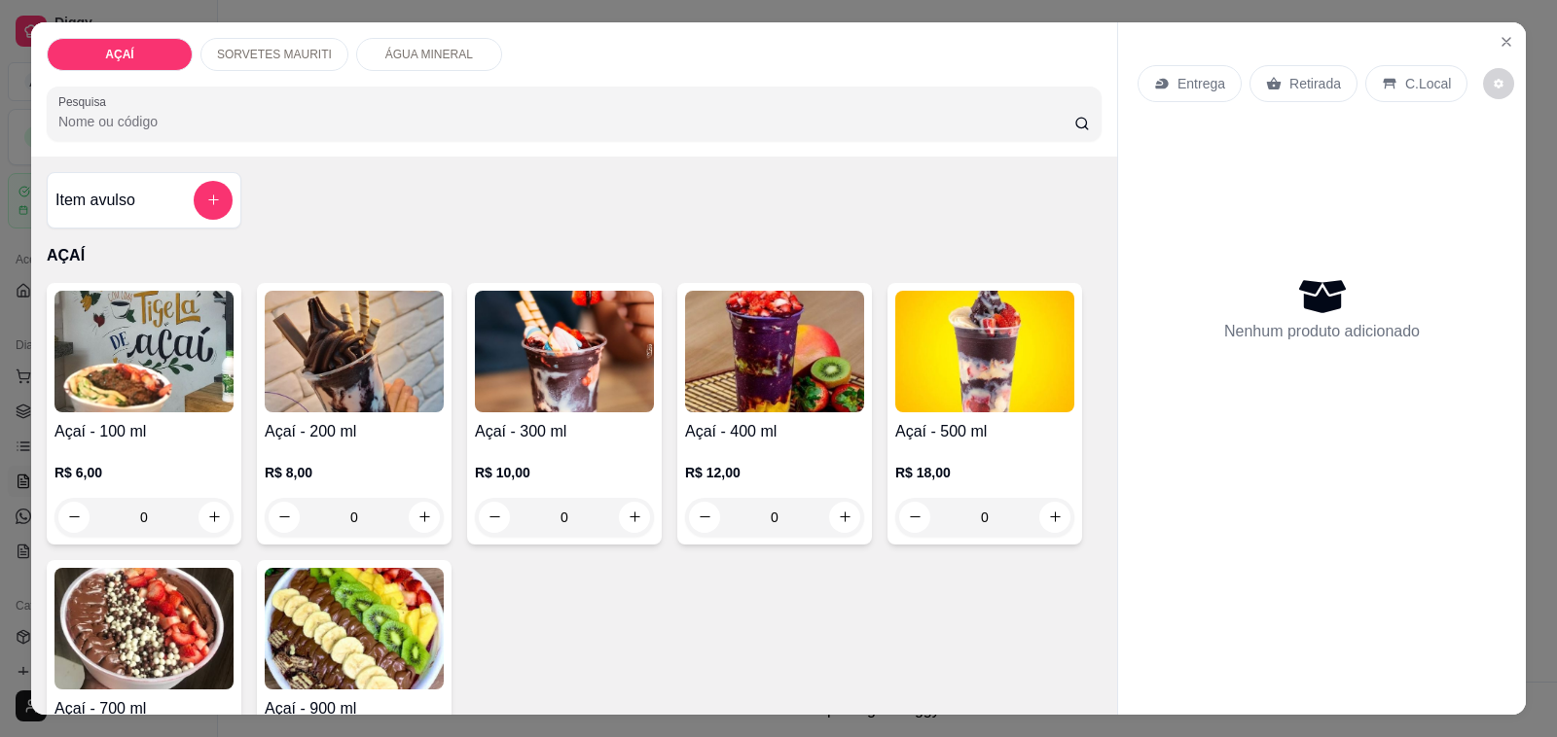
click at [546, 421] on h4 "Açaí - 300 ml" at bounding box center [564, 431] width 179 height 23
click at [611, 379] on img at bounding box center [564, 352] width 179 height 122
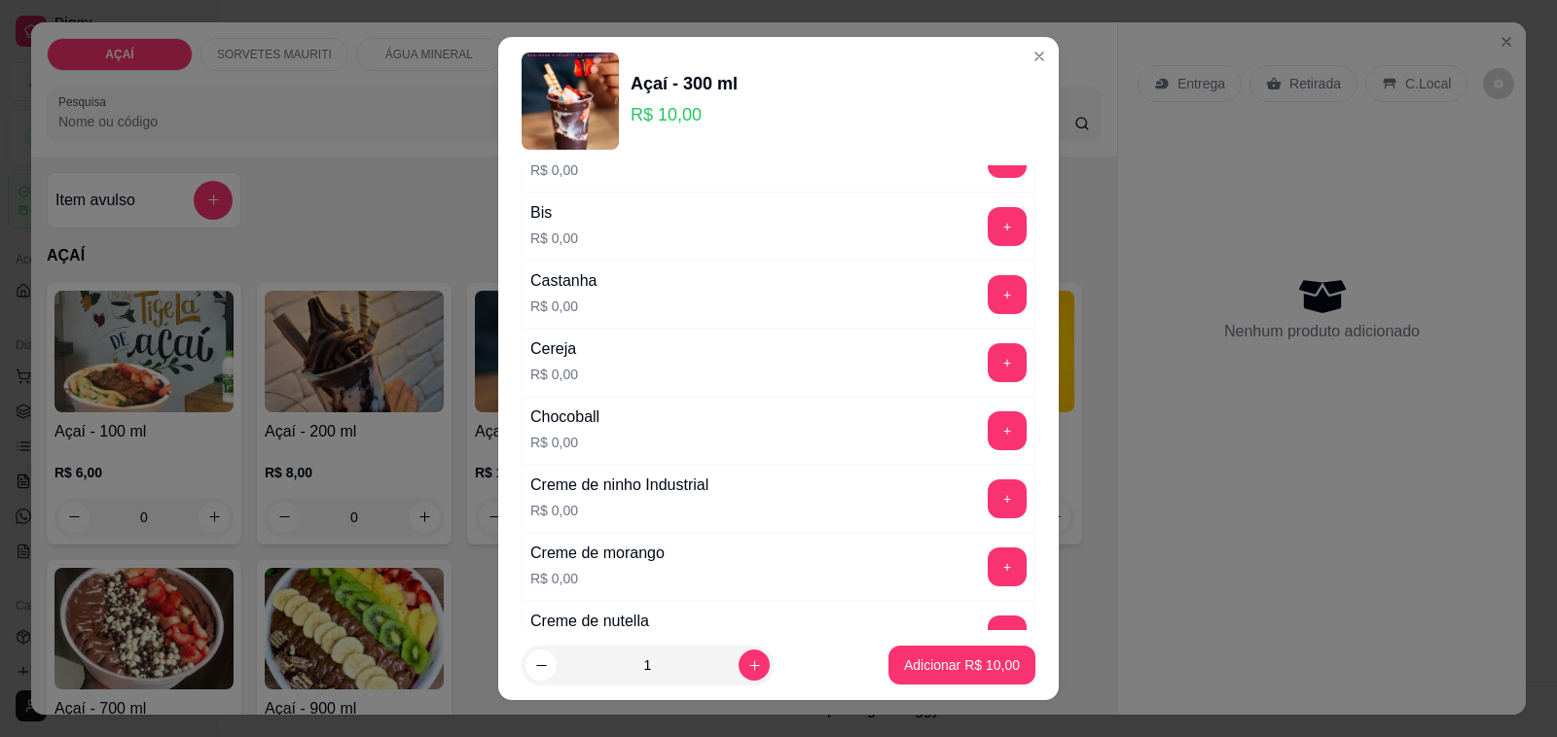
scroll to position [243, 0]
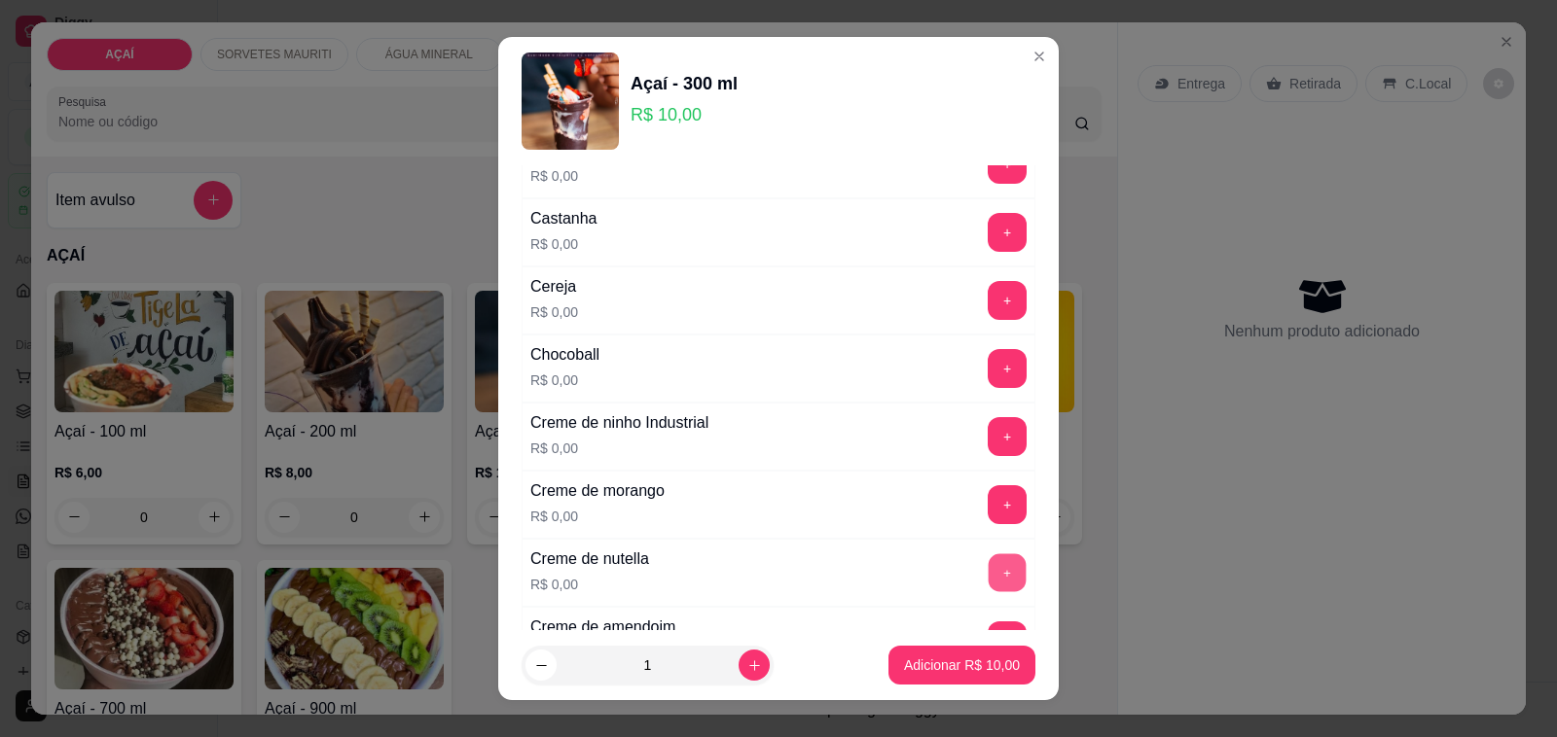
click at [988, 579] on button "+" at bounding box center [1007, 574] width 38 height 38
click at [988, 499] on button "+" at bounding box center [1007, 505] width 38 height 38
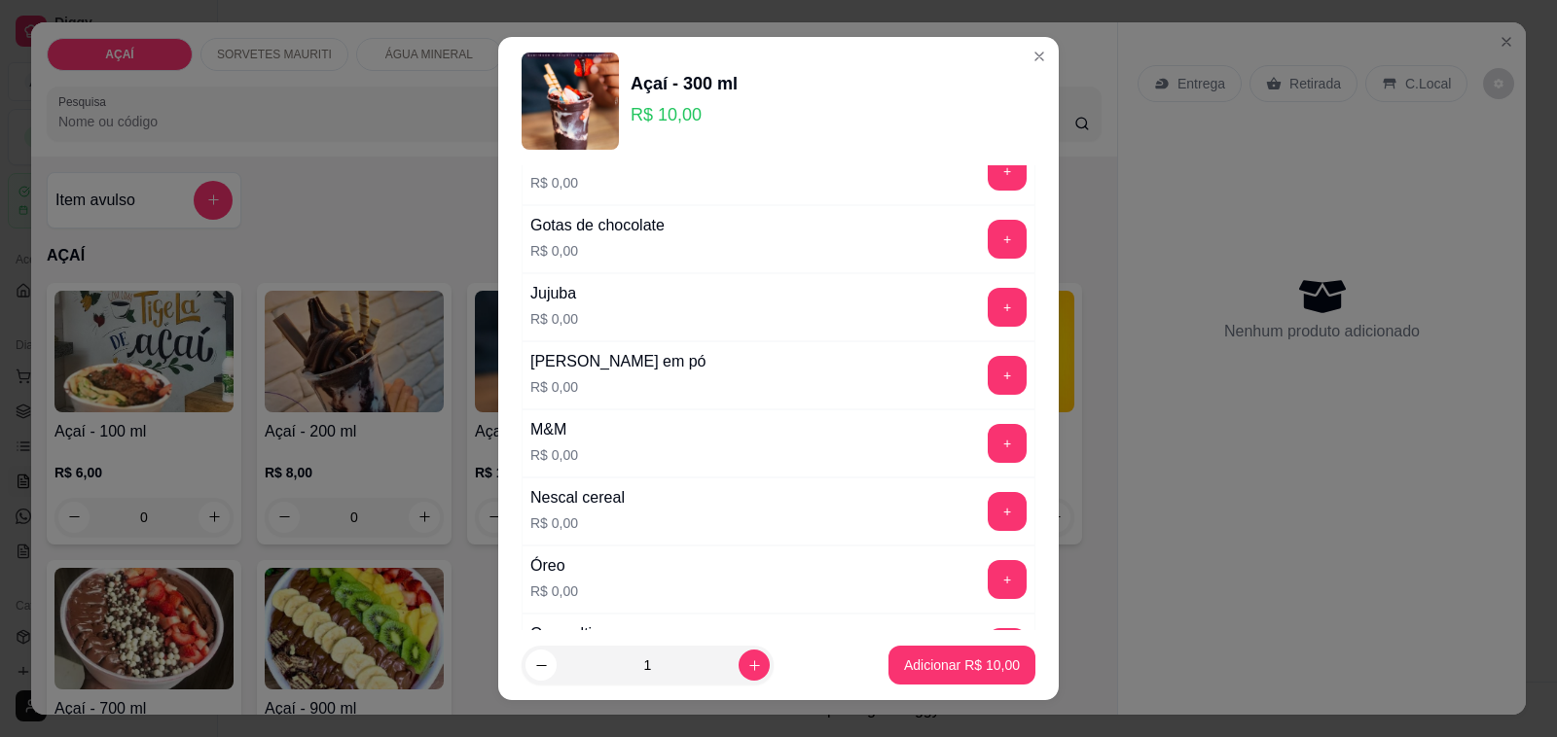
scroll to position [1824, 0]
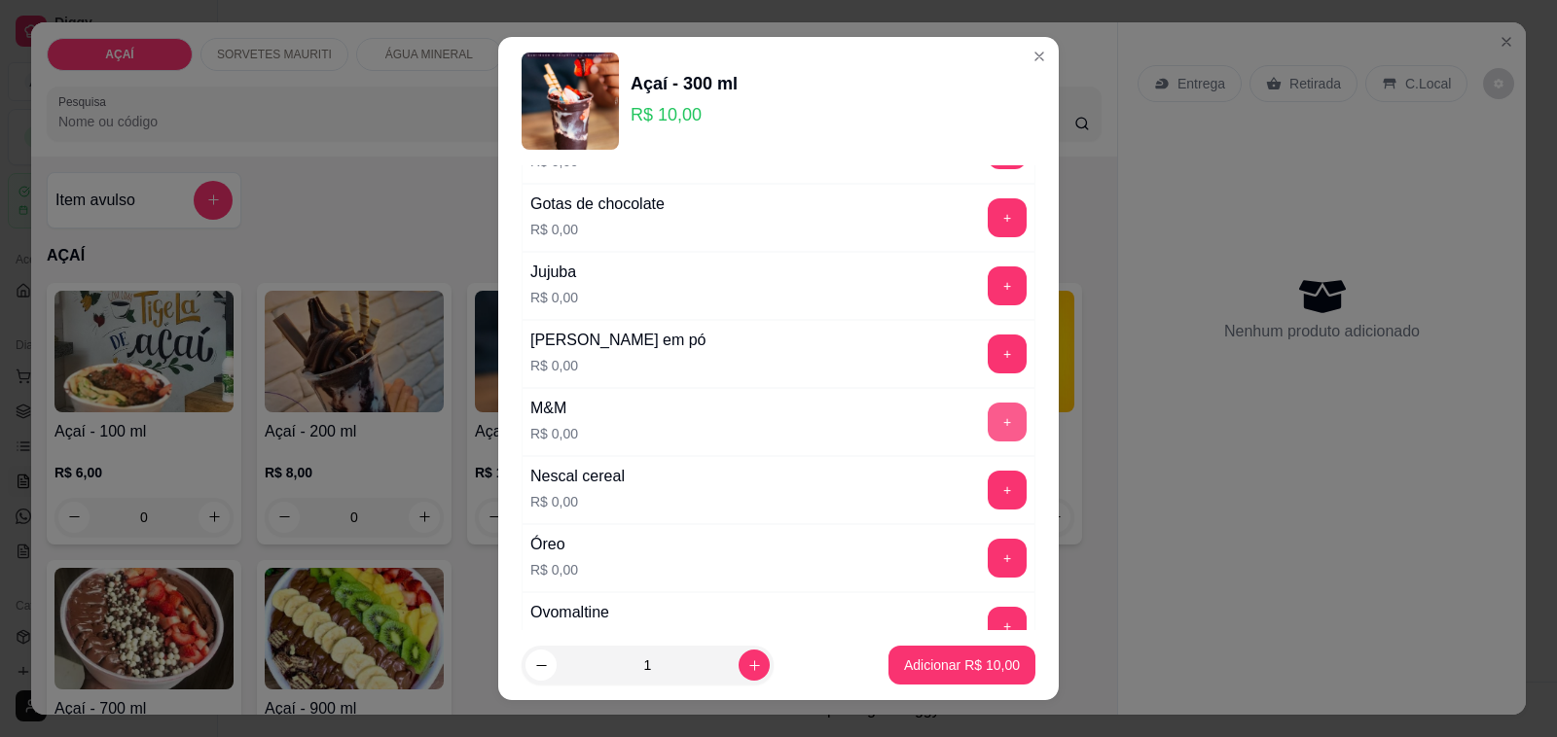
click at [987, 438] on button "+" at bounding box center [1006, 422] width 39 height 39
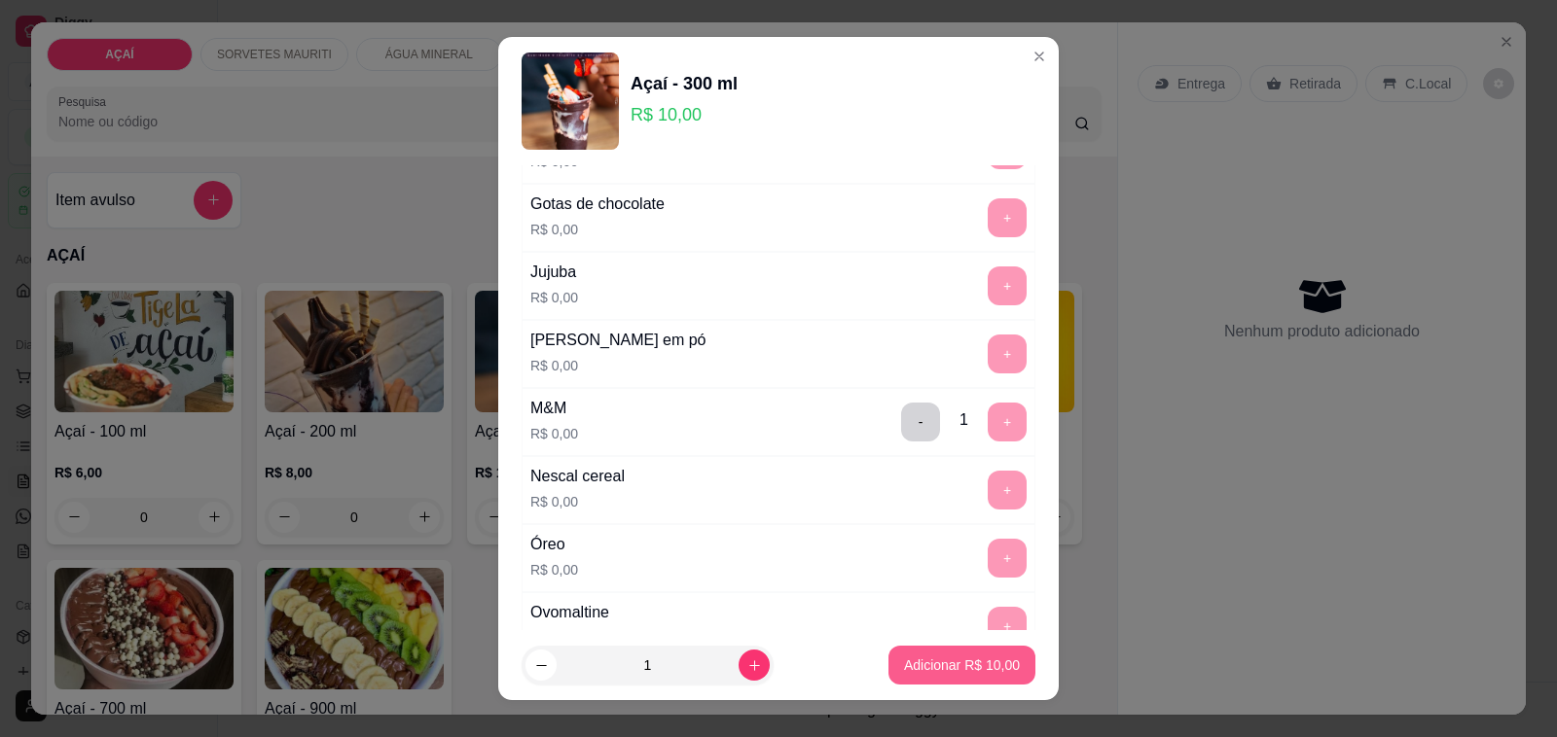
click at [944, 664] on p "Adicionar R$ 10,00" at bounding box center [962, 665] width 116 height 19
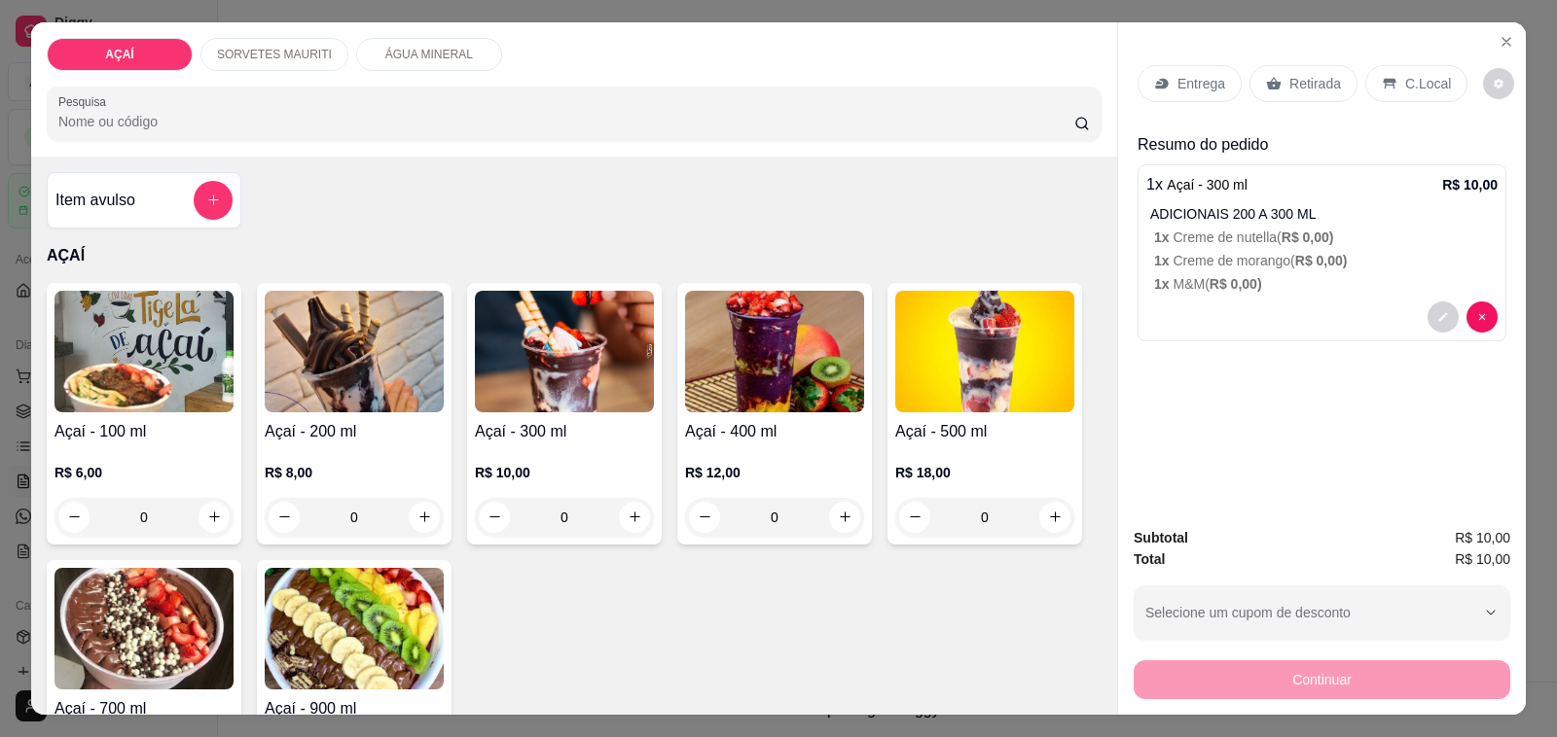
click at [1178, 74] on p "Entrega" at bounding box center [1201, 83] width 48 height 19
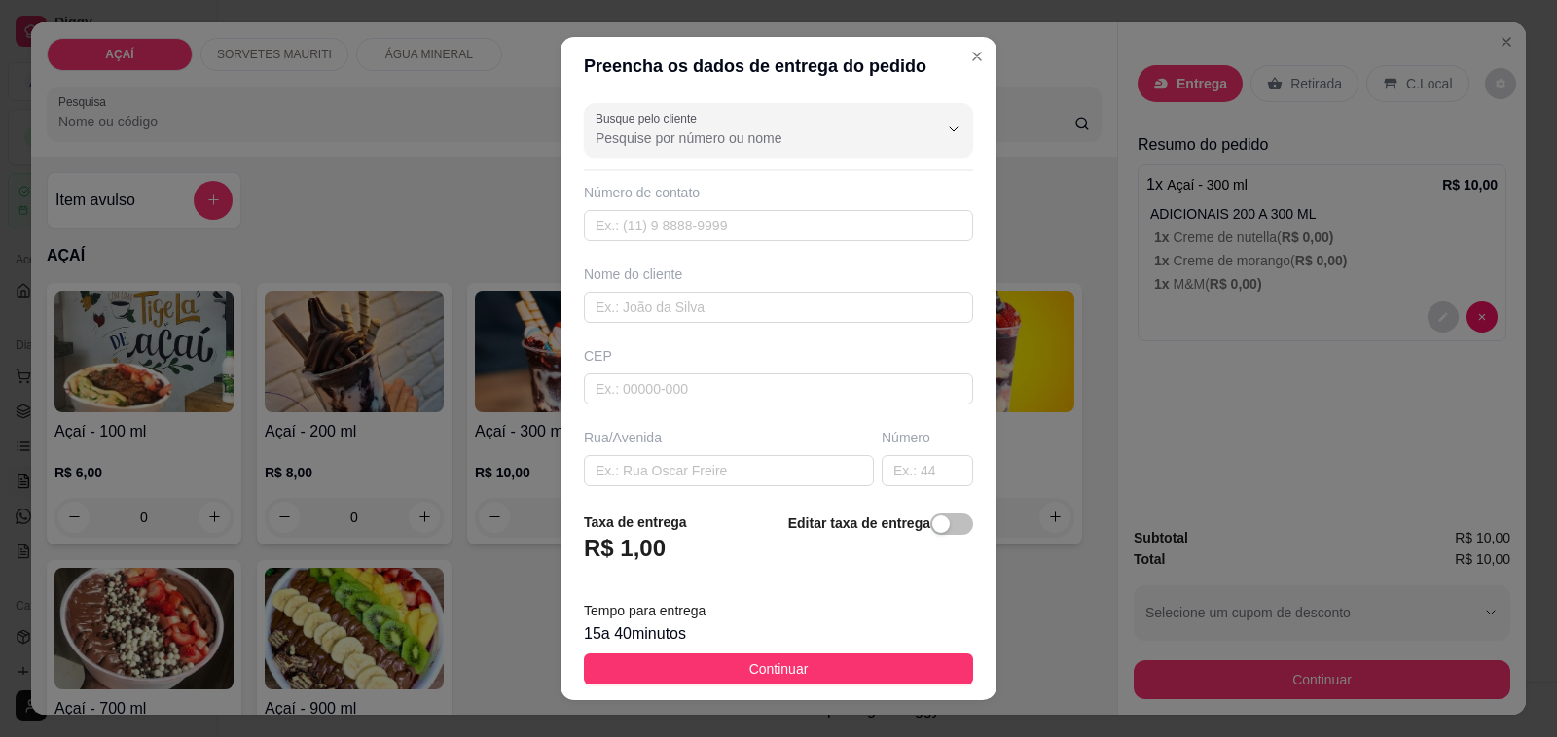
drag, startPoint x: 718, startPoint y: 362, endPoint x: 727, endPoint y: 370, distance: 11.7
click at [725, 368] on div "CEP" at bounding box center [778, 375] width 401 height 58
click at [745, 380] on input "text" at bounding box center [778, 389] width 389 height 31
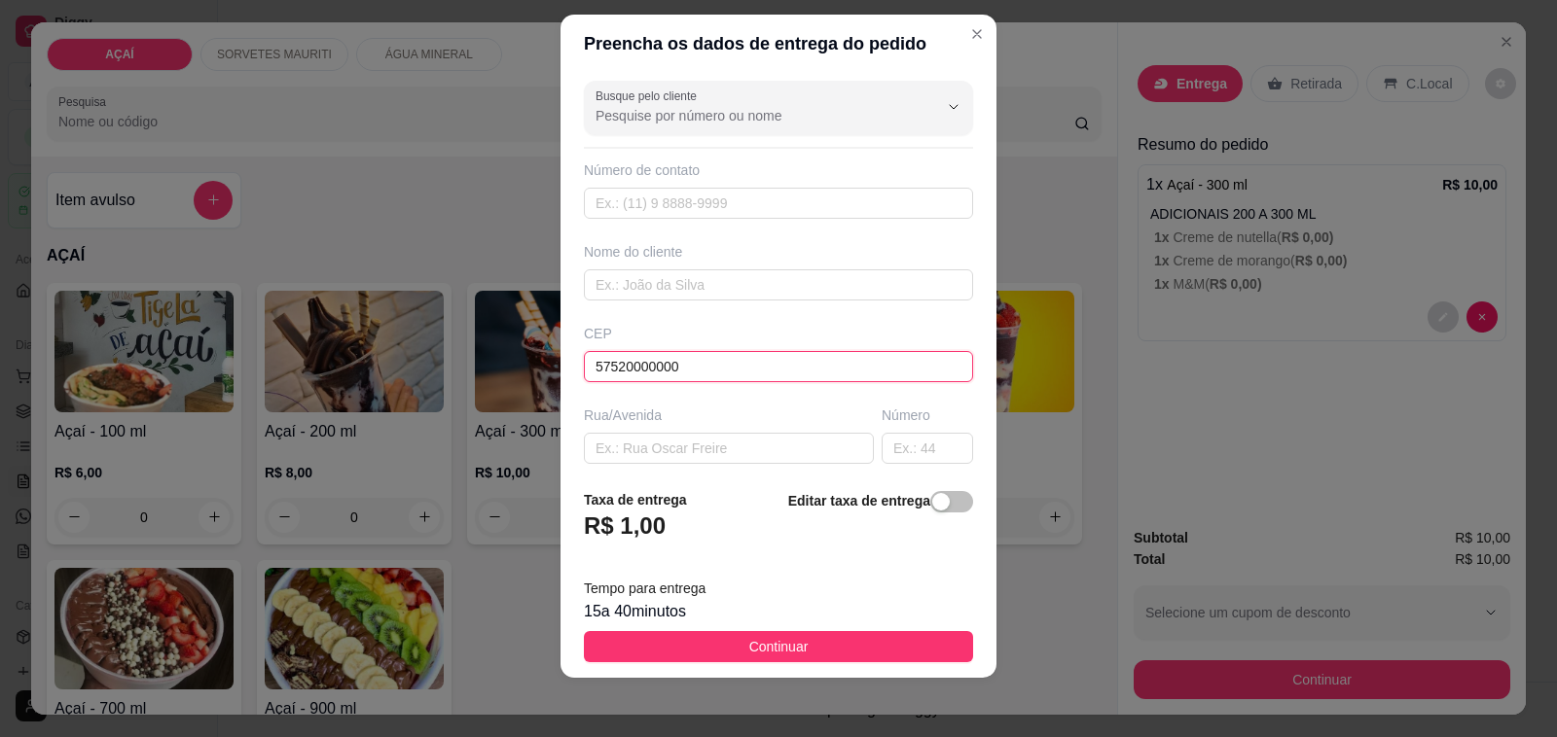
scroll to position [25, 0]
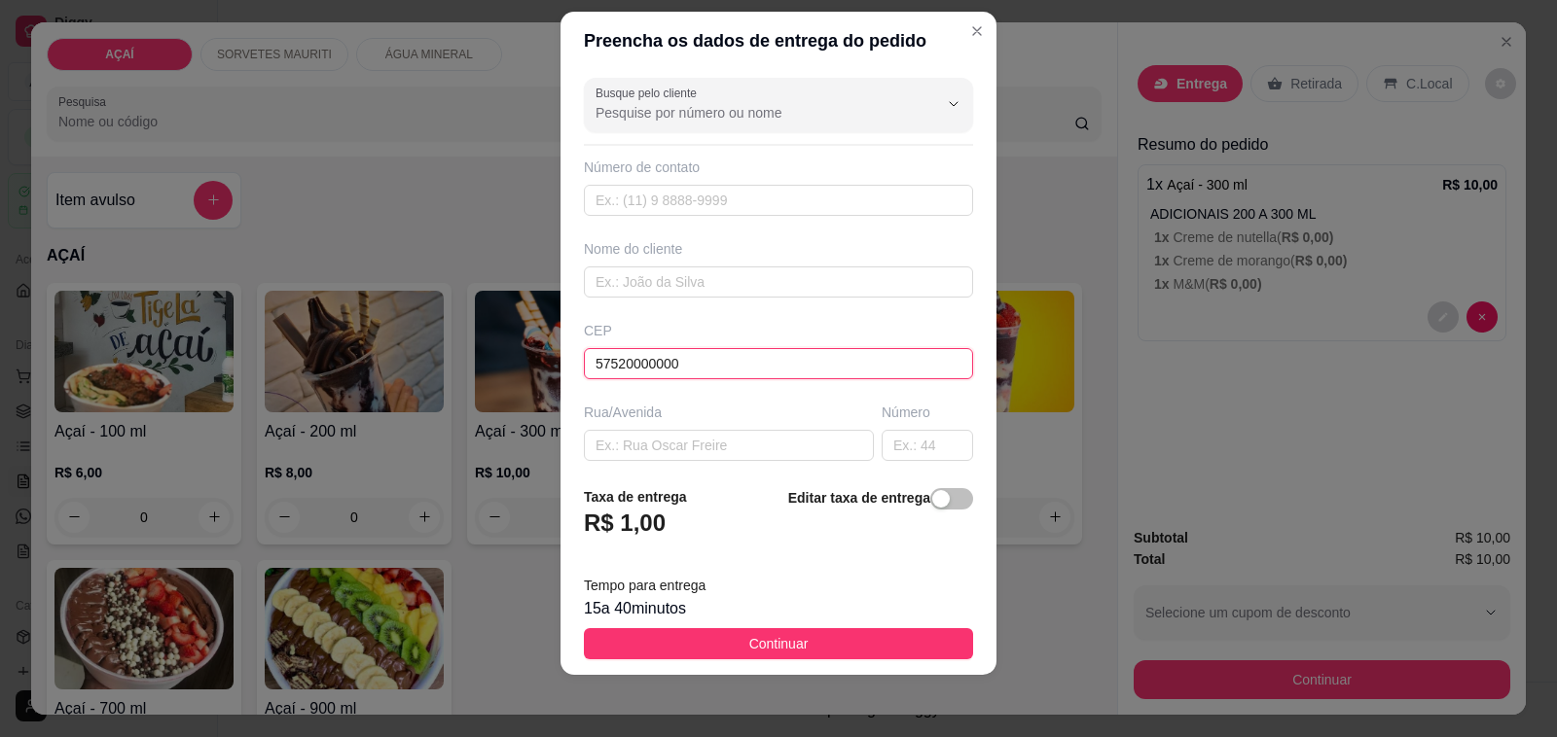
type input "57520000000"
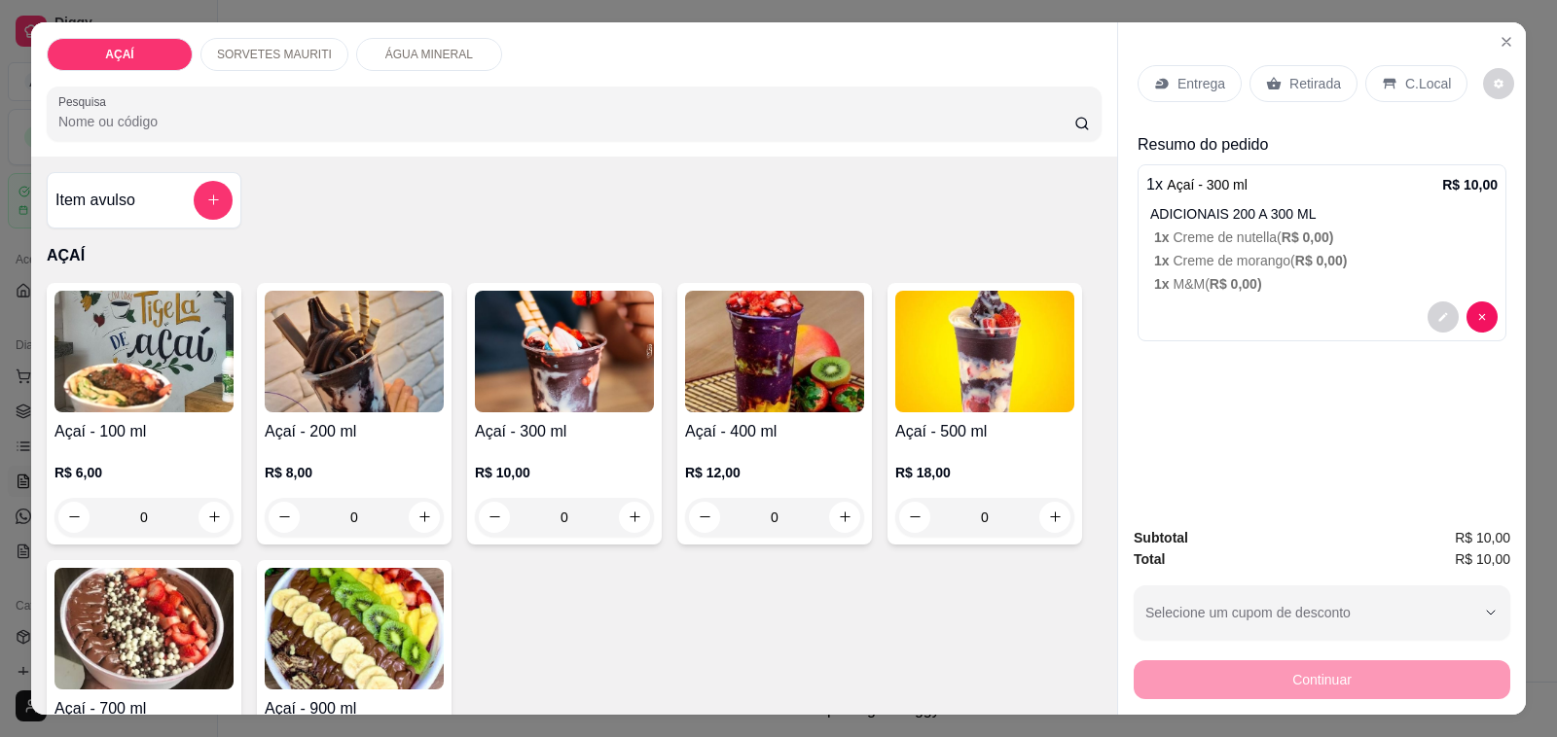
click at [785, 463] on p "R$ 12,00" at bounding box center [774, 472] width 179 height 19
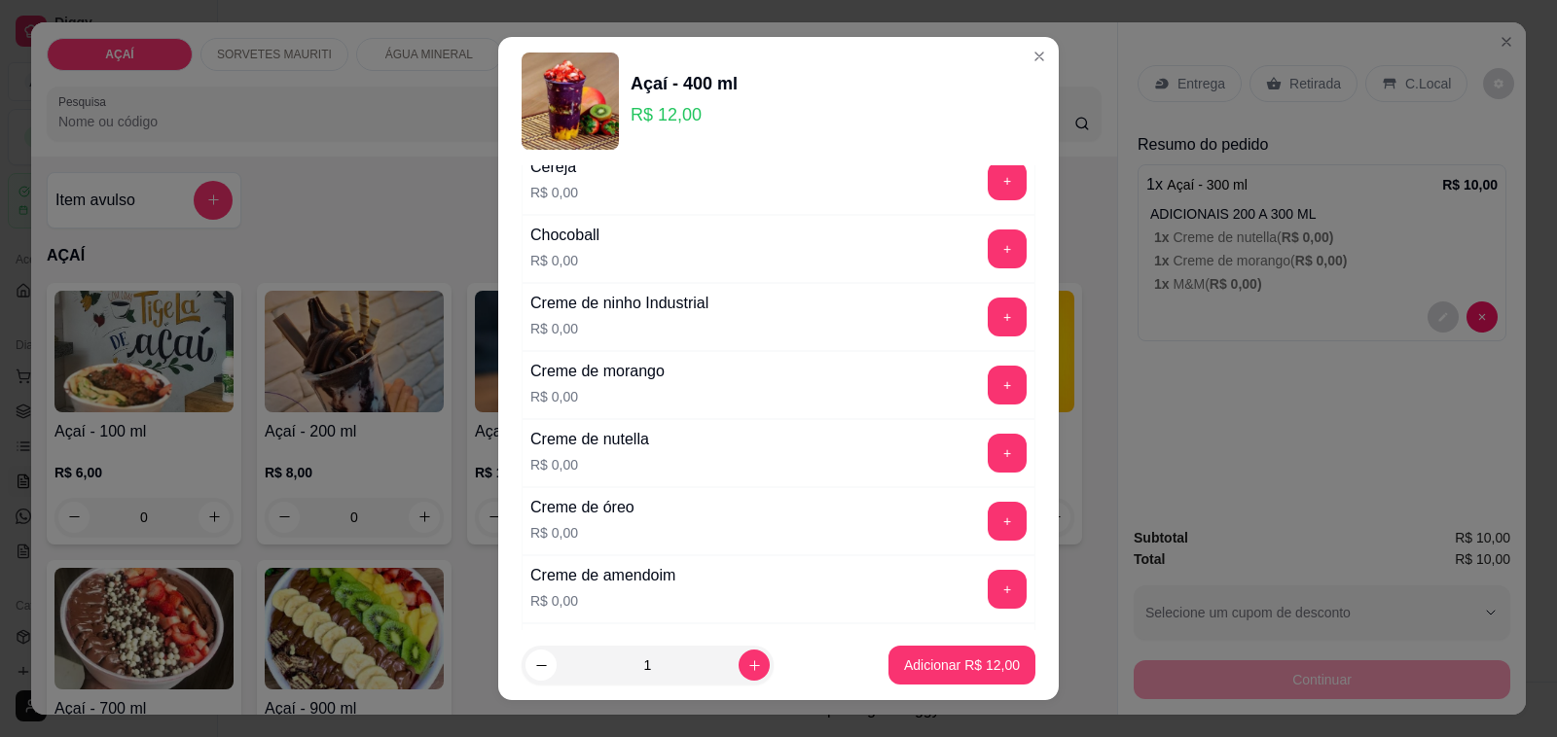
scroll to position [365, 0]
click at [987, 470] on button "+" at bounding box center [1006, 451] width 39 height 39
click at [988, 385] on button "+" at bounding box center [1007, 384] width 38 height 38
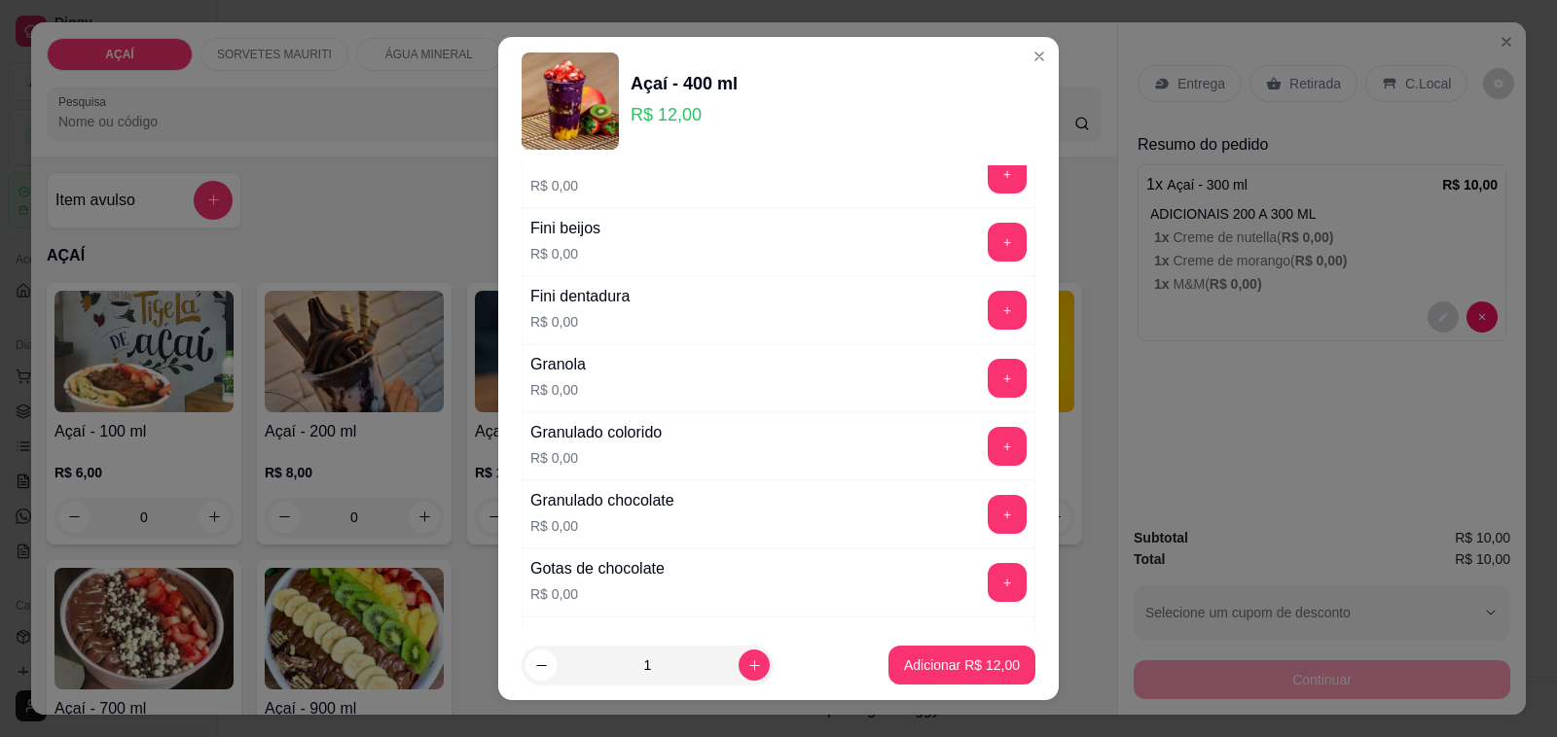
scroll to position [1581, 0]
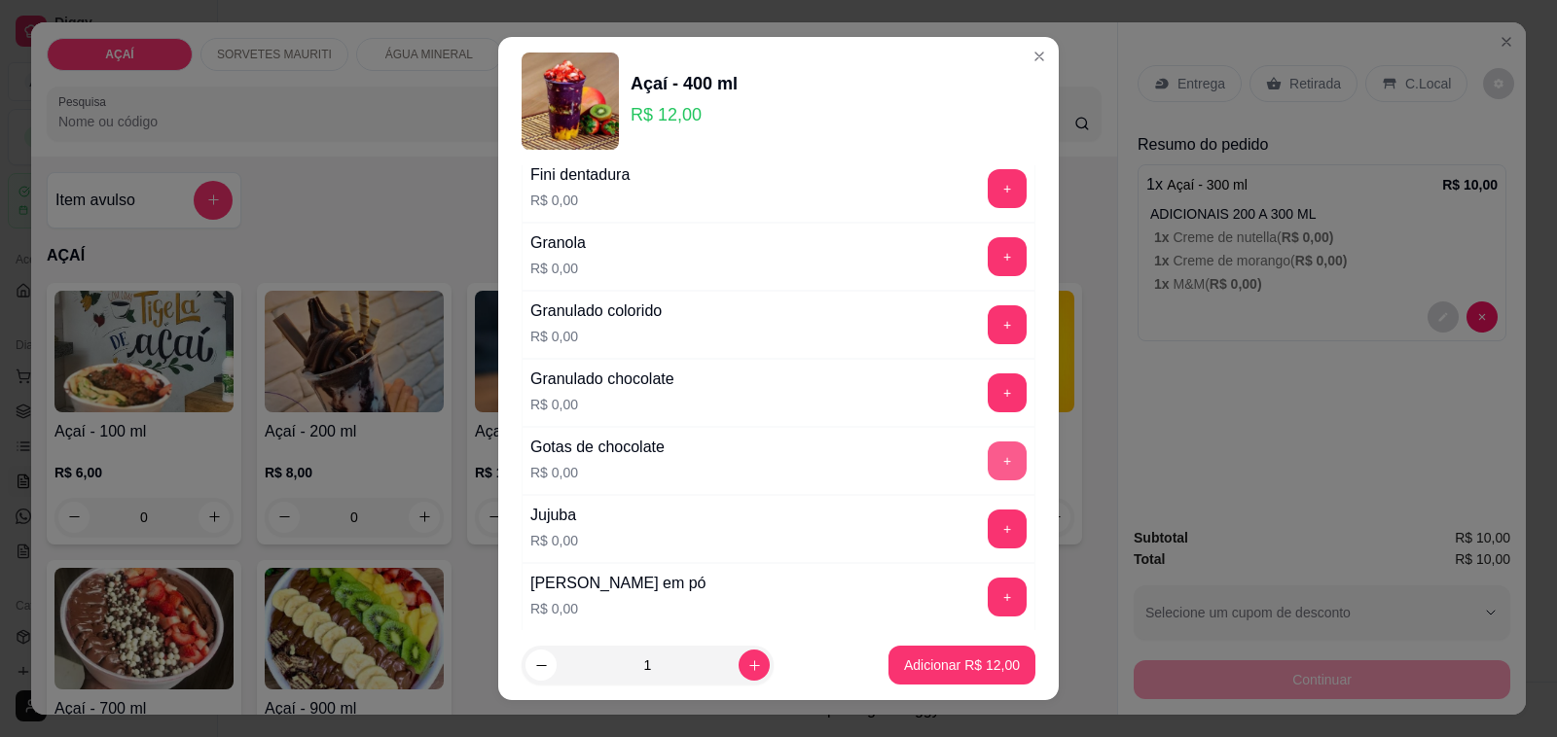
click at [987, 458] on button "+" at bounding box center [1006, 461] width 39 height 39
click at [965, 684] on button "Adicionar R$ 12,00" at bounding box center [961, 665] width 147 height 39
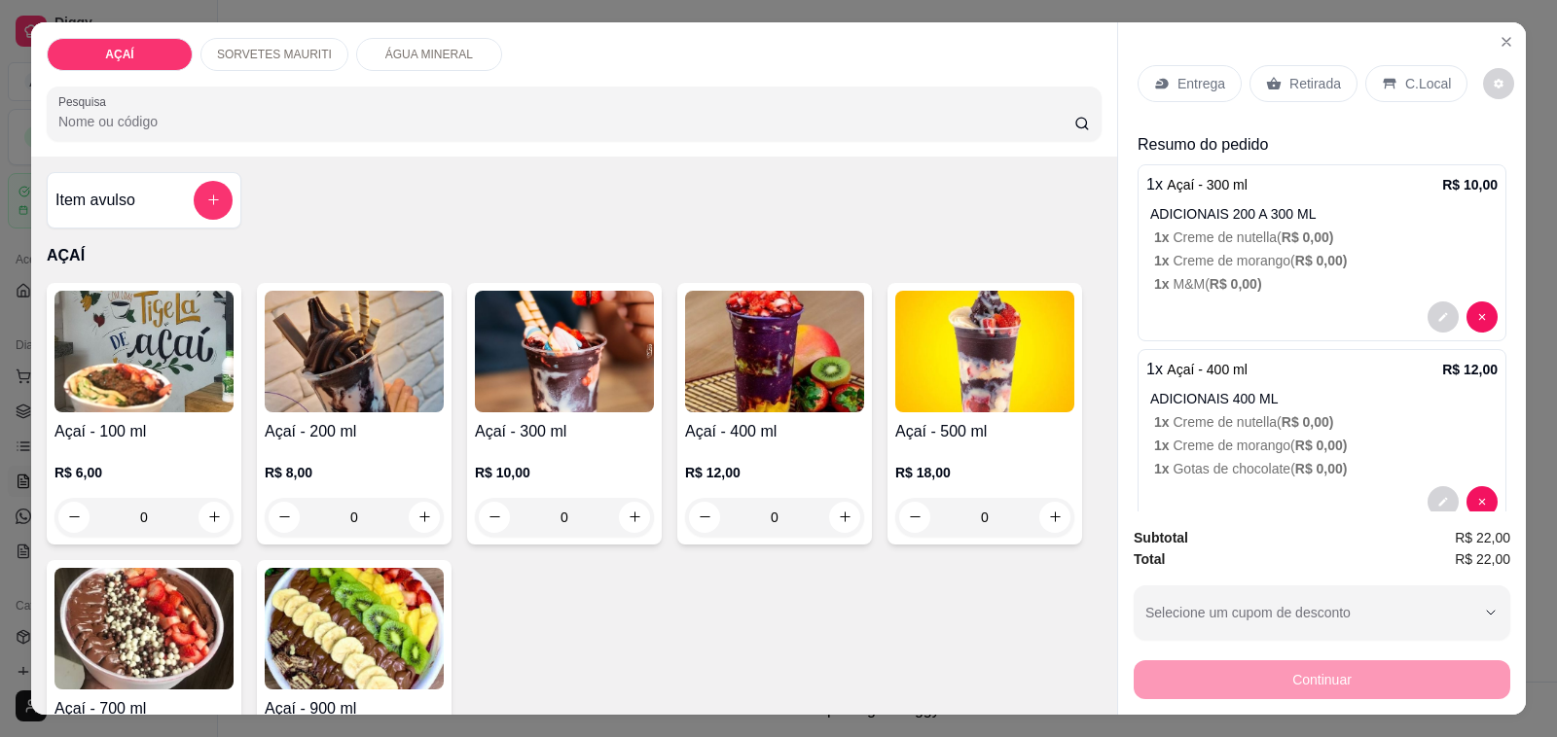
click at [713, 478] on div "R$ 12,00 0" at bounding box center [774, 500] width 179 height 74
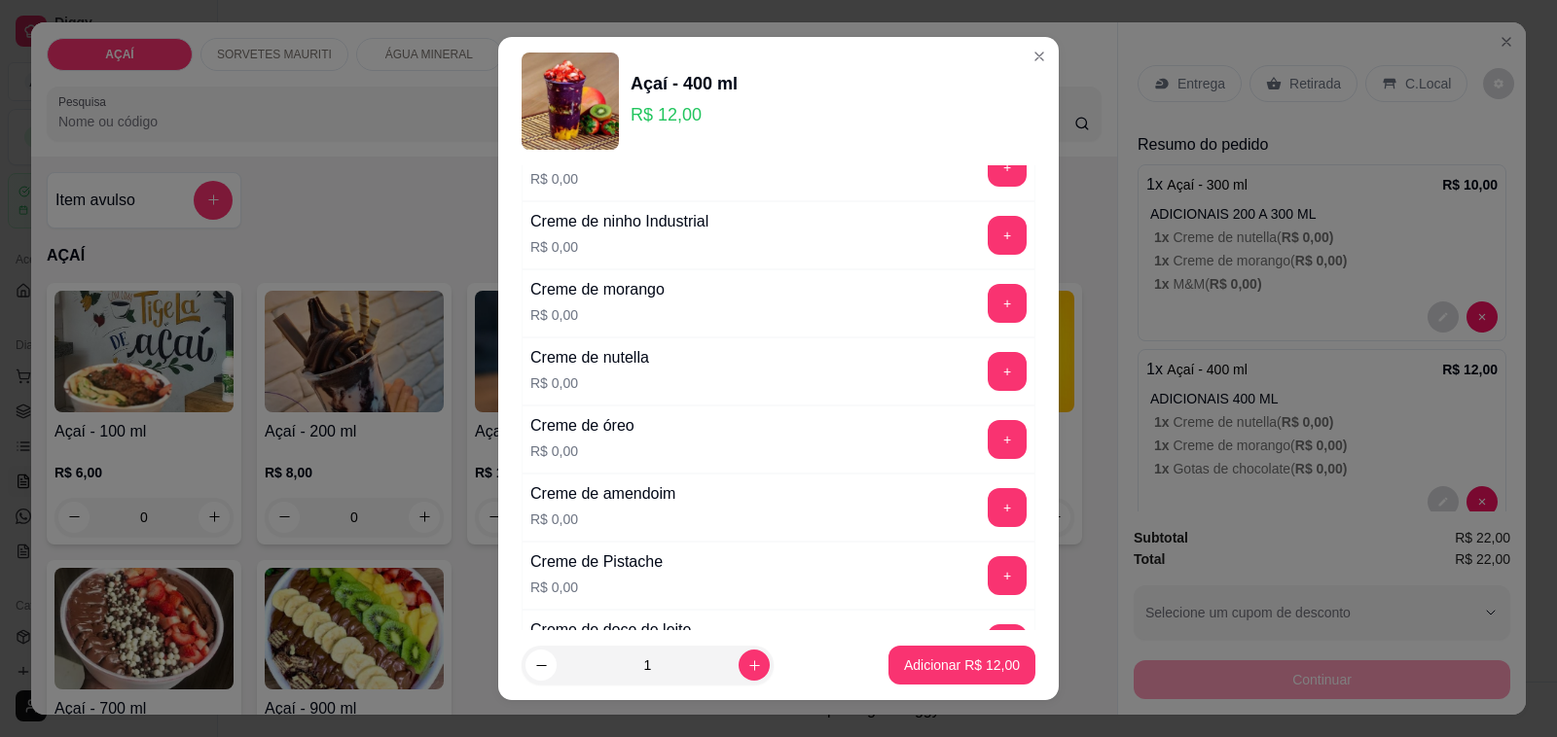
scroll to position [486, 0]
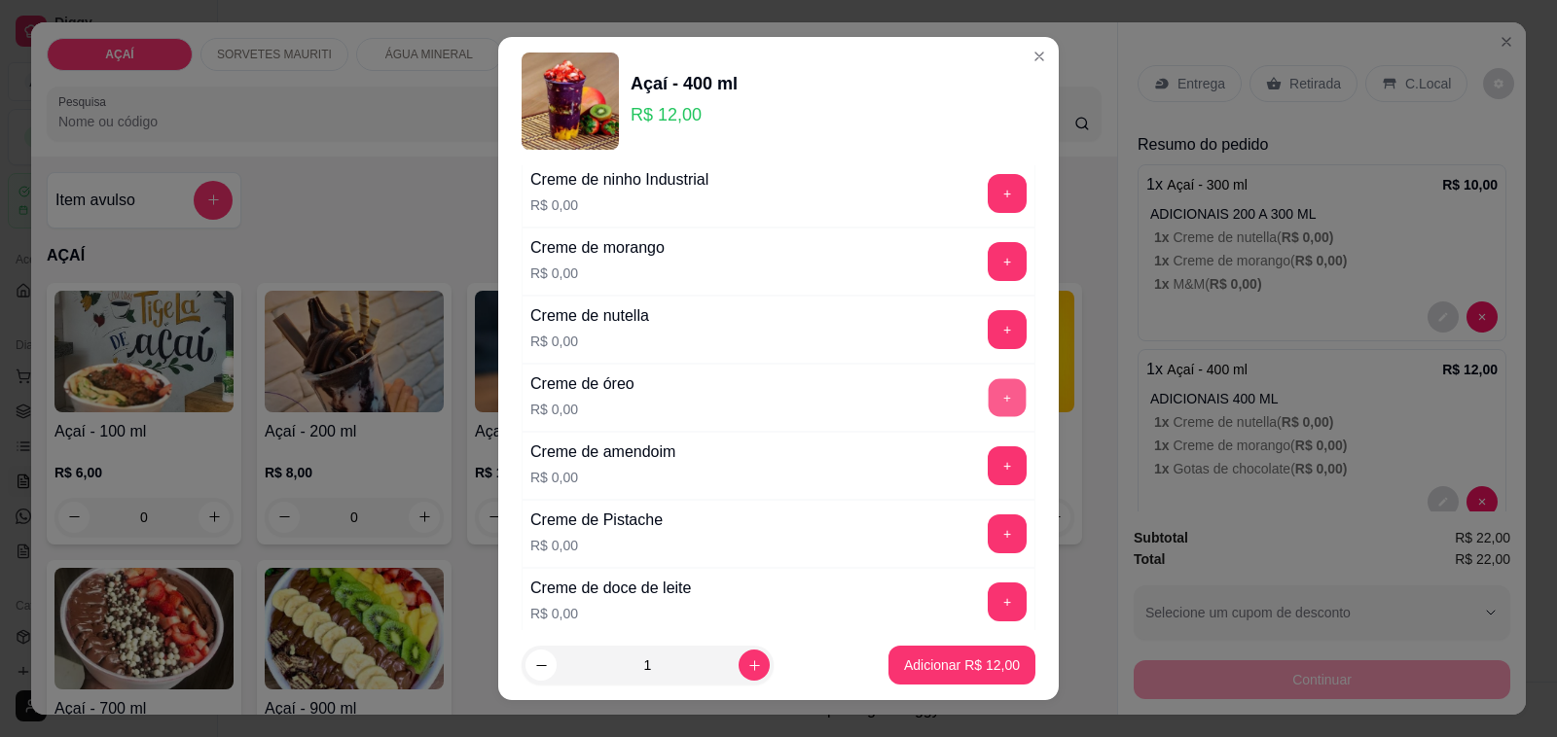
click at [988, 392] on button "+" at bounding box center [1007, 398] width 38 height 38
click at [988, 329] on button "+" at bounding box center [1007, 330] width 38 height 38
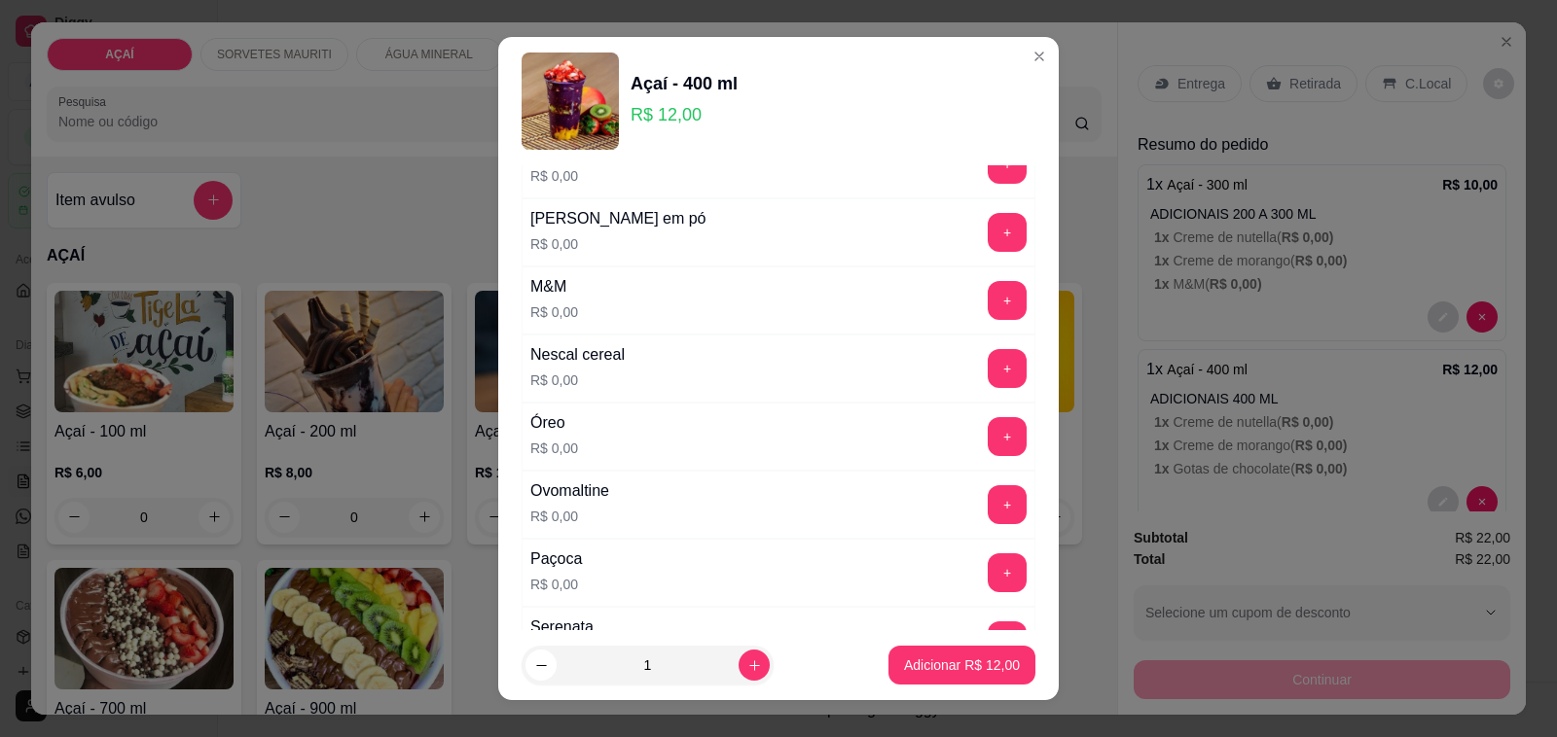
scroll to position [2067, 0]
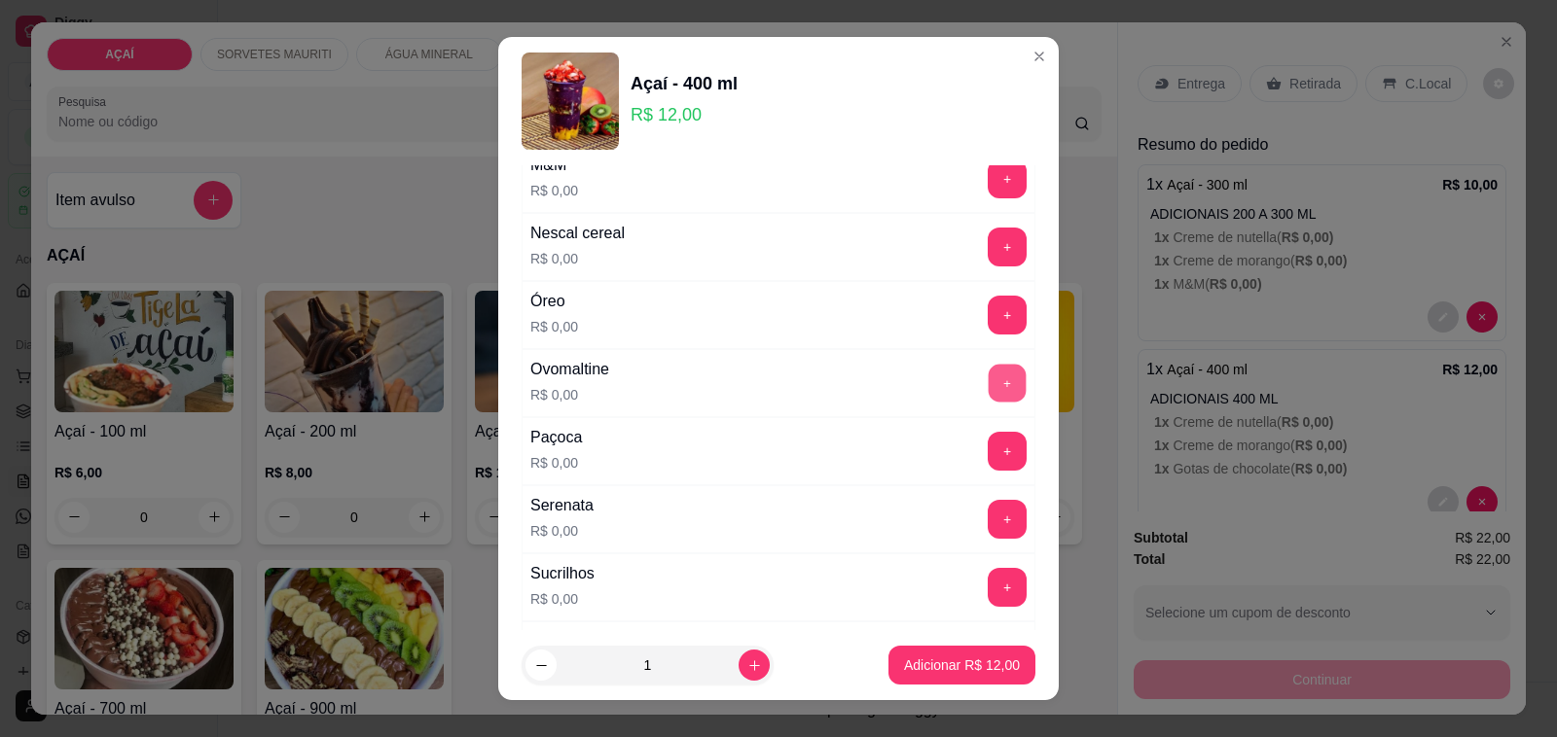
click at [988, 391] on button "+" at bounding box center [1007, 384] width 38 height 38
click at [965, 671] on p "Adicionar R$ 12,00" at bounding box center [962, 665] width 116 height 19
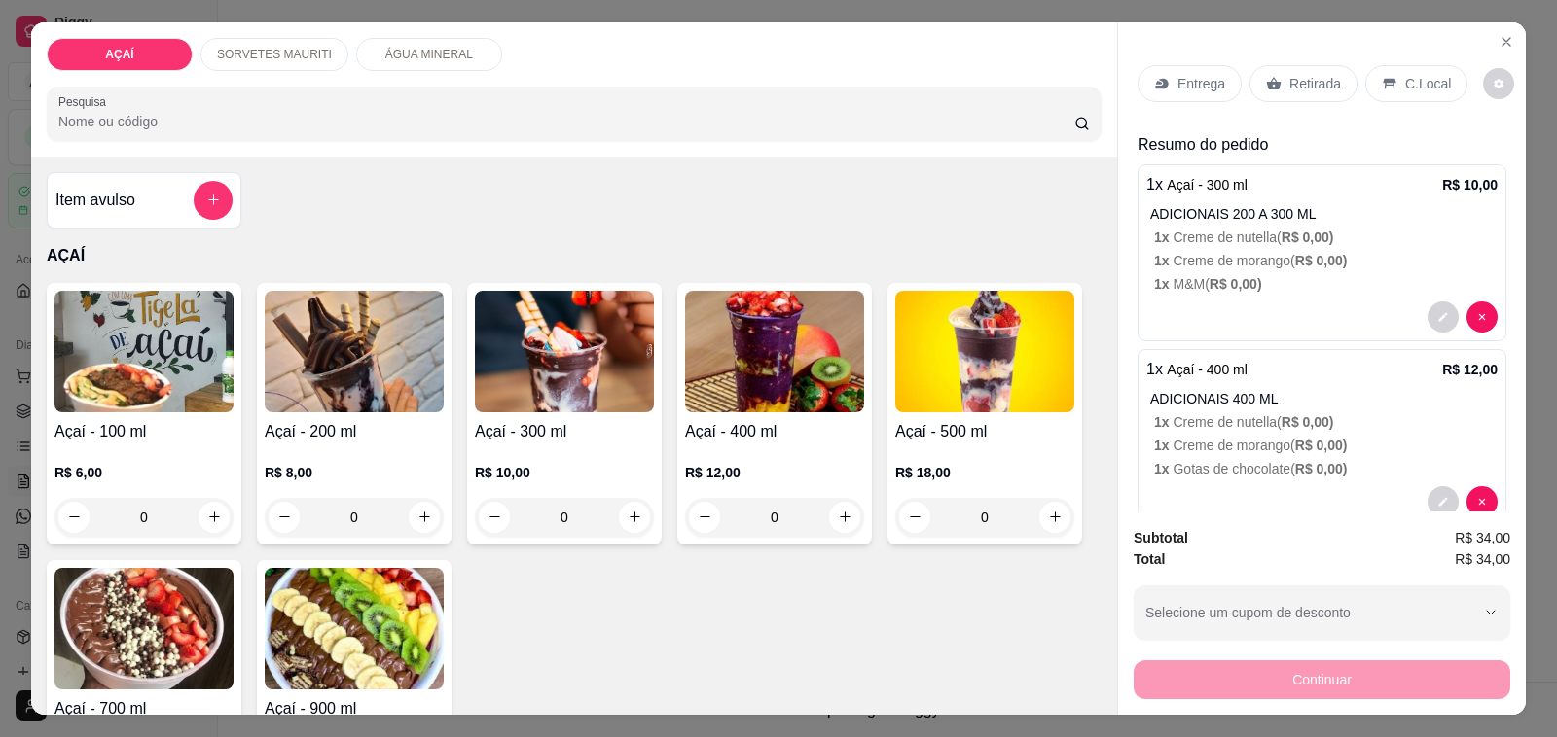
click at [1200, 76] on p "Entrega" at bounding box center [1201, 83] width 48 height 19
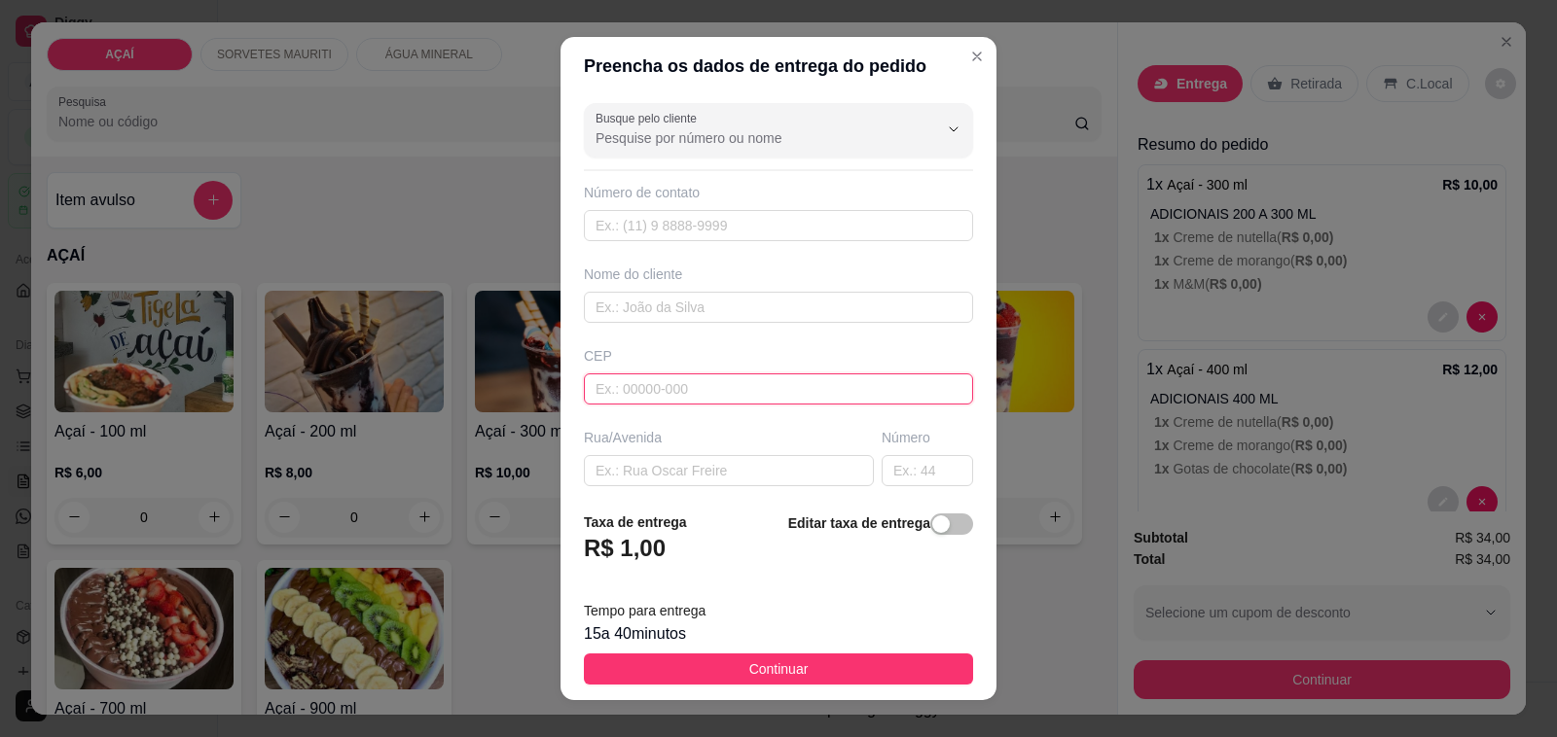
click at [682, 387] on input "text" at bounding box center [778, 389] width 389 height 31
type input "57520000"
type input "Maravilha"
type input "57520000000000"
type input "99982-8229"
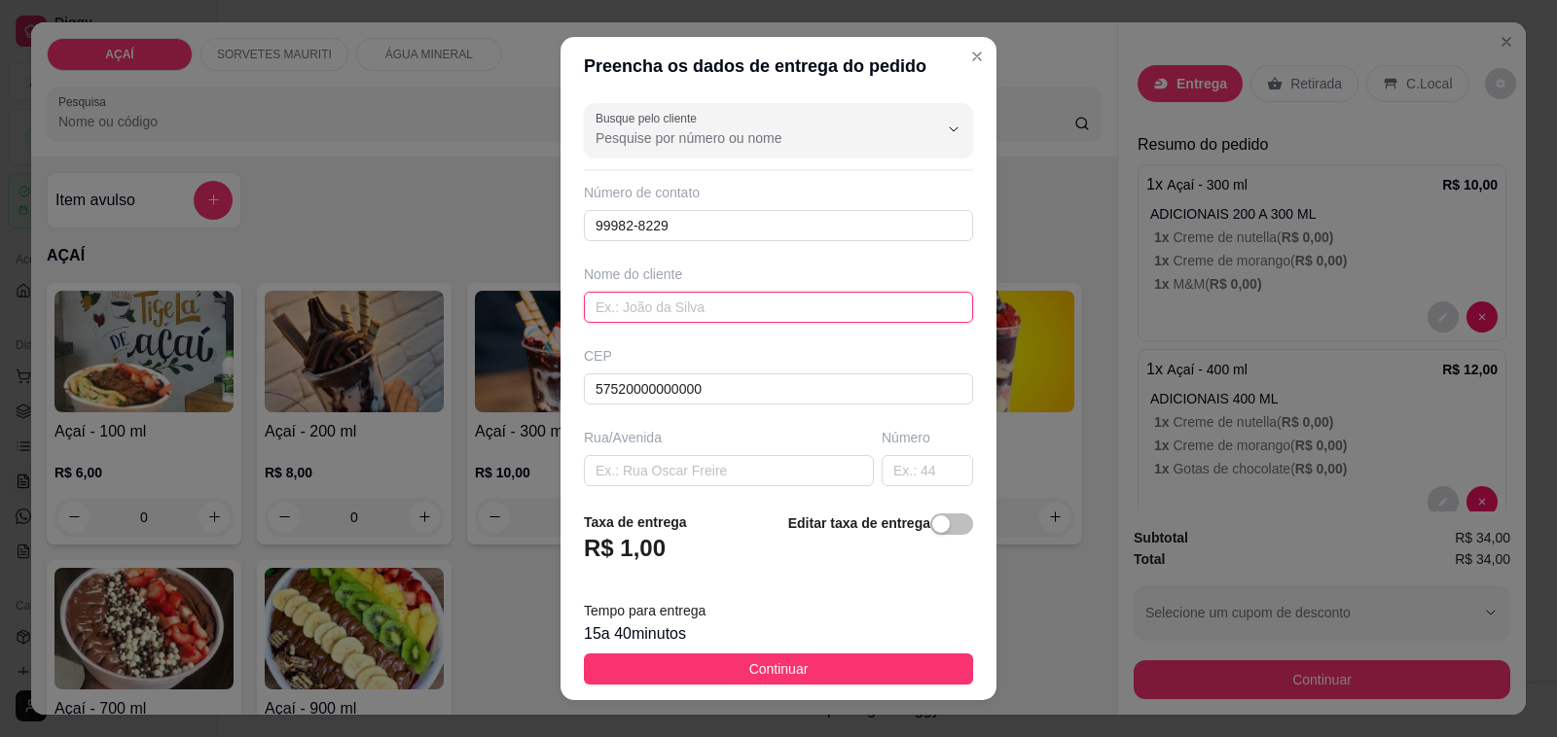
click at [754, 294] on input "text" at bounding box center [778, 307] width 389 height 31
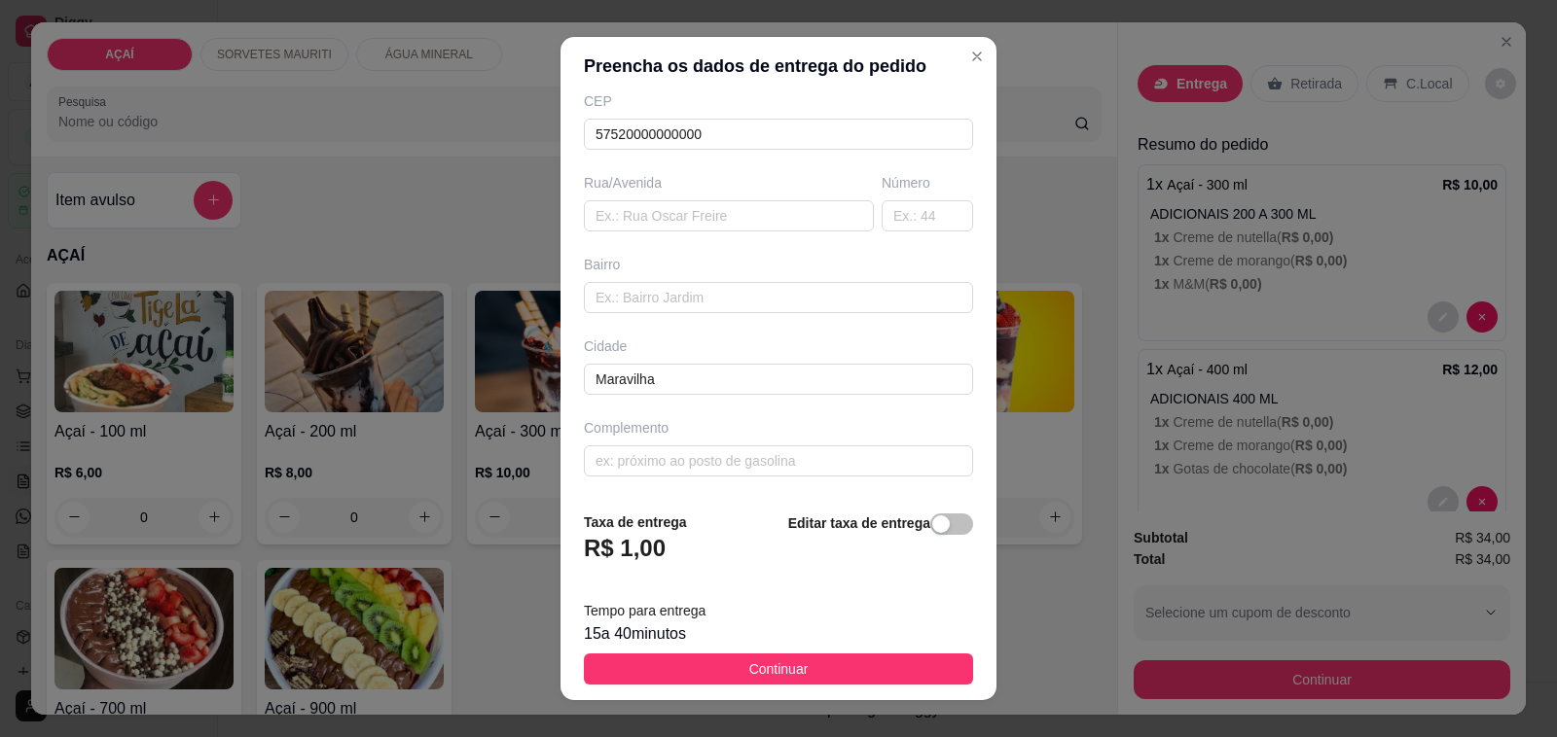
type input "~henri"
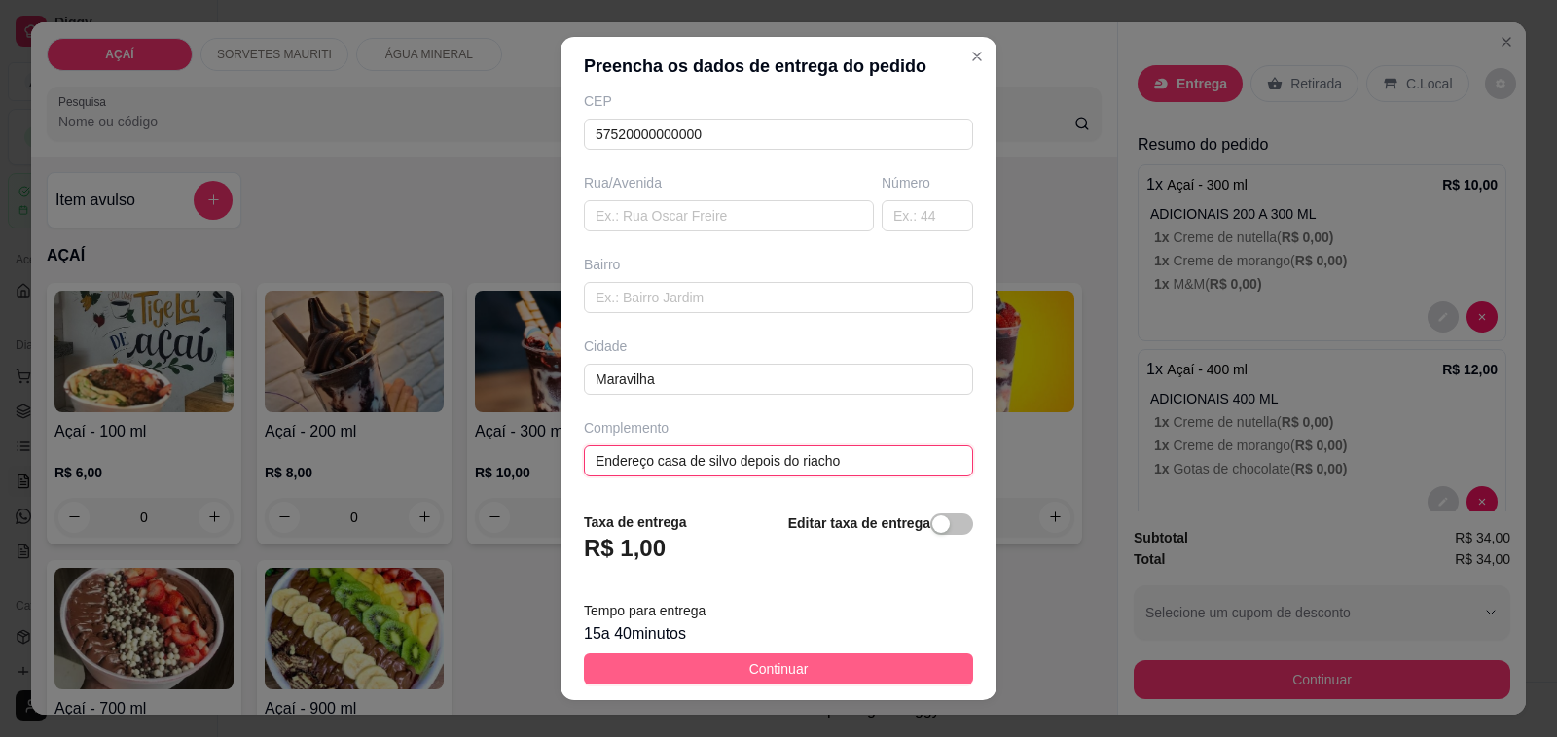
type input "Endereço casa de silvo depois do riacho"
click at [886, 674] on button "Continuar" at bounding box center [778, 669] width 389 height 31
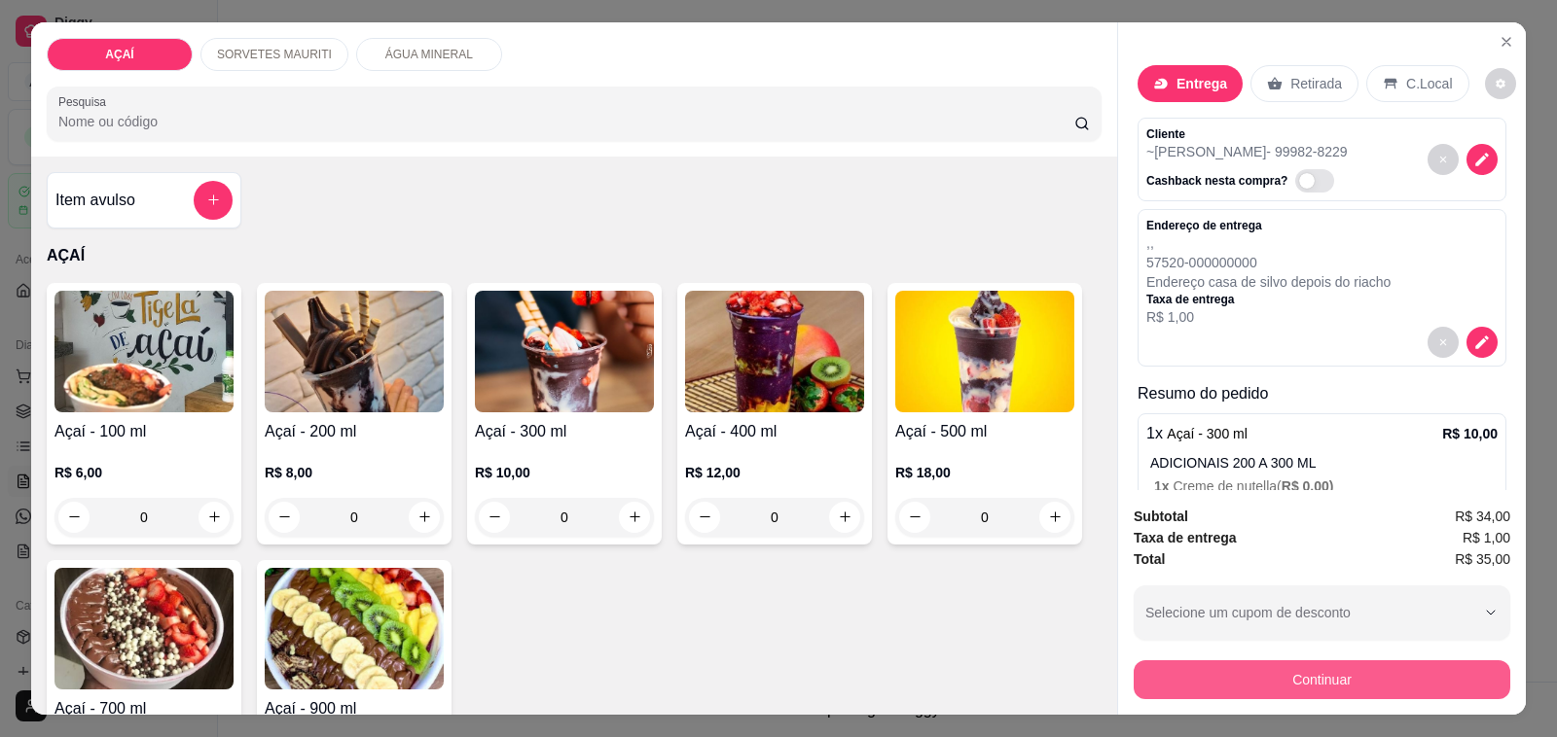
click at [1363, 666] on button "Continuar" at bounding box center [1321, 680] width 376 height 39
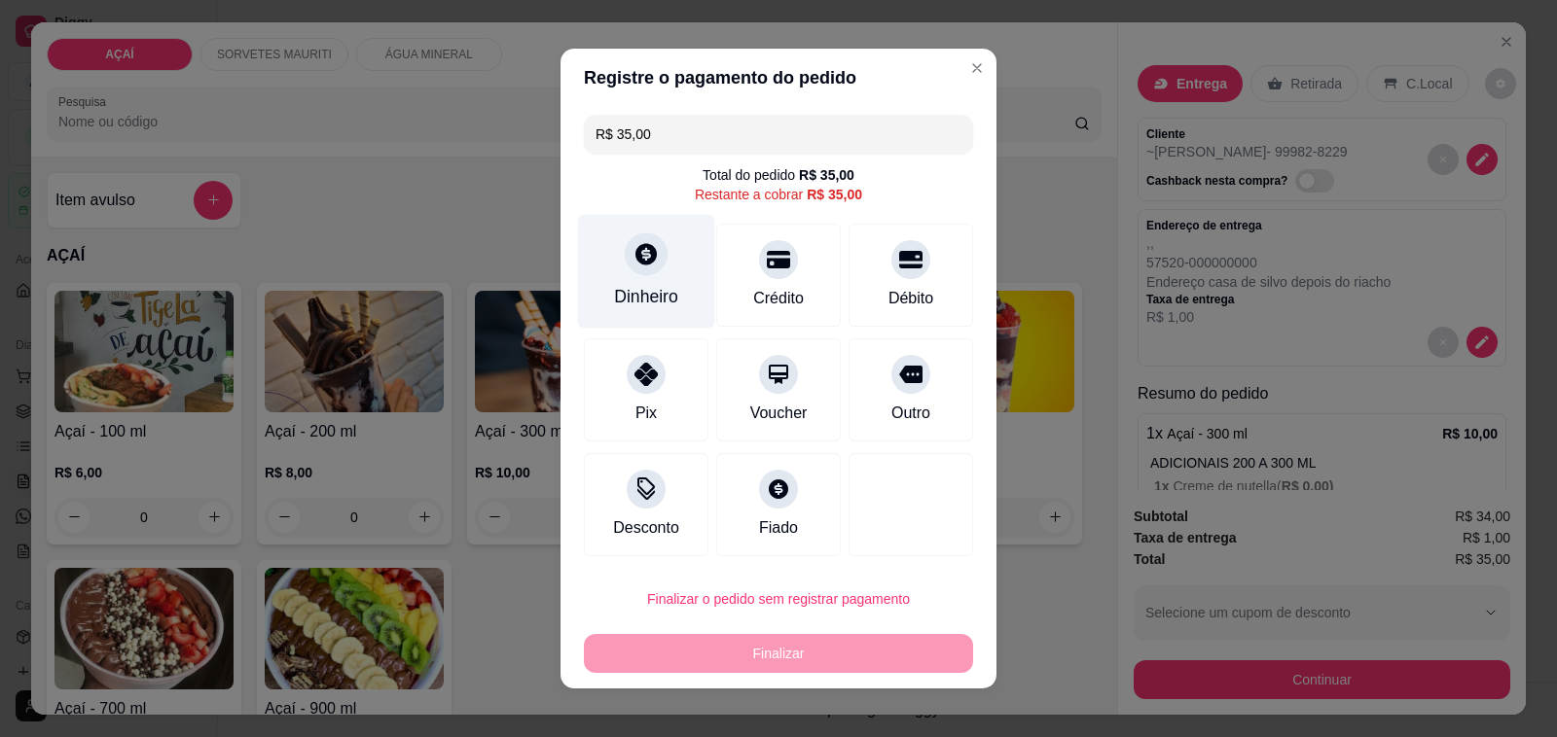
click at [630, 313] on div "Dinheiro" at bounding box center [646, 272] width 137 height 114
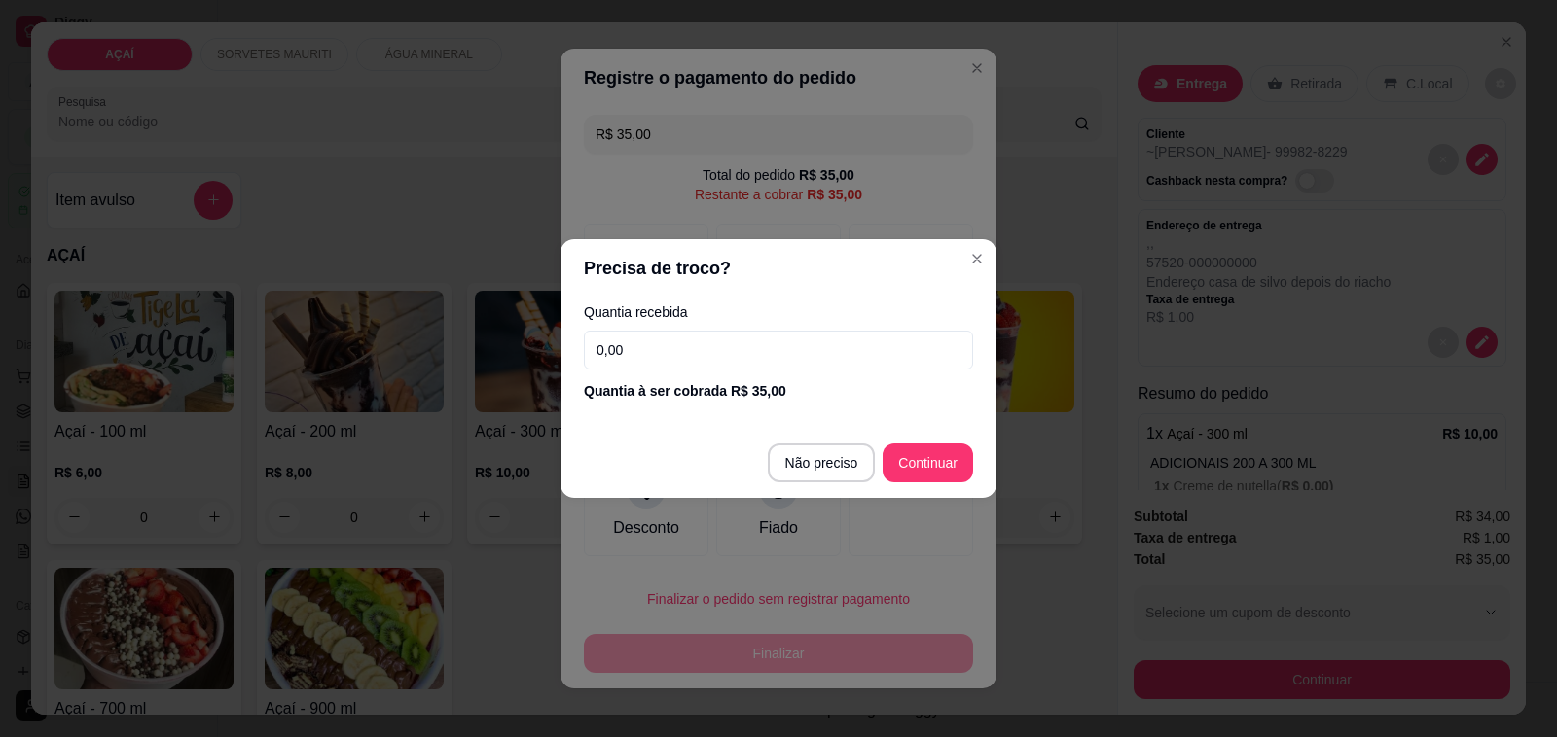
click at [785, 351] on input "0,00" at bounding box center [778, 350] width 389 height 39
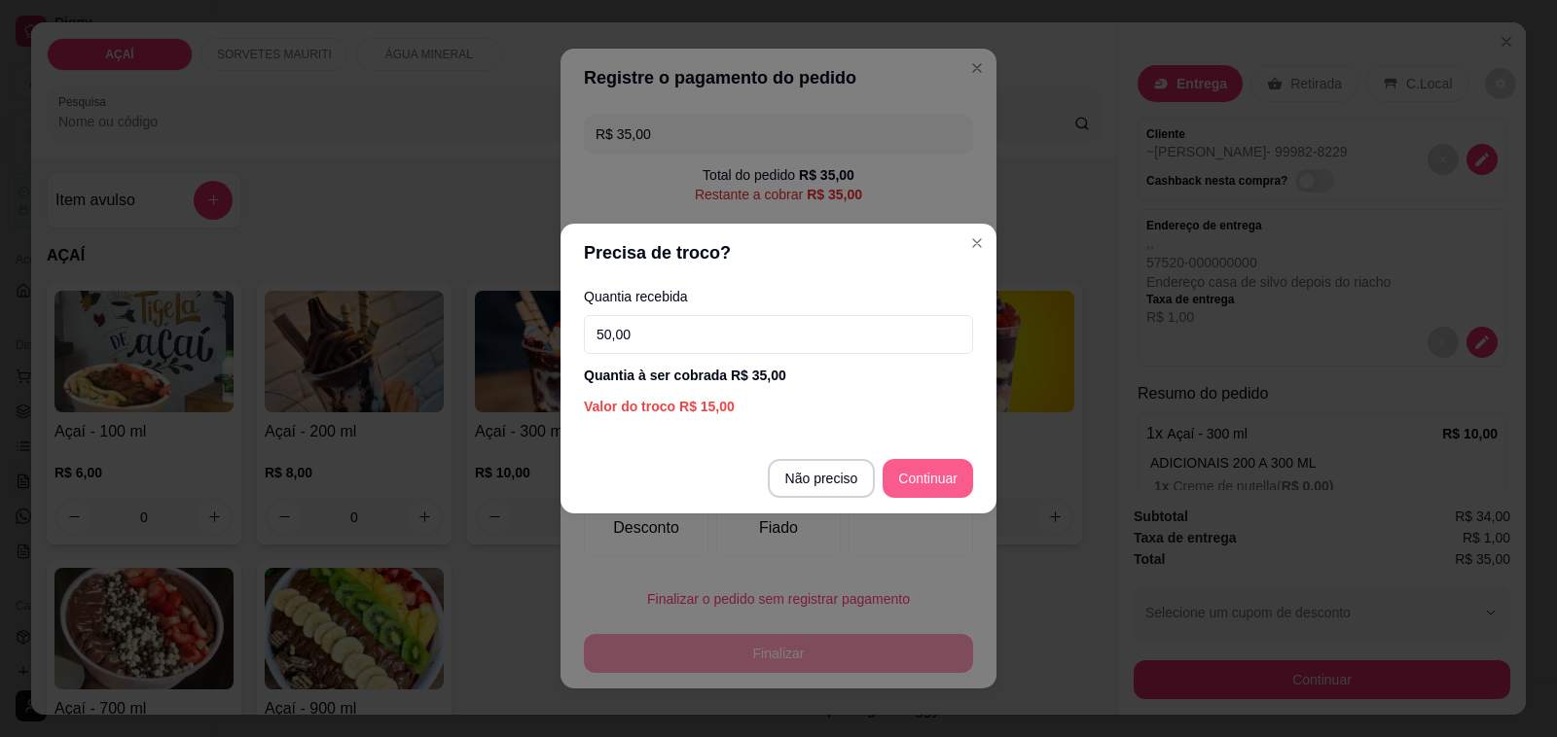
type input "50,00"
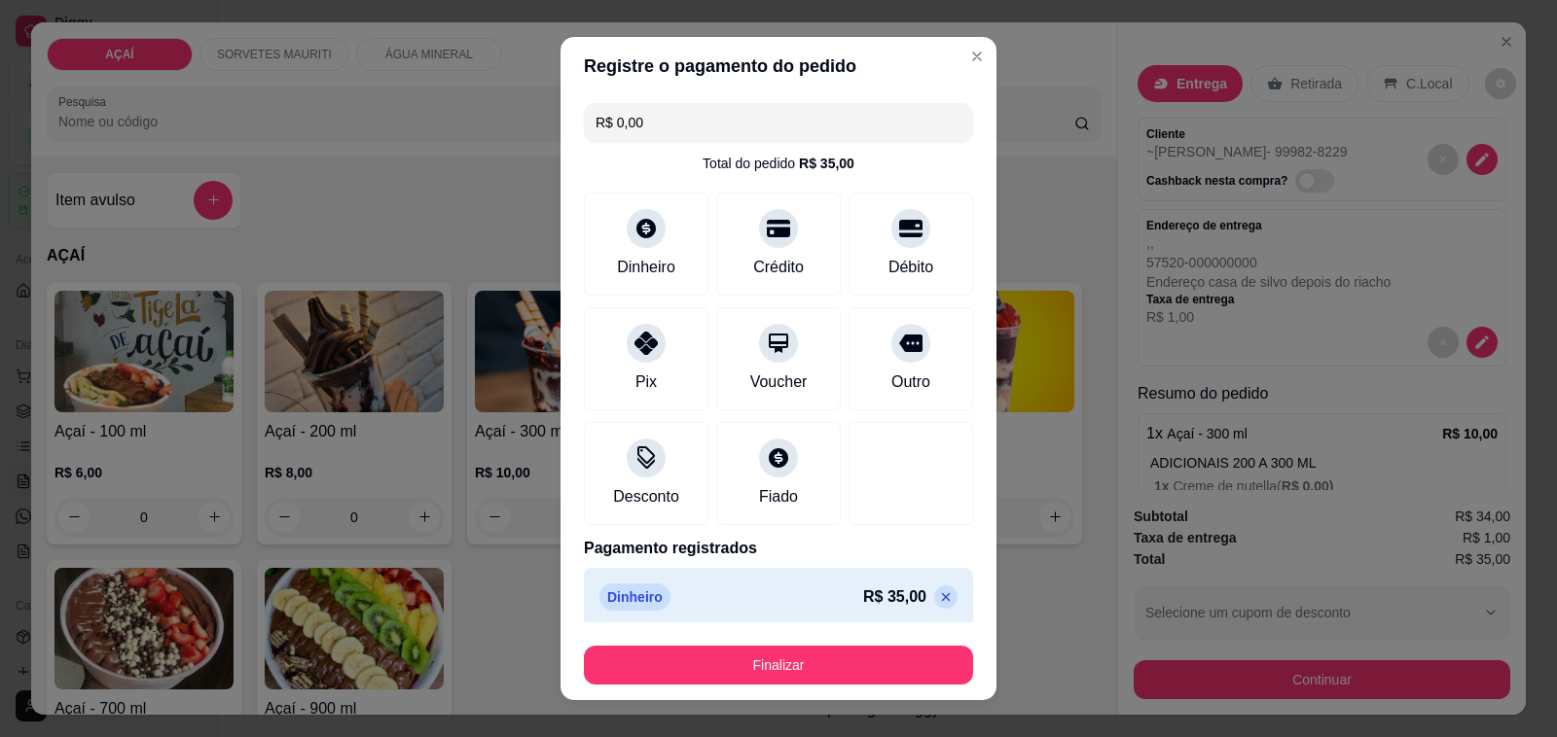
click at [877, 648] on button "Finalizar" at bounding box center [778, 665] width 389 height 39
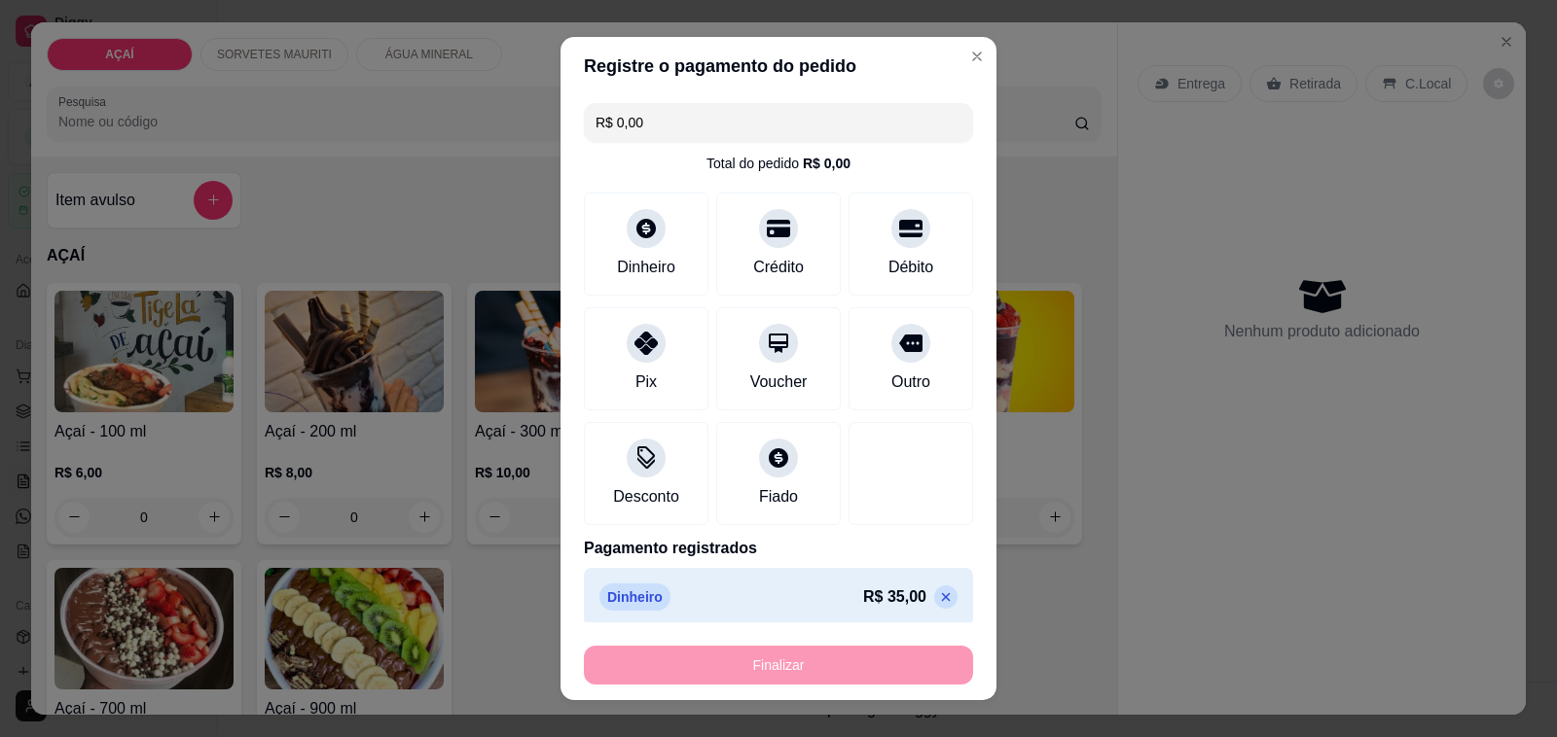
type input "-R$ 35,00"
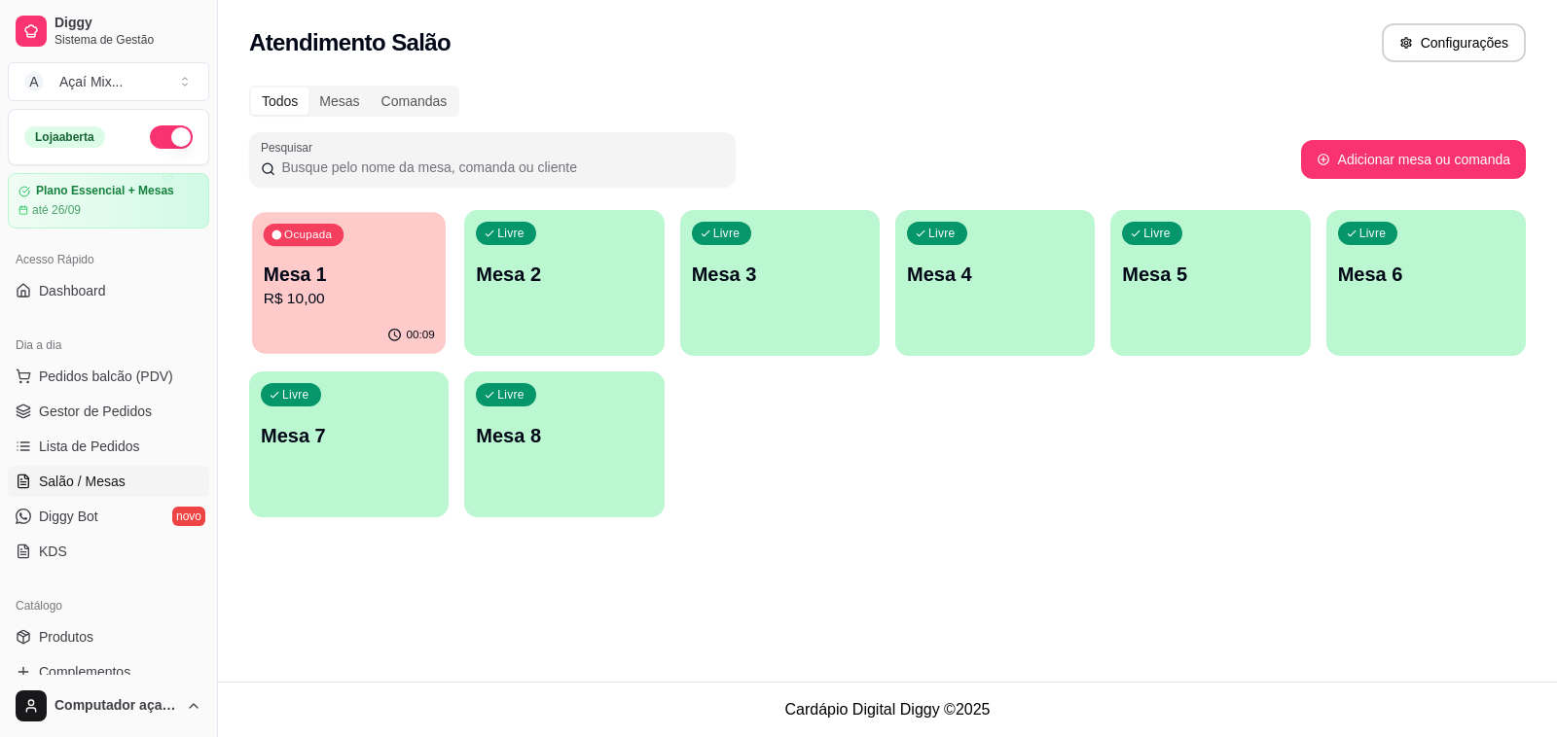
click at [319, 279] on p "Mesa 1" at bounding box center [349, 275] width 171 height 26
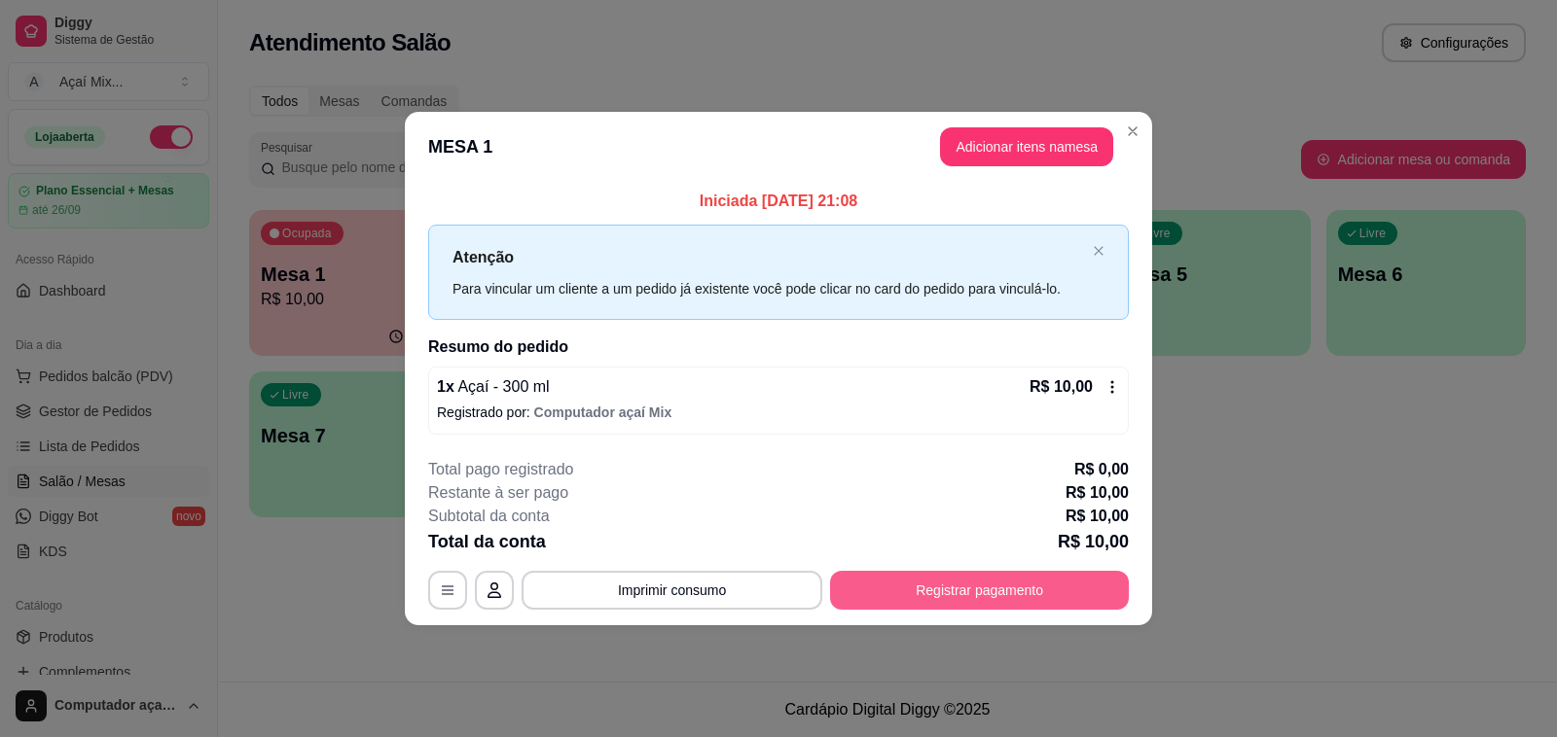
click at [968, 594] on button "Registrar pagamento" at bounding box center [979, 590] width 299 height 39
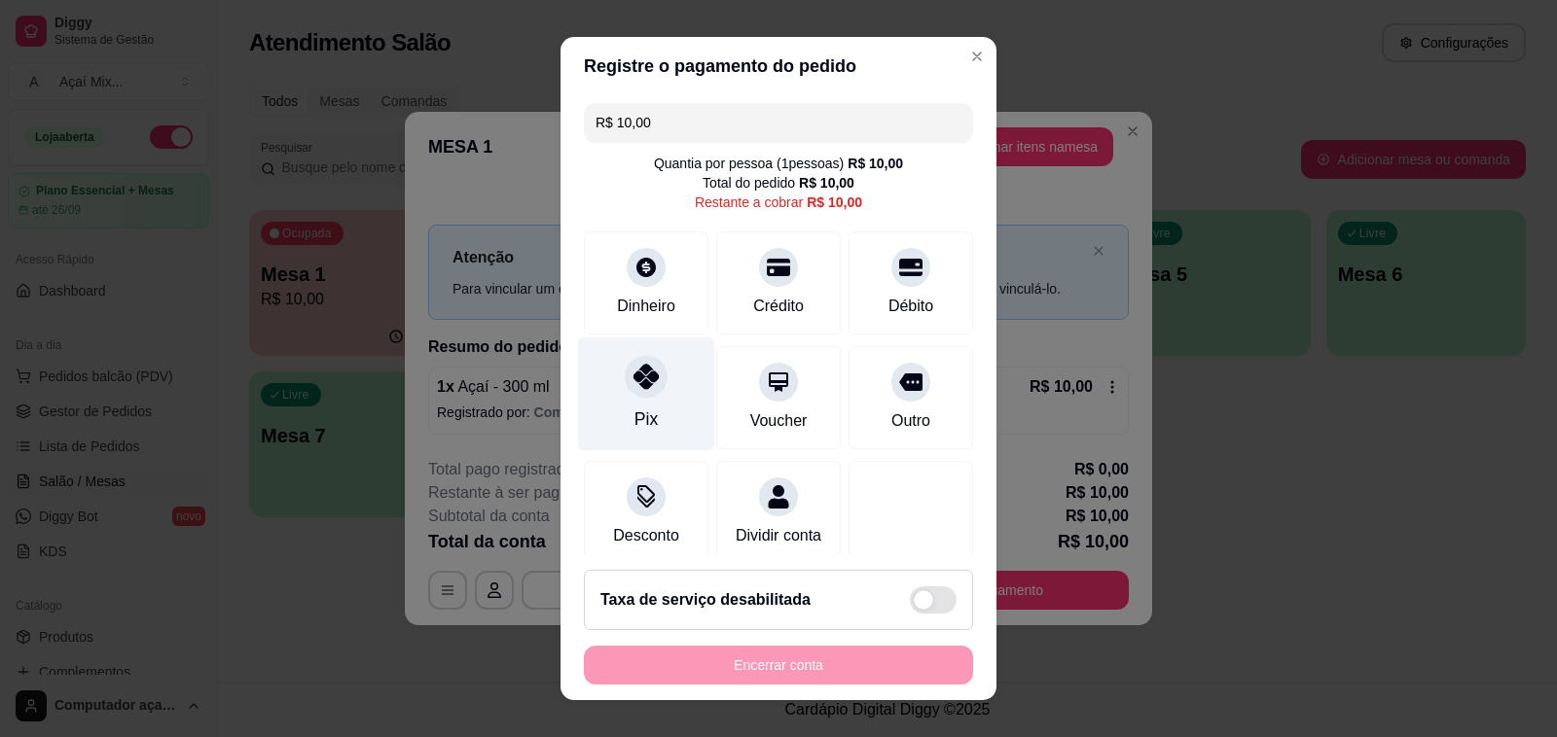
click at [634, 387] on icon at bounding box center [645, 376] width 25 height 25
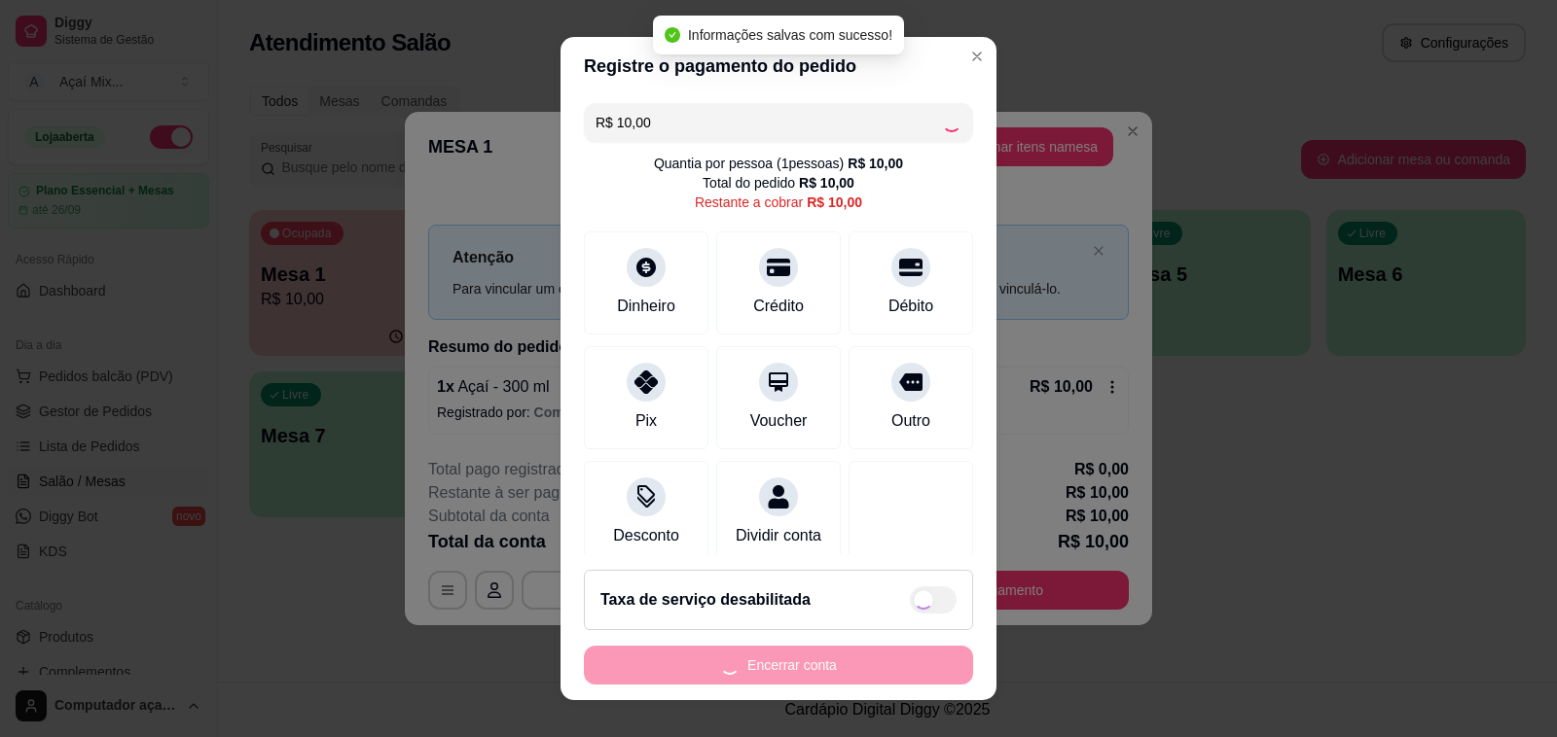
type input "R$ 0,00"
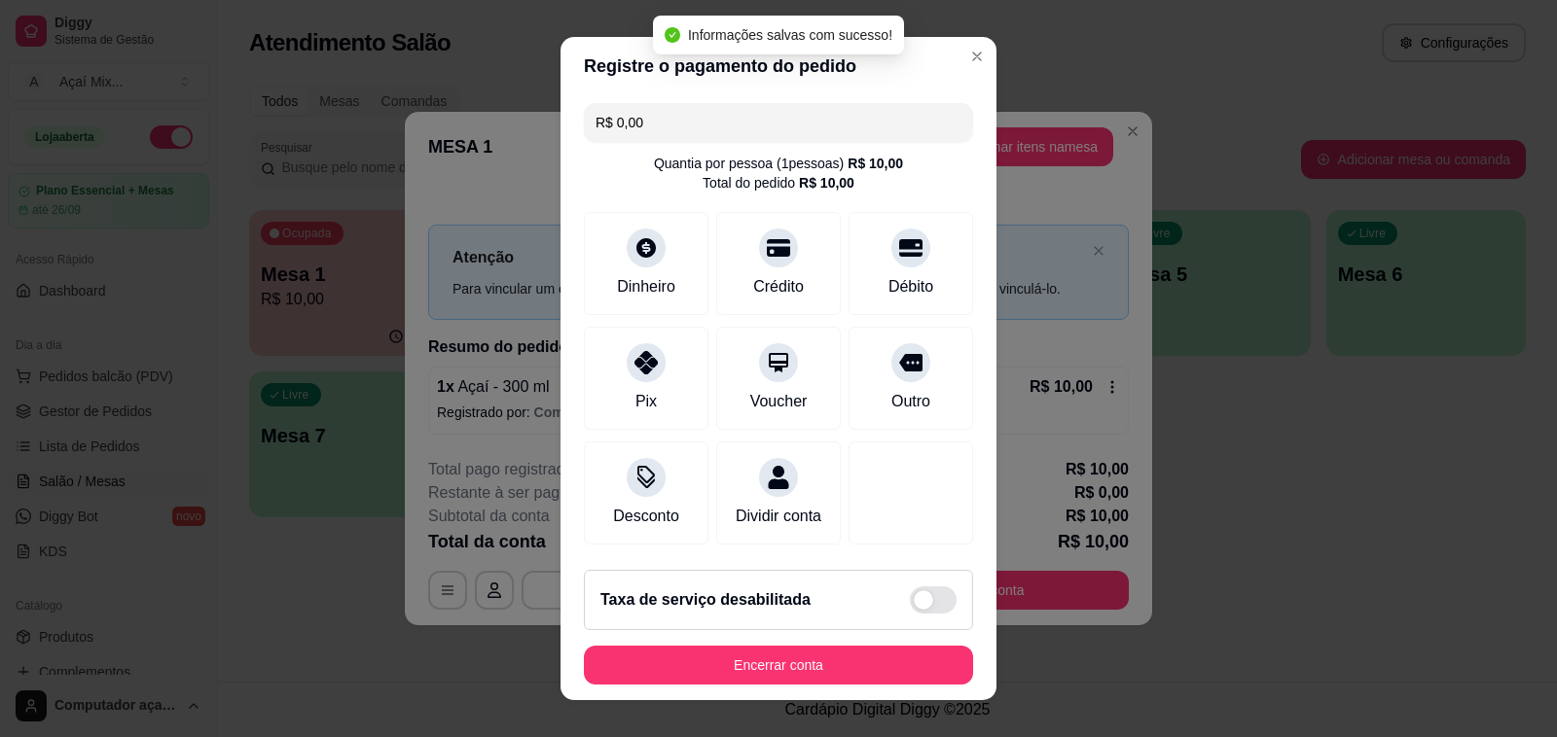
click at [837, 687] on footer "Taxa de serviço desabilitada Encerrar conta" at bounding box center [778, 628] width 436 height 146
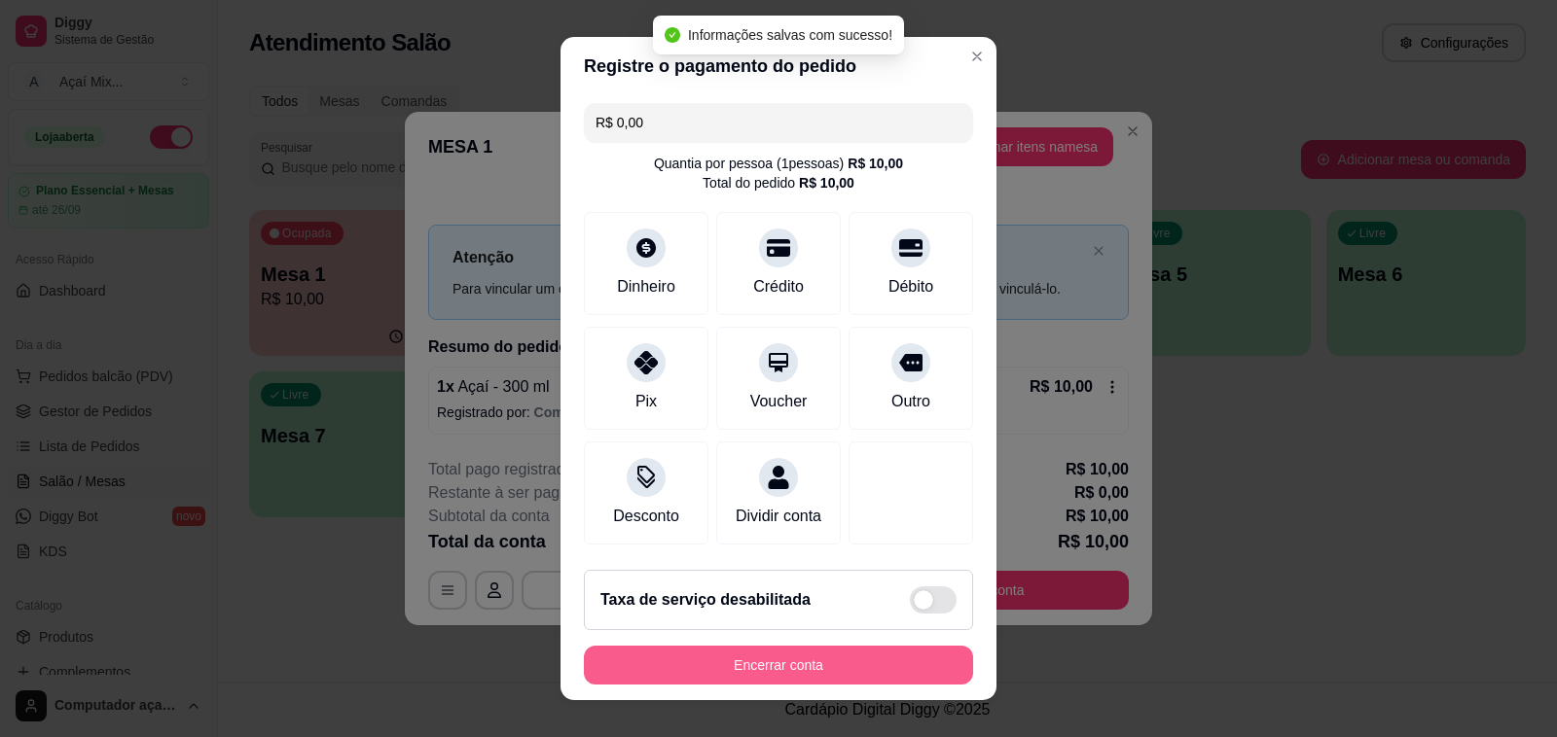
click at [833, 673] on button "Encerrar conta" at bounding box center [778, 665] width 389 height 39
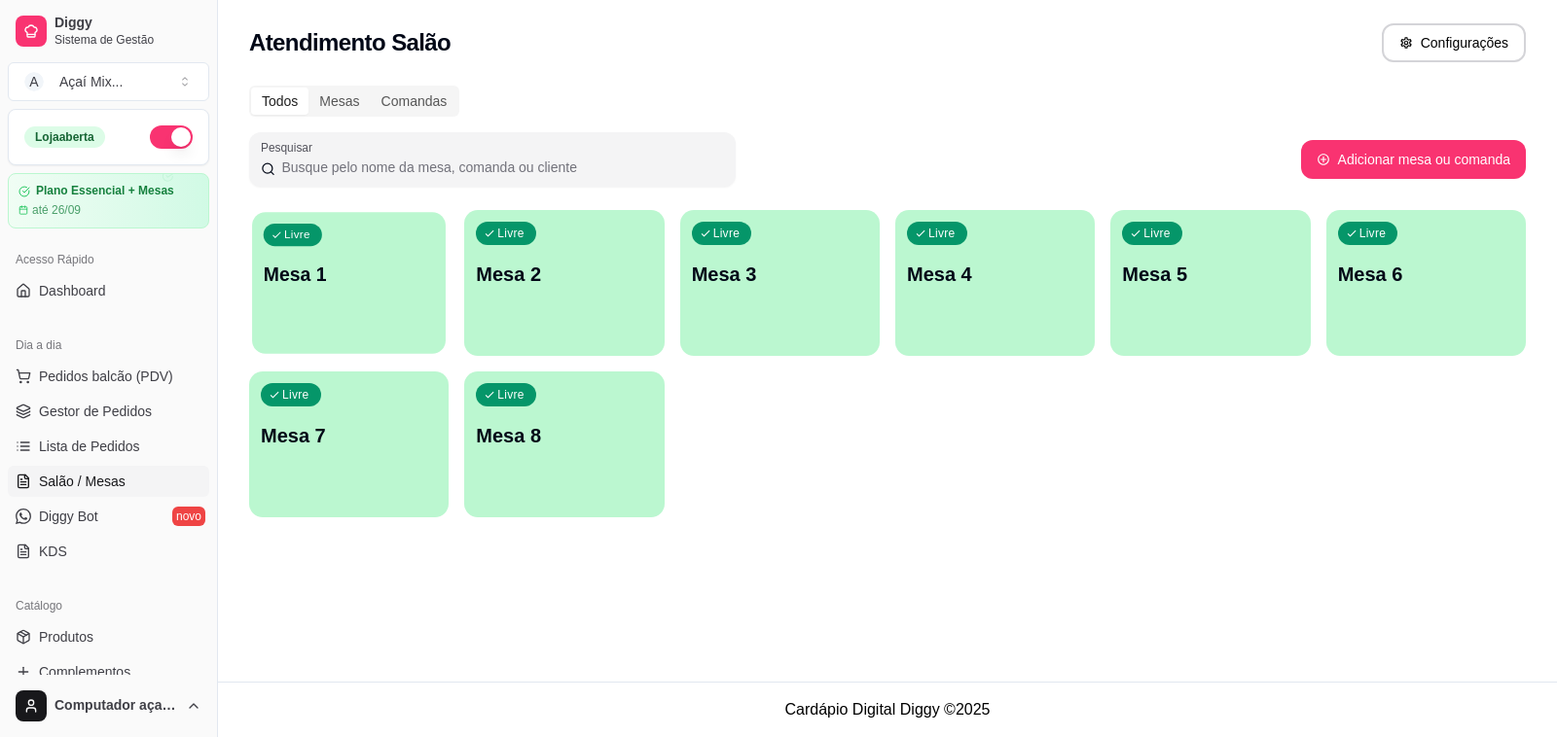
click at [410, 287] on p "Mesa 1" at bounding box center [349, 275] width 171 height 26
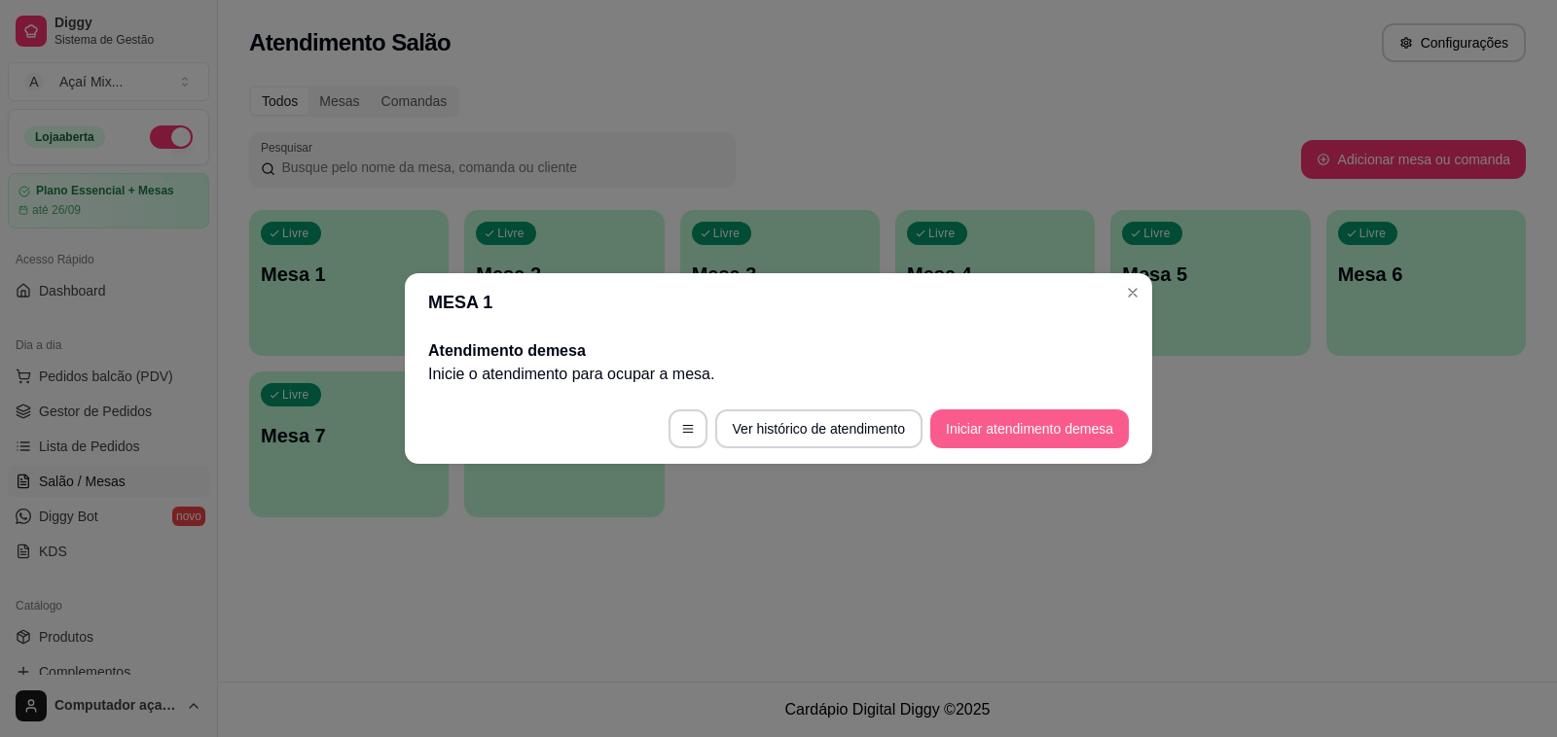
click at [978, 433] on button "Iniciar atendimento de mesa" at bounding box center [1029, 429] width 198 height 39
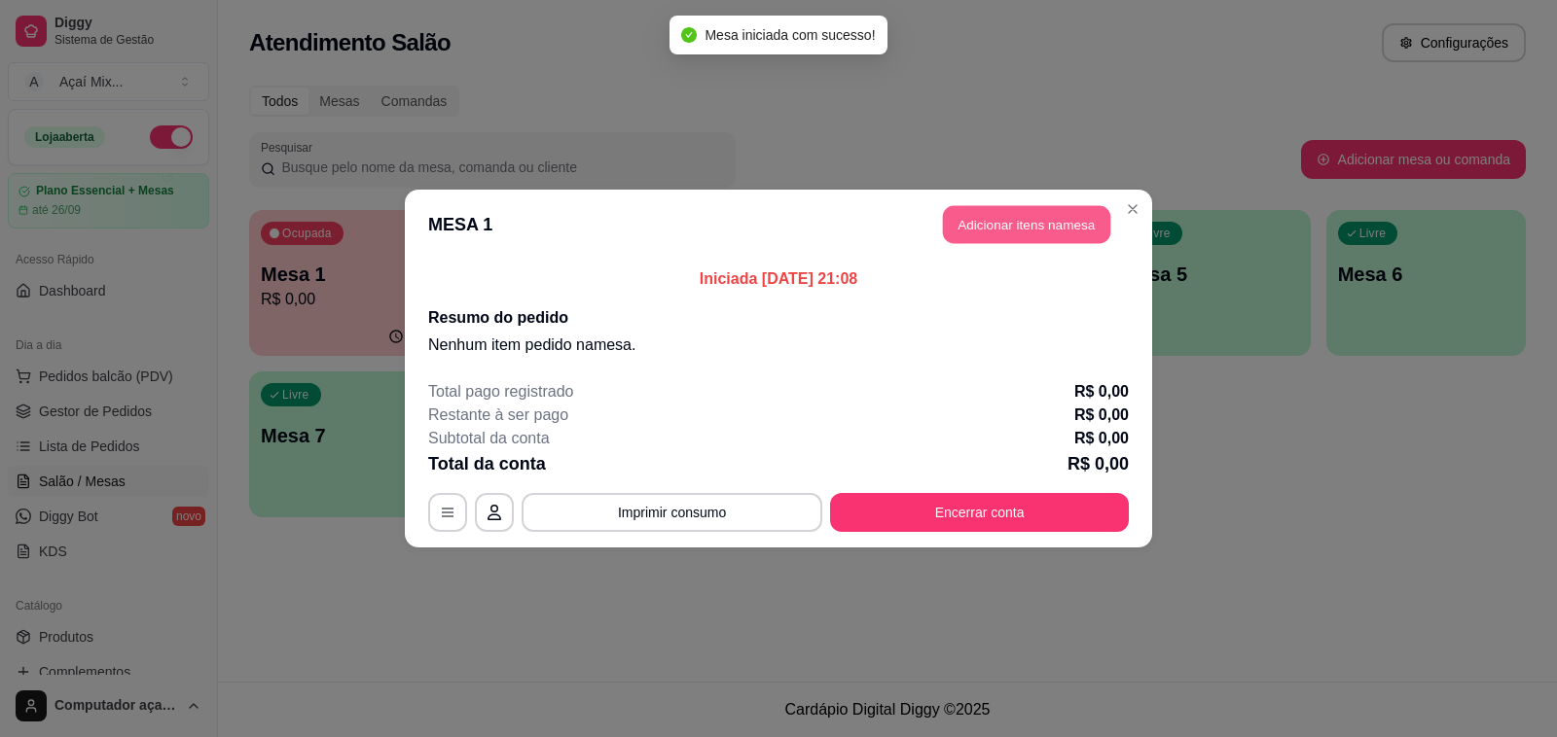
click at [984, 220] on button "Adicionar itens na mesa" at bounding box center [1026, 225] width 167 height 38
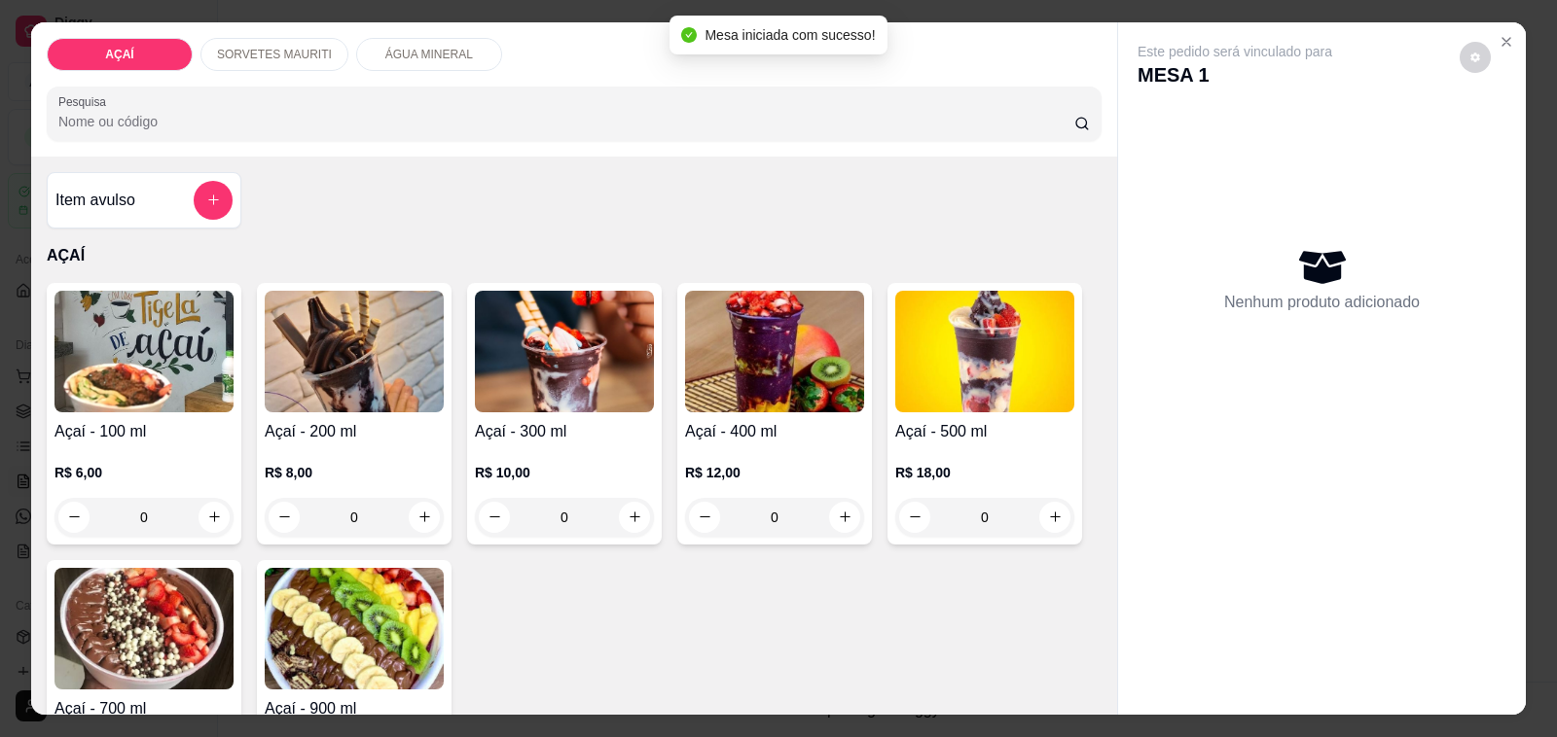
click at [337, 464] on p "R$ 8,00" at bounding box center [354, 472] width 179 height 19
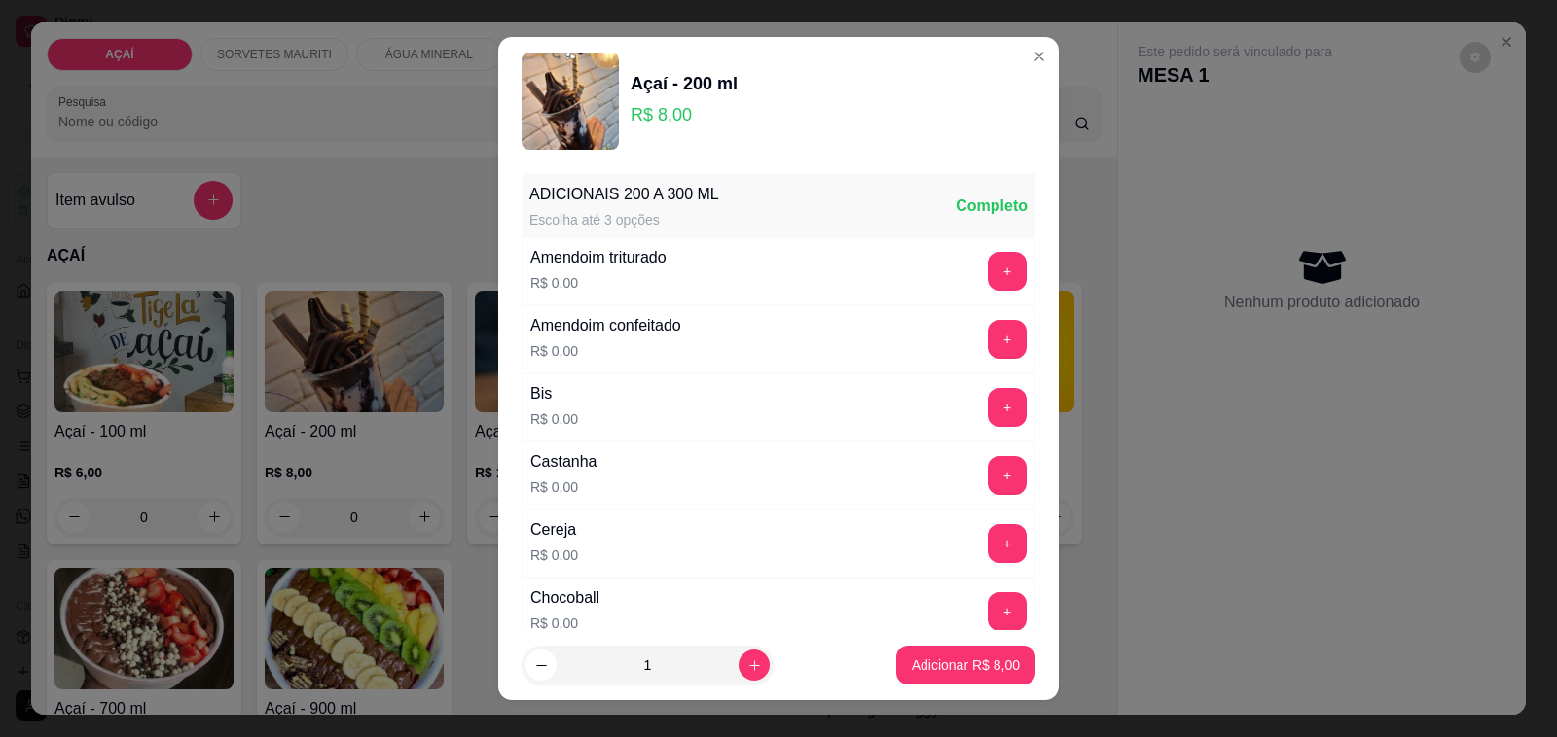
click at [981, 643] on footer "1 Adicionar R$ 8,00" at bounding box center [778, 665] width 560 height 70
click at [984, 662] on p "Adicionar R$ 8,00" at bounding box center [966, 665] width 108 height 19
type input "1"
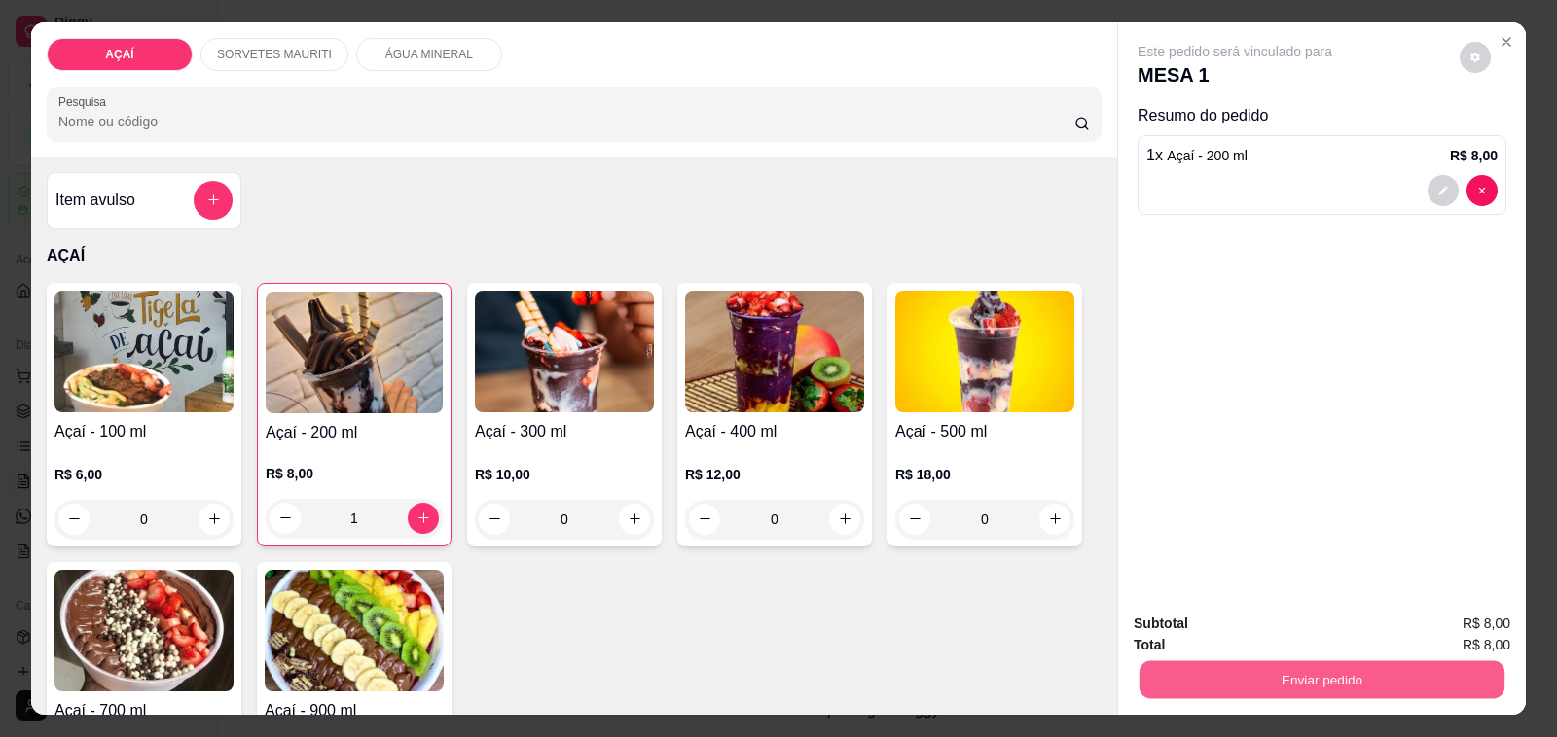
click at [1167, 669] on button "Enviar pedido" at bounding box center [1321, 681] width 365 height 38
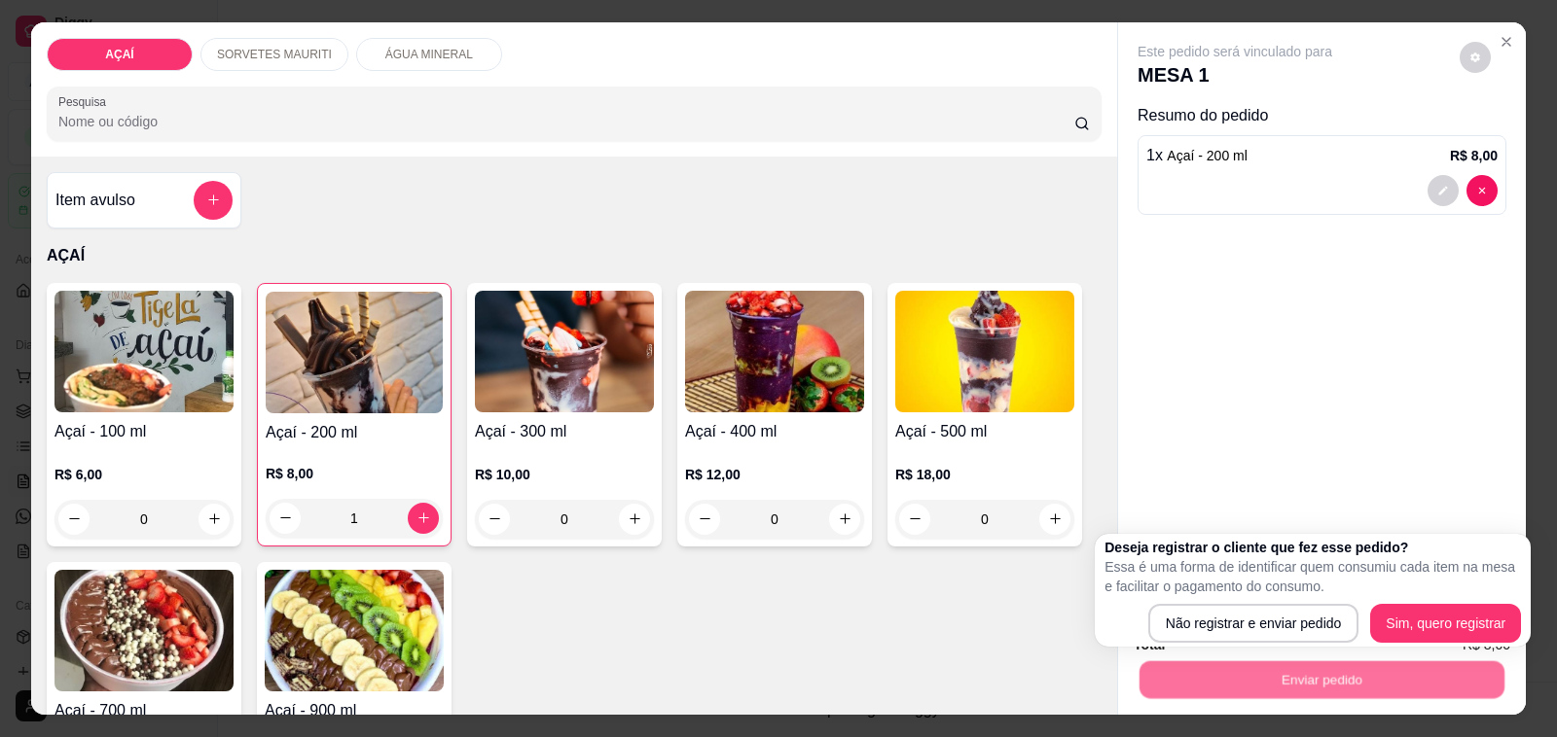
click at [1188, 595] on p "Essa é uma forma de identificar quem consumiu cada item na mesa e facilitar o p…" at bounding box center [1312, 576] width 416 height 39
click at [1189, 603] on div "Deseja registrar o cliente que fez esse pedido? Essa é uma forma de identificar…" at bounding box center [1312, 590] width 416 height 105
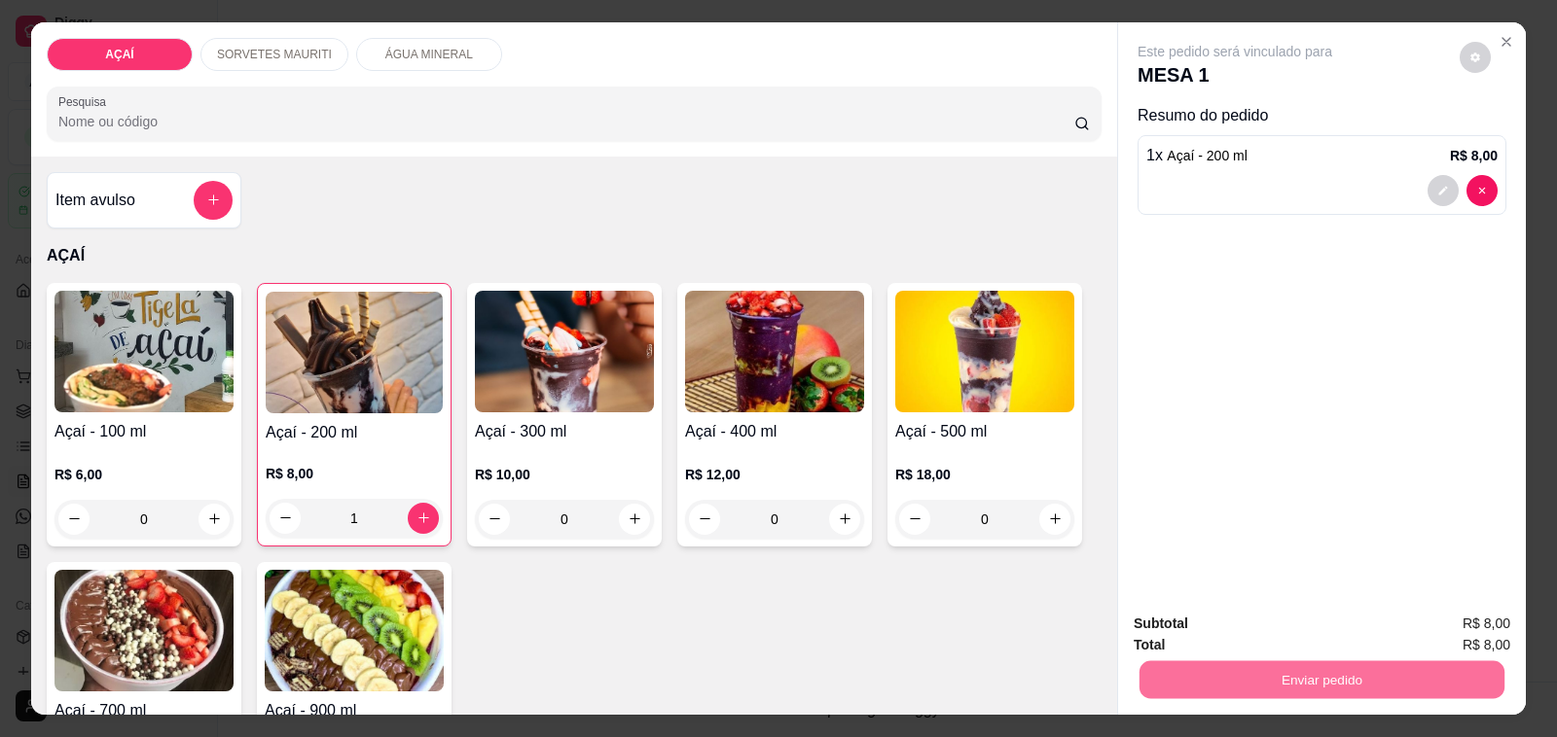
click at [1189, 610] on button "Não registrar e enviar pedido" at bounding box center [1256, 624] width 202 height 37
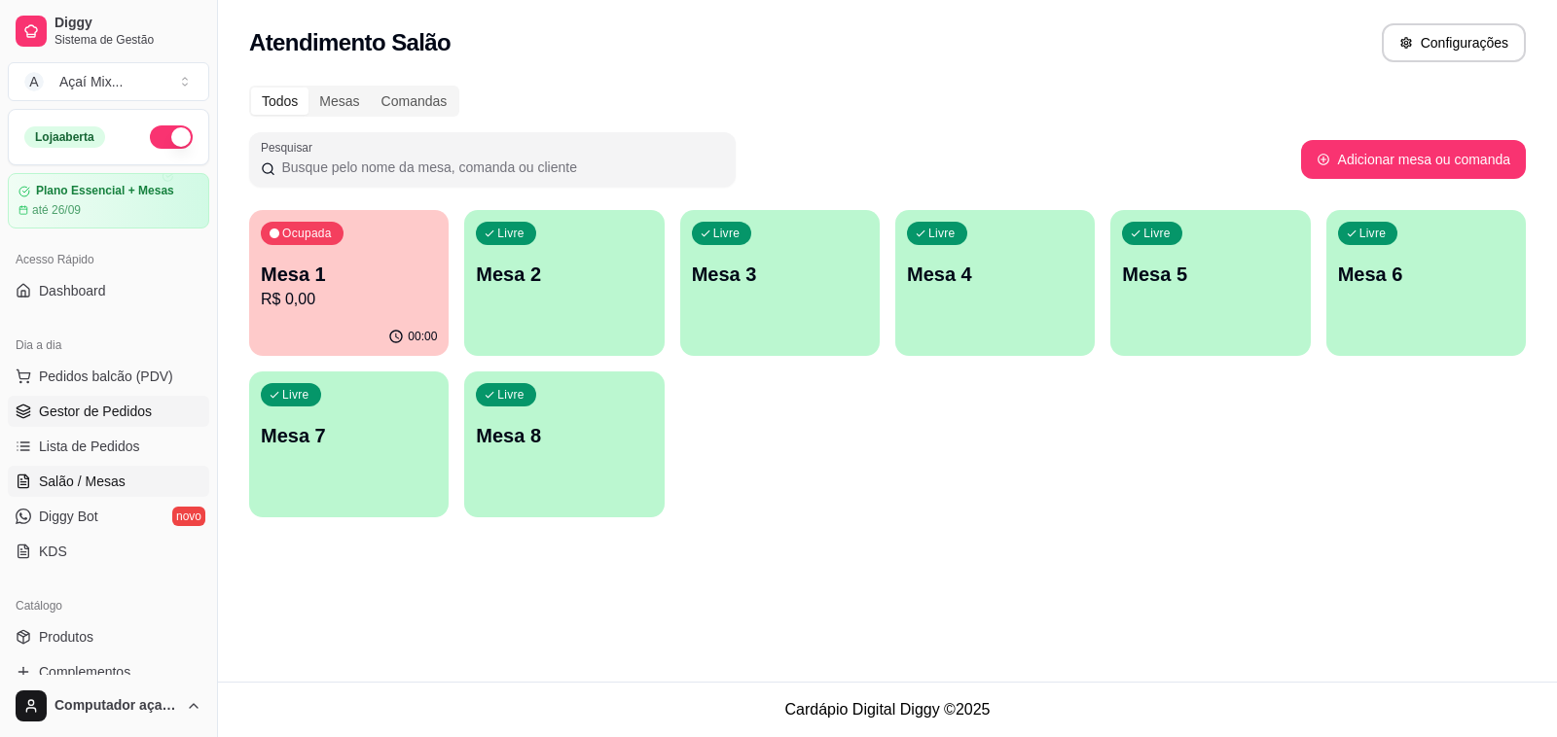
drag, startPoint x: 151, startPoint y: 418, endPoint x: 362, endPoint y: 440, distance: 212.2
click at [154, 418] on link "Gestor de Pedidos" at bounding box center [108, 411] width 201 height 31
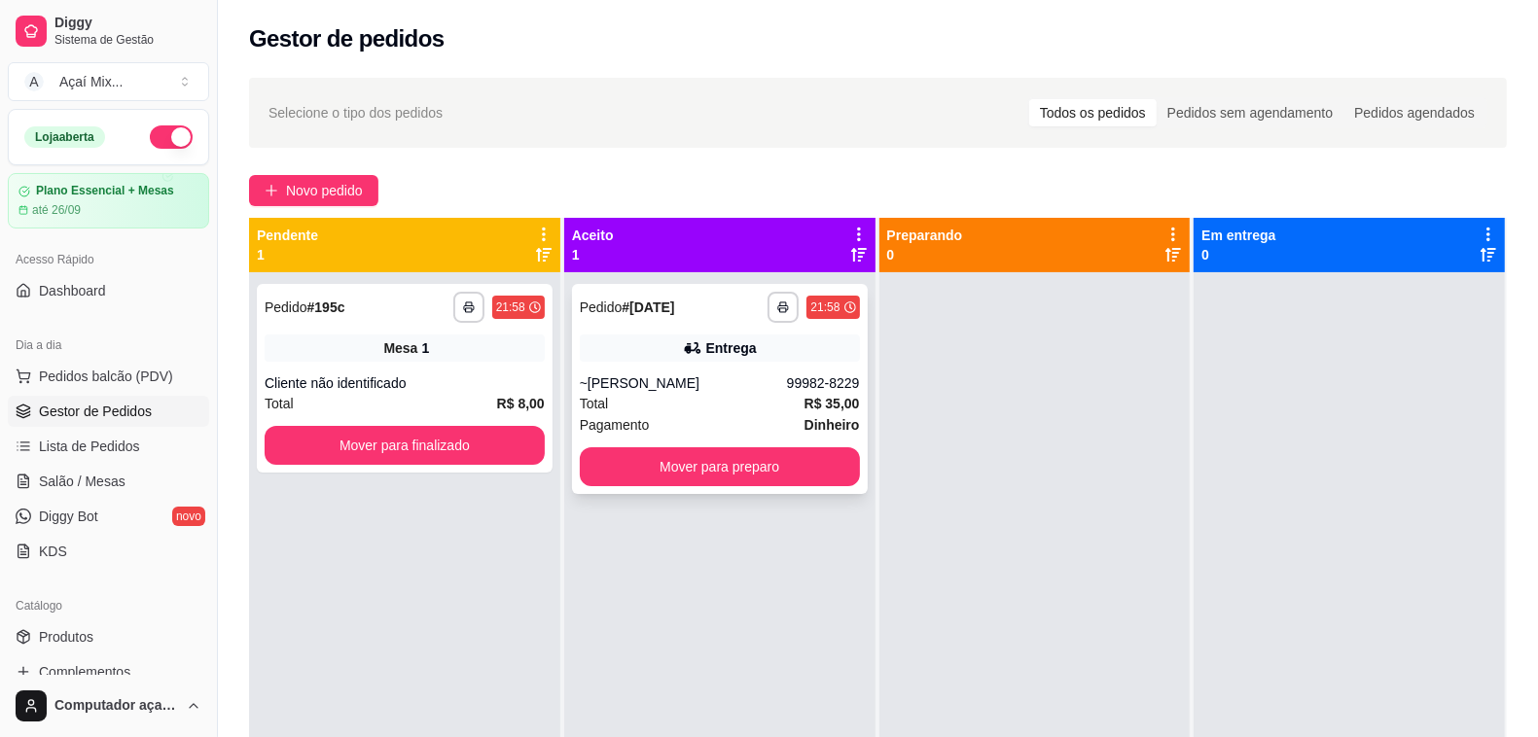
click at [710, 424] on div "Pagamento Dinheiro" at bounding box center [720, 424] width 280 height 21
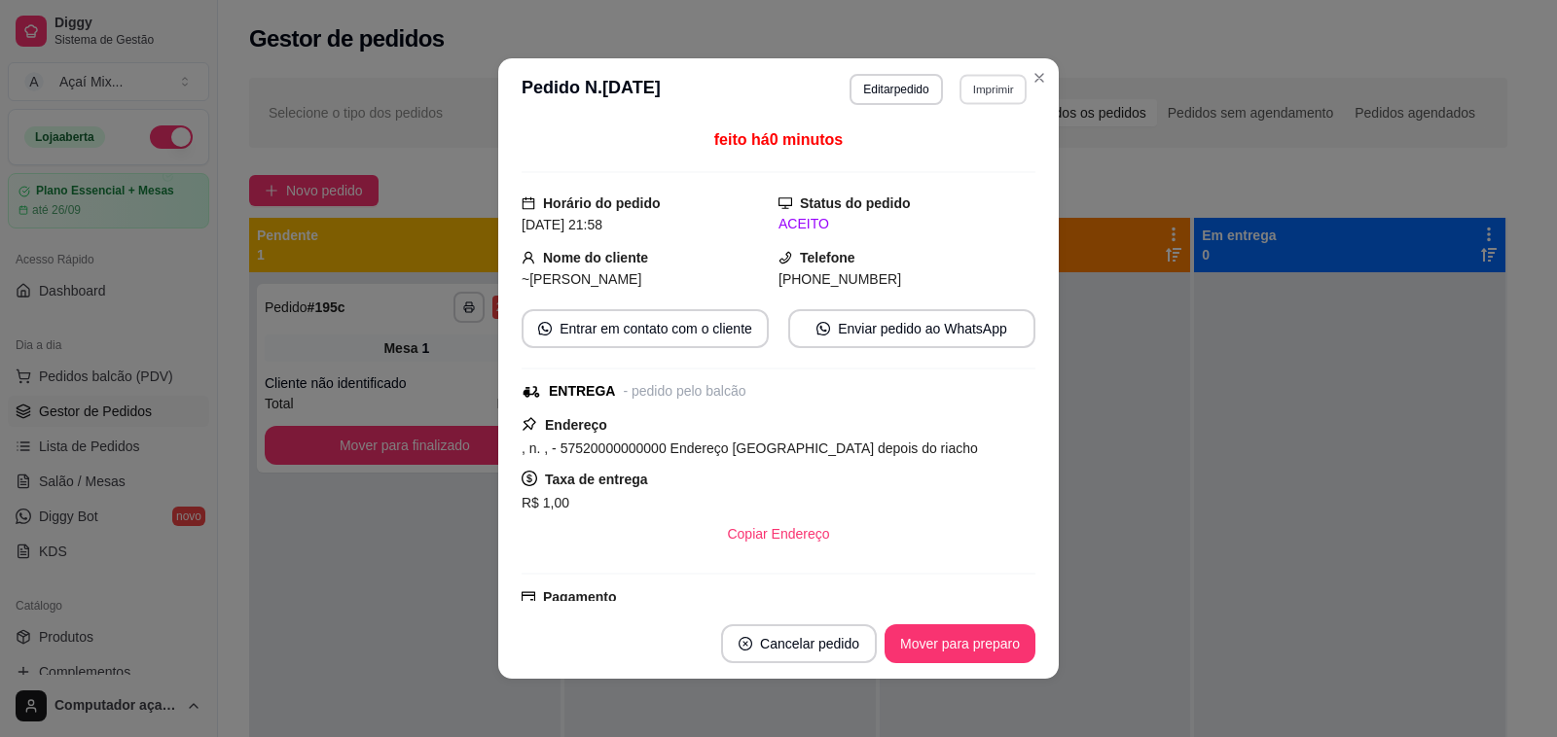
click at [966, 93] on button "Imprimir" at bounding box center [992, 89] width 67 height 30
click at [949, 162] on button "Impressora" at bounding box center [949, 158] width 141 height 31
click at [978, 100] on button "Imprimir" at bounding box center [992, 89] width 67 height 30
click at [954, 161] on button "Impressora" at bounding box center [948, 158] width 141 height 31
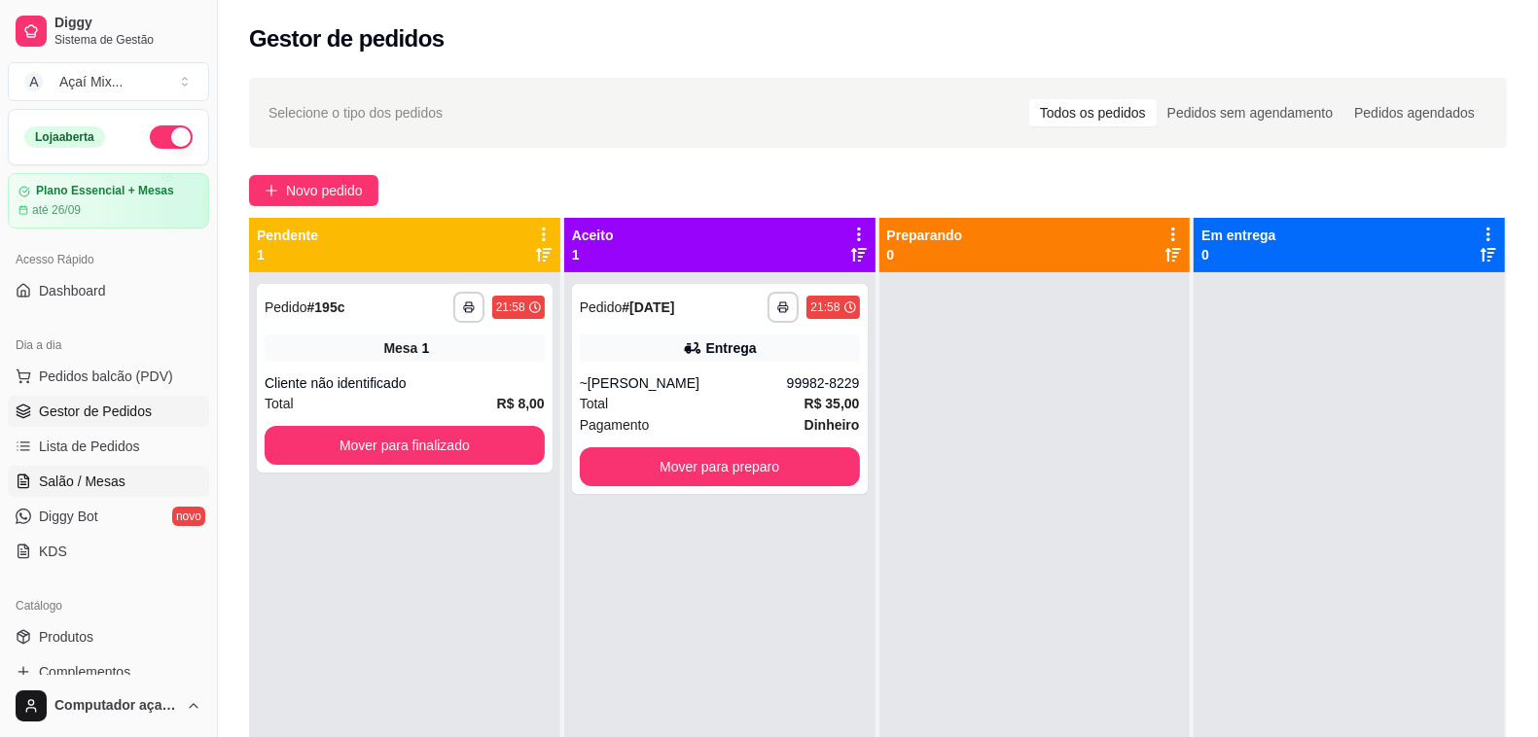
click at [55, 478] on span "Salão / Mesas" at bounding box center [82, 481] width 87 height 19
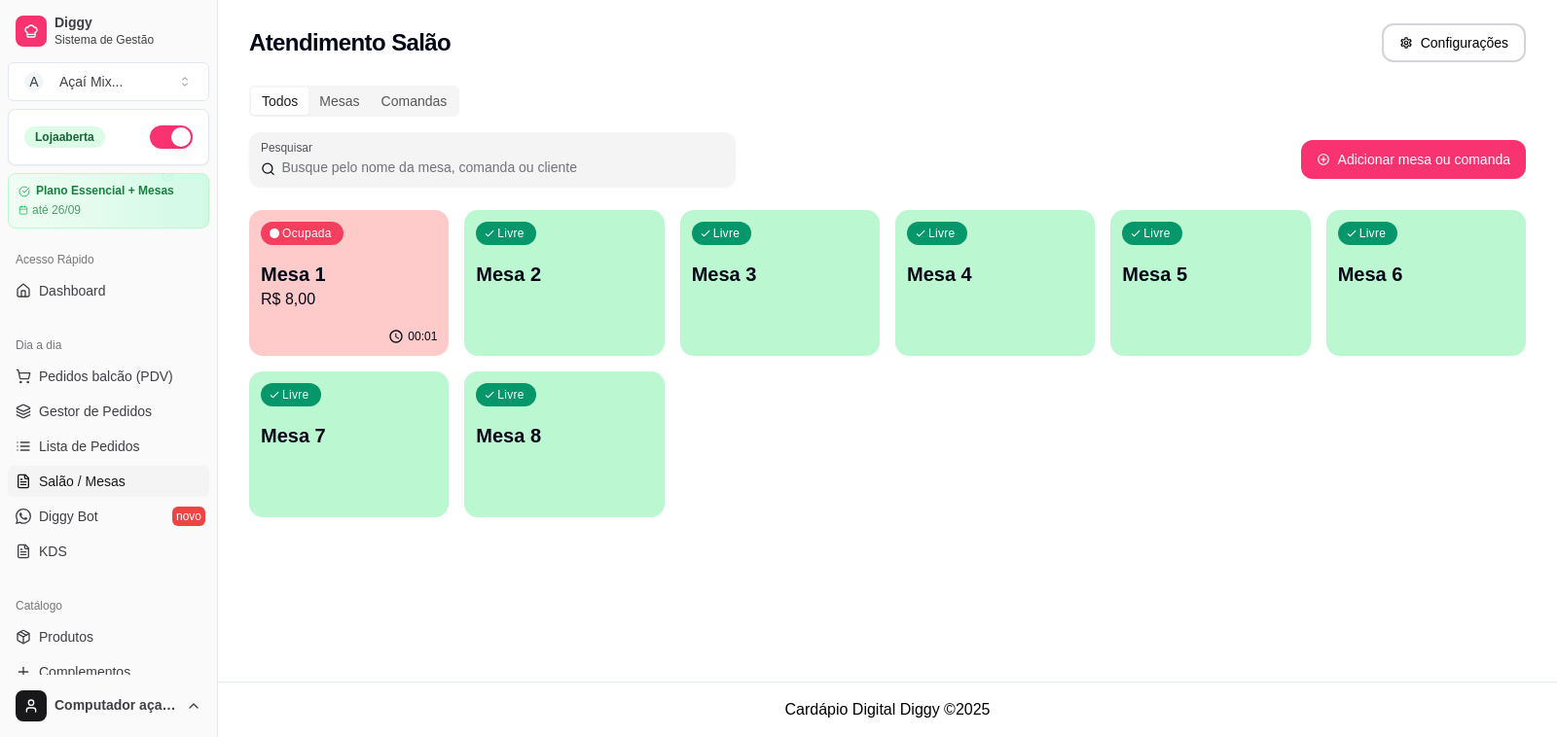
click at [547, 295] on div "Livre Mesa 2" at bounding box center [563, 271] width 199 height 123
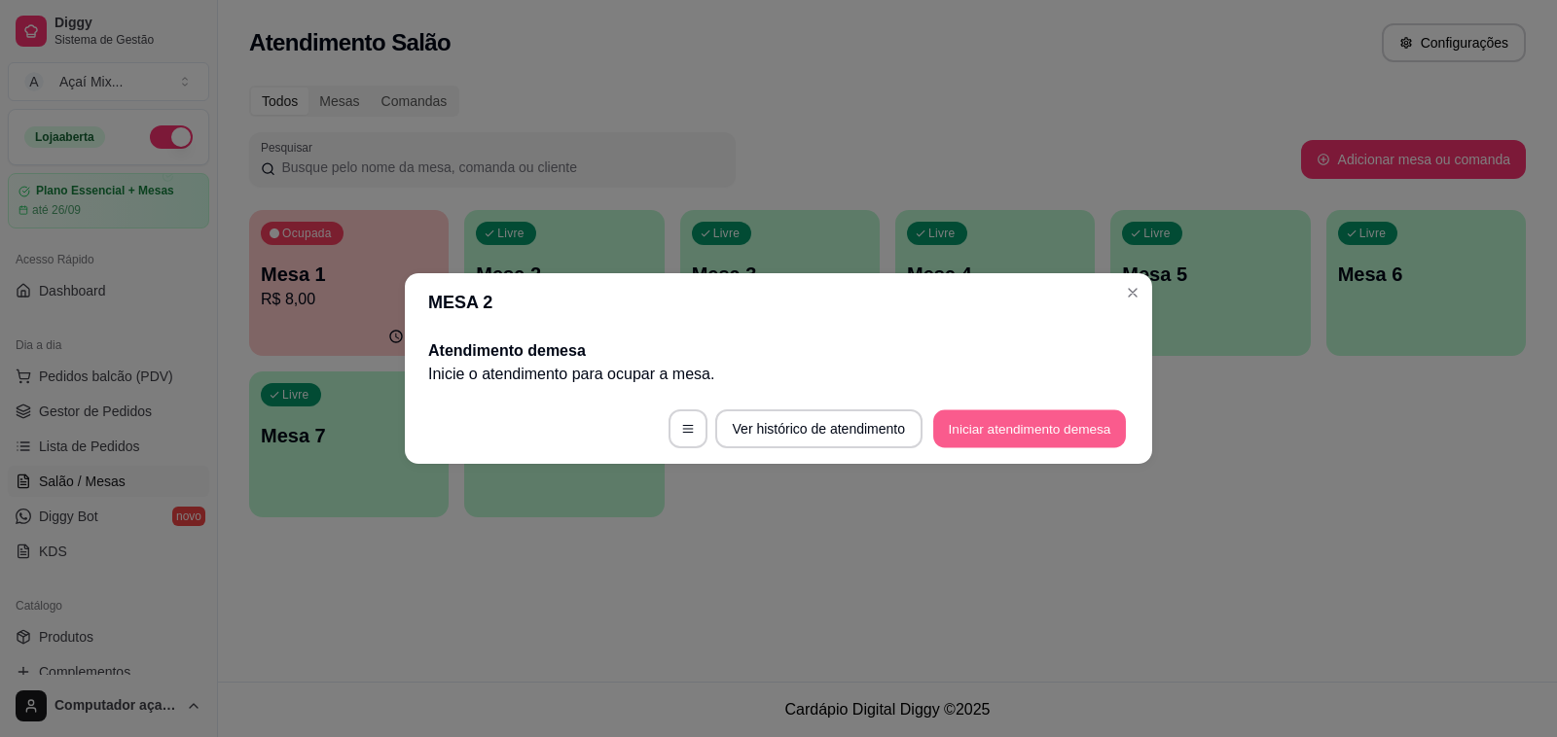
click at [1031, 435] on button "Iniciar atendimento de mesa" at bounding box center [1029, 430] width 193 height 38
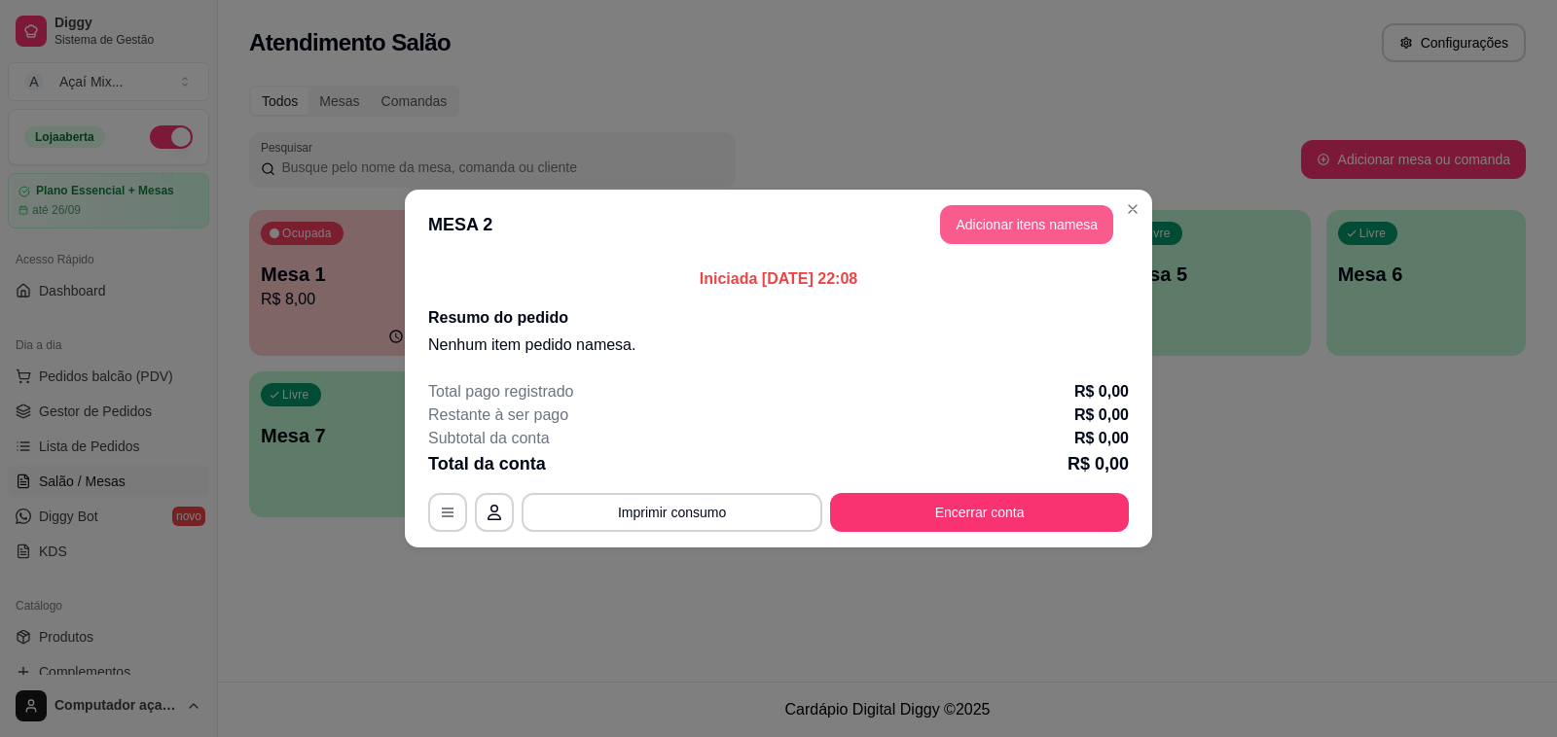
click at [981, 227] on button "Adicionar itens na mesa" at bounding box center [1026, 224] width 173 height 39
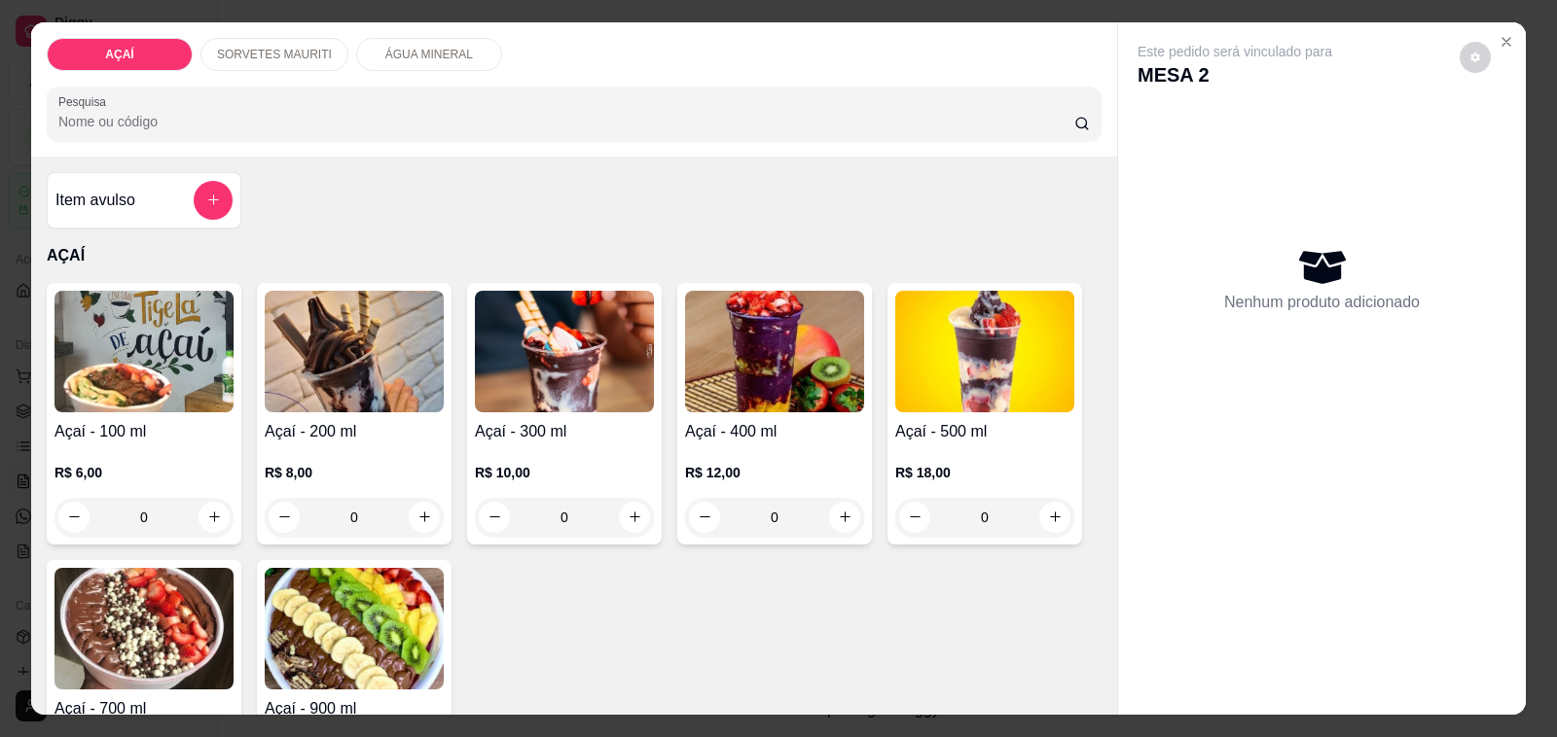
click at [416, 518] on div "0" at bounding box center [354, 517] width 179 height 39
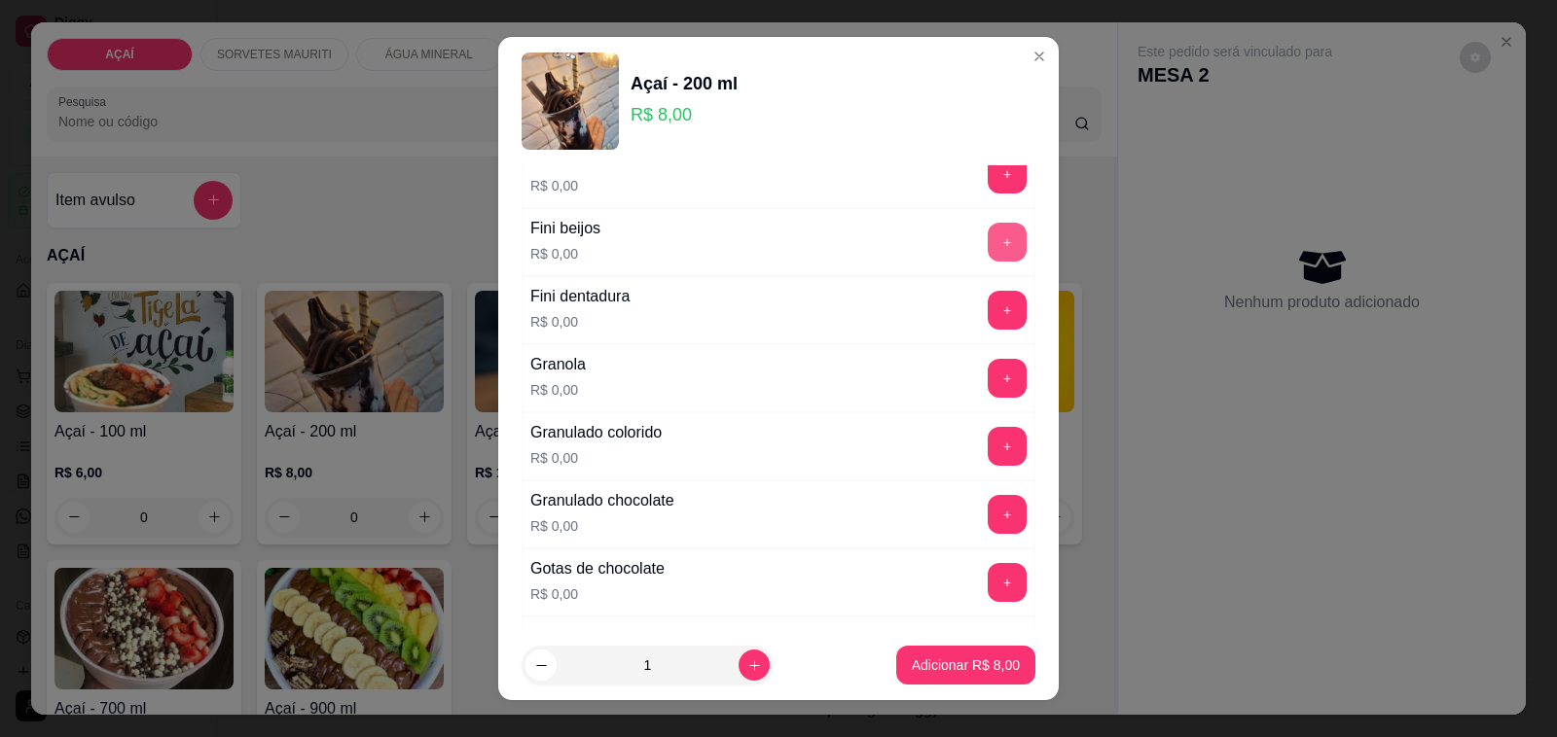
scroll to position [1216, 0]
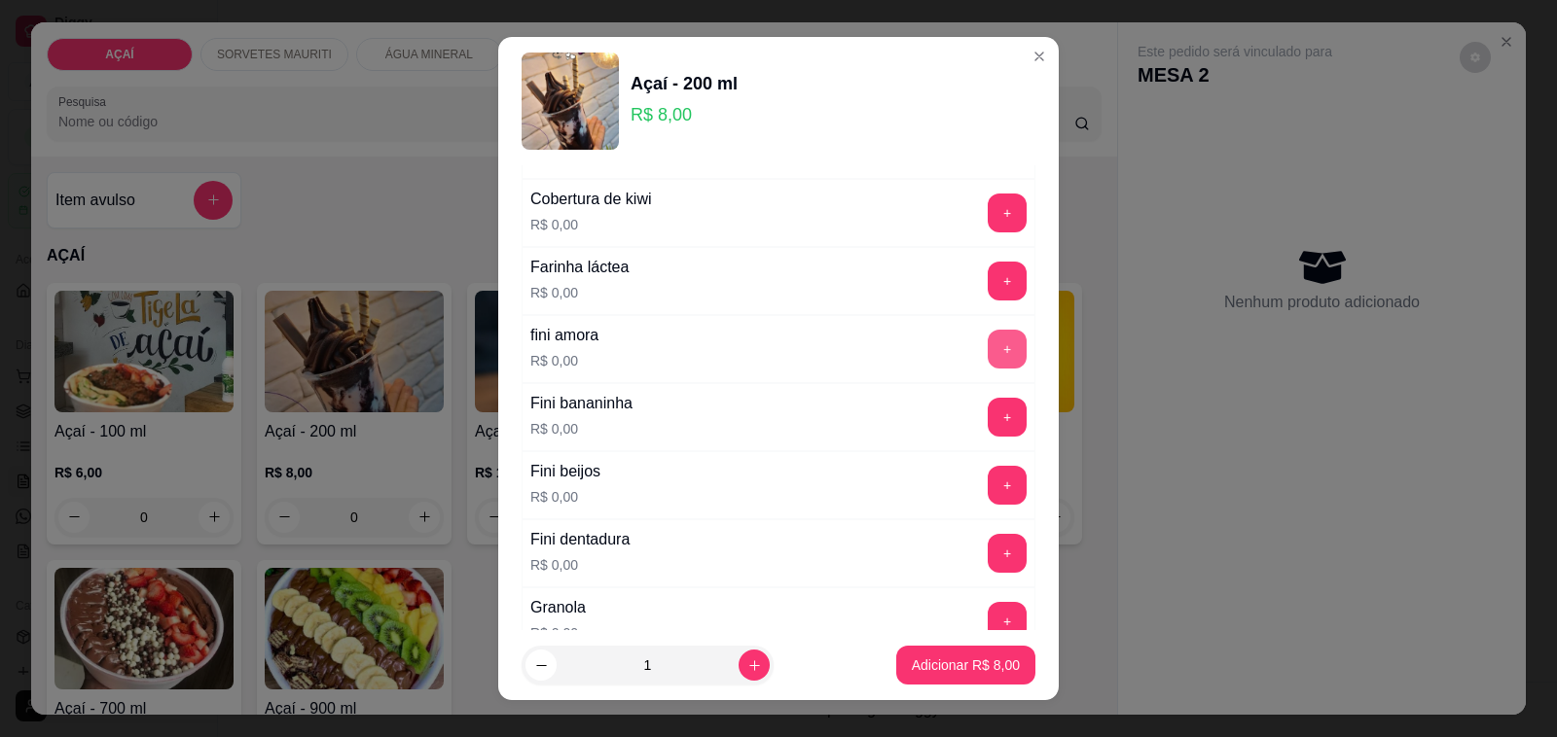
click at [987, 352] on button "+" at bounding box center [1006, 349] width 39 height 39
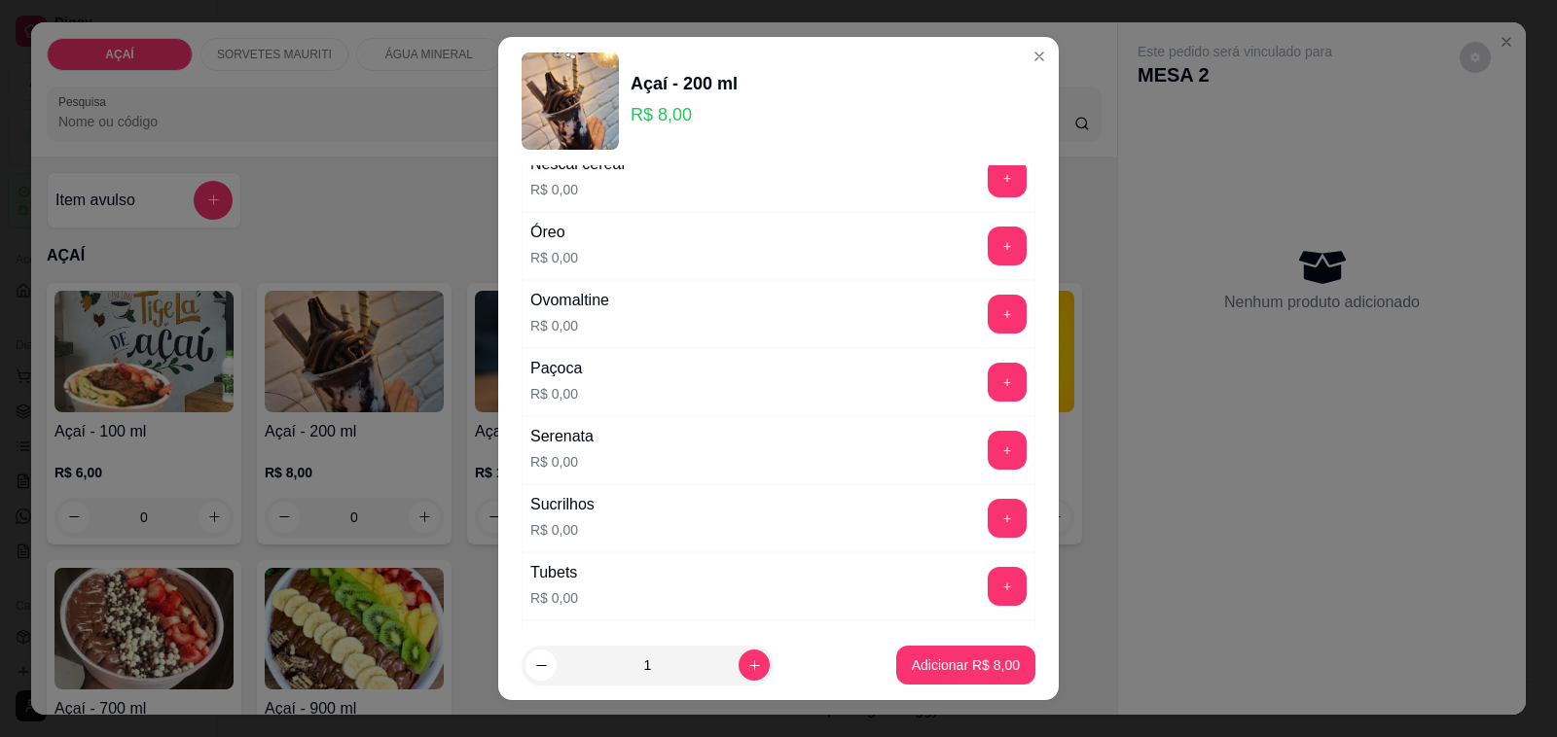
scroll to position [2129, 0]
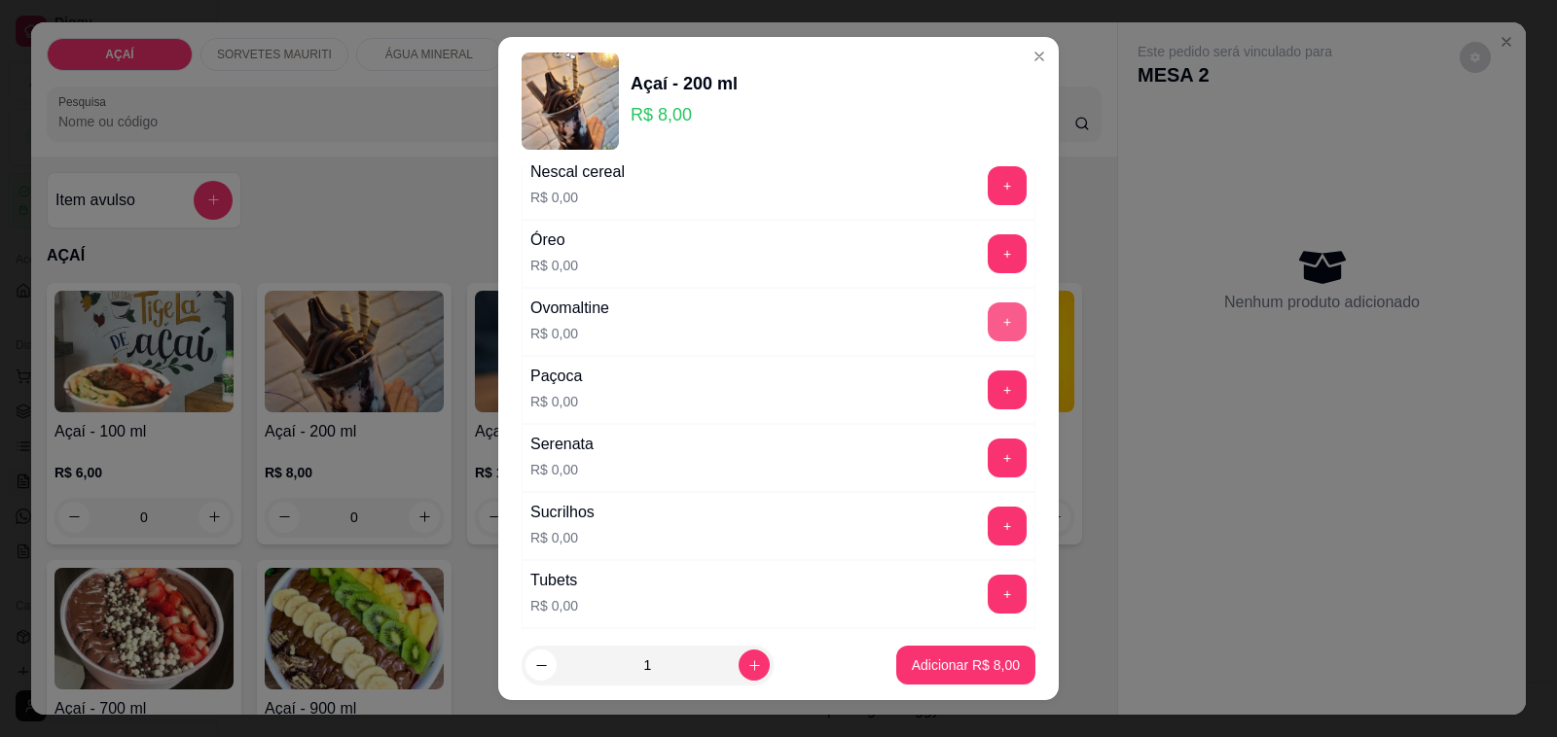
click at [987, 337] on button "+" at bounding box center [1006, 322] width 39 height 39
click at [987, 478] on button "+" at bounding box center [1006, 458] width 39 height 39
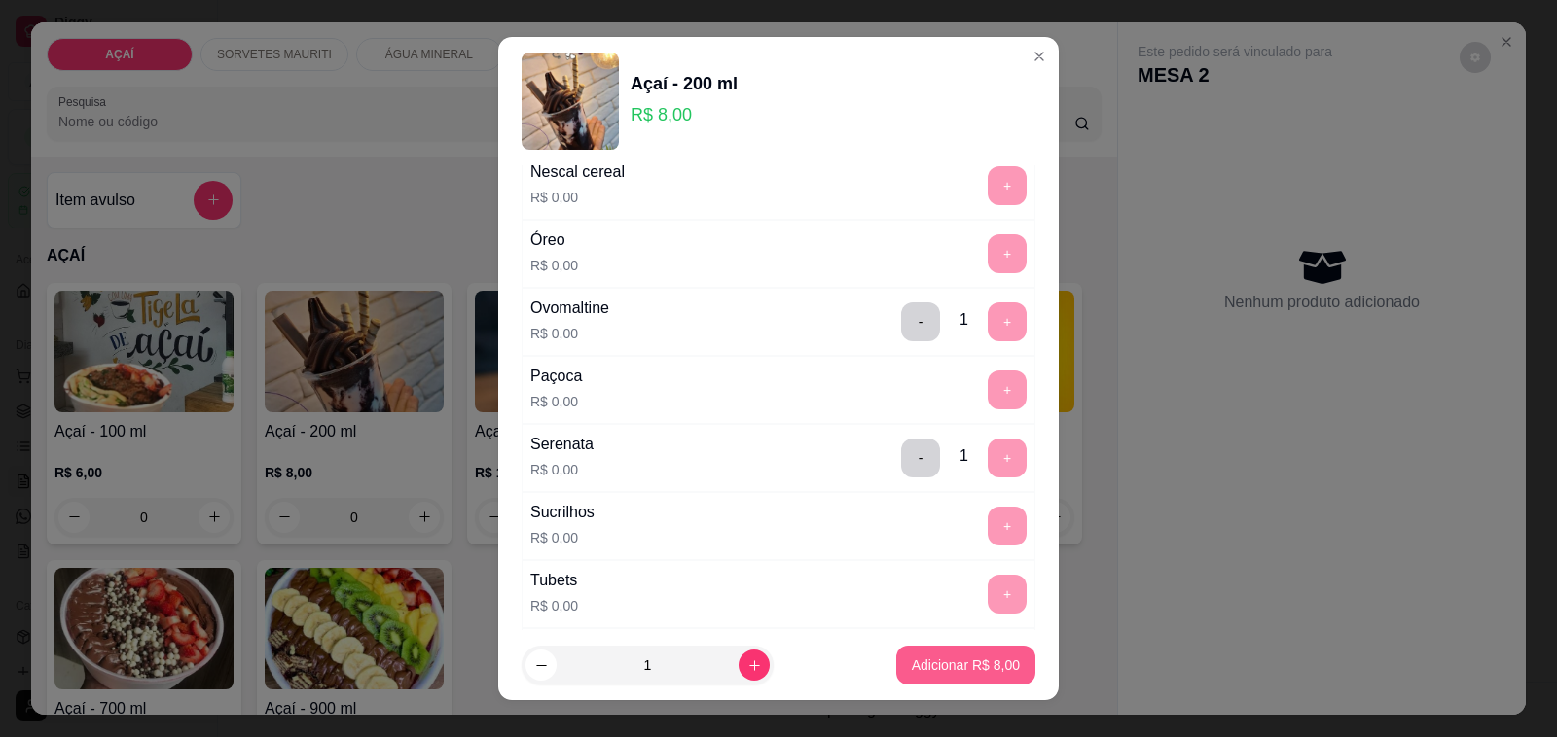
click at [937, 664] on p "Adicionar R$ 8,00" at bounding box center [966, 665] width 108 height 19
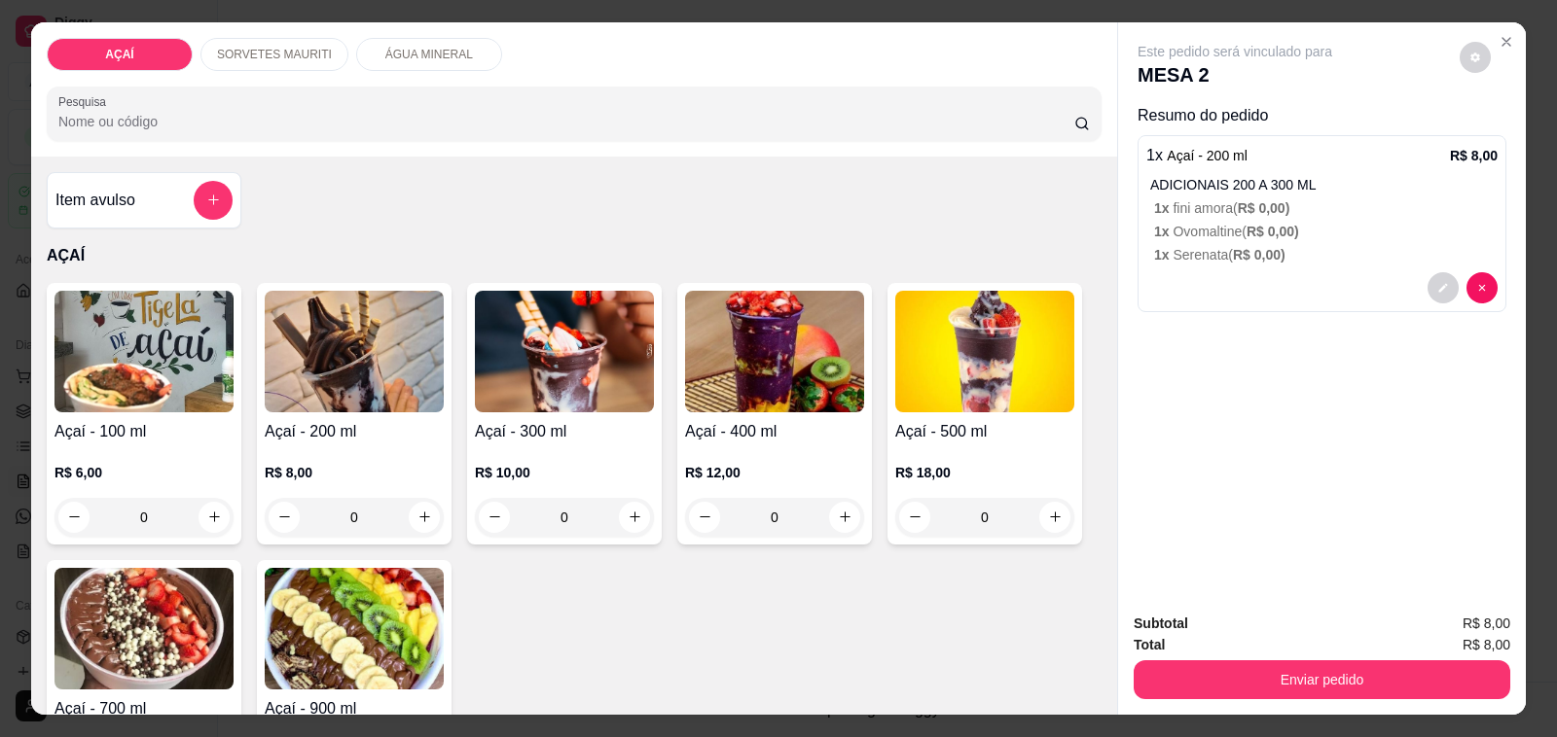
click at [405, 518] on div "0" at bounding box center [354, 517] width 179 height 39
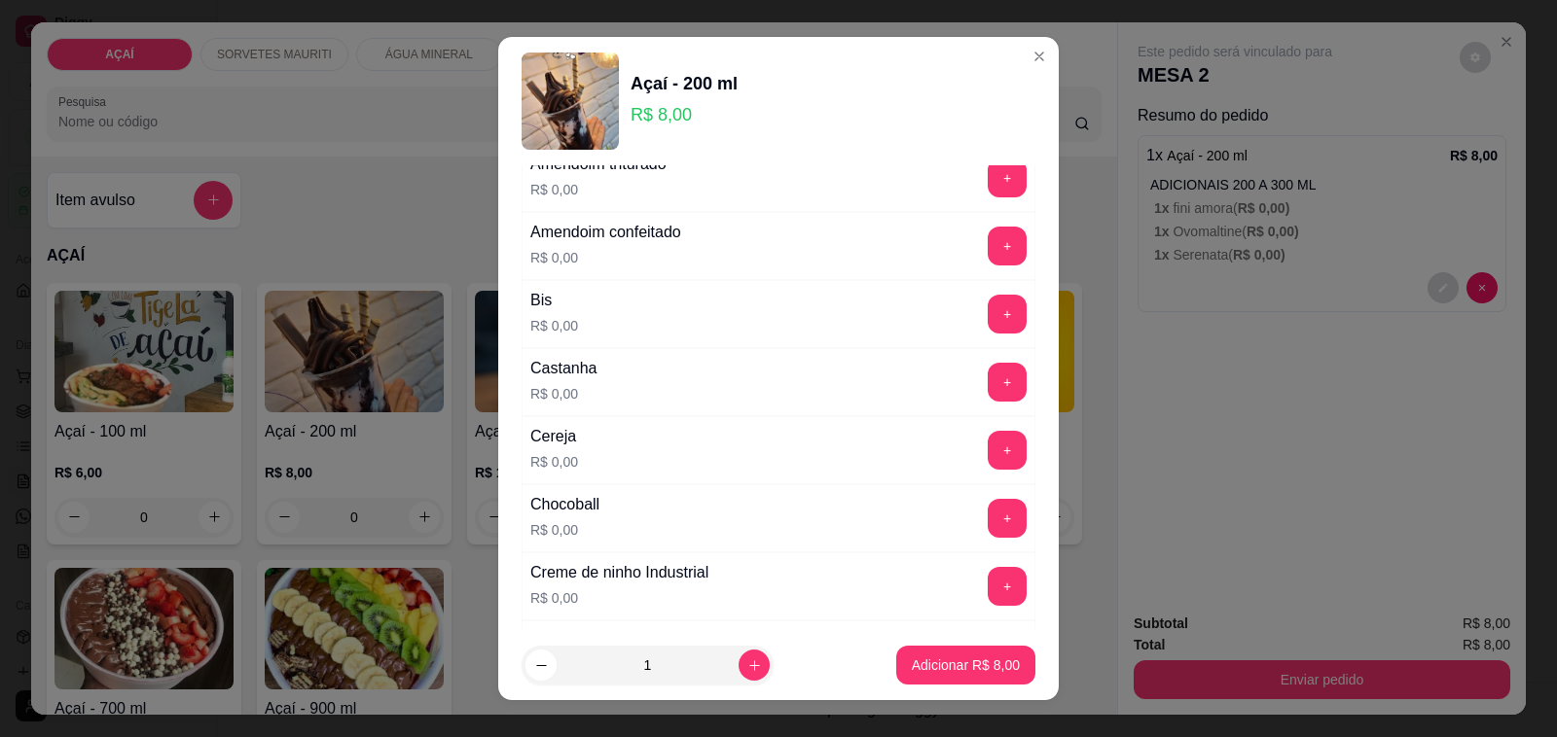
scroll to position [243, 0]
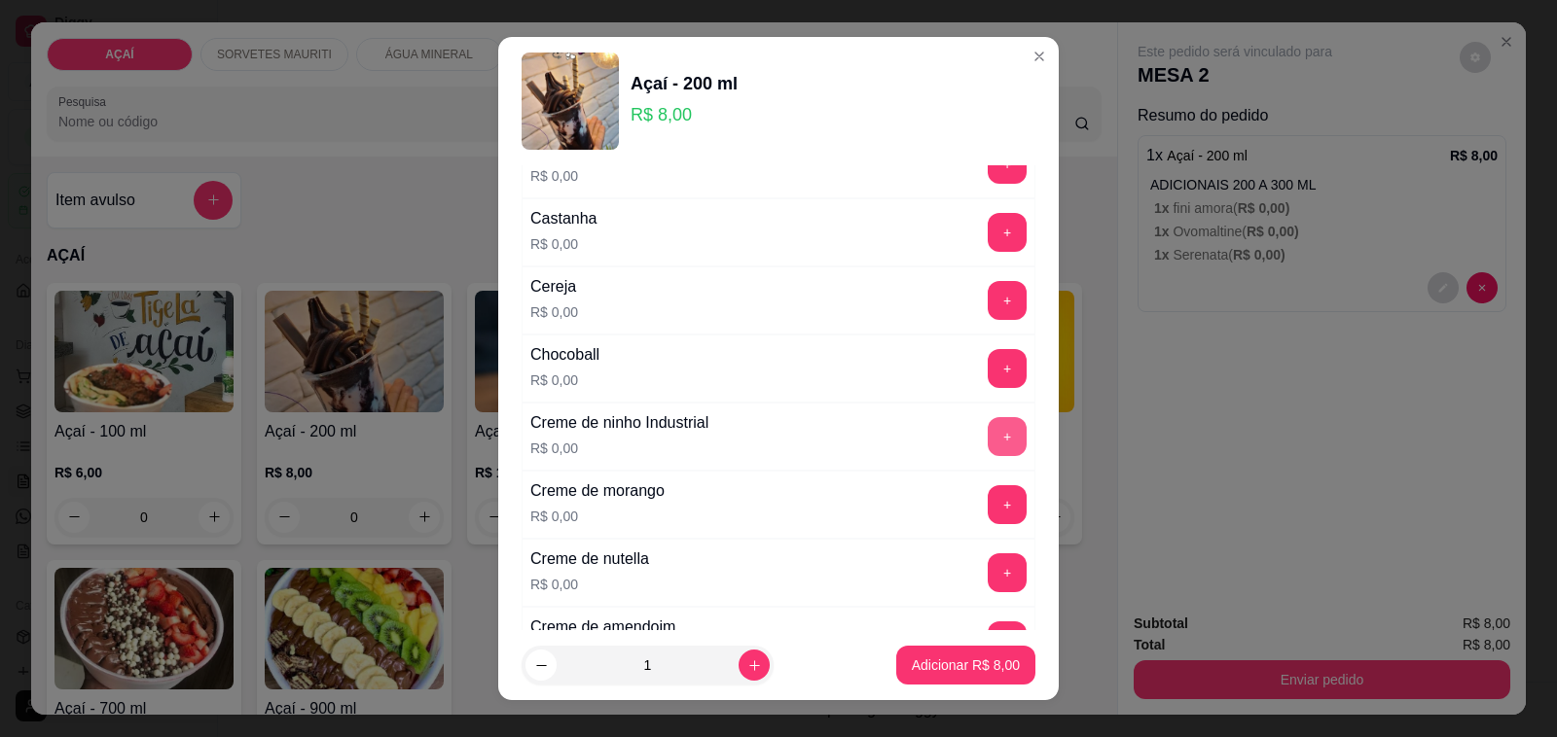
click at [987, 440] on button "+" at bounding box center [1006, 436] width 39 height 39
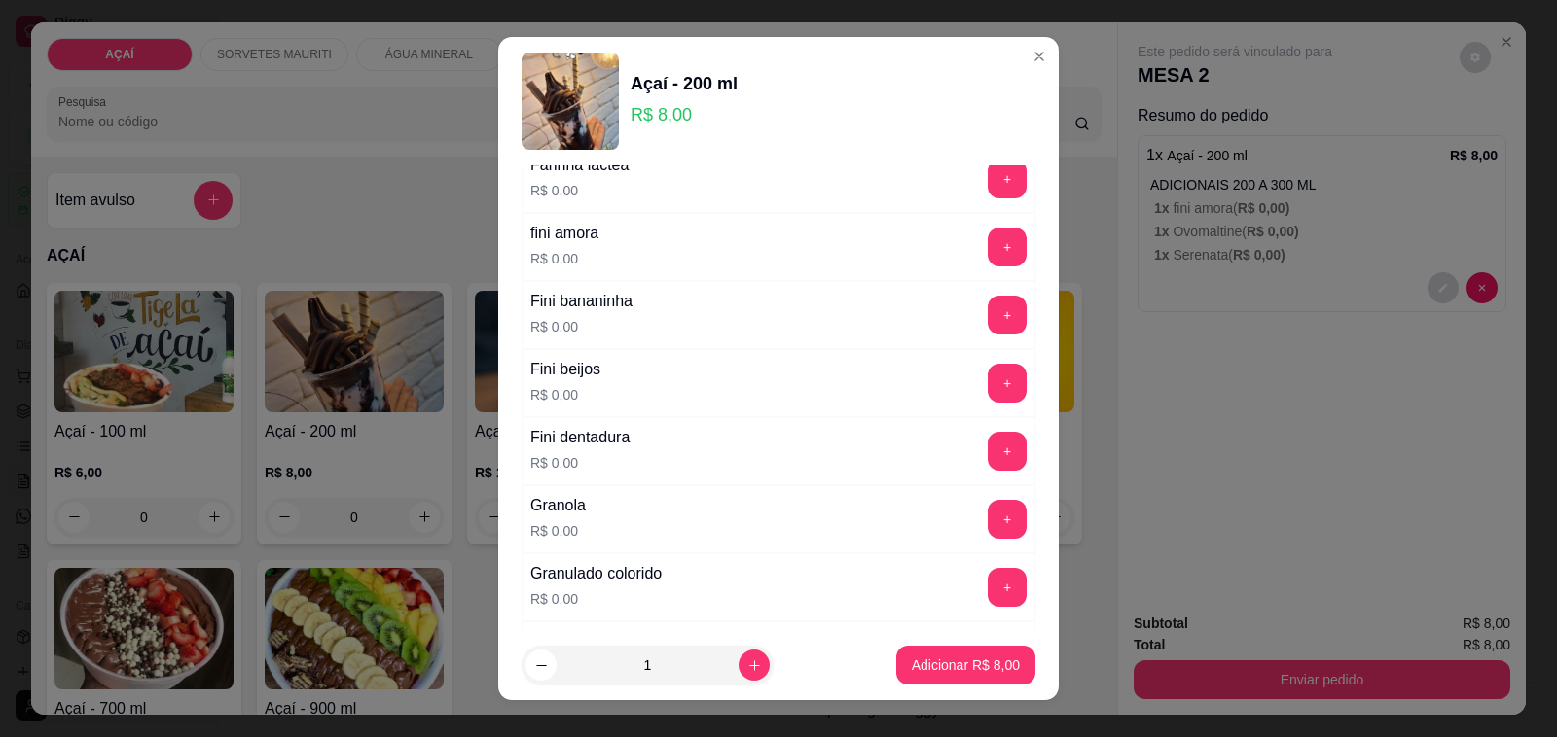
scroll to position [1338, 0]
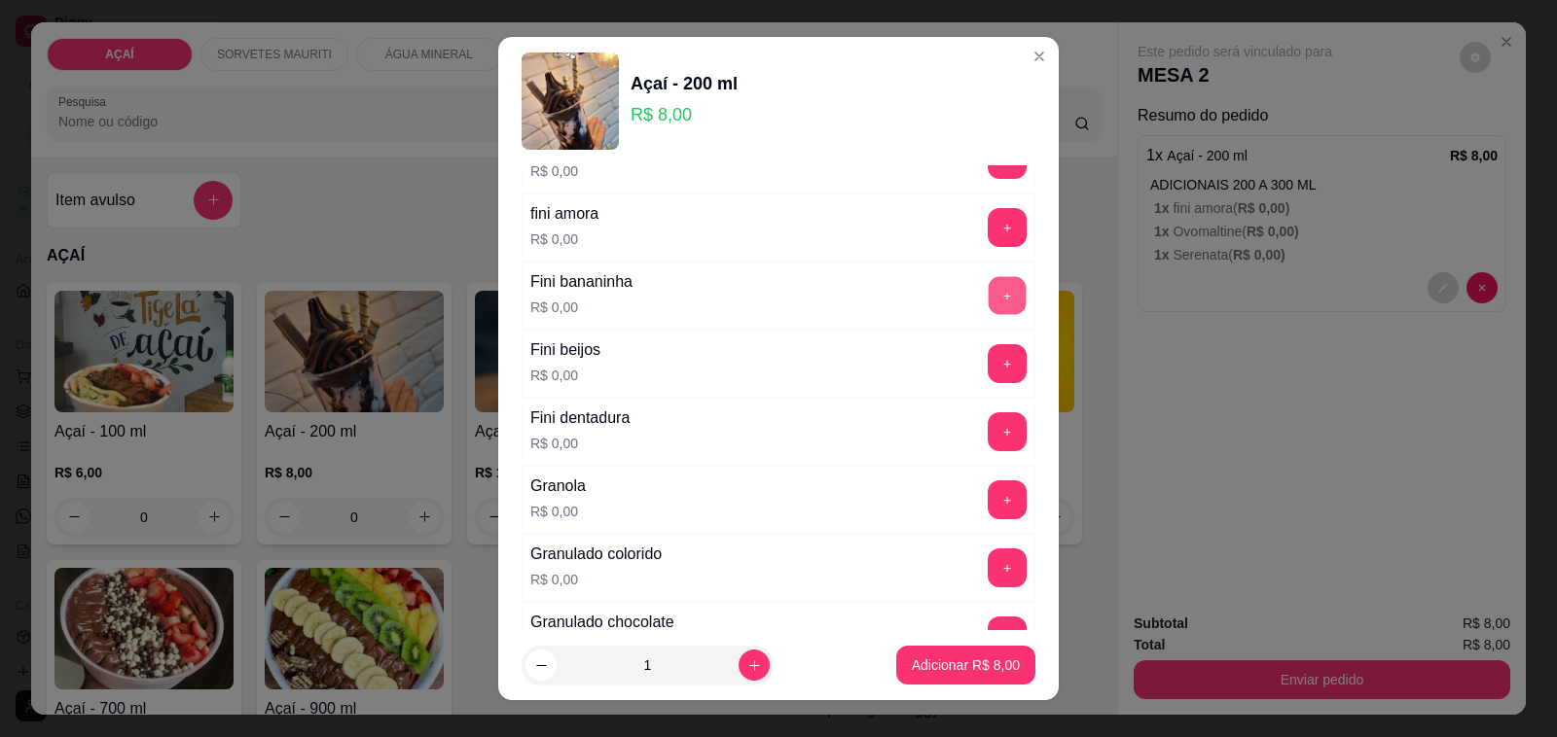
click at [988, 309] on button "+" at bounding box center [1007, 296] width 38 height 38
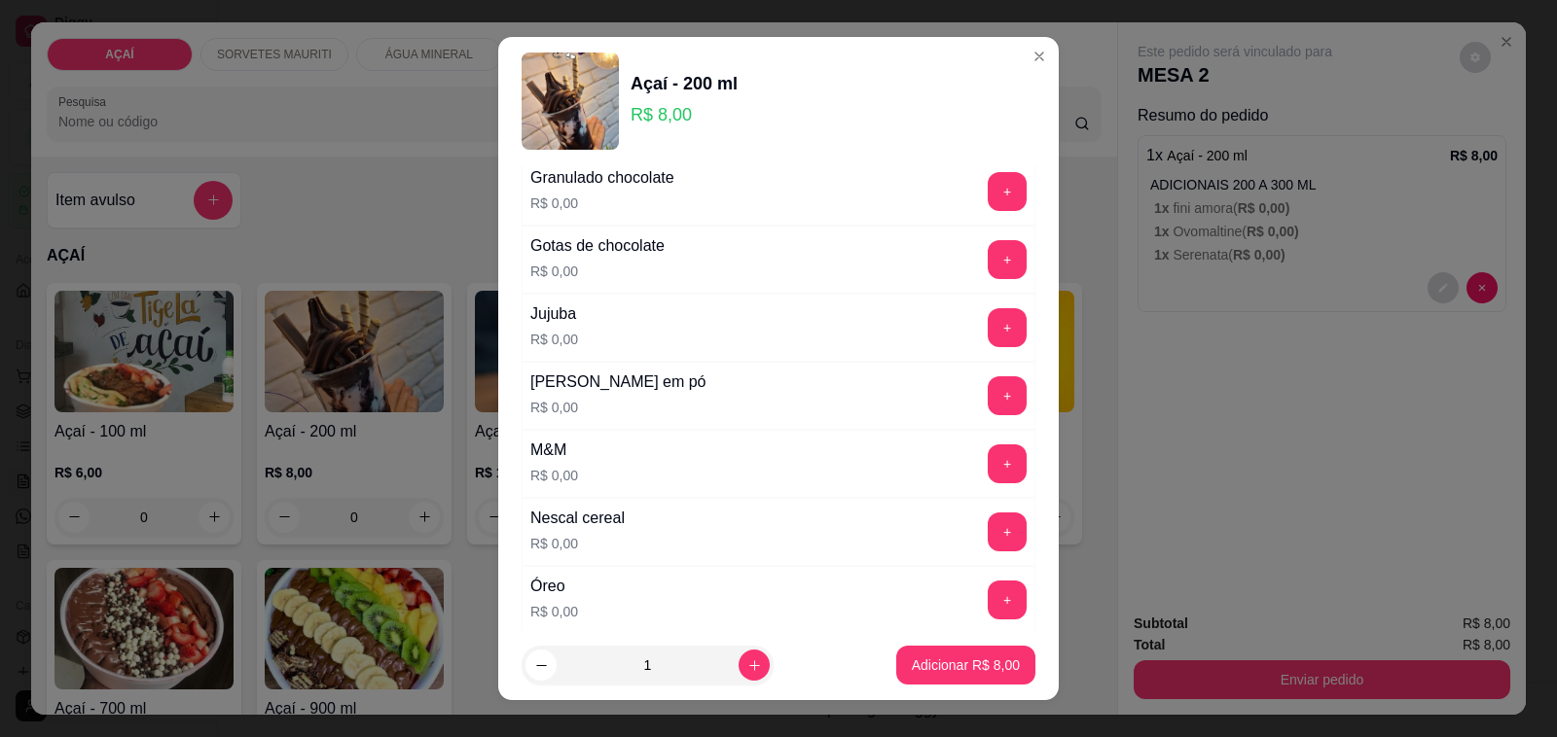
scroll to position [1824, 0]
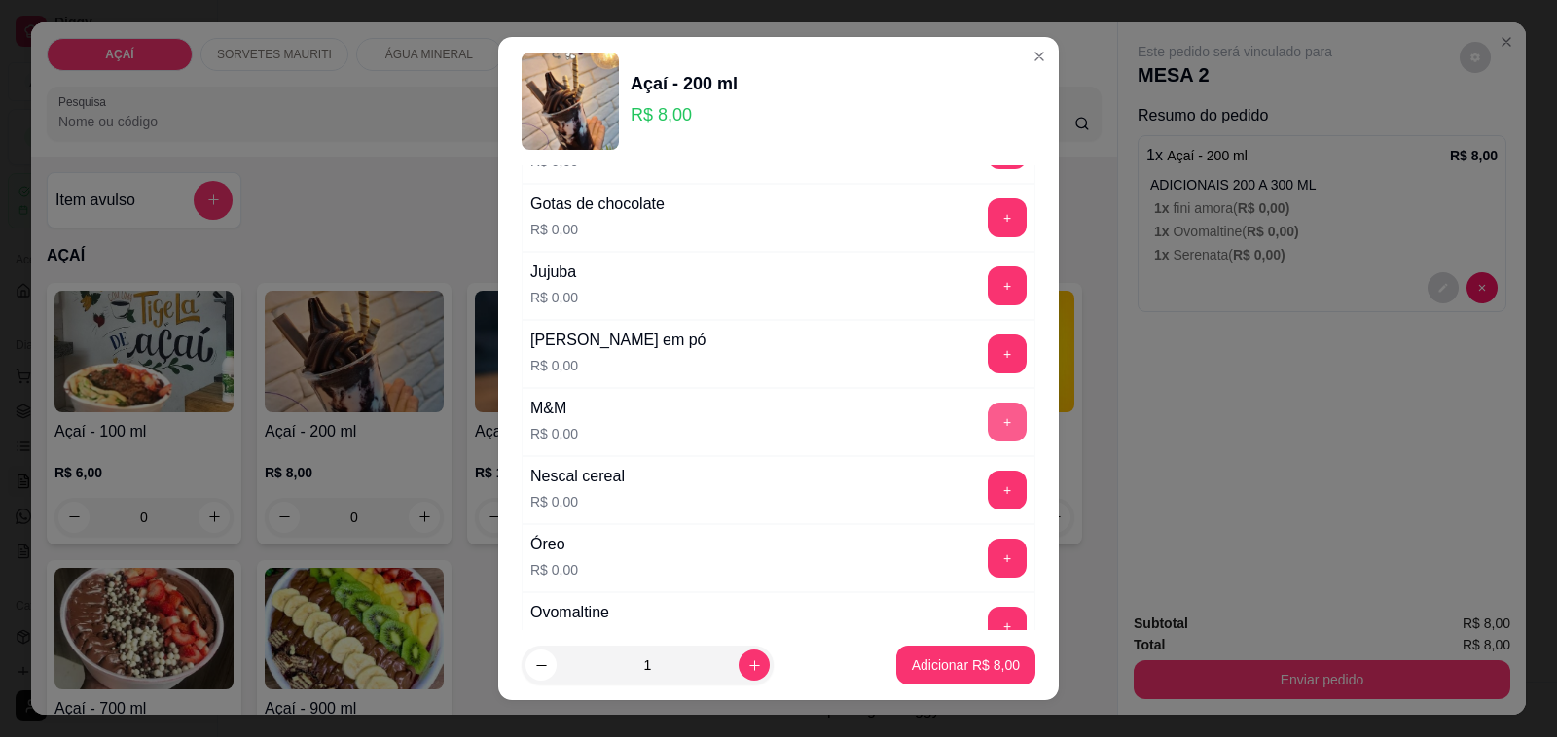
click at [987, 442] on button "+" at bounding box center [1006, 422] width 39 height 39
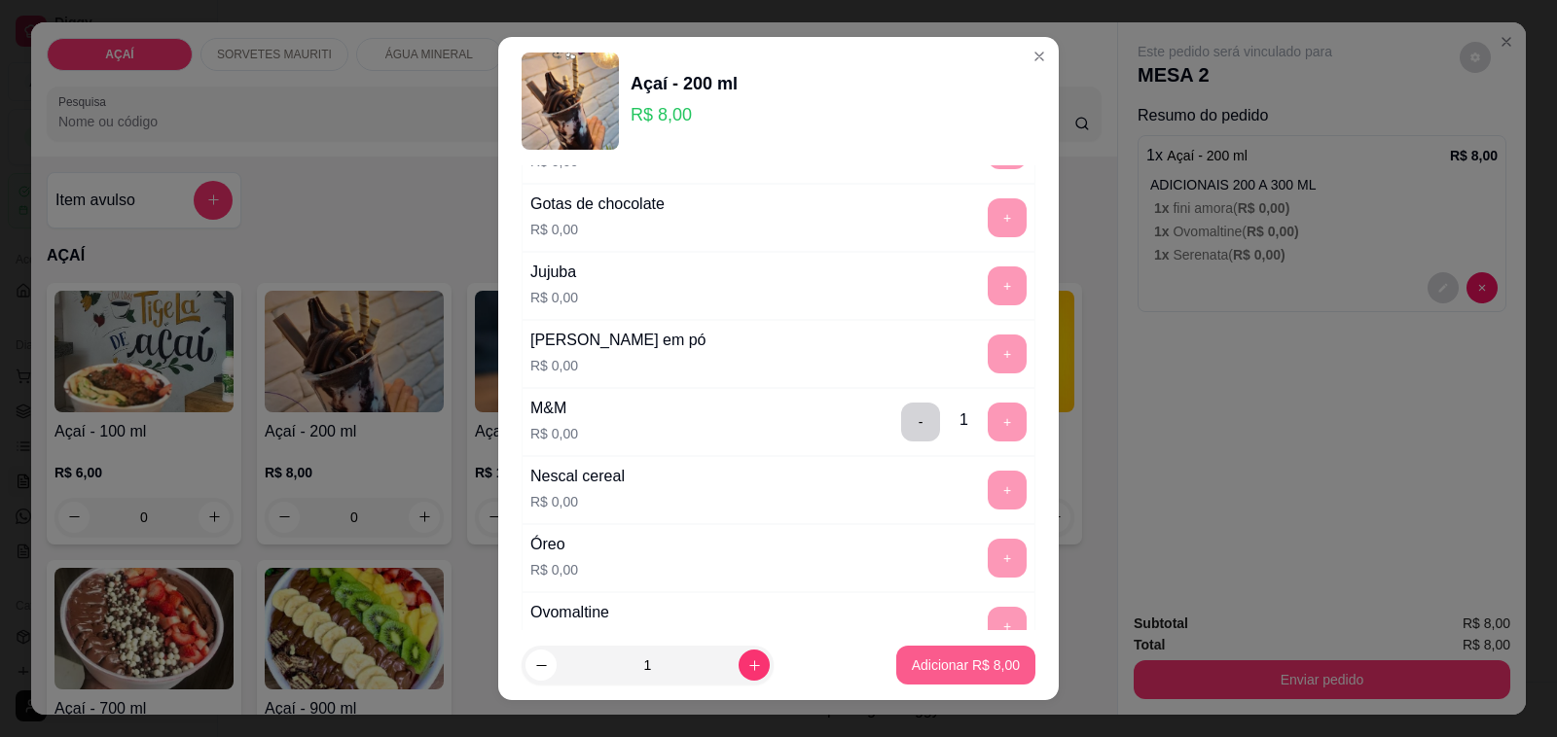
click at [926, 667] on p "Adicionar R$ 8,00" at bounding box center [966, 665] width 108 height 19
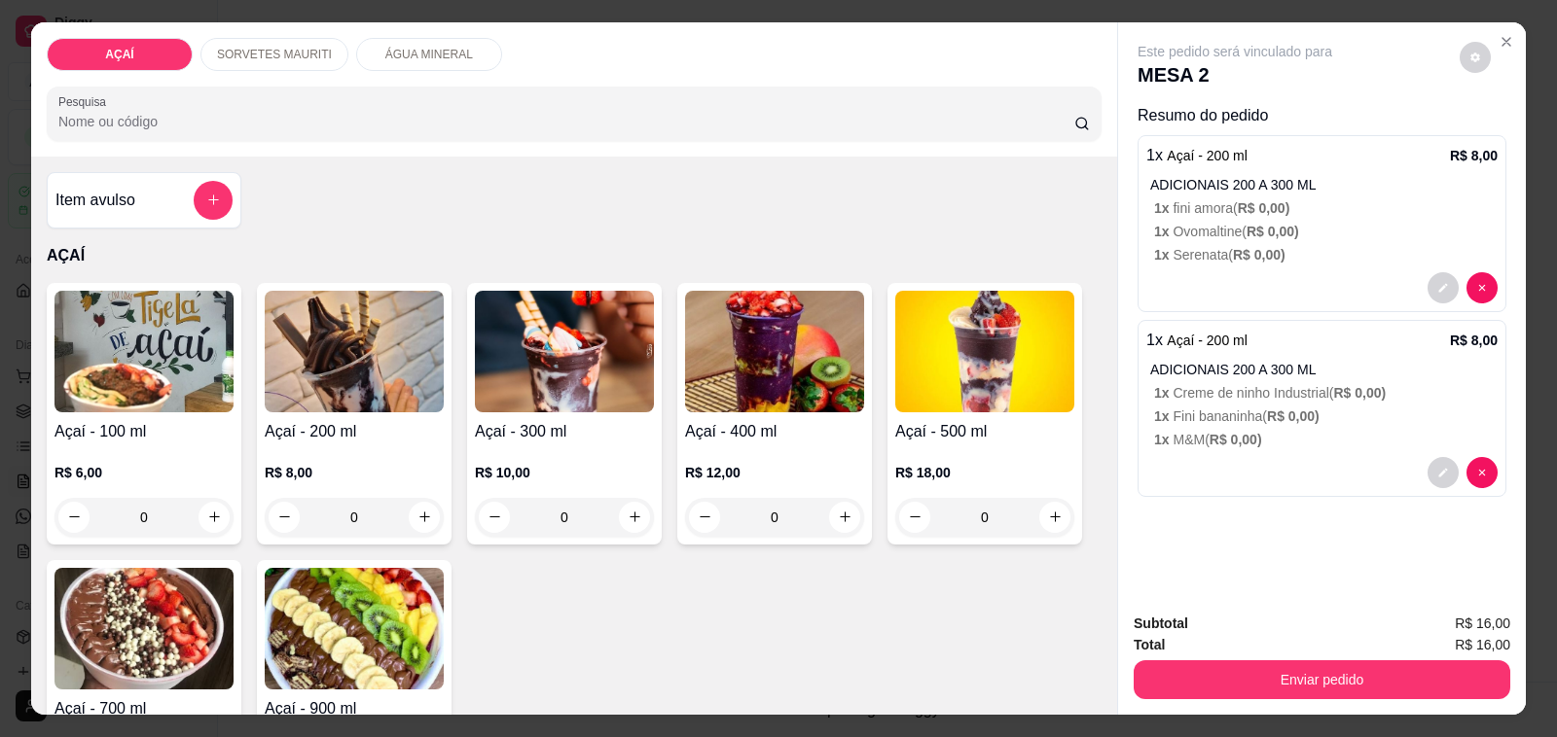
click at [629, 509] on div "0" at bounding box center [564, 517] width 179 height 39
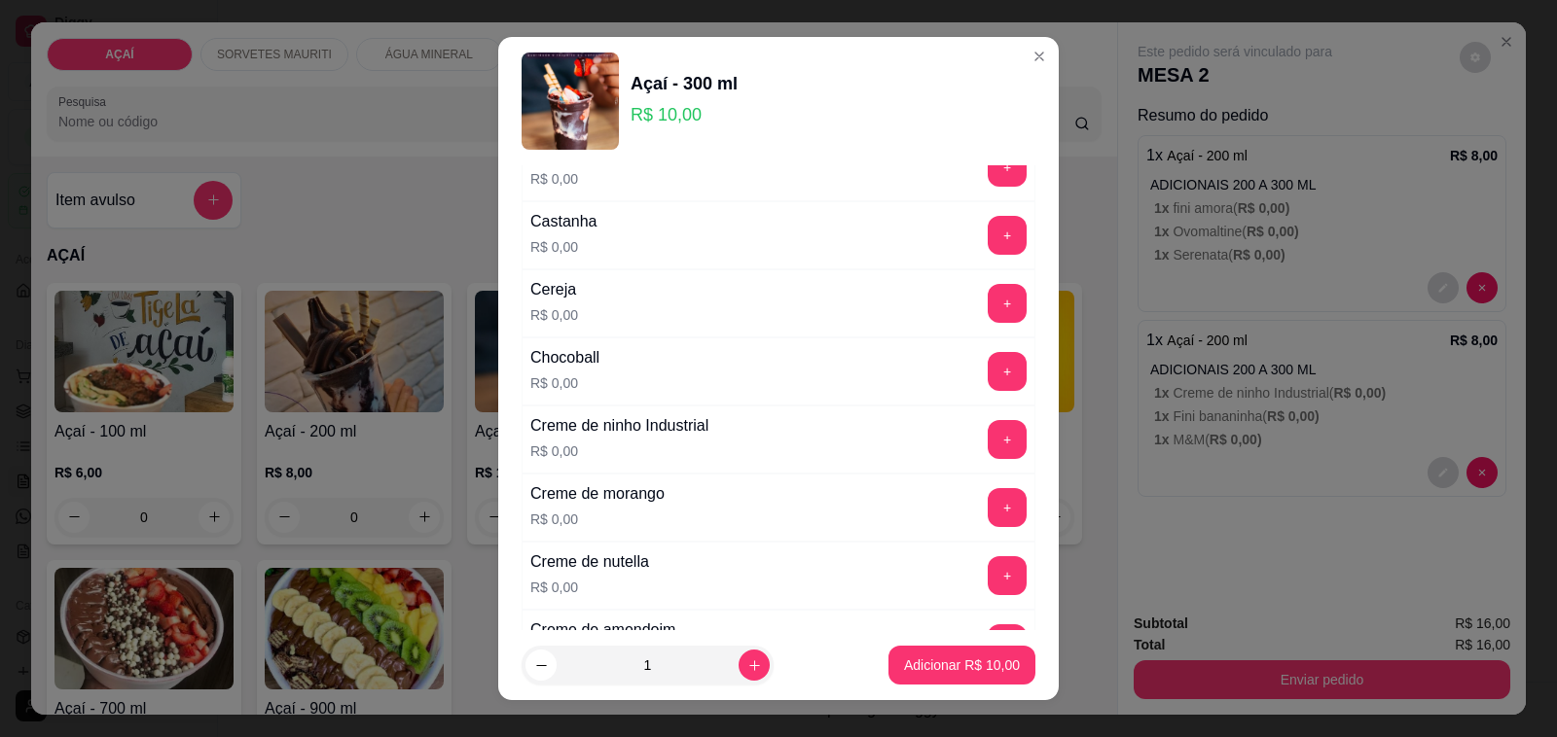
scroll to position [243, 0]
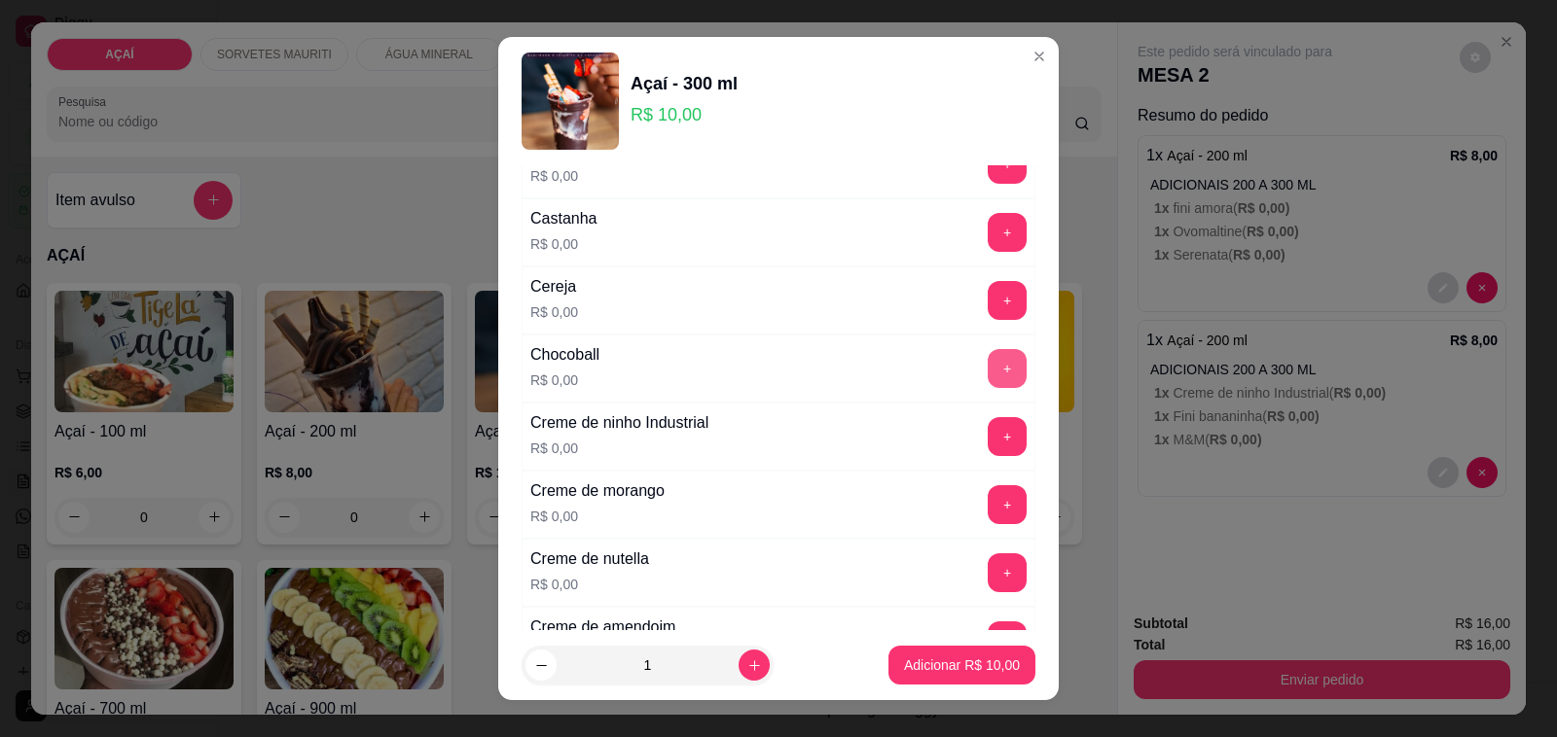
click at [987, 373] on button "+" at bounding box center [1006, 368] width 39 height 39
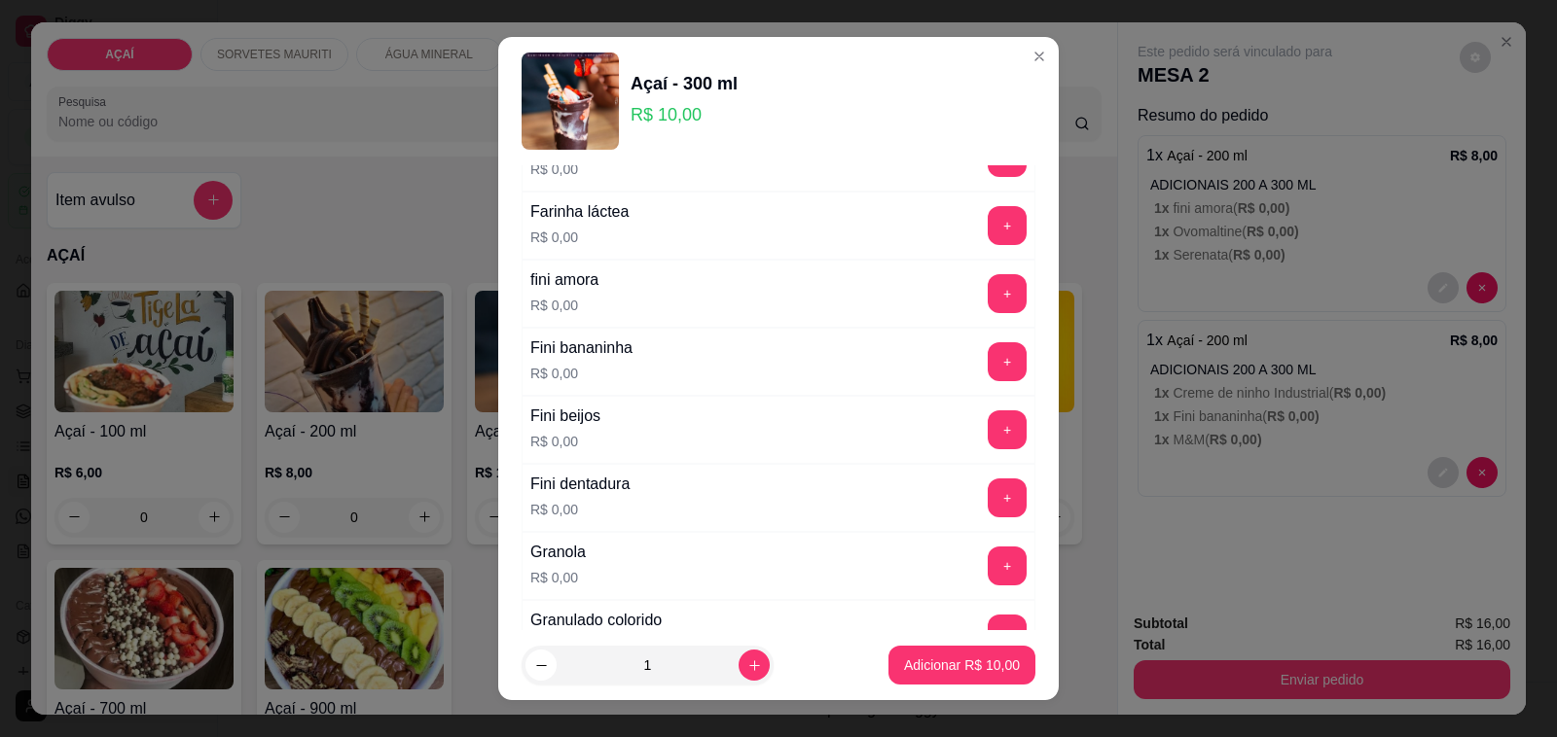
scroll to position [1338, 0]
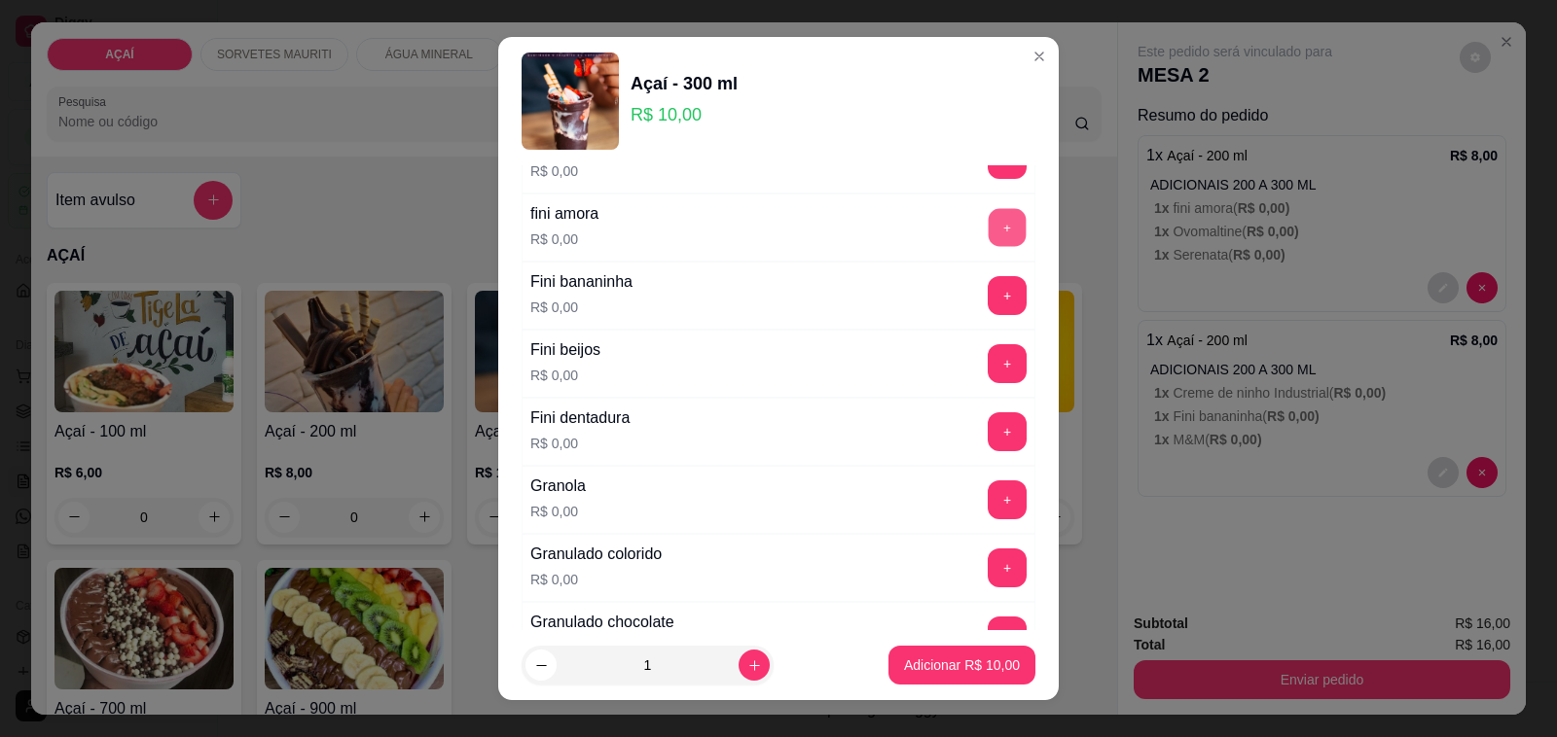
click at [988, 245] on button "+" at bounding box center [1007, 228] width 38 height 38
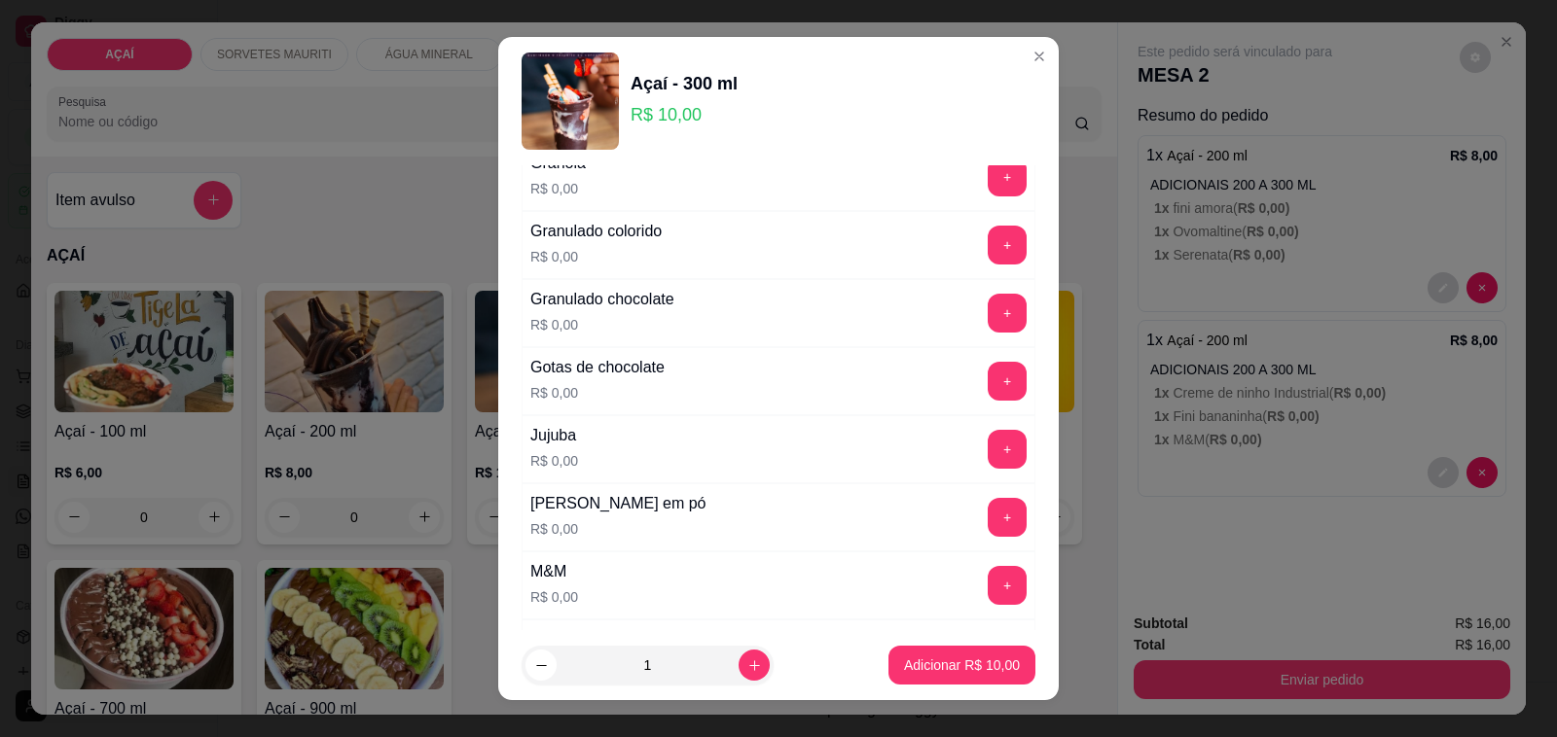
scroll to position [1702, 0]
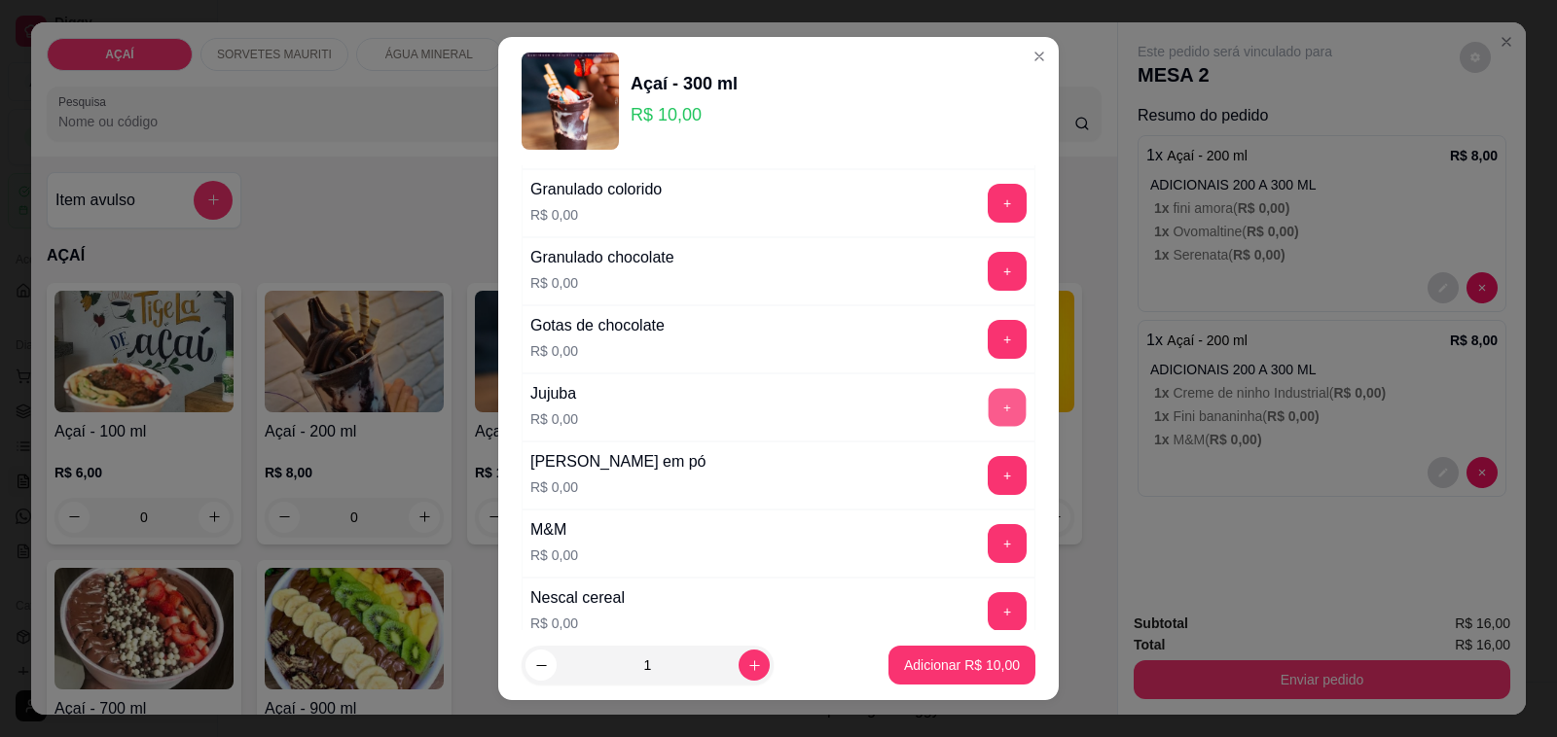
click at [988, 418] on button "+" at bounding box center [1007, 408] width 38 height 38
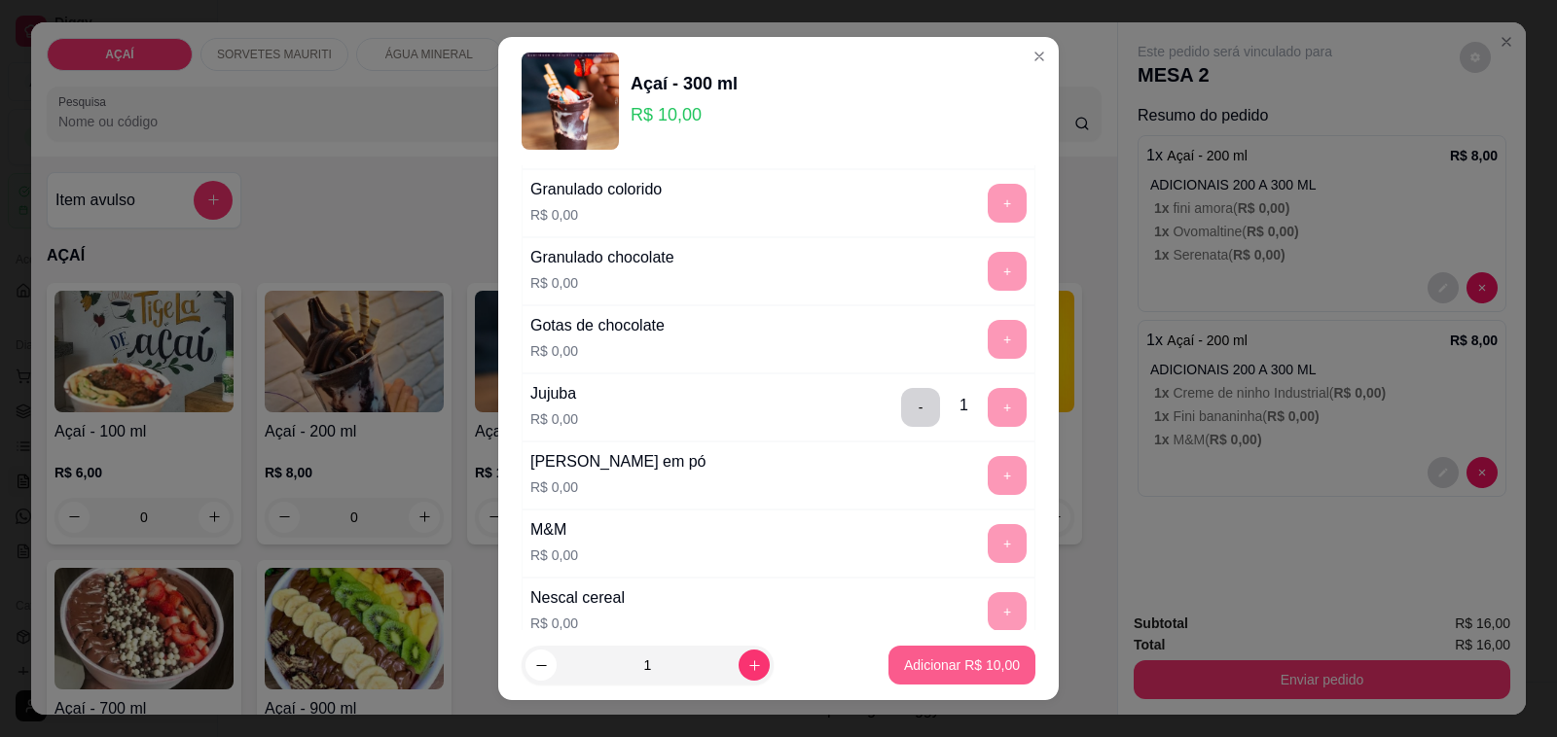
click at [949, 663] on p "Adicionar R$ 10,00" at bounding box center [962, 665] width 116 height 19
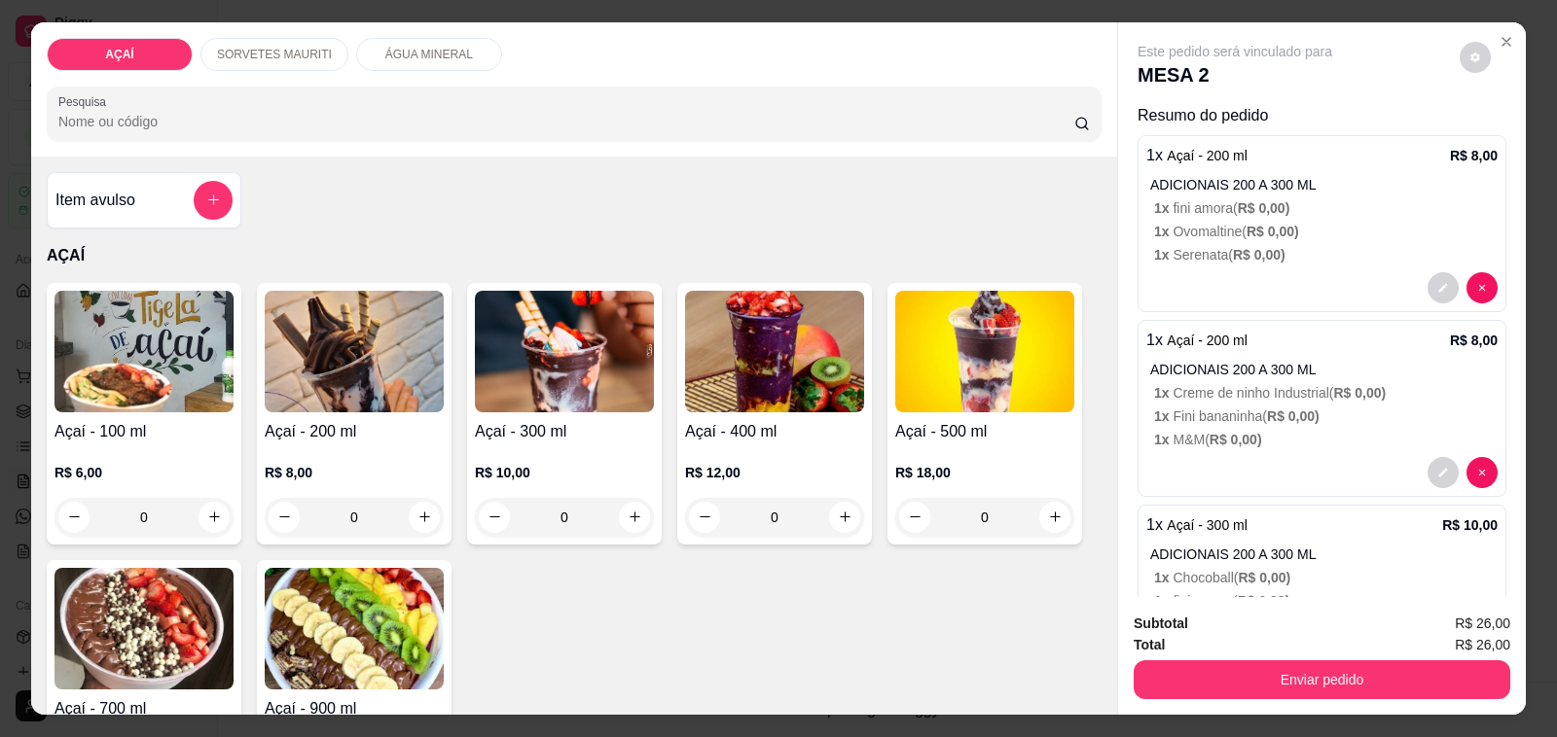
click at [838, 506] on div "0" at bounding box center [774, 517] width 179 height 39
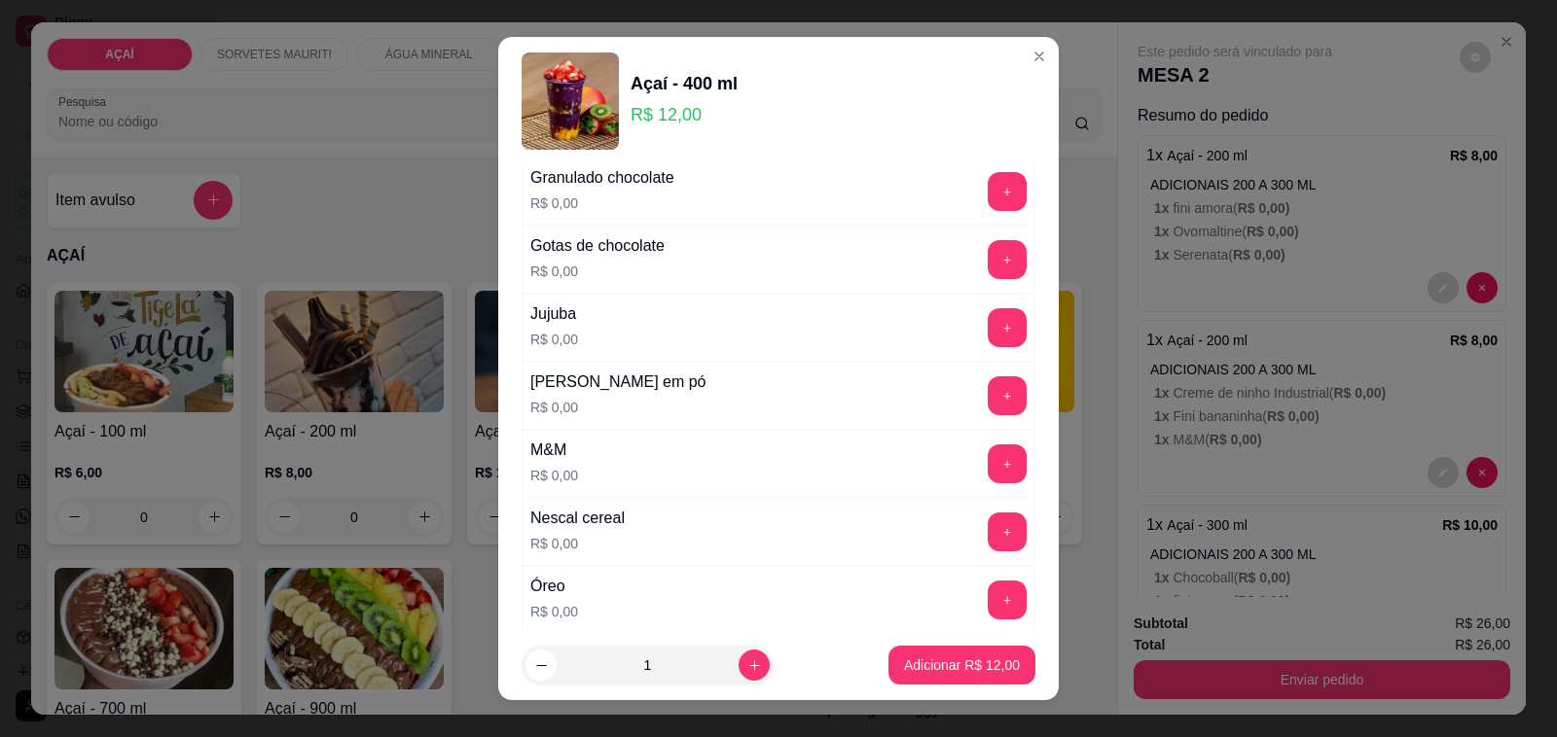
scroll to position [1824, 0]
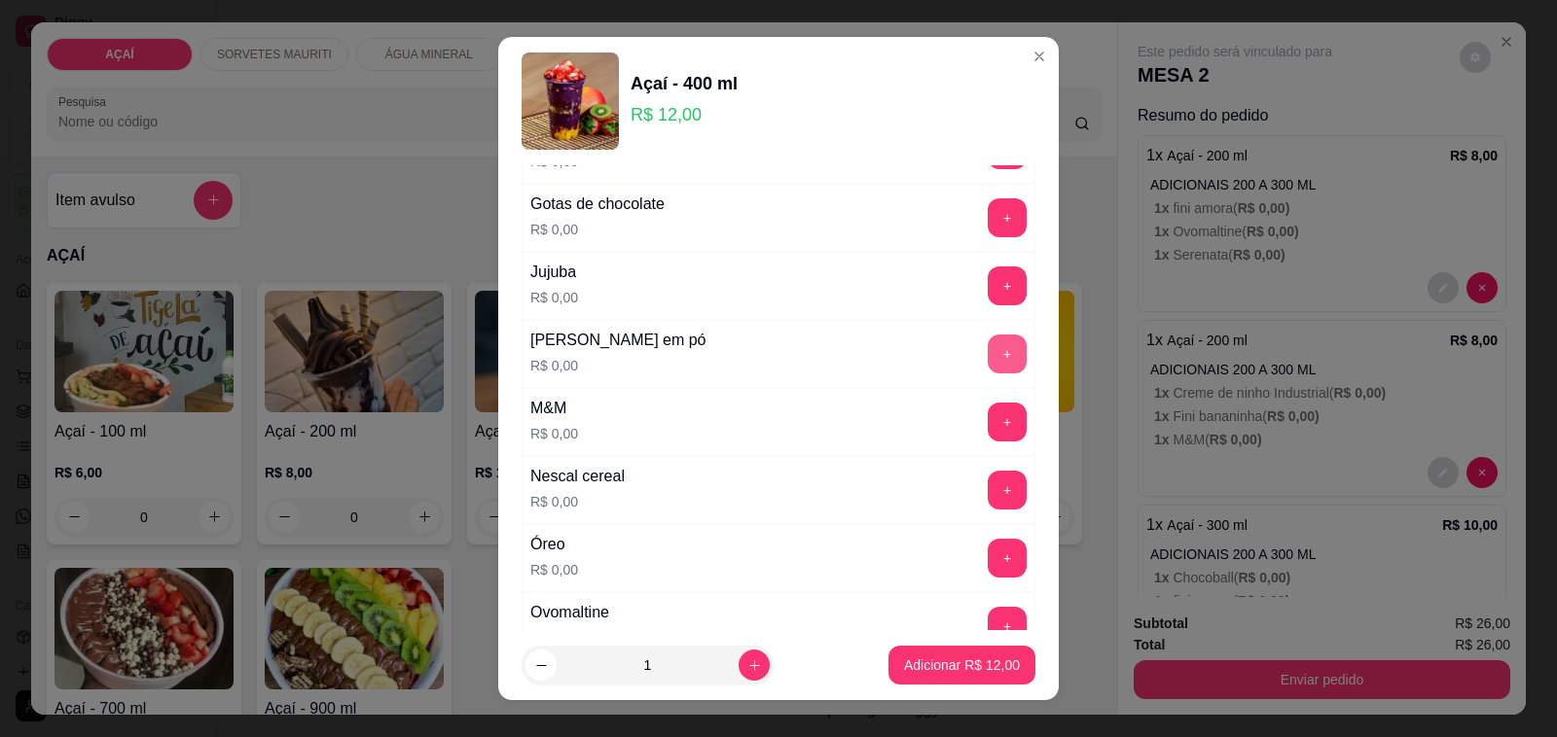
click at [987, 368] on button "+" at bounding box center [1006, 354] width 39 height 39
click at [987, 429] on button "+" at bounding box center [1006, 422] width 39 height 39
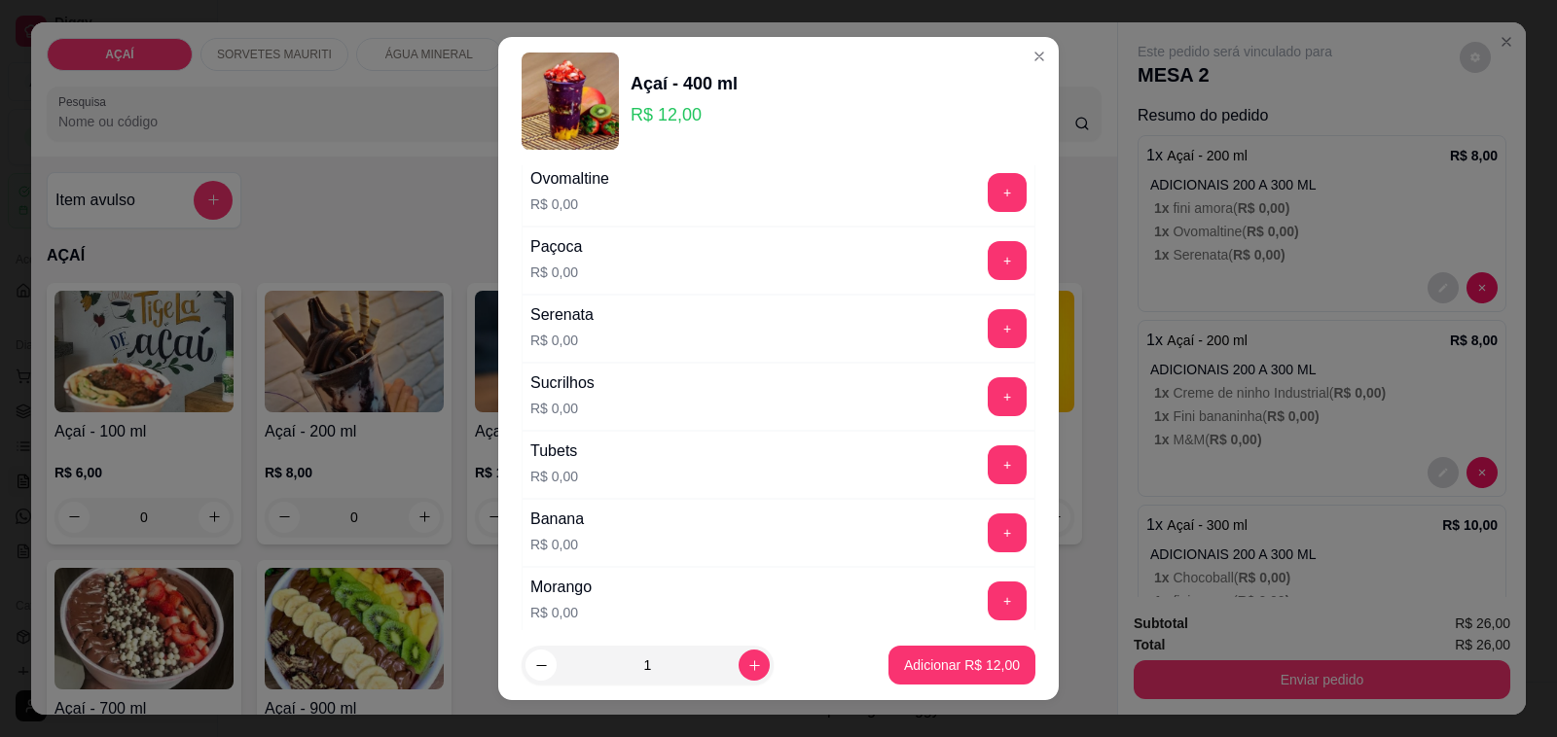
scroll to position [2310, 0]
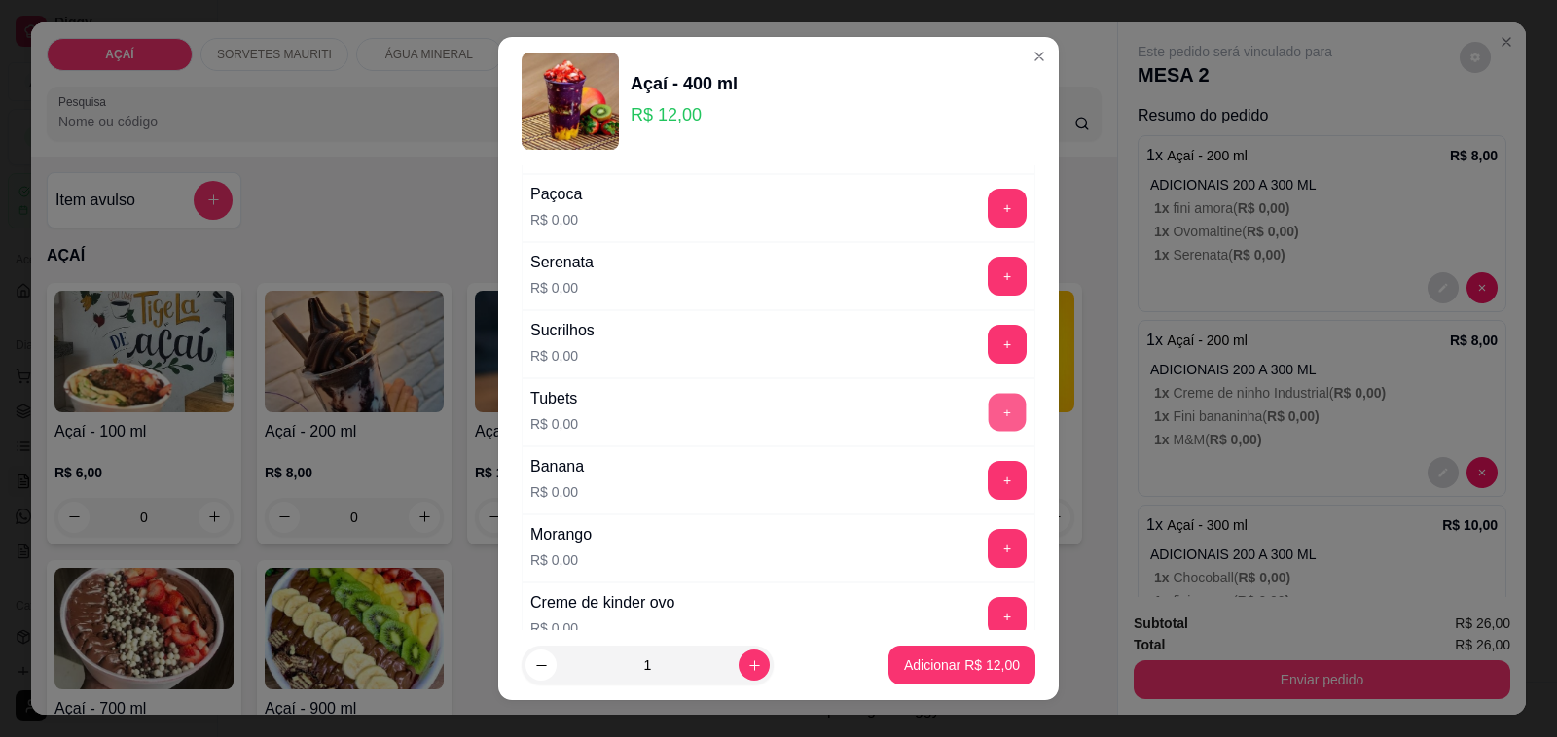
click at [988, 432] on button "+" at bounding box center [1007, 413] width 38 height 38
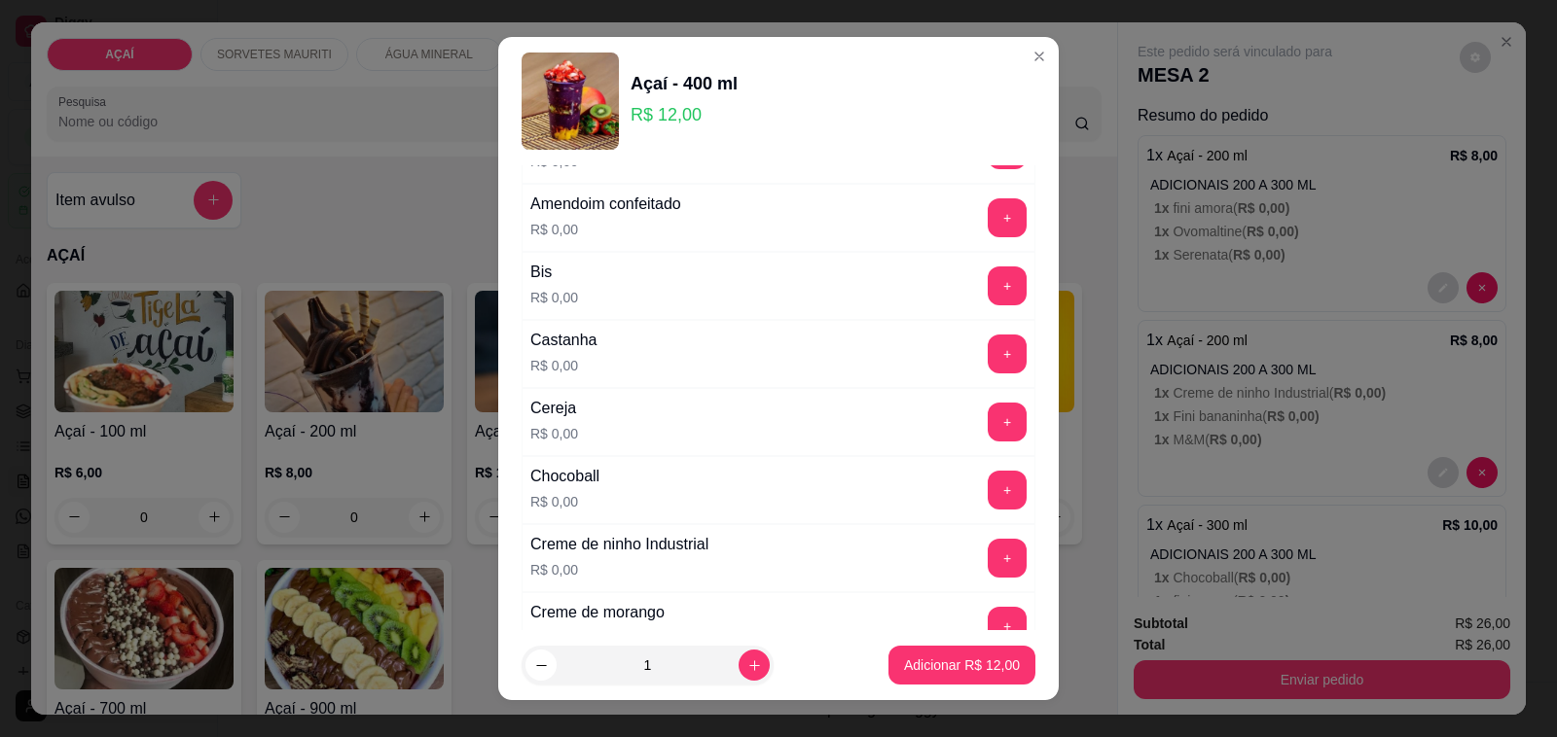
scroll to position [0, 0]
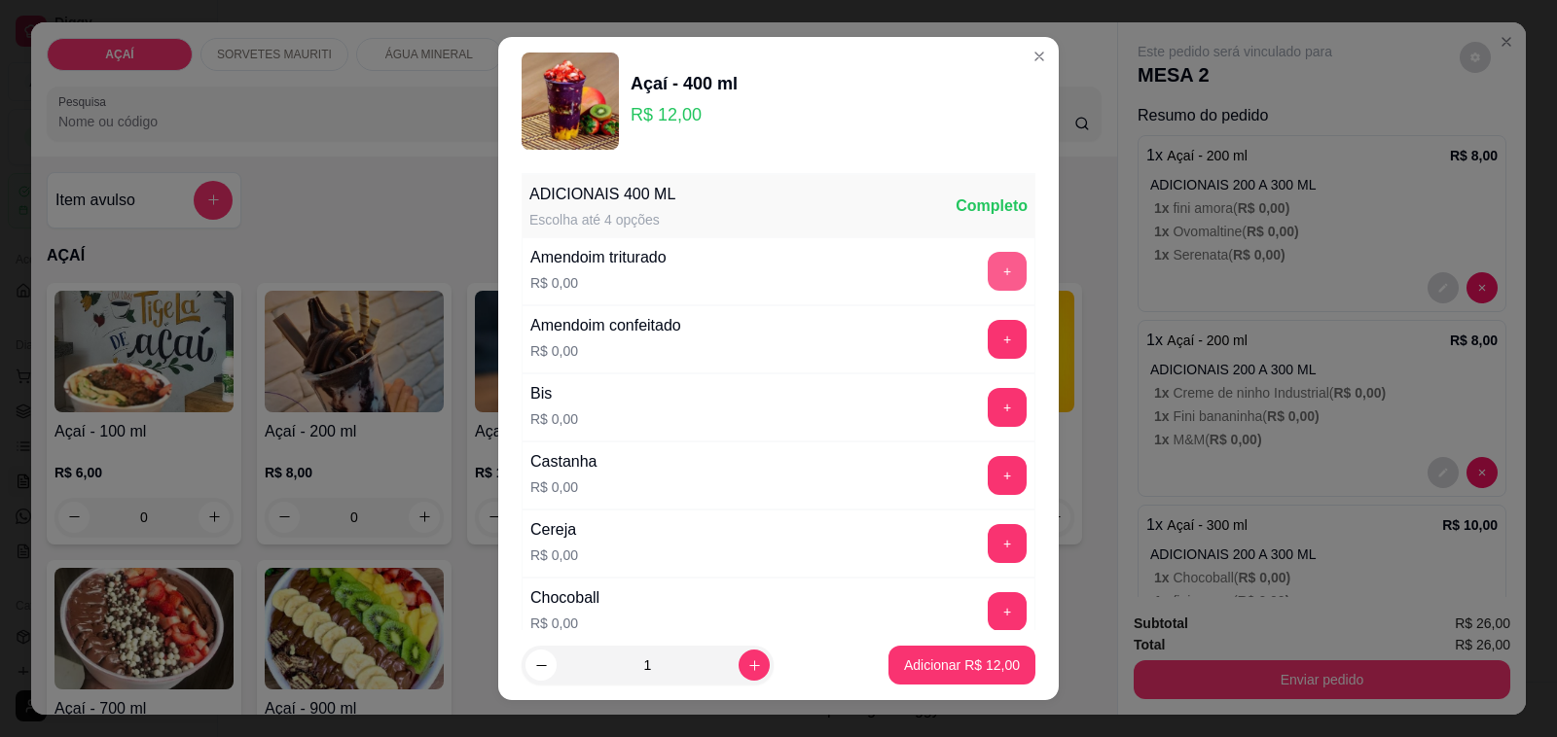
click at [987, 285] on button "+" at bounding box center [1006, 271] width 39 height 39
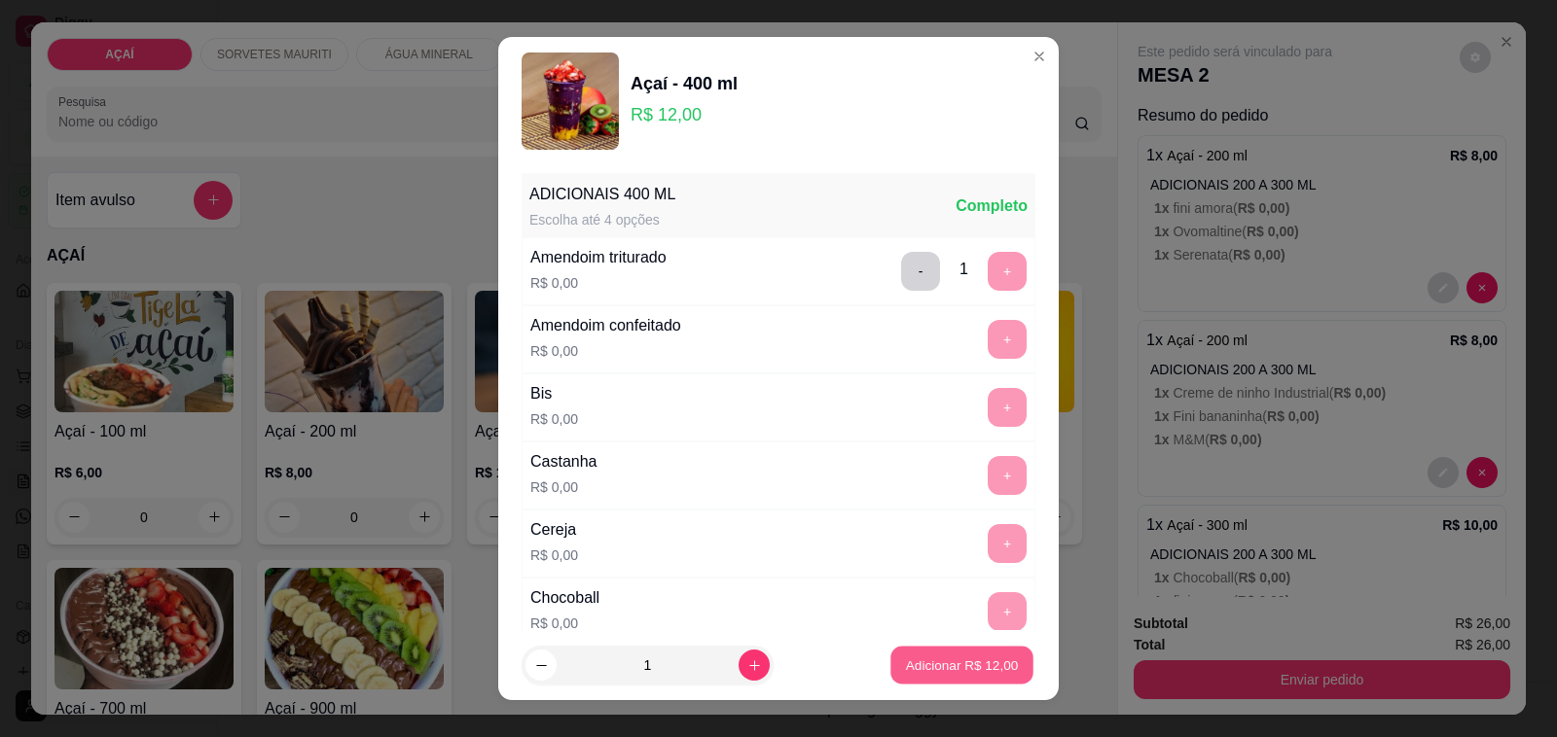
click at [947, 662] on p "Adicionar R$ 12,00" at bounding box center [962, 665] width 113 height 18
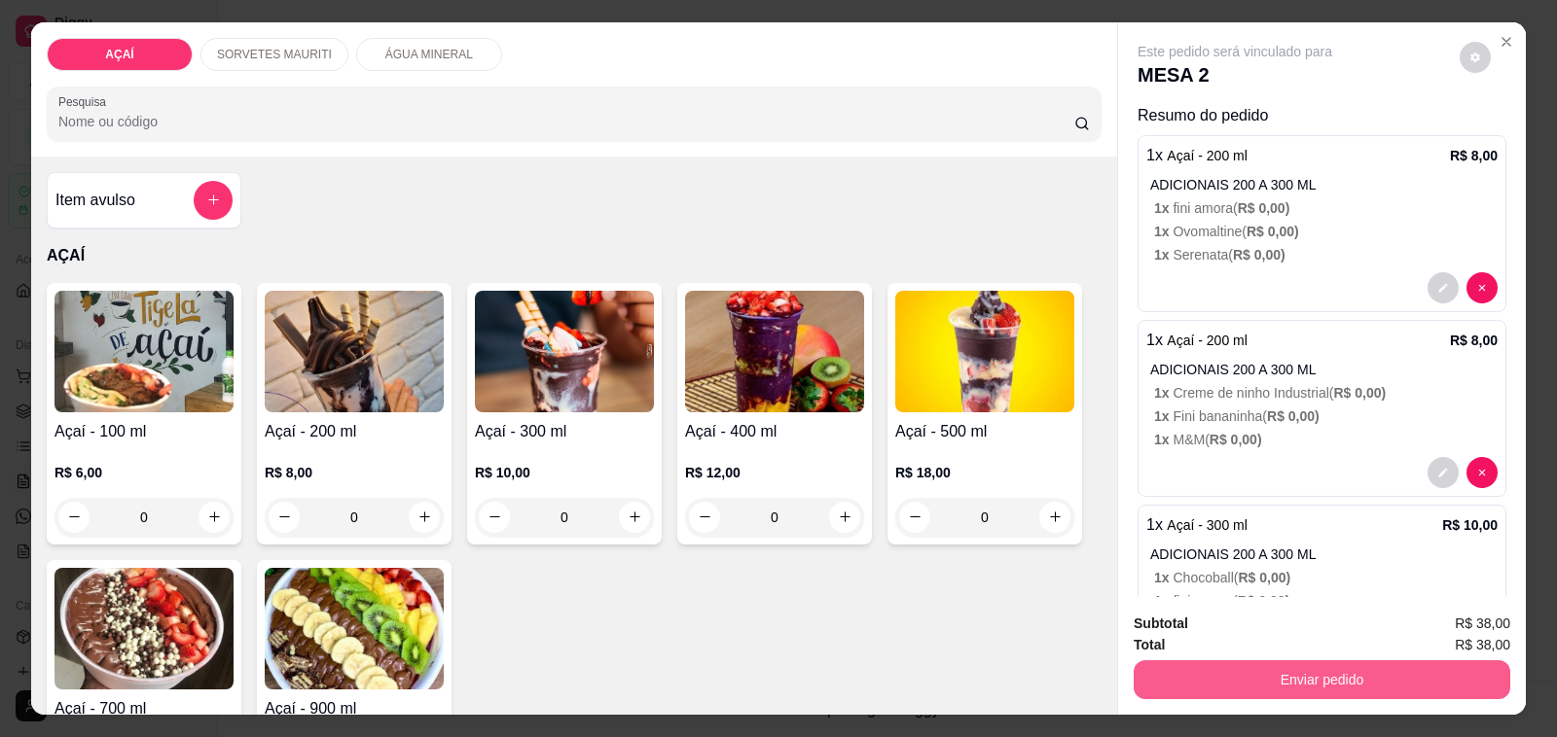
click at [1201, 679] on button "Enviar pedido" at bounding box center [1321, 680] width 376 height 39
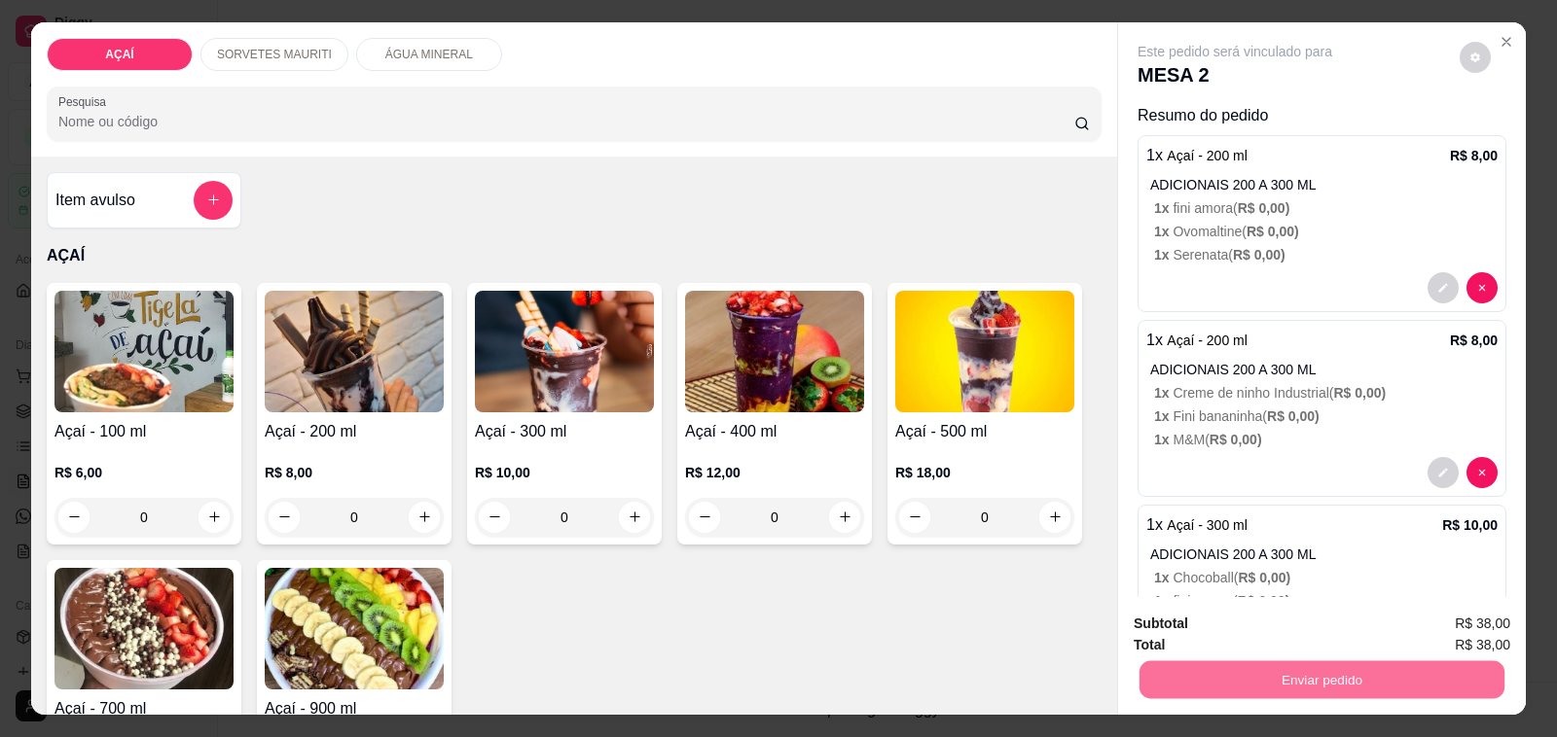
click at [1251, 619] on button "Não registrar e enviar pedido" at bounding box center [1256, 624] width 197 height 36
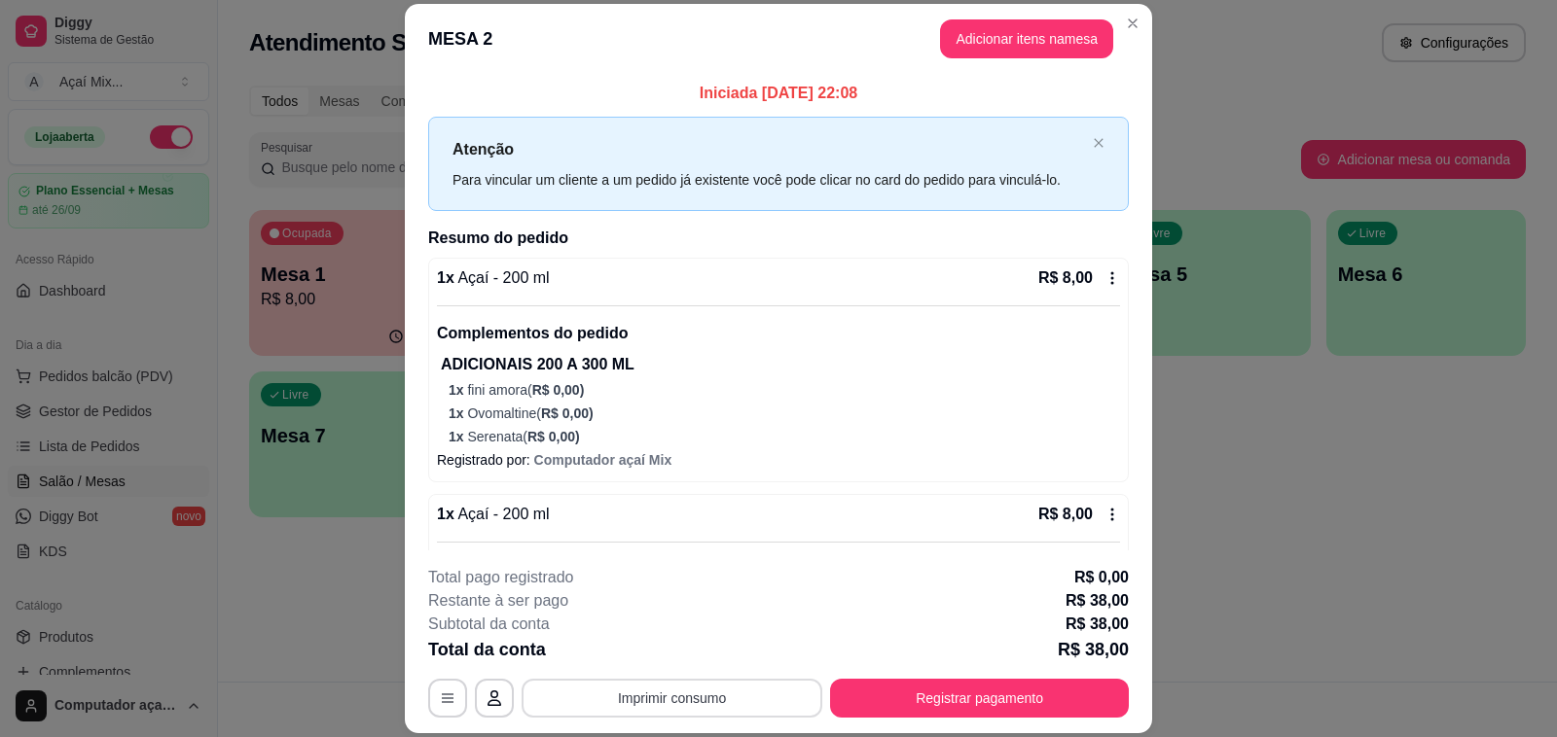
click at [755, 696] on button "Imprimir consumo" at bounding box center [671, 698] width 301 height 39
click at [686, 663] on button "Impressora" at bounding box center [668, 654] width 141 height 31
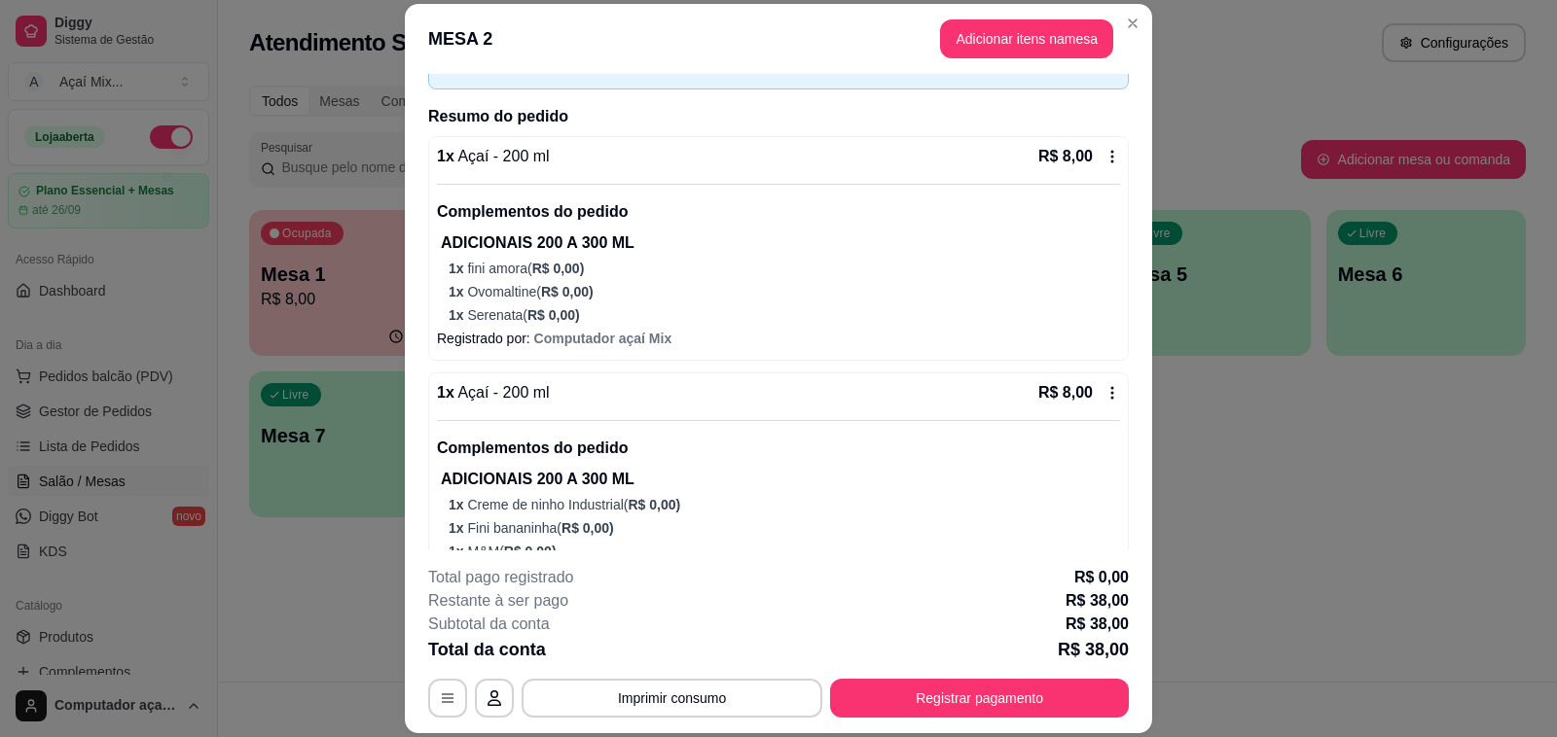
scroll to position [243, 0]
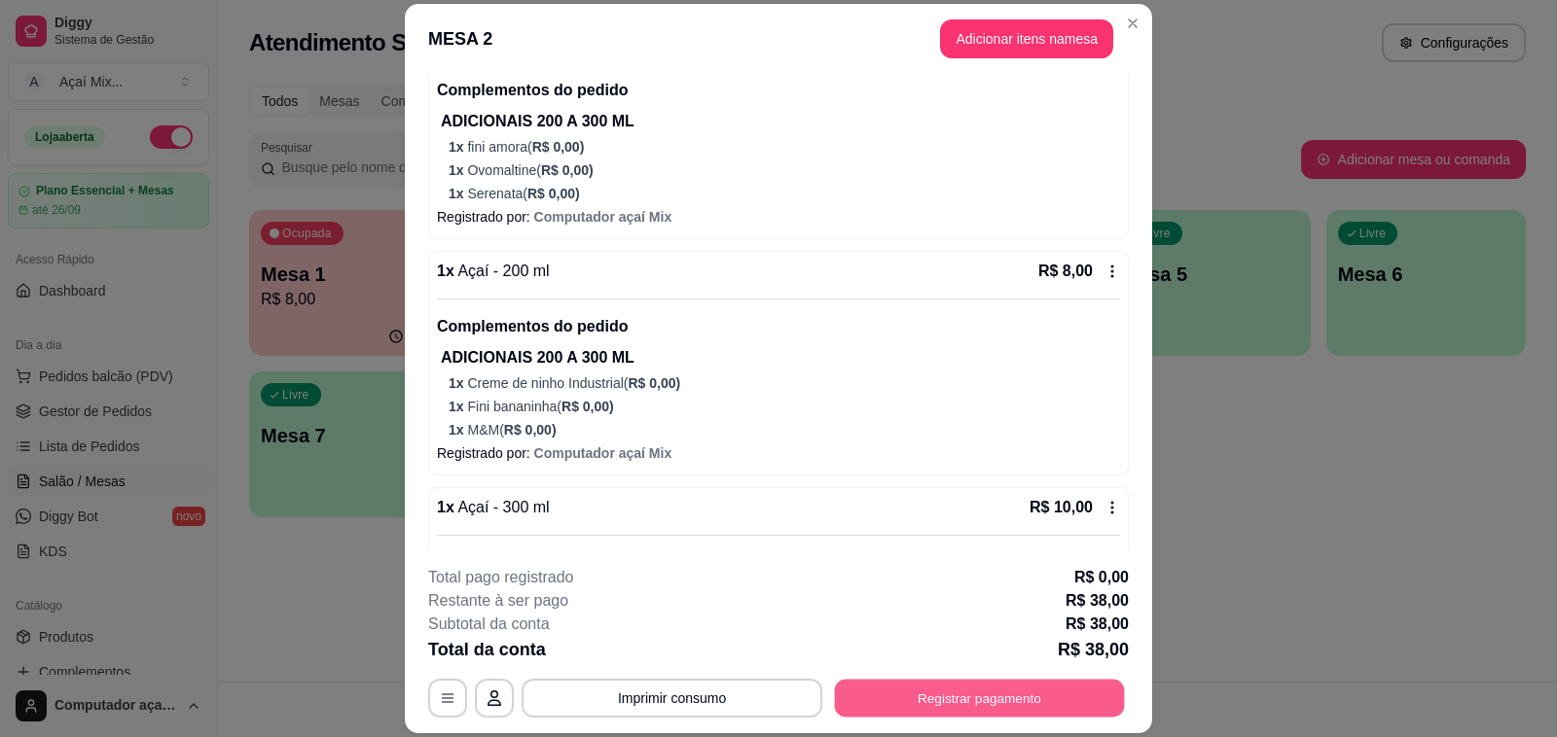
click at [964, 683] on button "Registrar pagamento" at bounding box center [980, 699] width 290 height 38
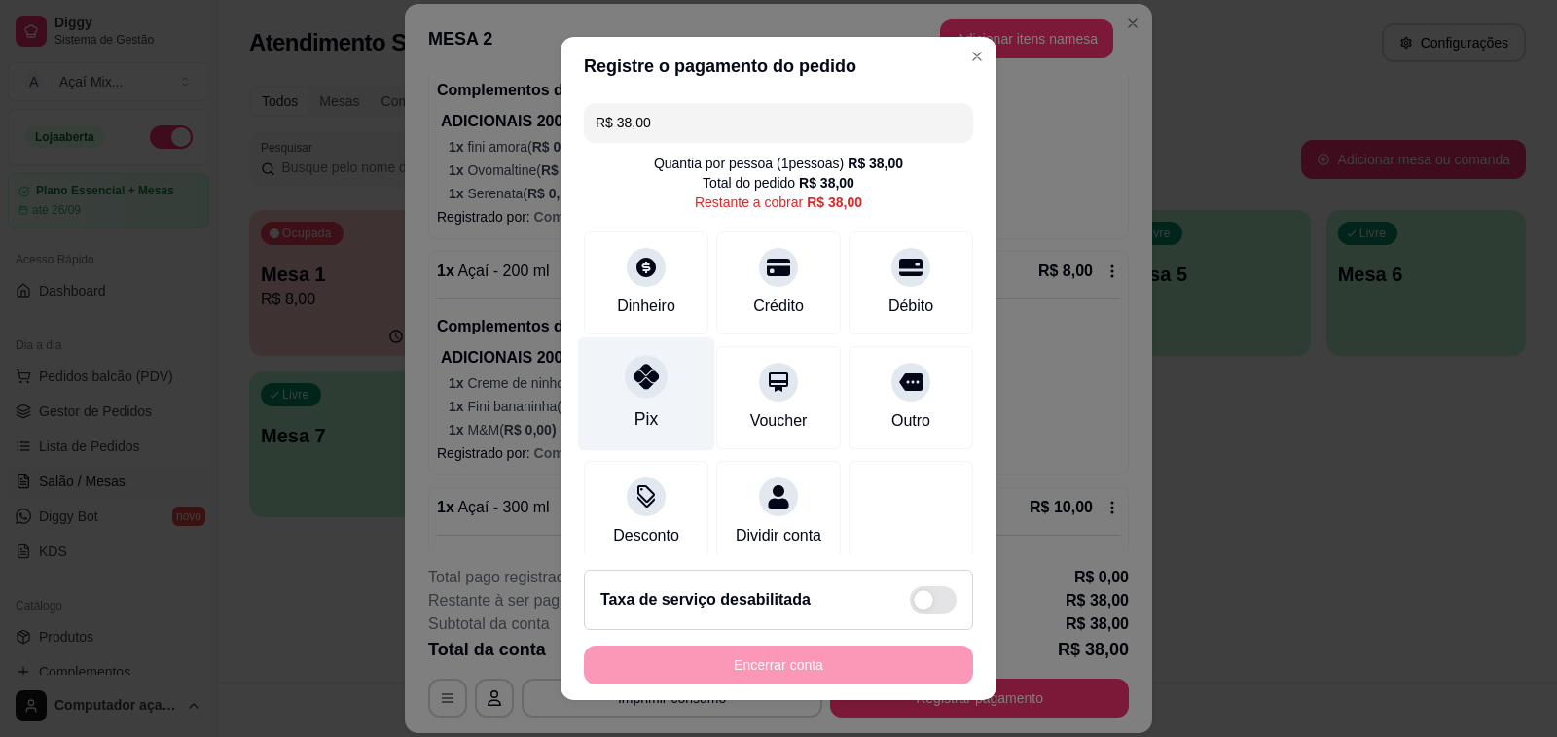
click at [659, 352] on div "Pix" at bounding box center [646, 395] width 137 height 114
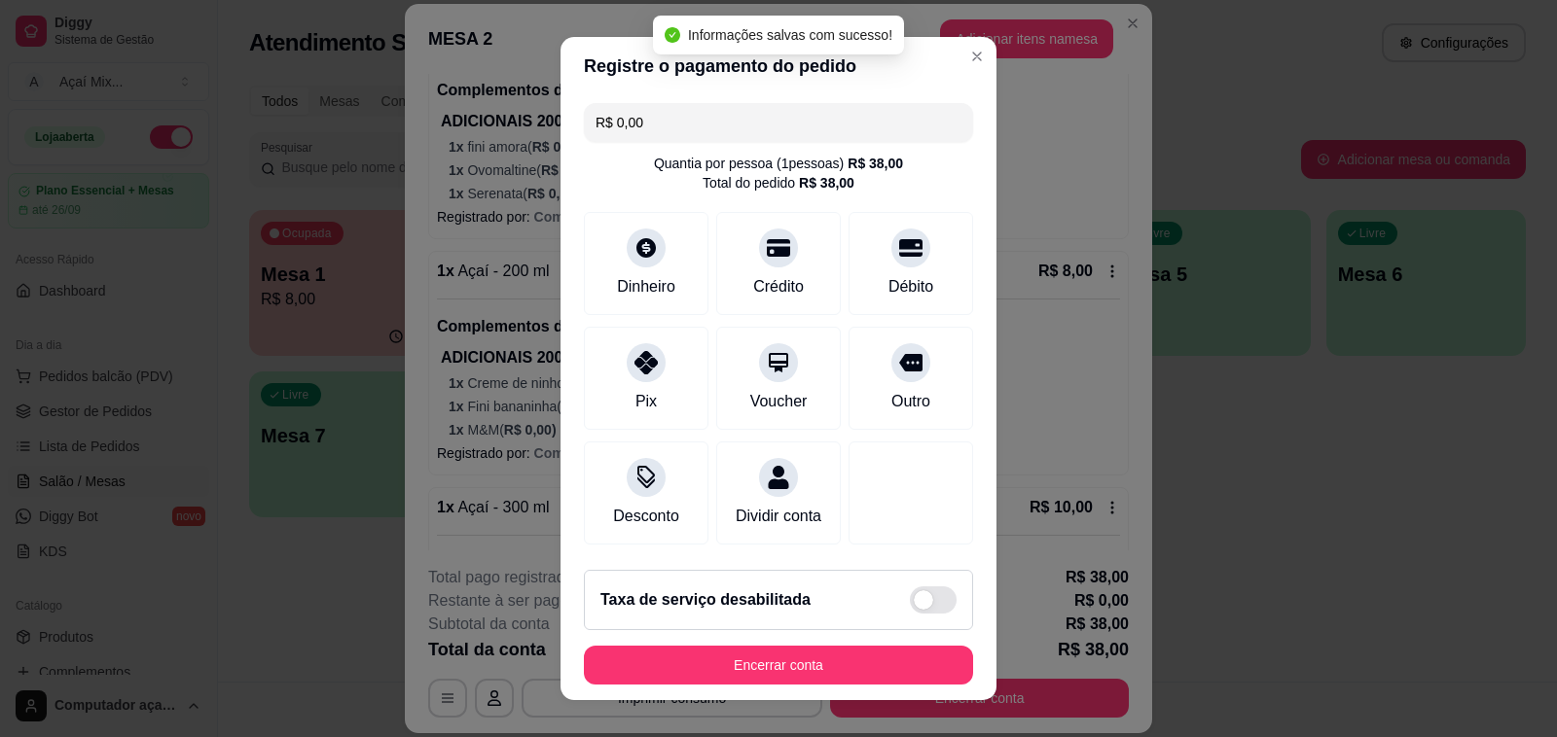
type input "R$ 0,00"
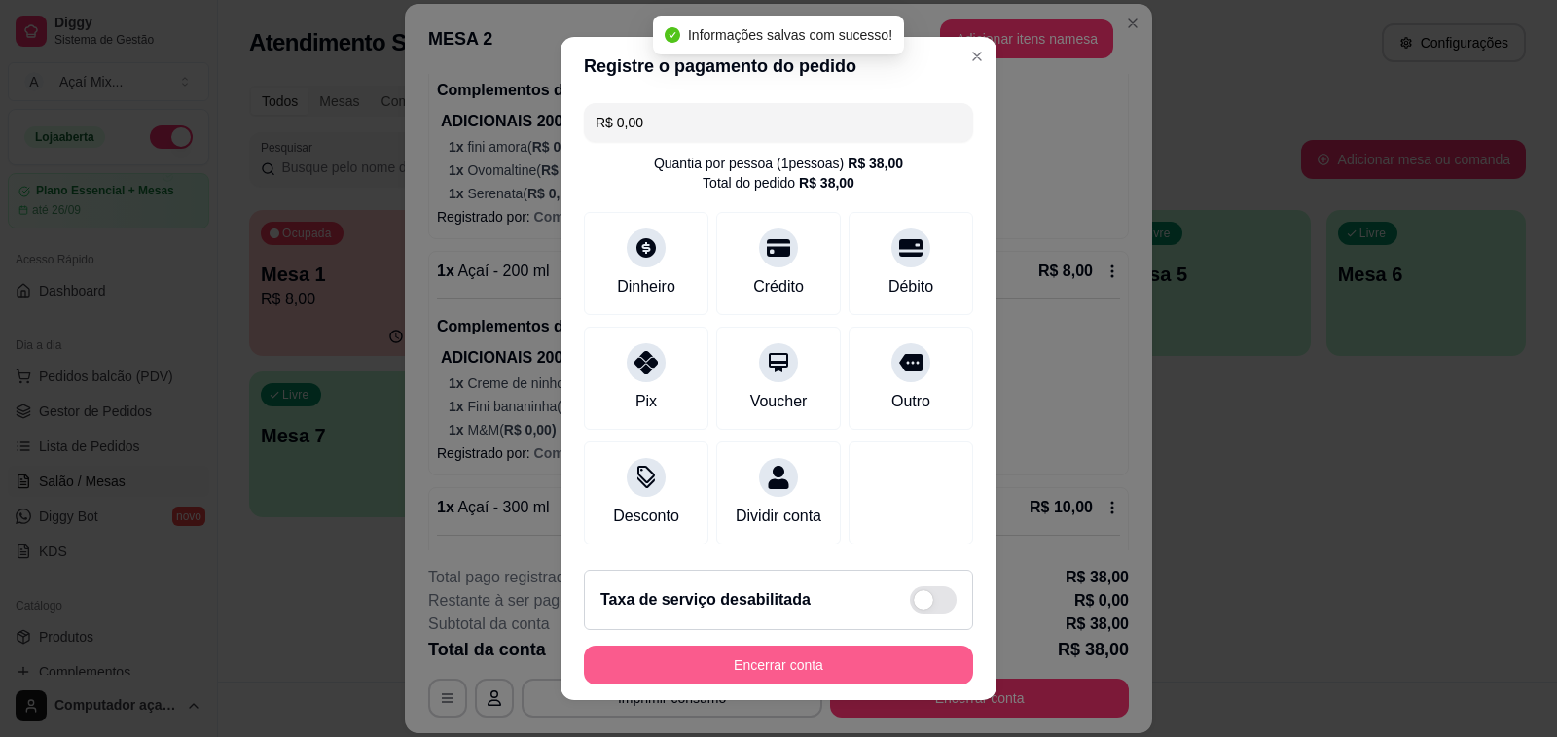
click at [859, 658] on button "Encerrar conta" at bounding box center [778, 665] width 389 height 39
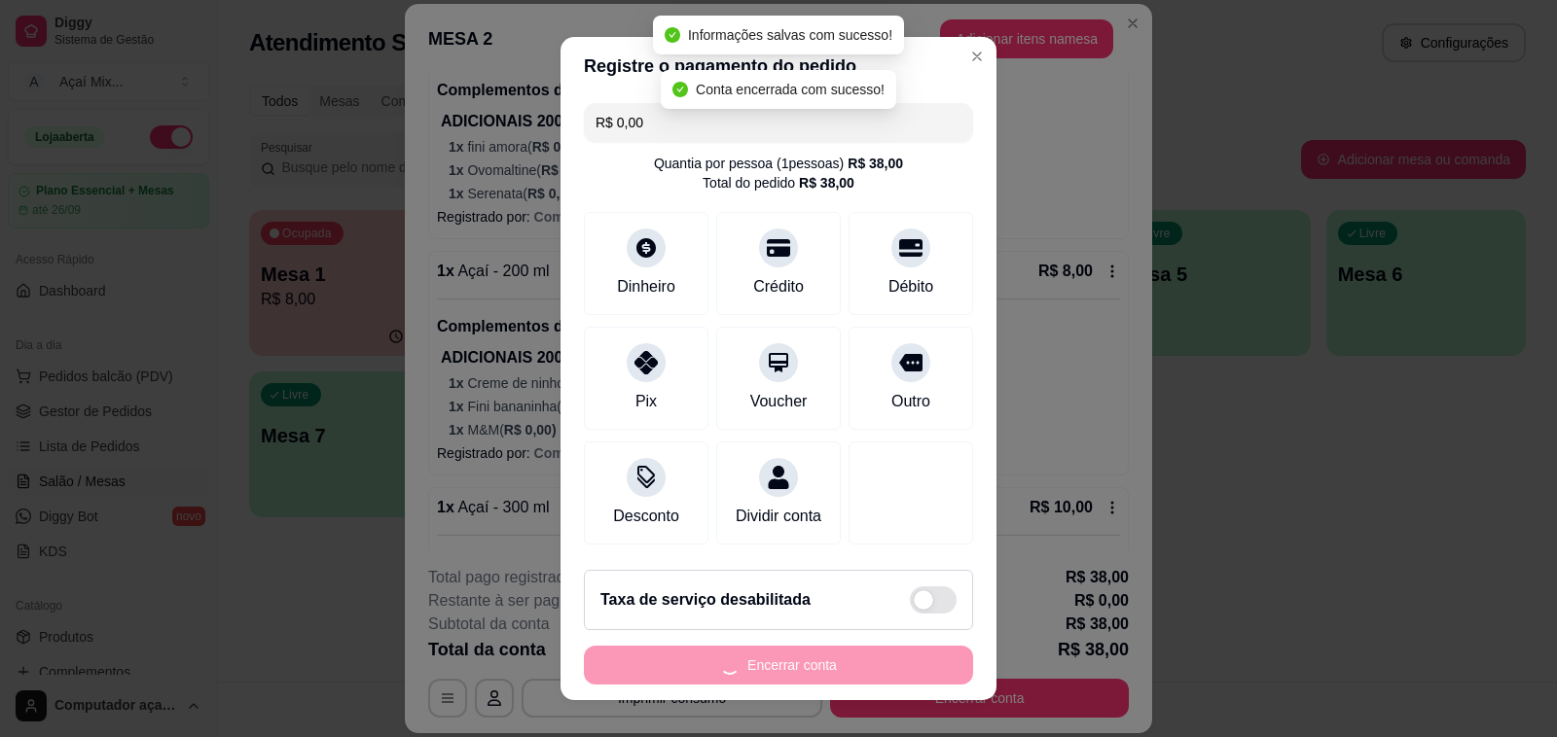
scroll to position [0, 0]
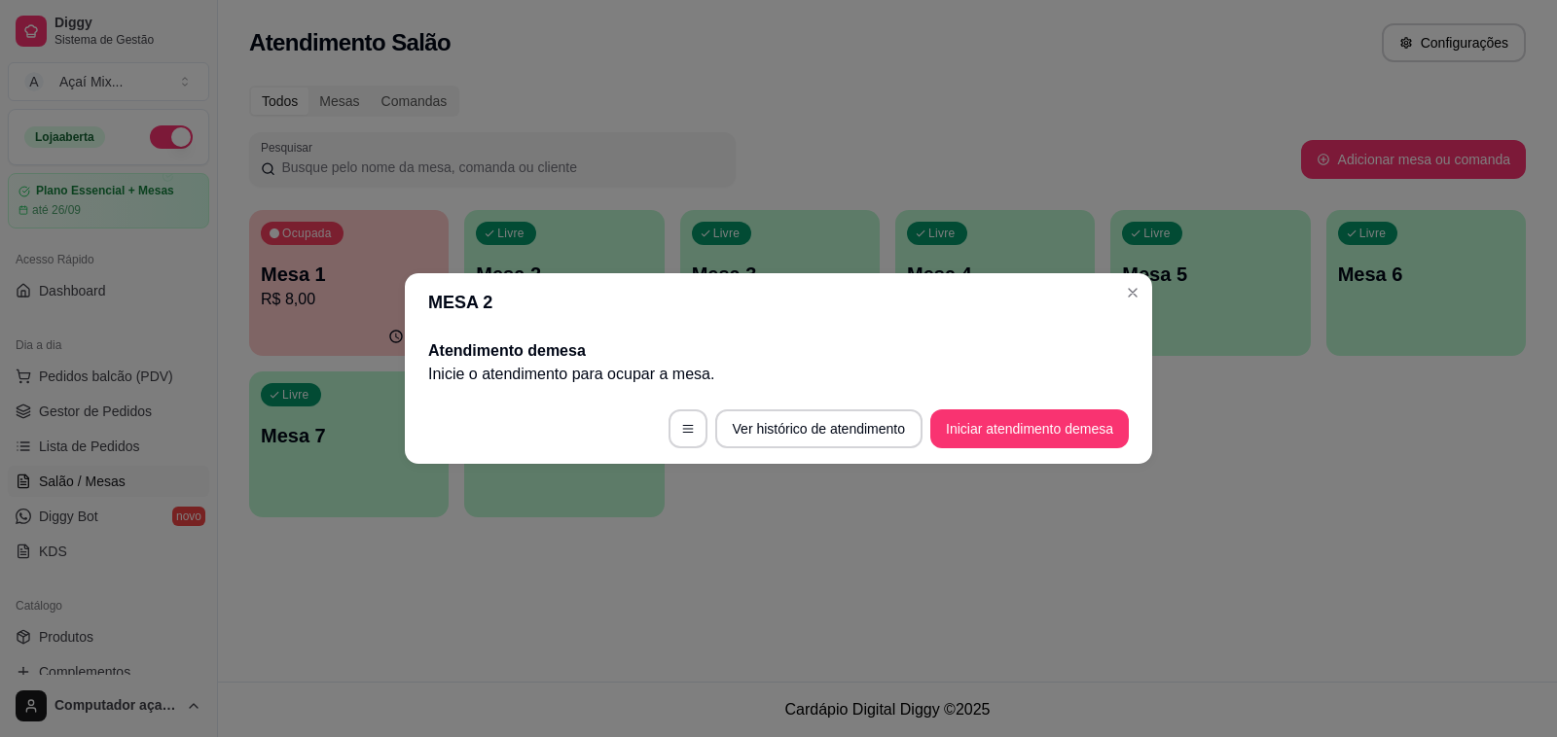
click at [1148, 285] on header "MESA 2" at bounding box center [778, 302] width 747 height 58
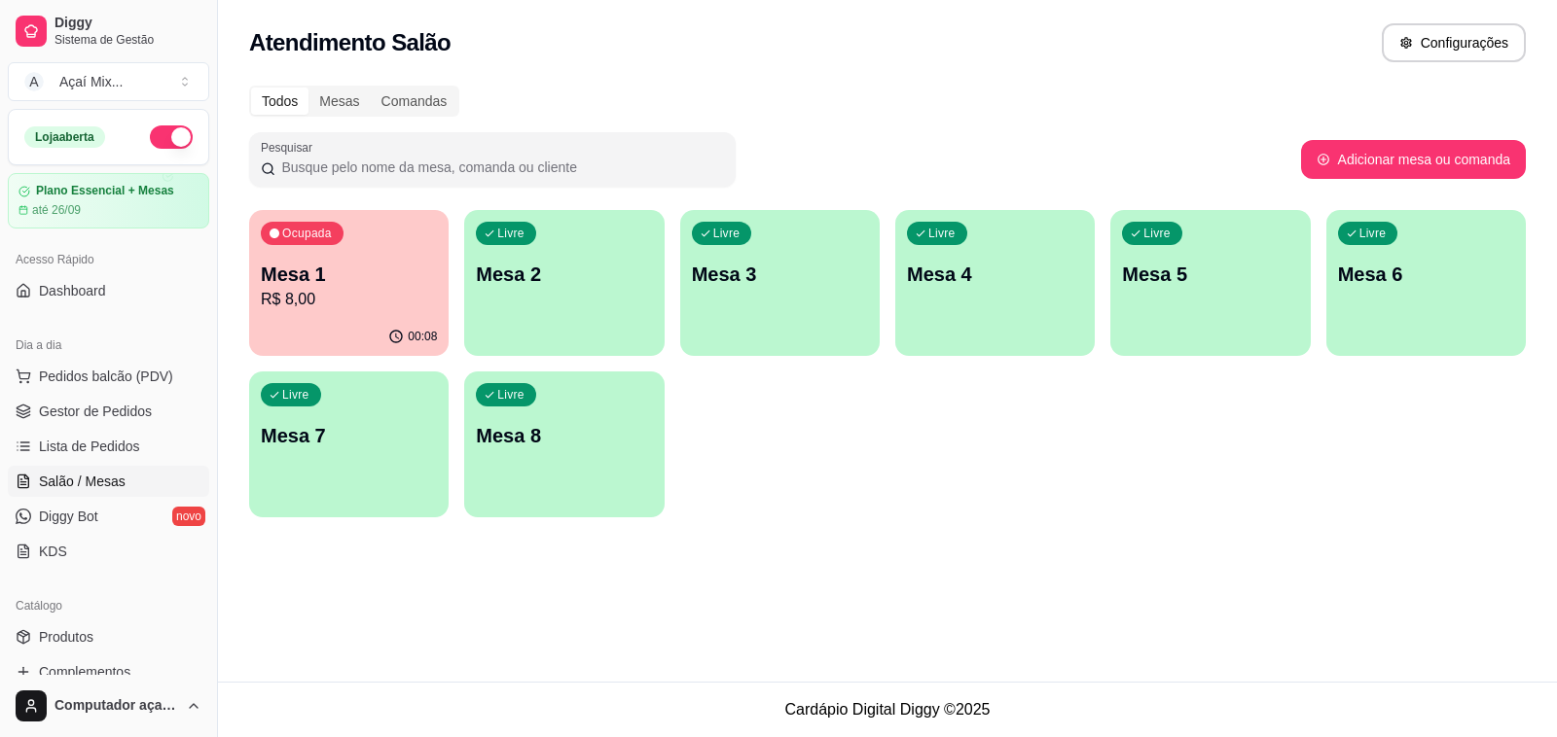
click at [394, 274] on p "Mesa 1" at bounding box center [349, 274] width 176 height 27
click at [342, 284] on p "Mesa 1" at bounding box center [349, 274] width 176 height 27
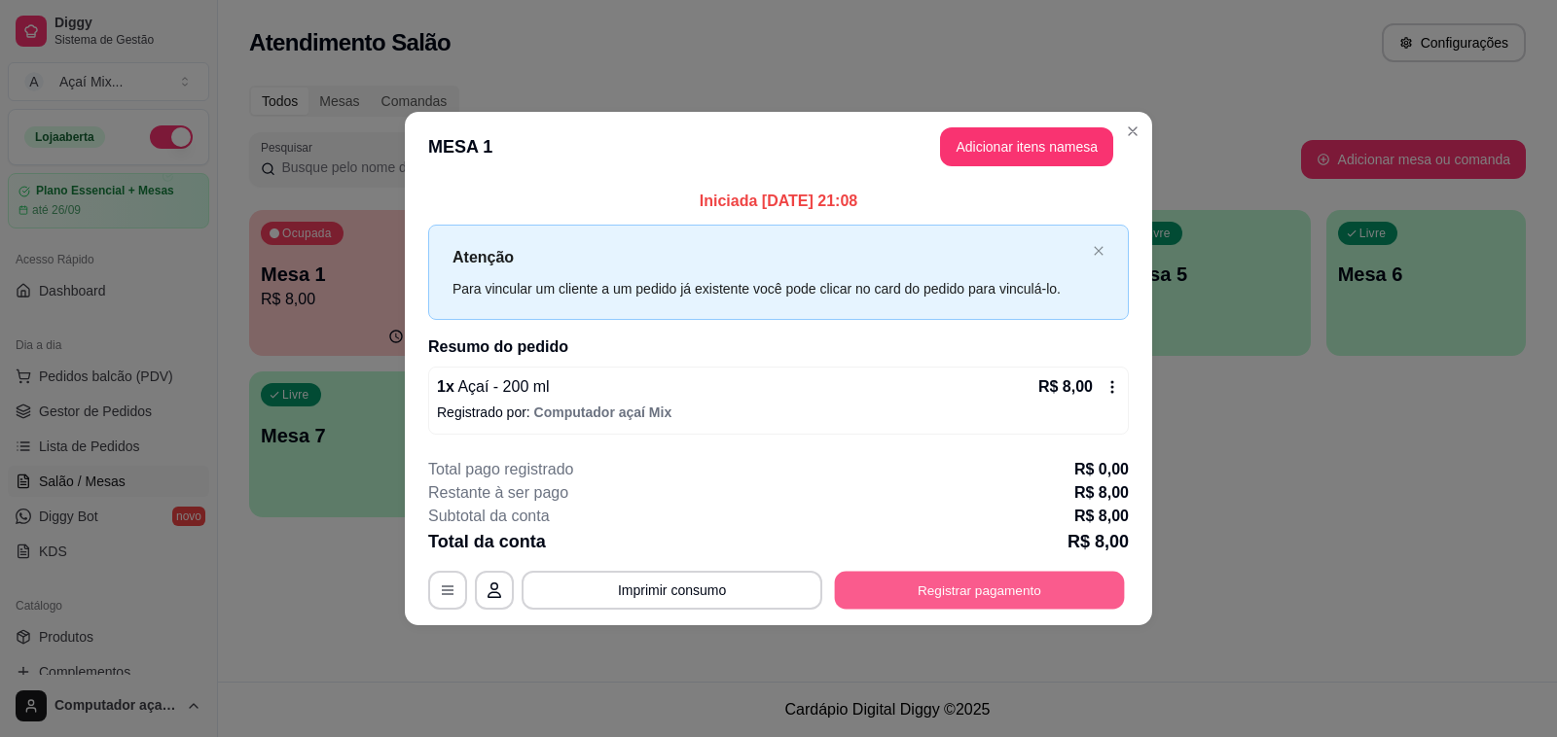
click at [914, 591] on button "Registrar pagamento" at bounding box center [980, 590] width 290 height 38
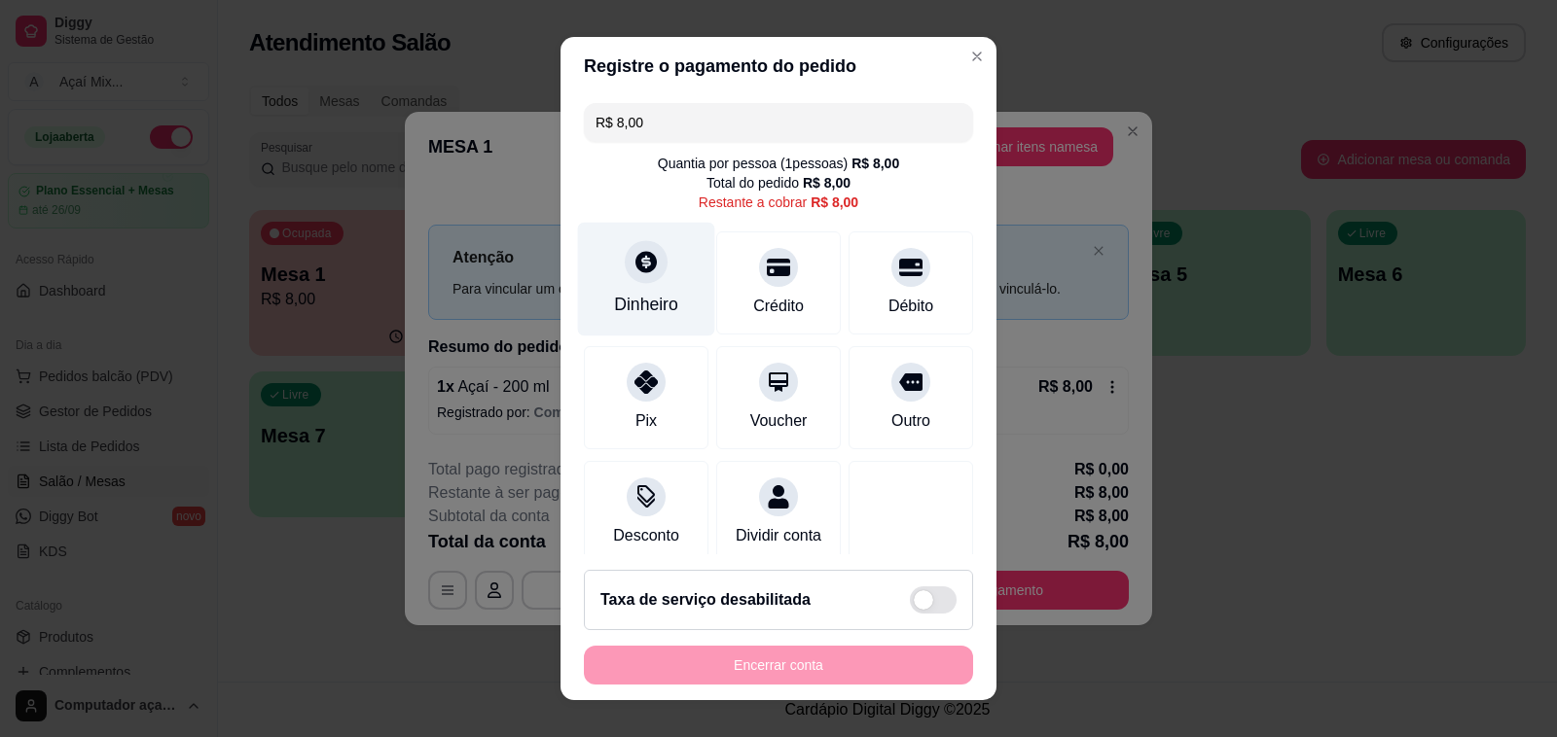
click at [650, 266] on div at bounding box center [646, 261] width 43 height 43
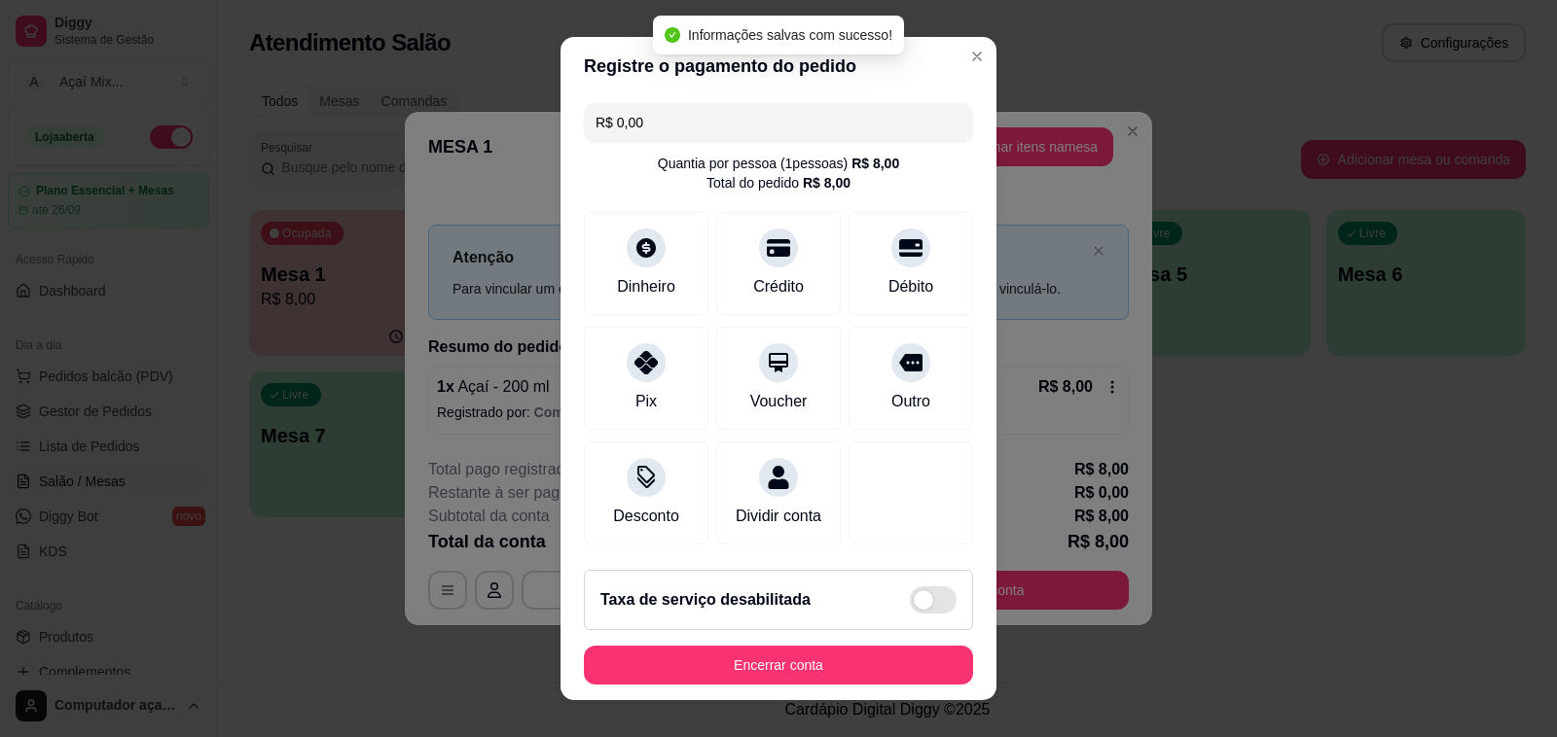
type input "R$ 0,00"
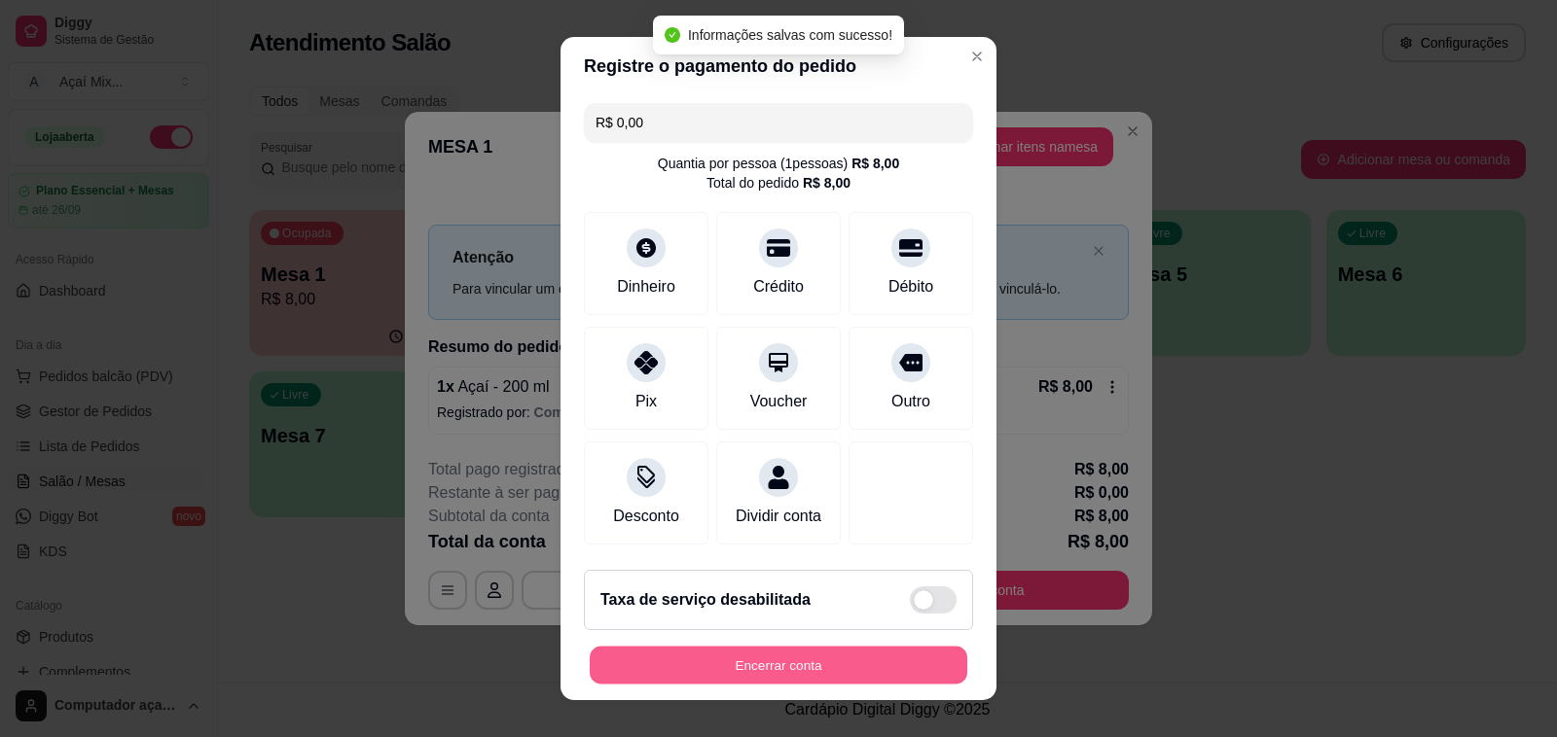
click at [891, 669] on button "Encerrar conta" at bounding box center [778, 666] width 377 height 38
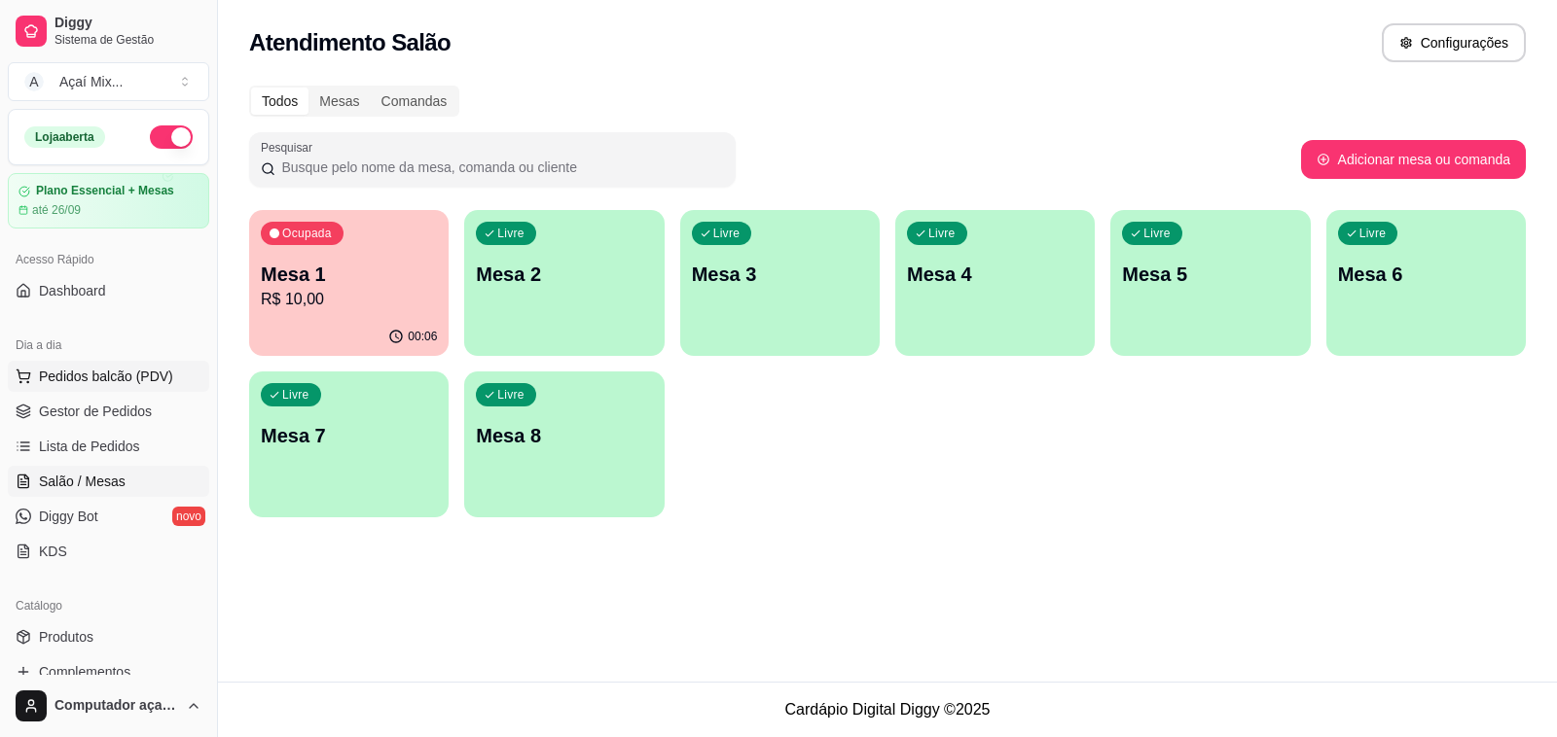
click at [154, 384] on span "Pedidos balcão (PDV)" at bounding box center [106, 376] width 134 height 19
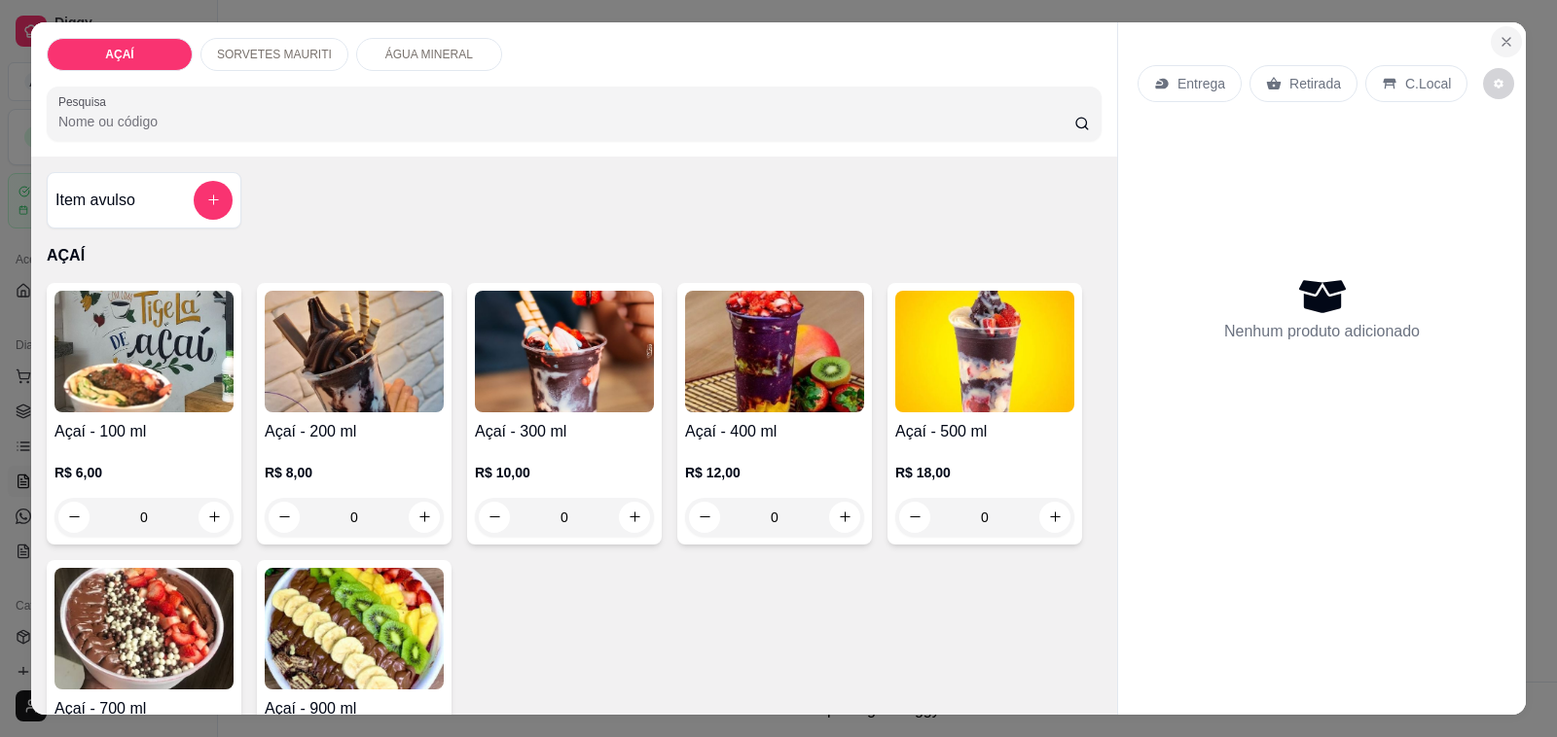
click at [1506, 30] on button "Close" at bounding box center [1505, 41] width 31 height 31
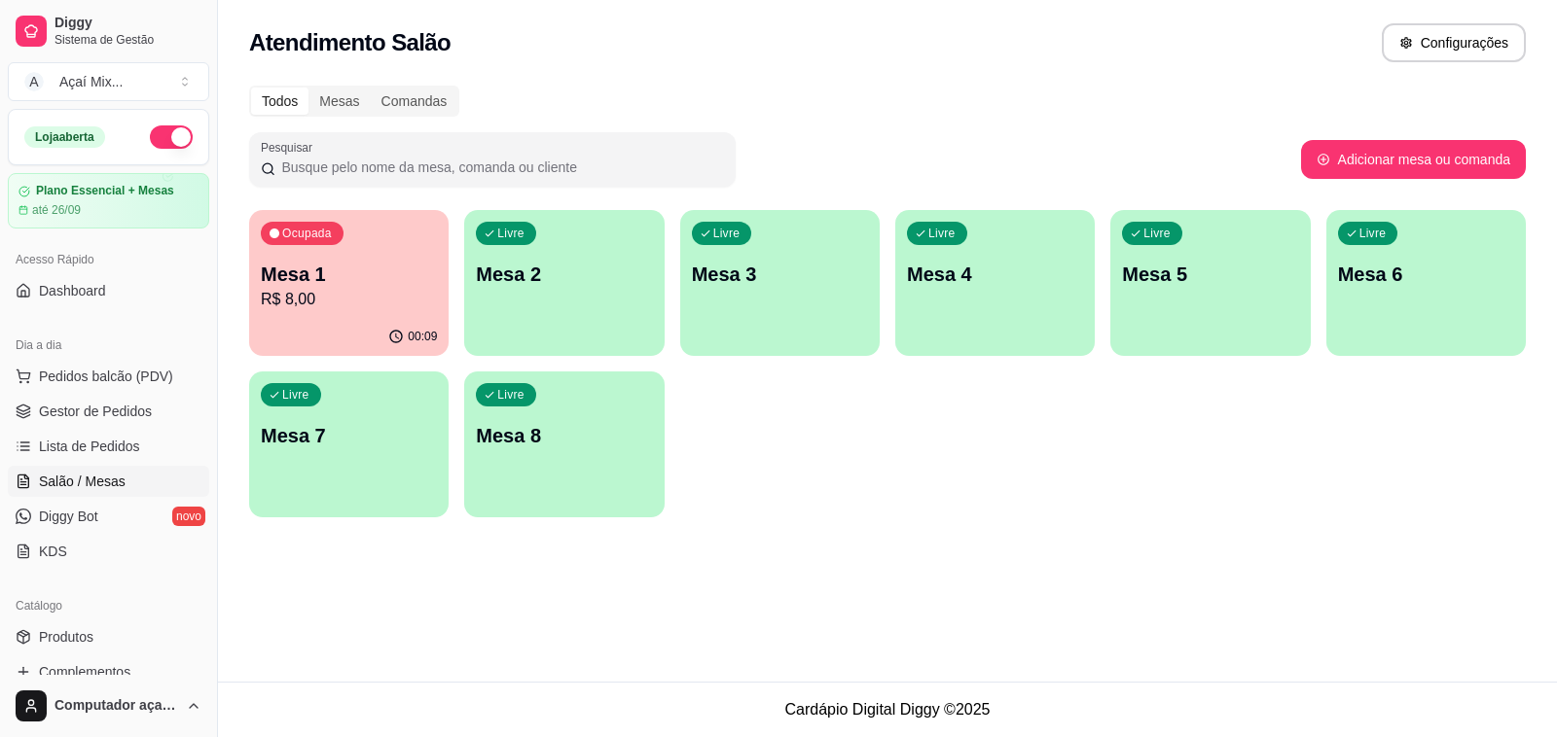
click at [390, 285] on p "Mesa 1" at bounding box center [349, 274] width 176 height 27
click at [148, 418] on span "Gestor de Pedidos" at bounding box center [95, 411] width 113 height 19
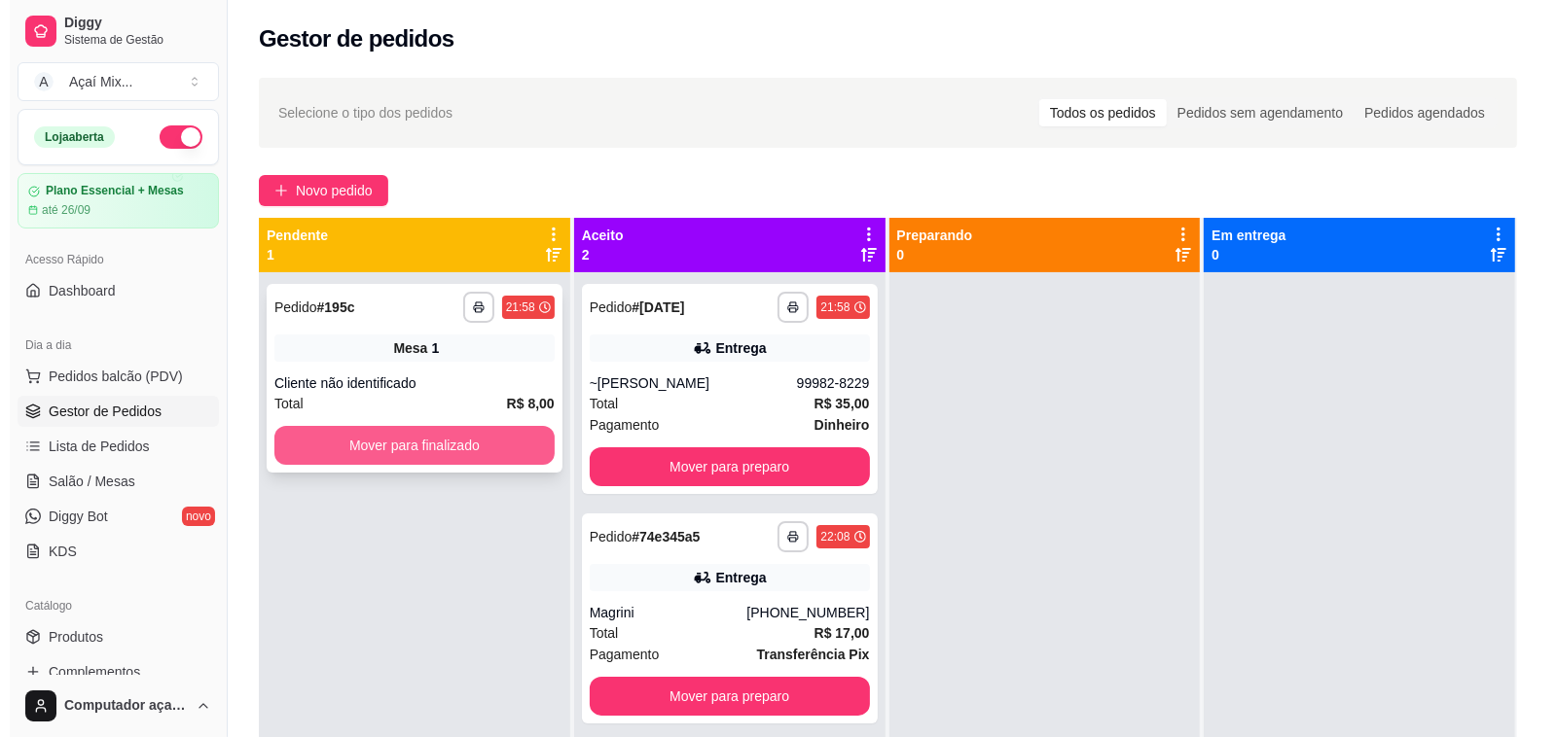
scroll to position [54, 0]
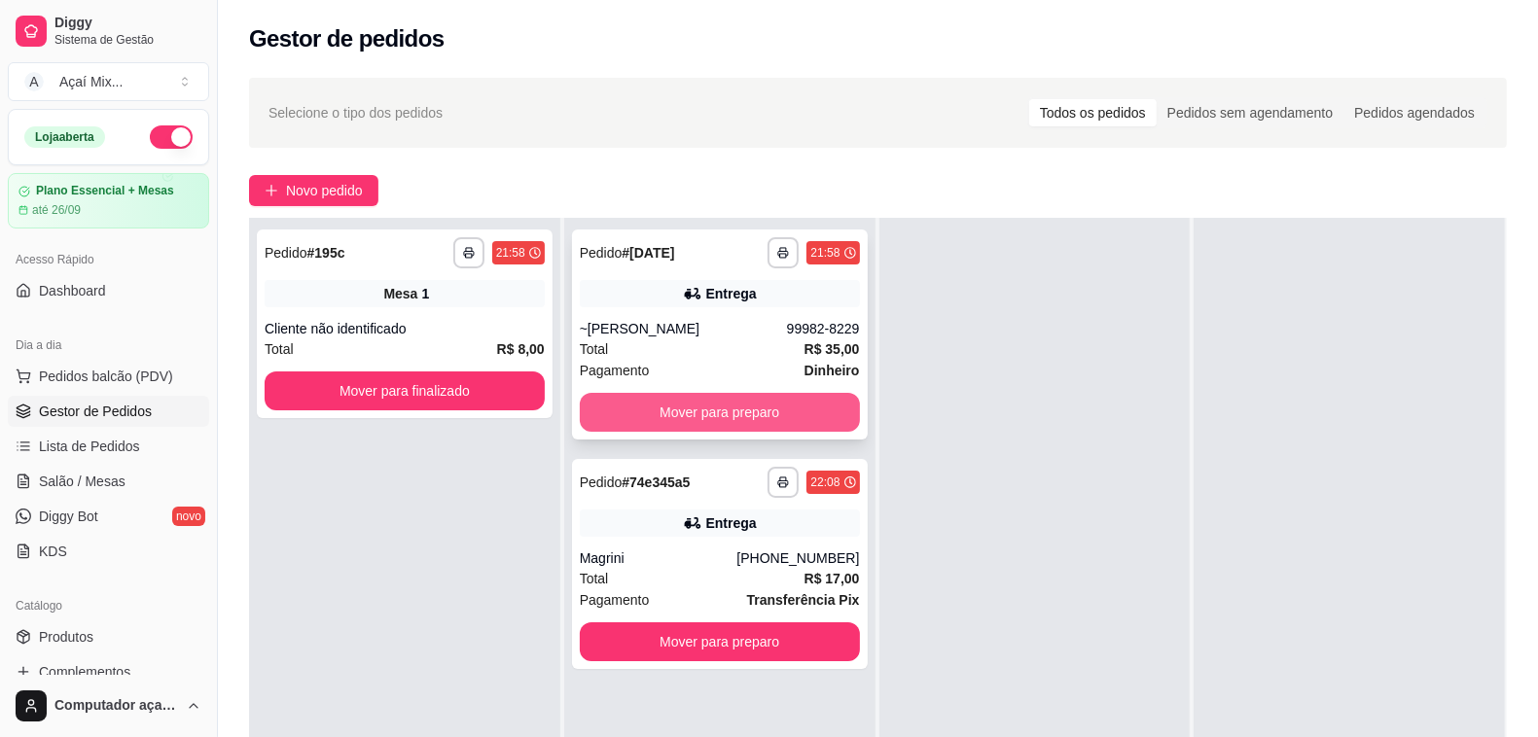
click at [638, 395] on button "Mover para preparo" at bounding box center [720, 412] width 280 height 39
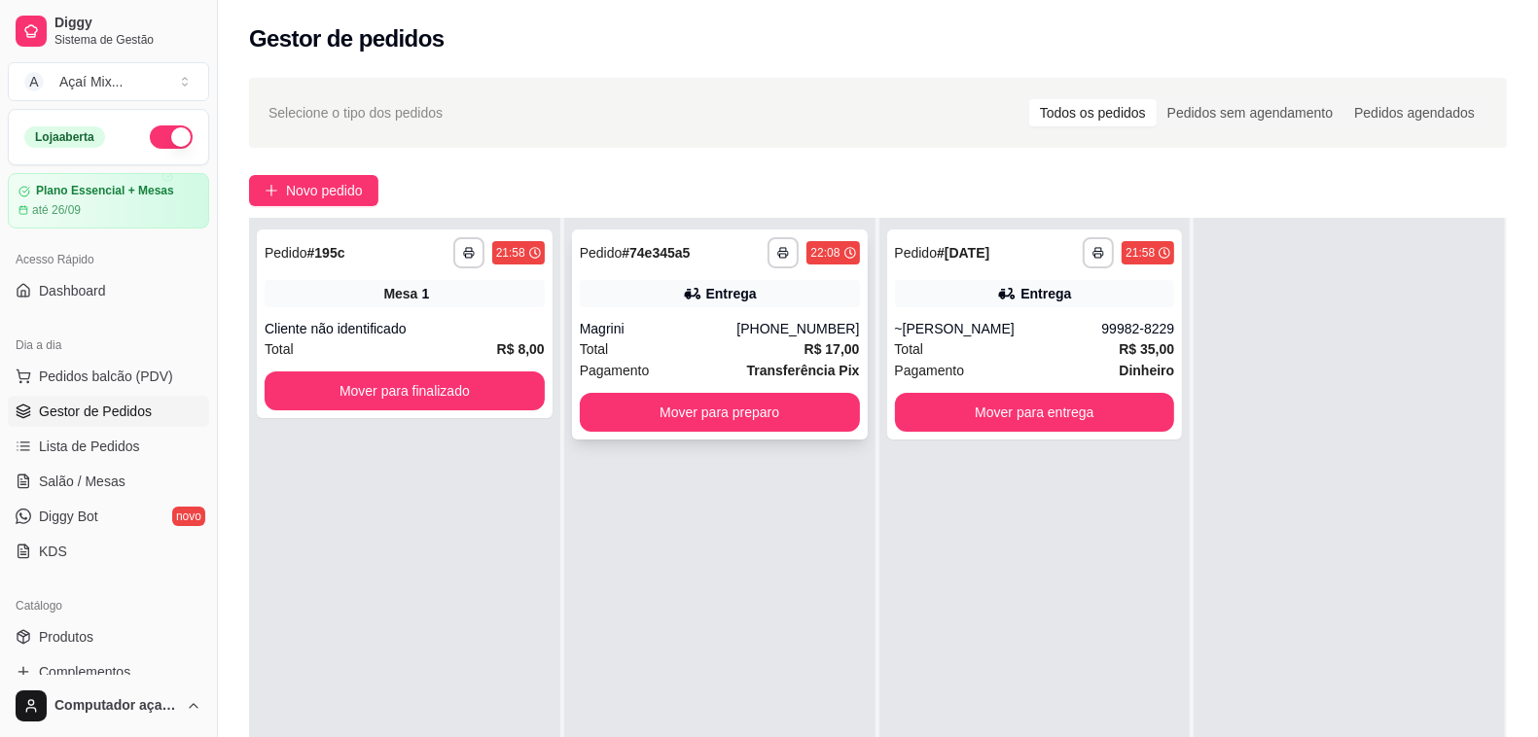
click at [707, 319] on div "Magrini" at bounding box center [659, 328] width 158 height 19
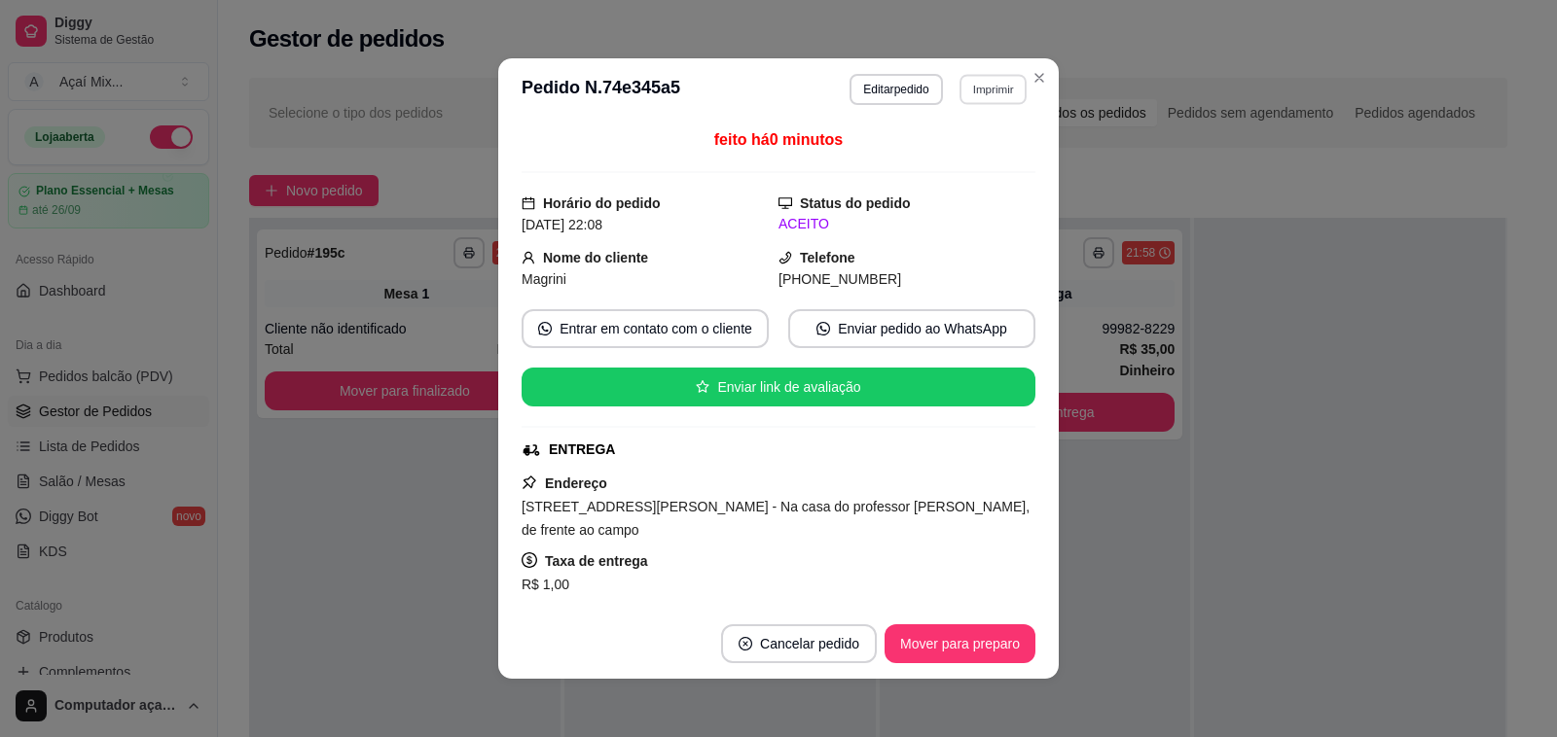
click at [980, 97] on button "Imprimir" at bounding box center [992, 89] width 67 height 30
click at [966, 154] on button "Impressora" at bounding box center [949, 158] width 136 height 30
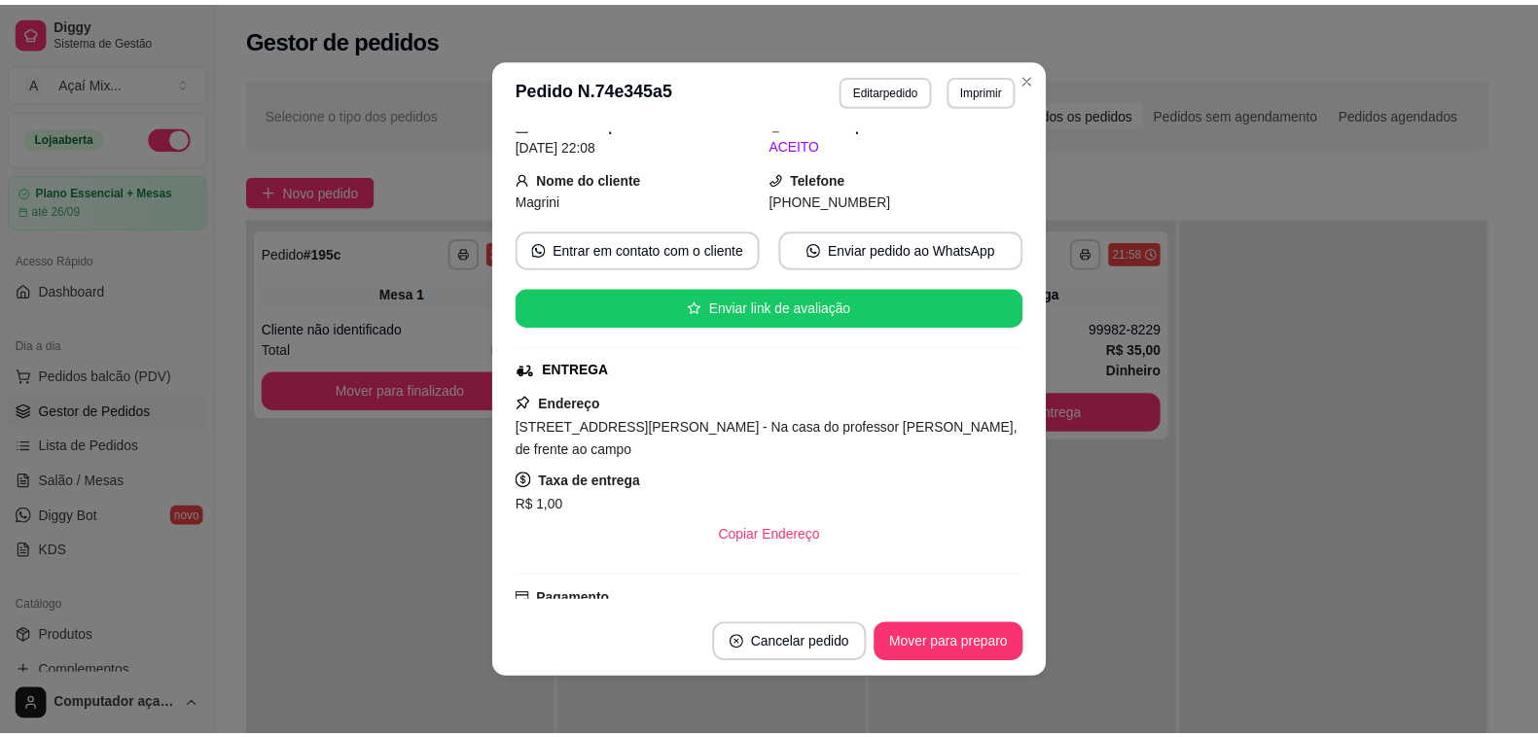
scroll to position [0, 0]
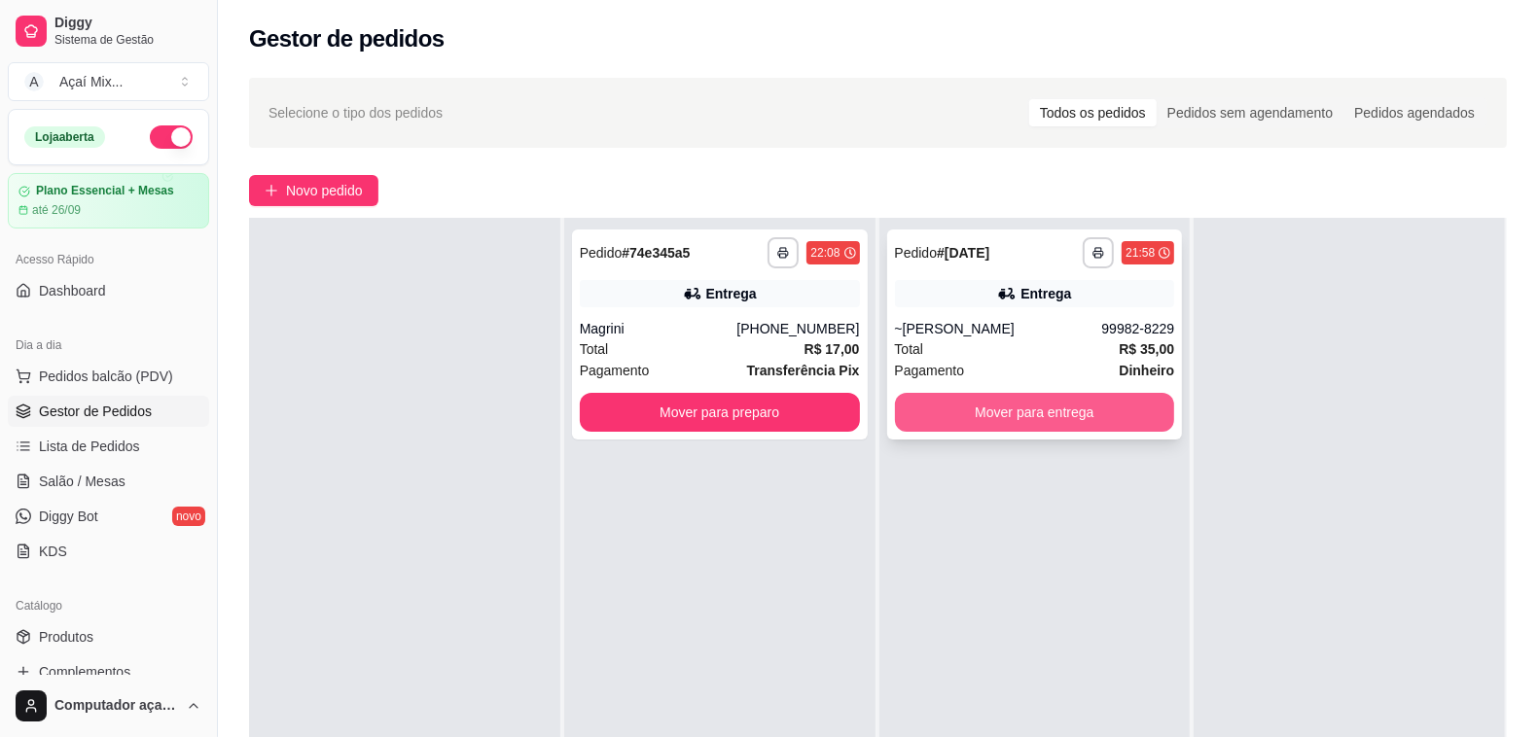
click at [969, 411] on button "Mover para entrega" at bounding box center [1035, 412] width 280 height 39
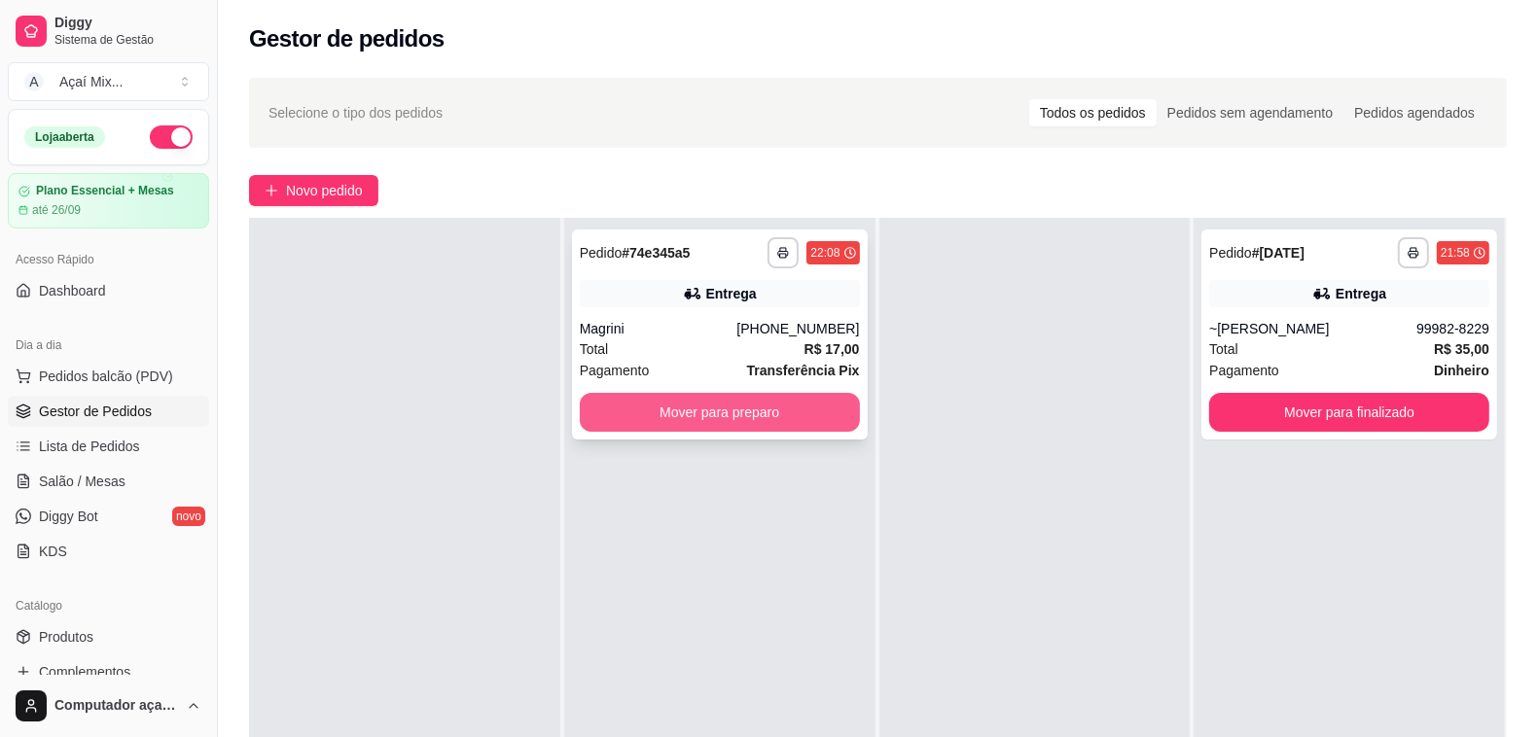
click at [793, 414] on button "Mover para preparo" at bounding box center [720, 412] width 280 height 39
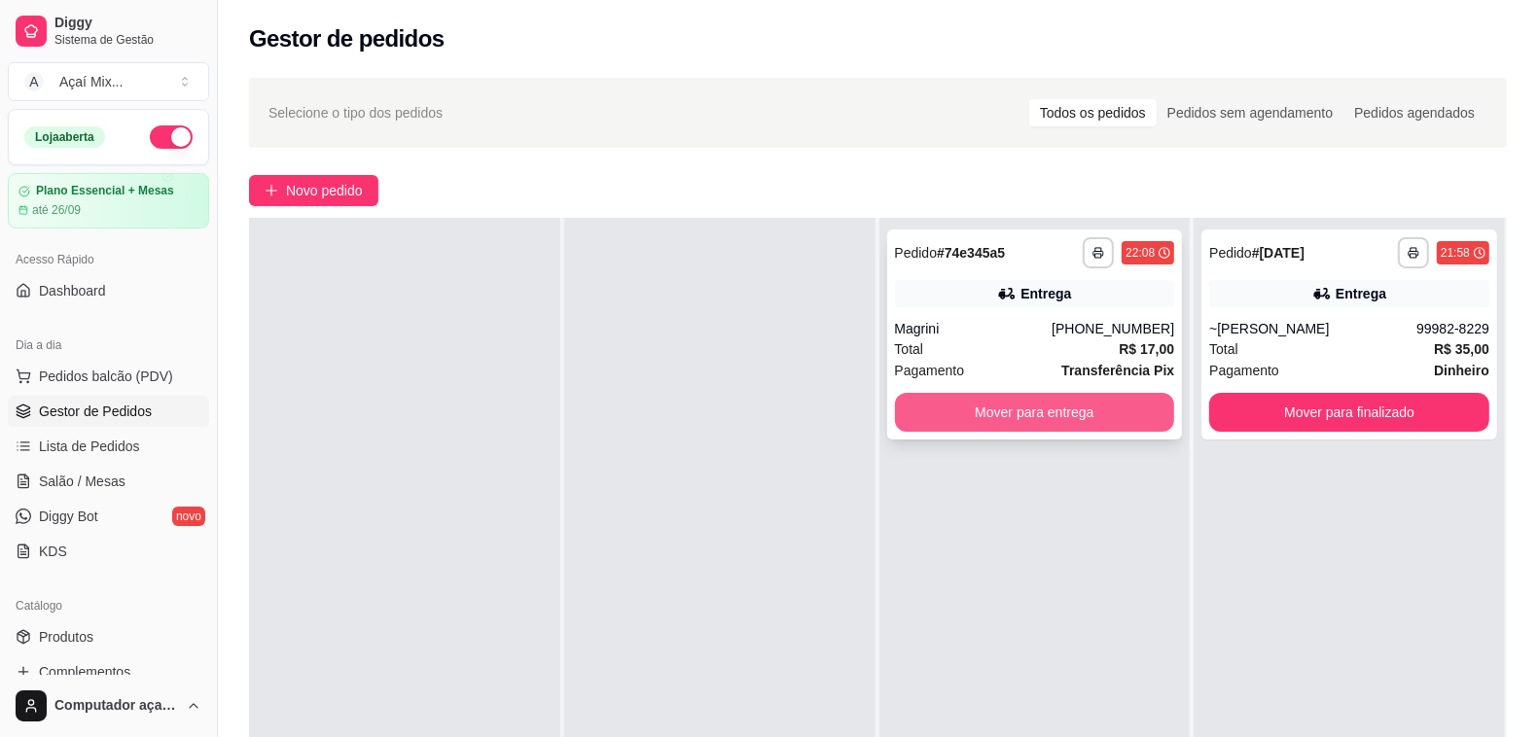
click at [1068, 421] on button "Mover para entrega" at bounding box center [1035, 412] width 280 height 39
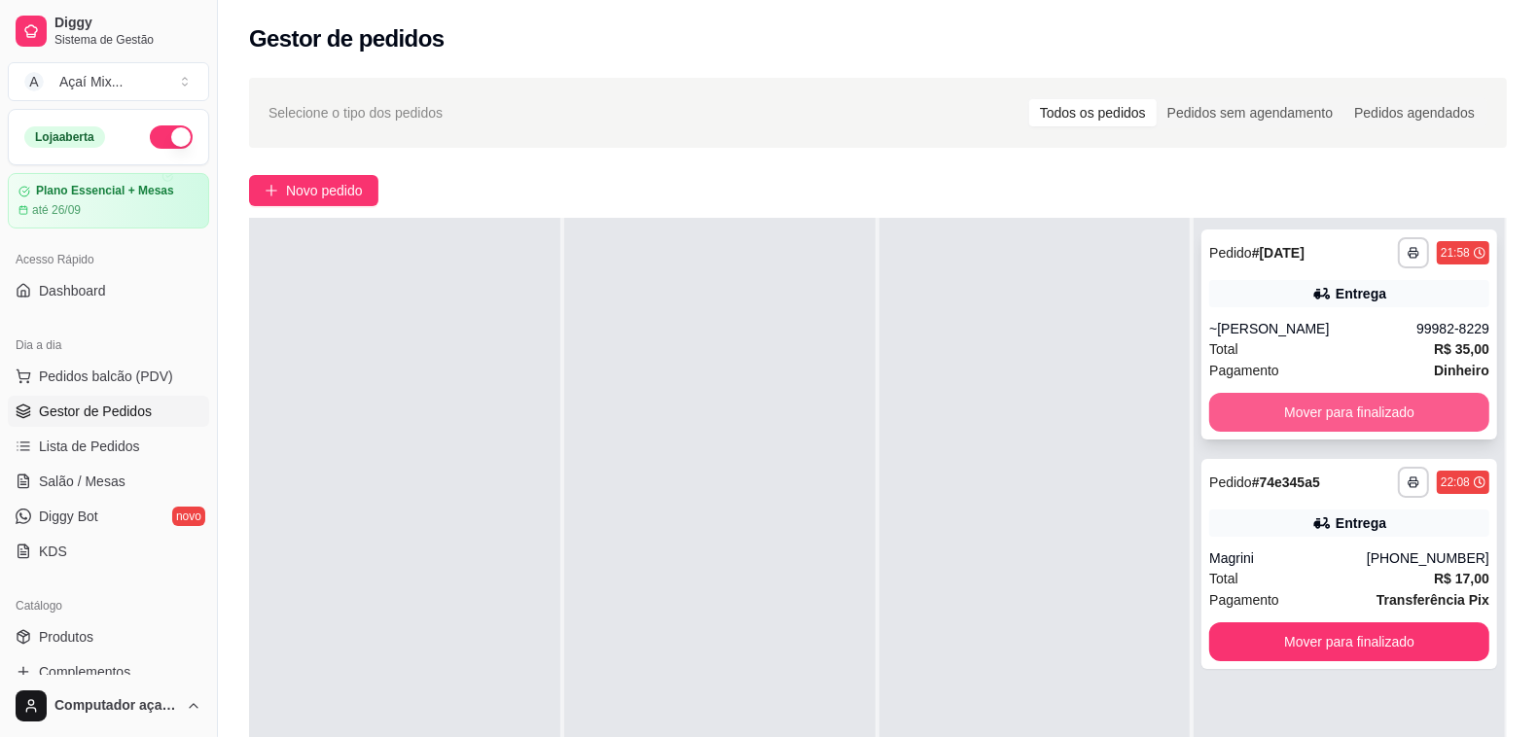
click at [1372, 405] on button "Mover para finalizado" at bounding box center [1349, 412] width 280 height 39
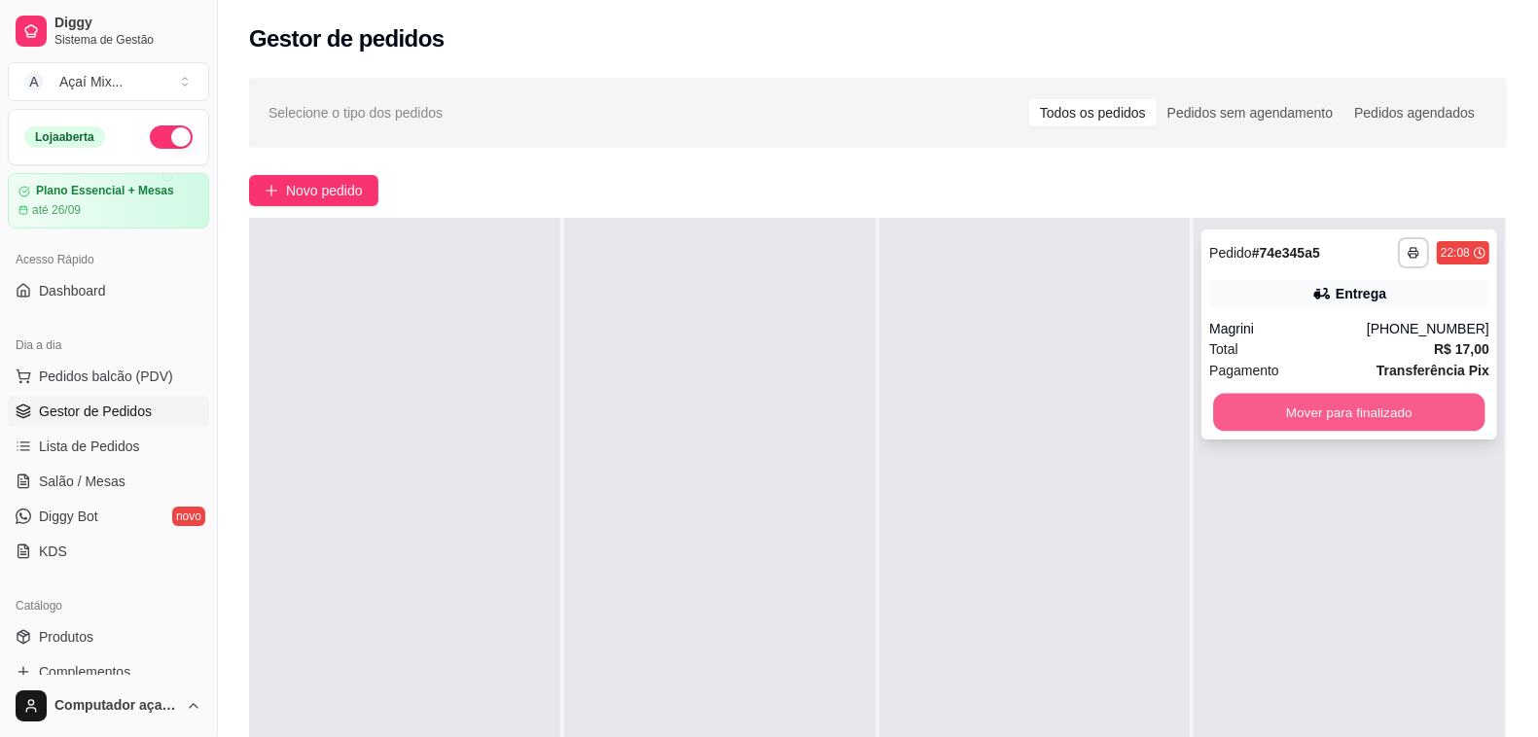
click at [1365, 416] on button "Mover para finalizado" at bounding box center [1349, 413] width 271 height 38
